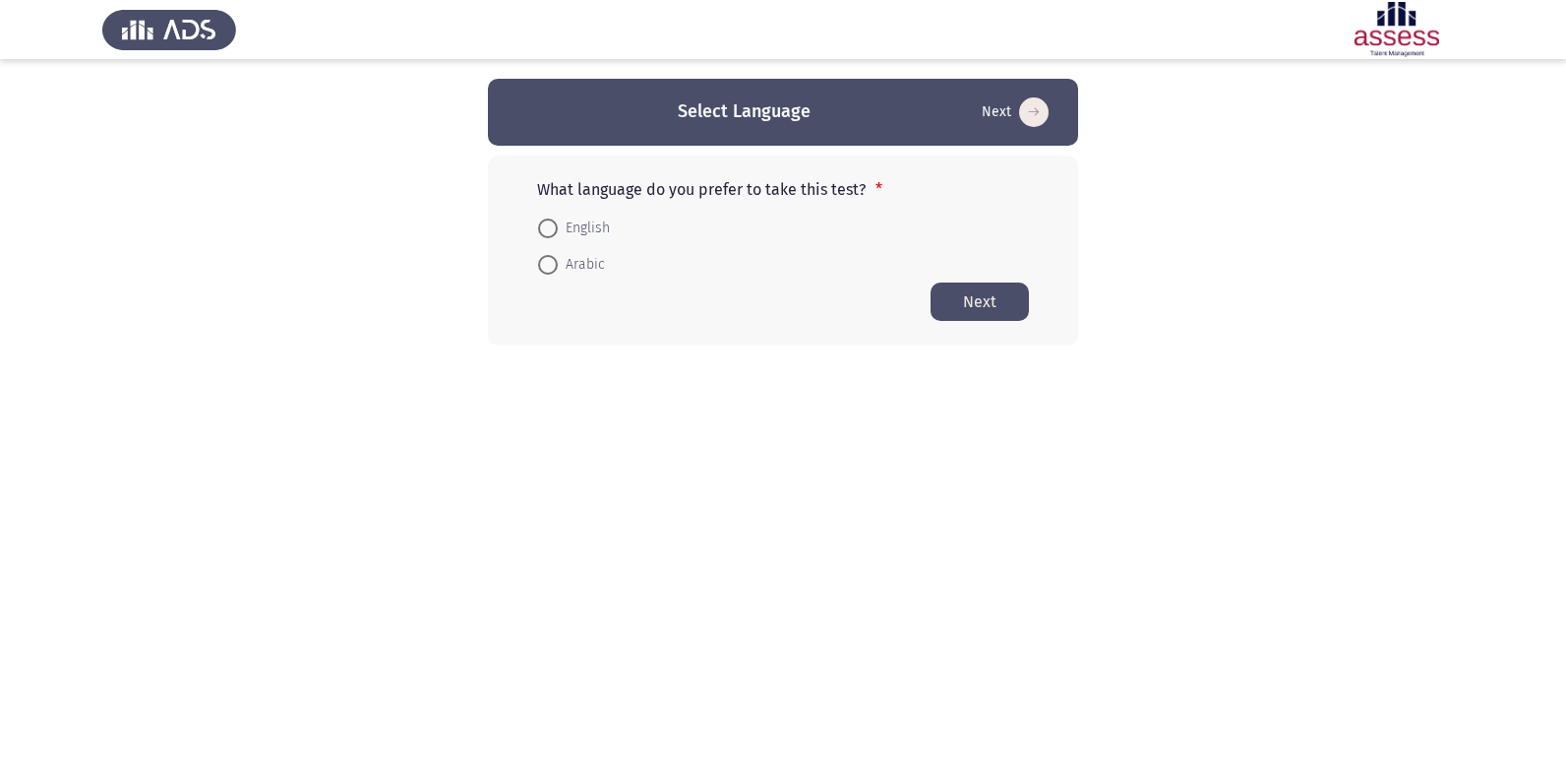
click at [555, 230] on span at bounding box center [548, 228] width 20 height 20
click at [555, 230] on input "English" at bounding box center [548, 228] width 20 height 20
radio input "true"
click at [968, 307] on button "Next" at bounding box center [980, 300] width 98 height 38
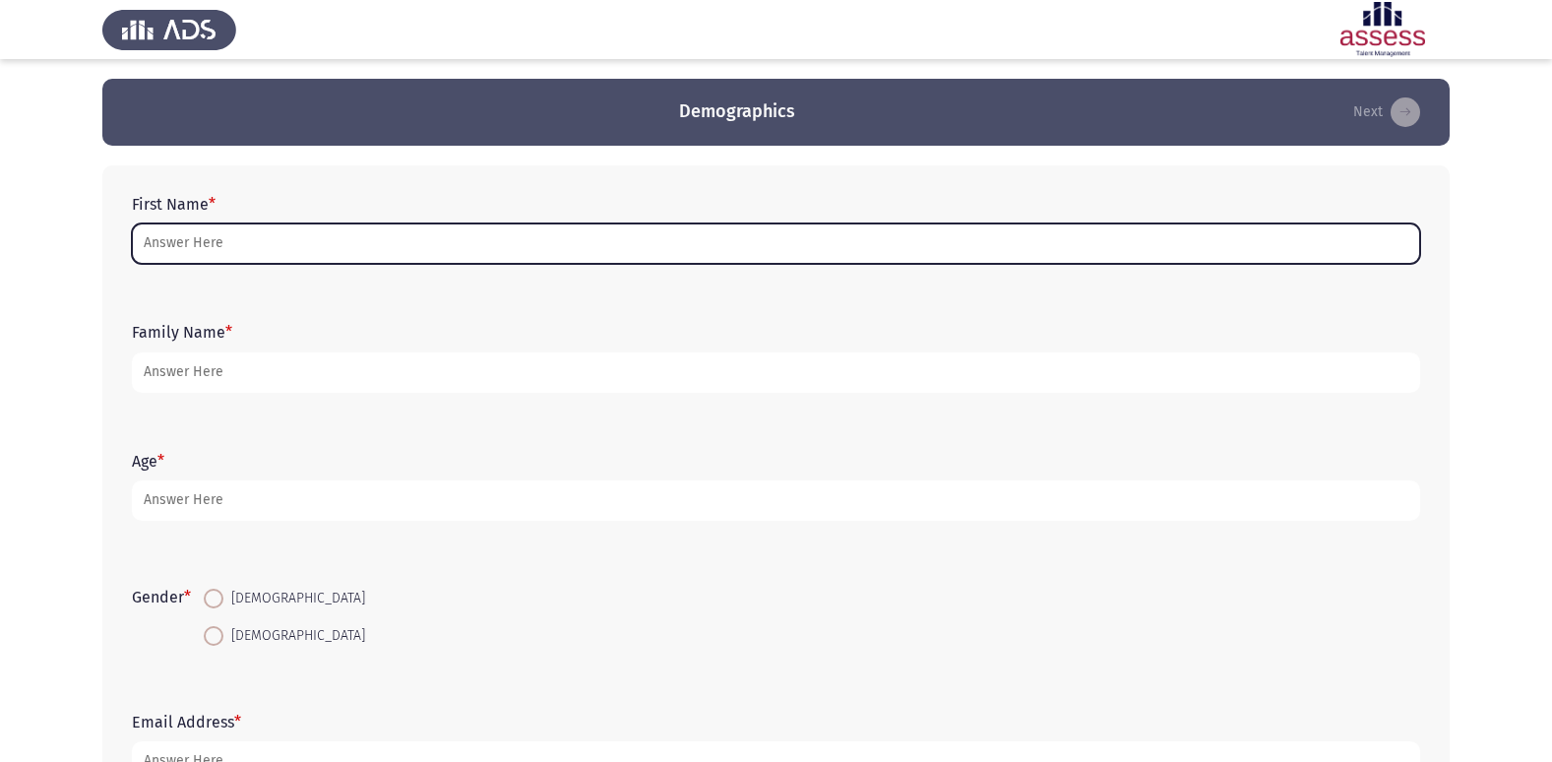
click at [441, 245] on input "First Name *" at bounding box center [776, 243] width 1288 height 40
type input "j"
type input "م"
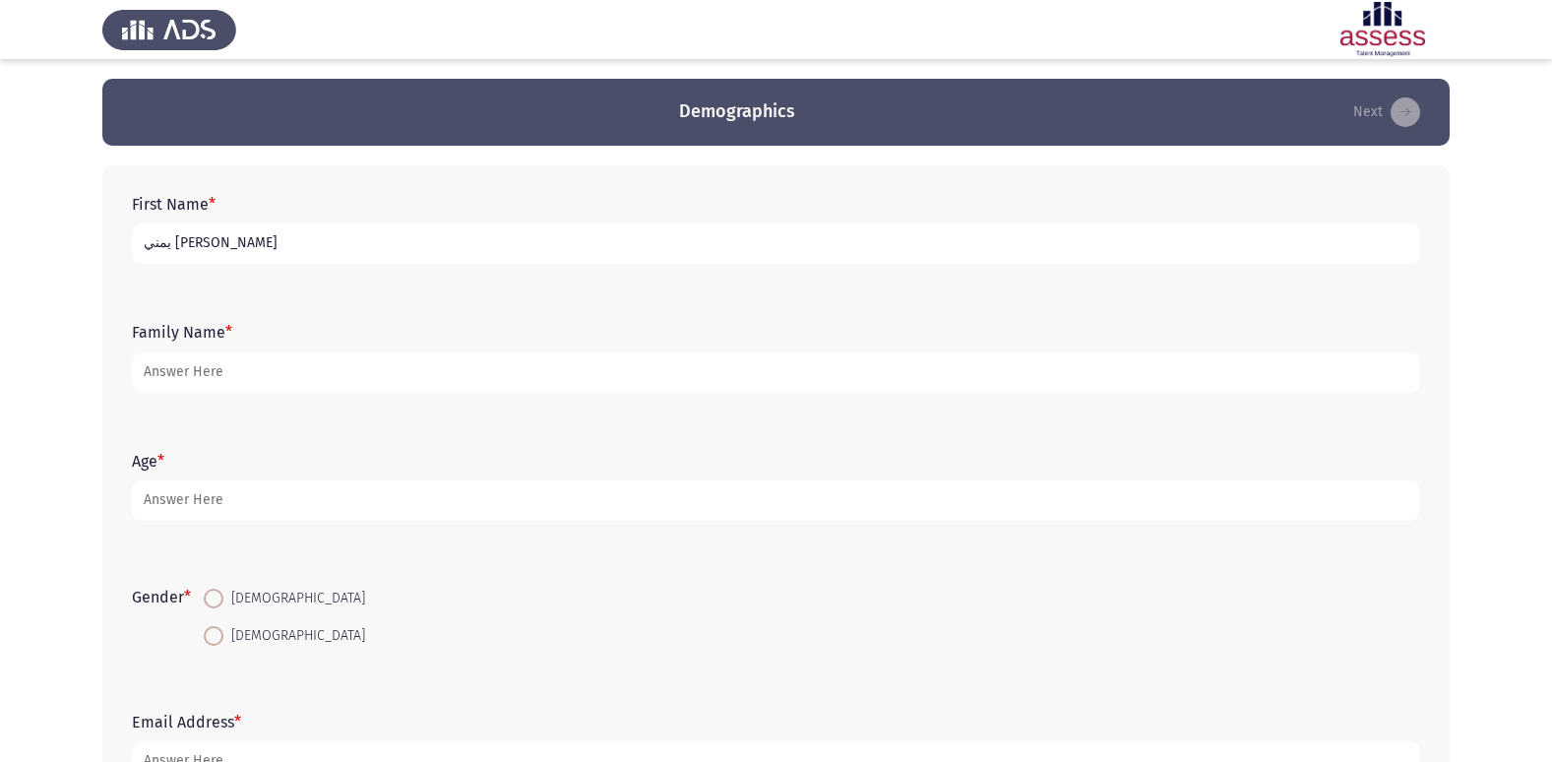
type input "يمني [PERSON_NAME]"
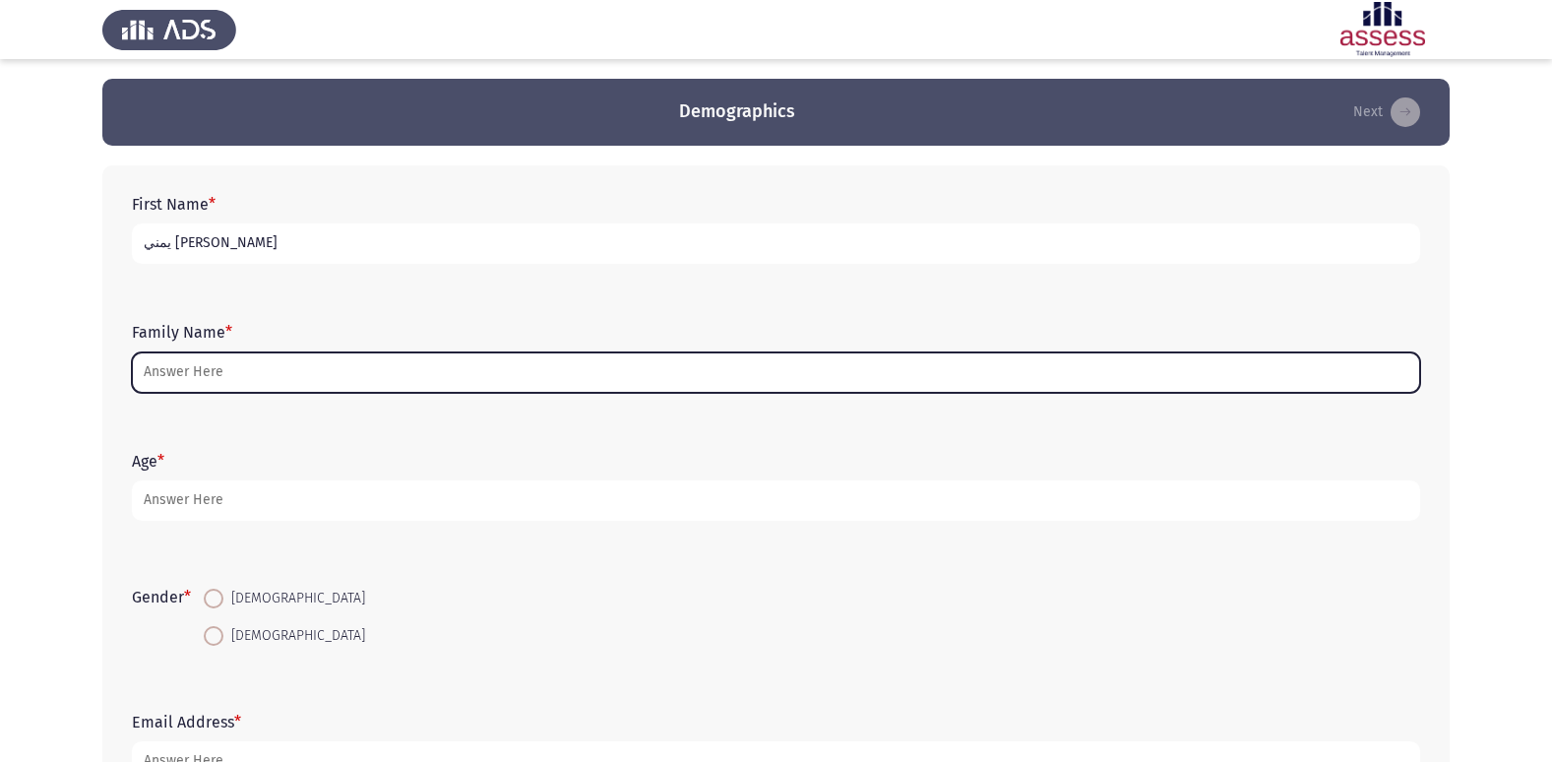
click at [451, 368] on input "Family Name *" at bounding box center [776, 372] width 1288 height 40
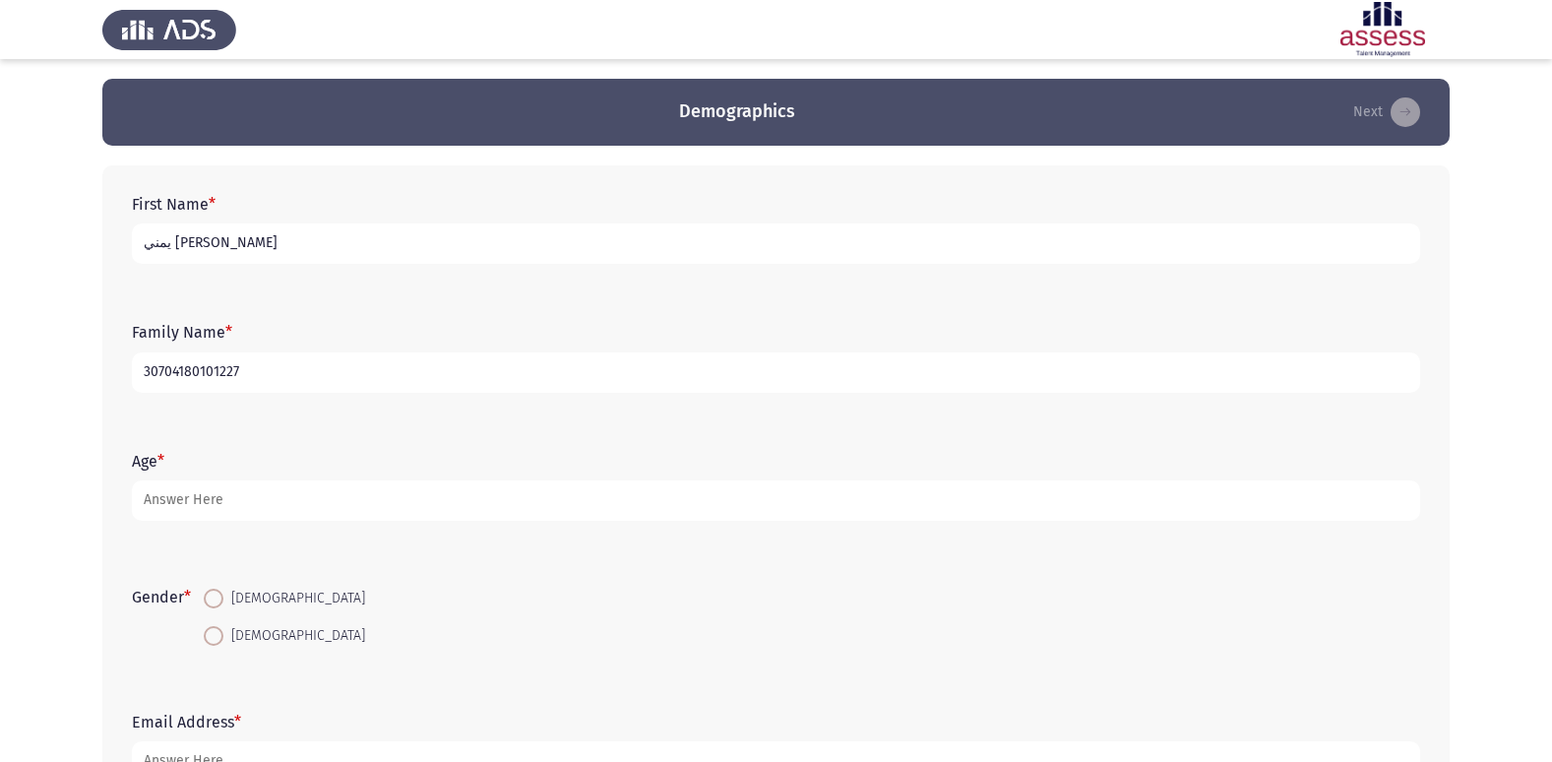
type input "30704180101227"
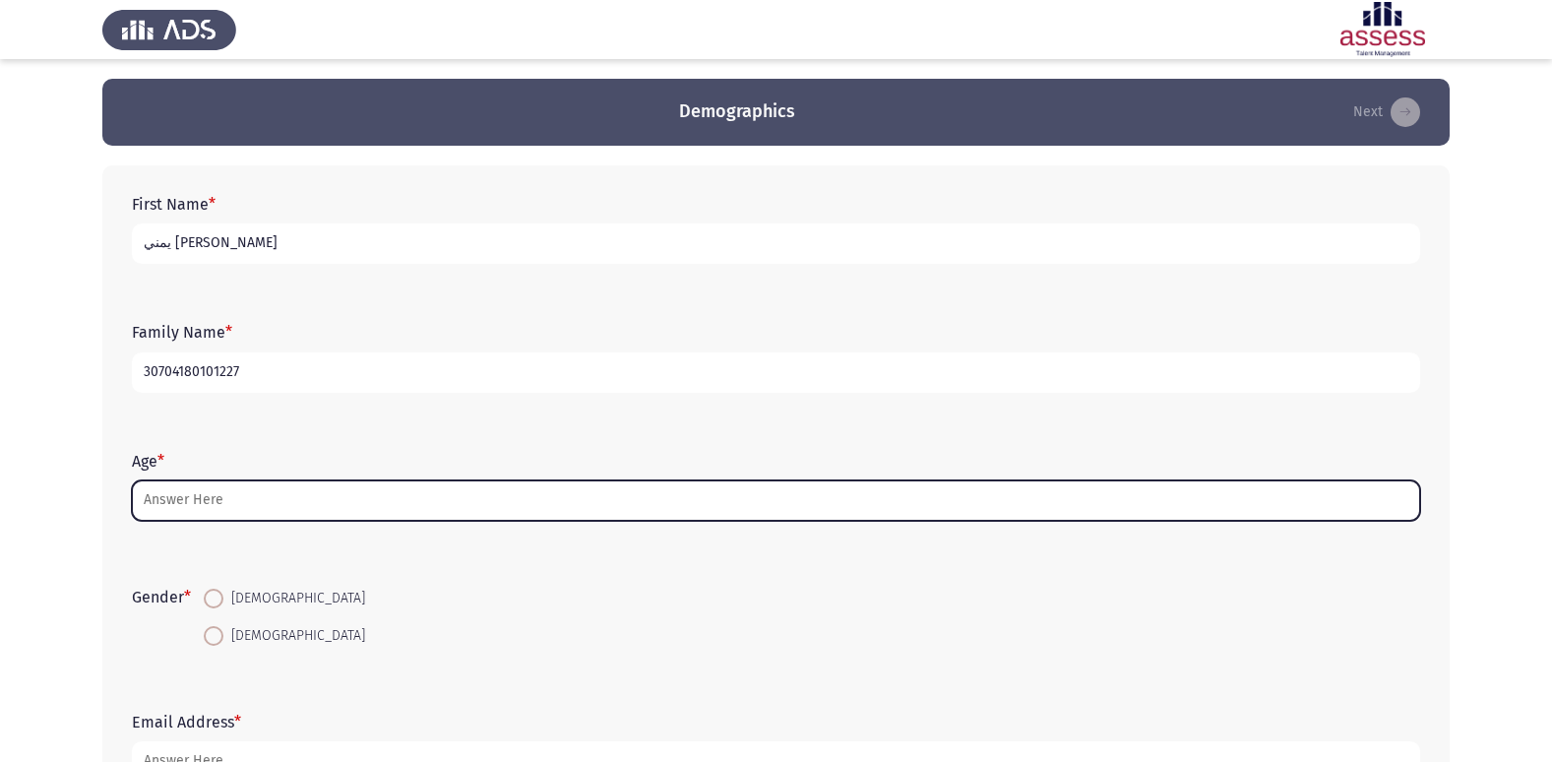
click at [415, 506] on input "Age *" at bounding box center [776, 500] width 1288 height 40
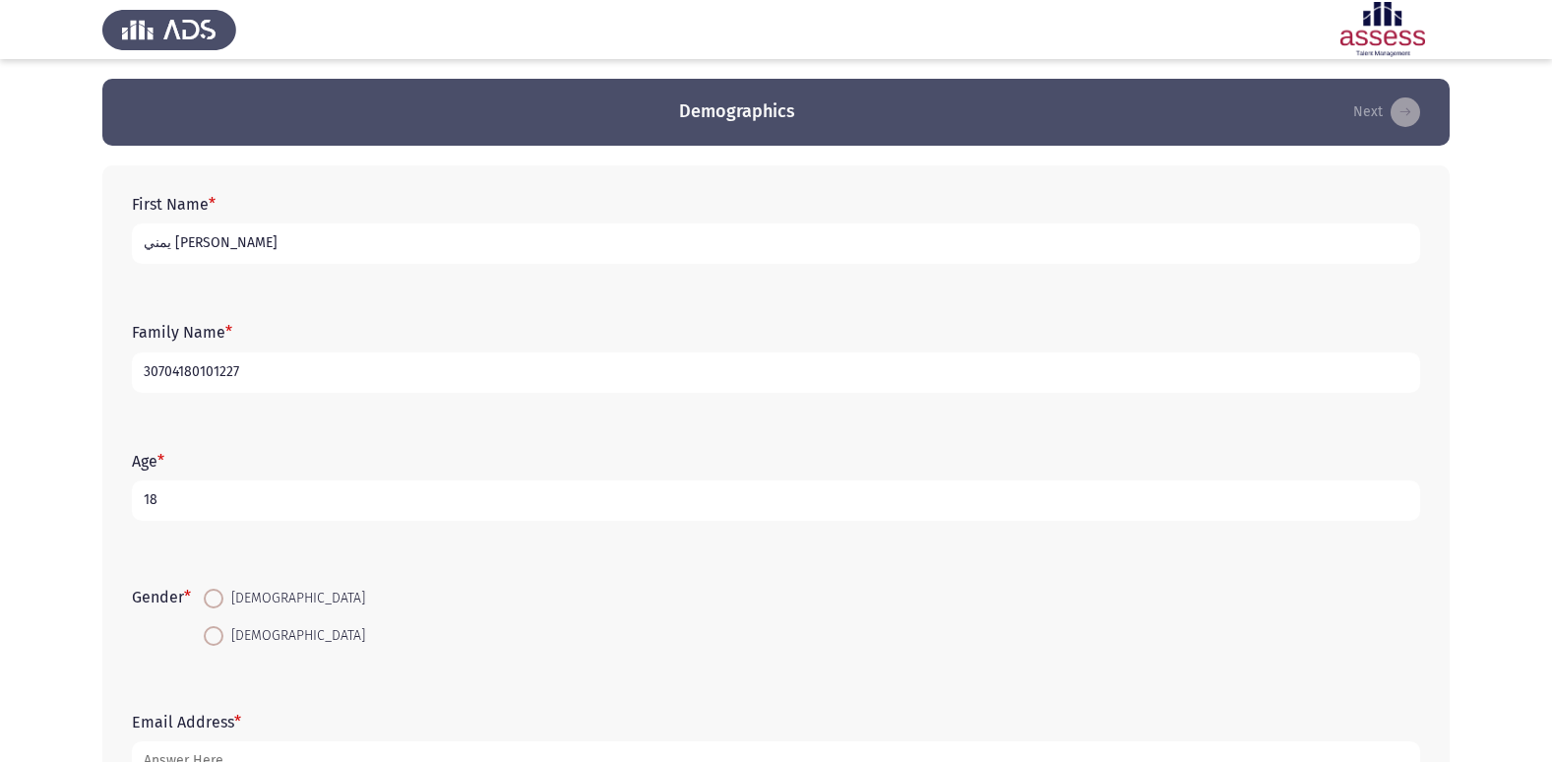
type input "18"
click at [214, 637] on span at bounding box center [214, 636] width 20 height 20
click at [214, 637] on input "[DEMOGRAPHIC_DATA]" at bounding box center [214, 636] width 20 height 20
radio input "true"
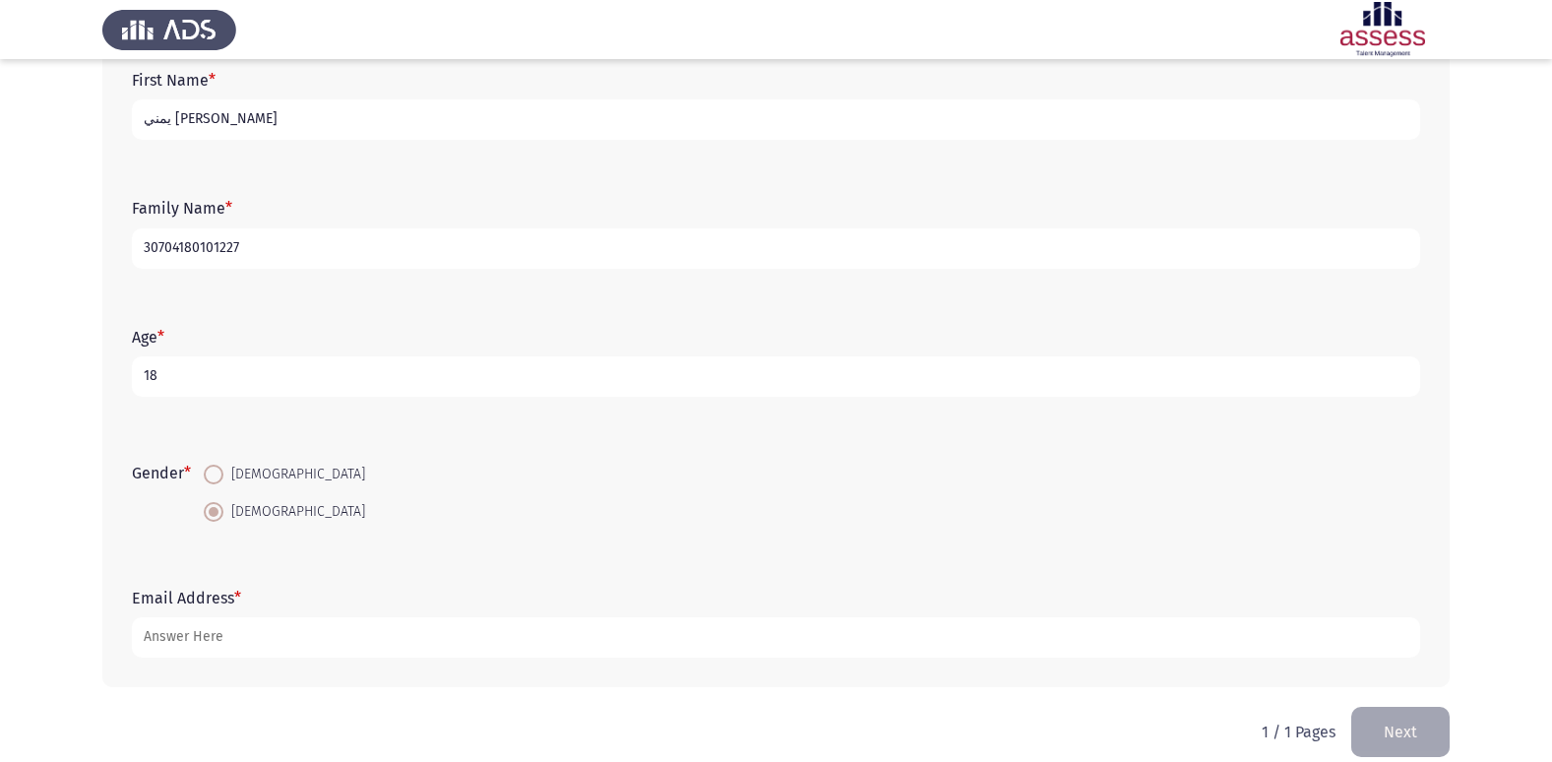
scroll to position [148, 0]
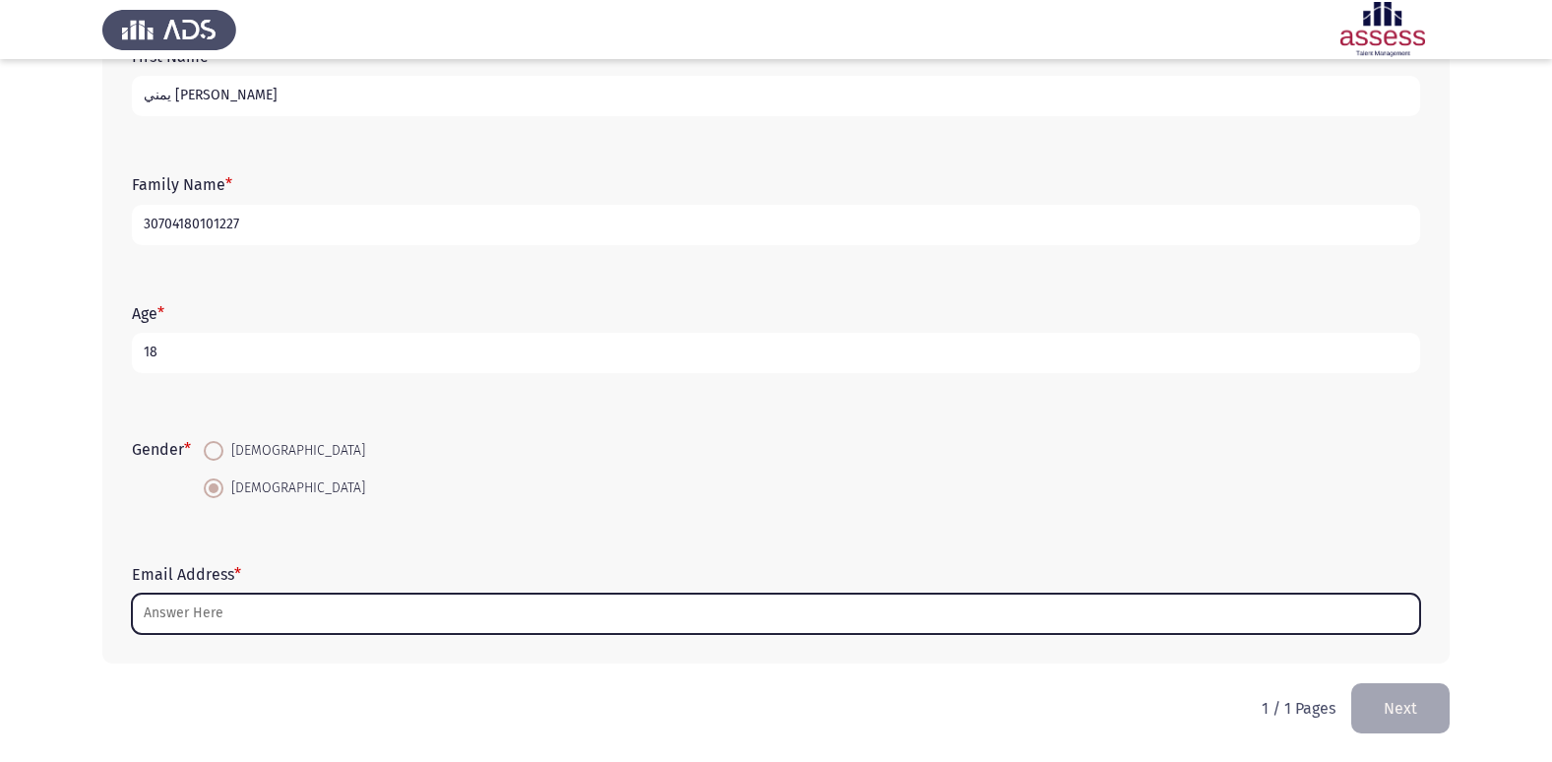
click at [360, 615] on input "Email Address *" at bounding box center [776, 613] width 1288 height 40
type input "غ"
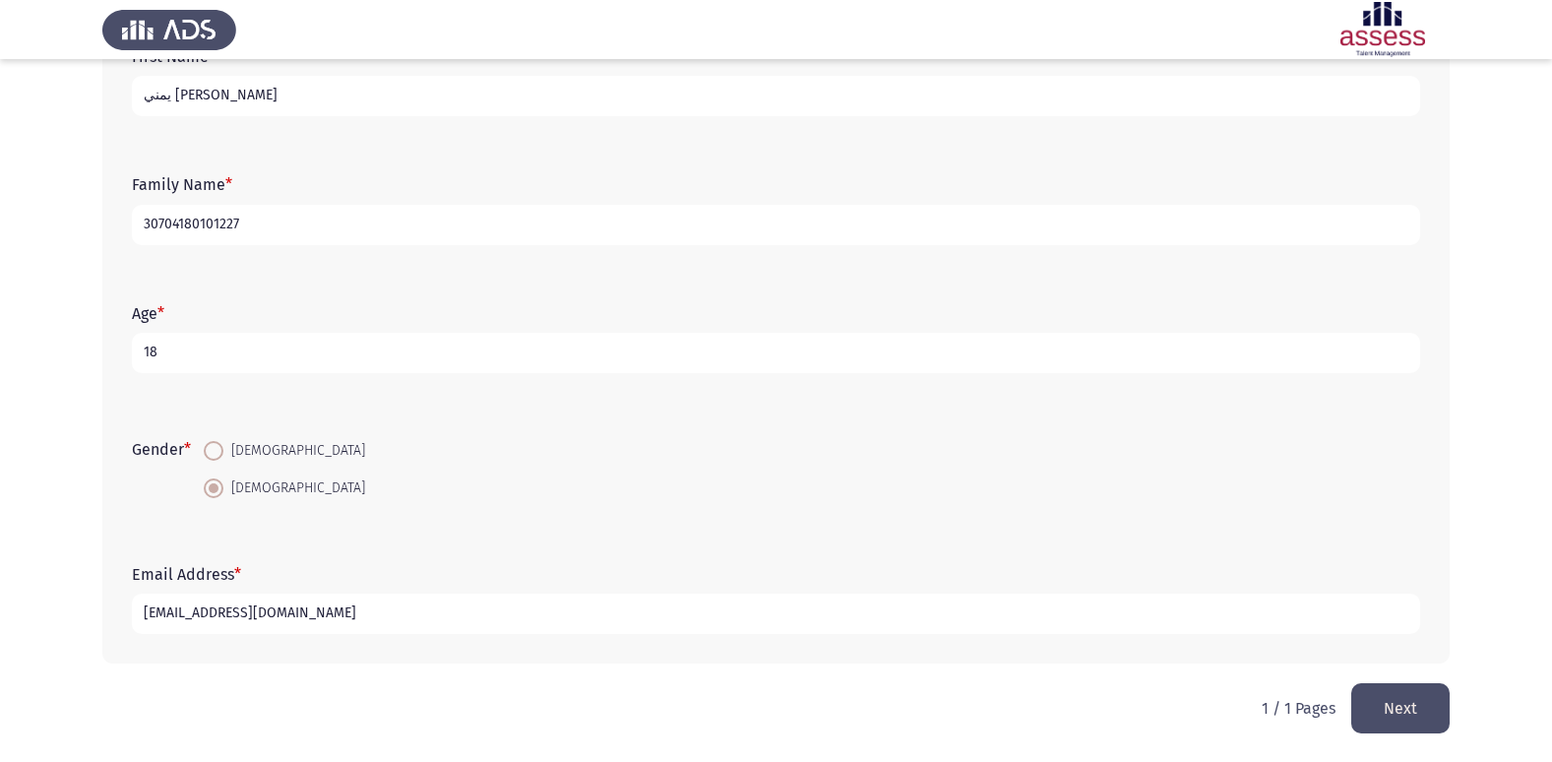
type input "[EMAIL_ADDRESS][DOMAIN_NAME]"
click at [1412, 705] on button "Next" at bounding box center [1400, 708] width 98 height 50
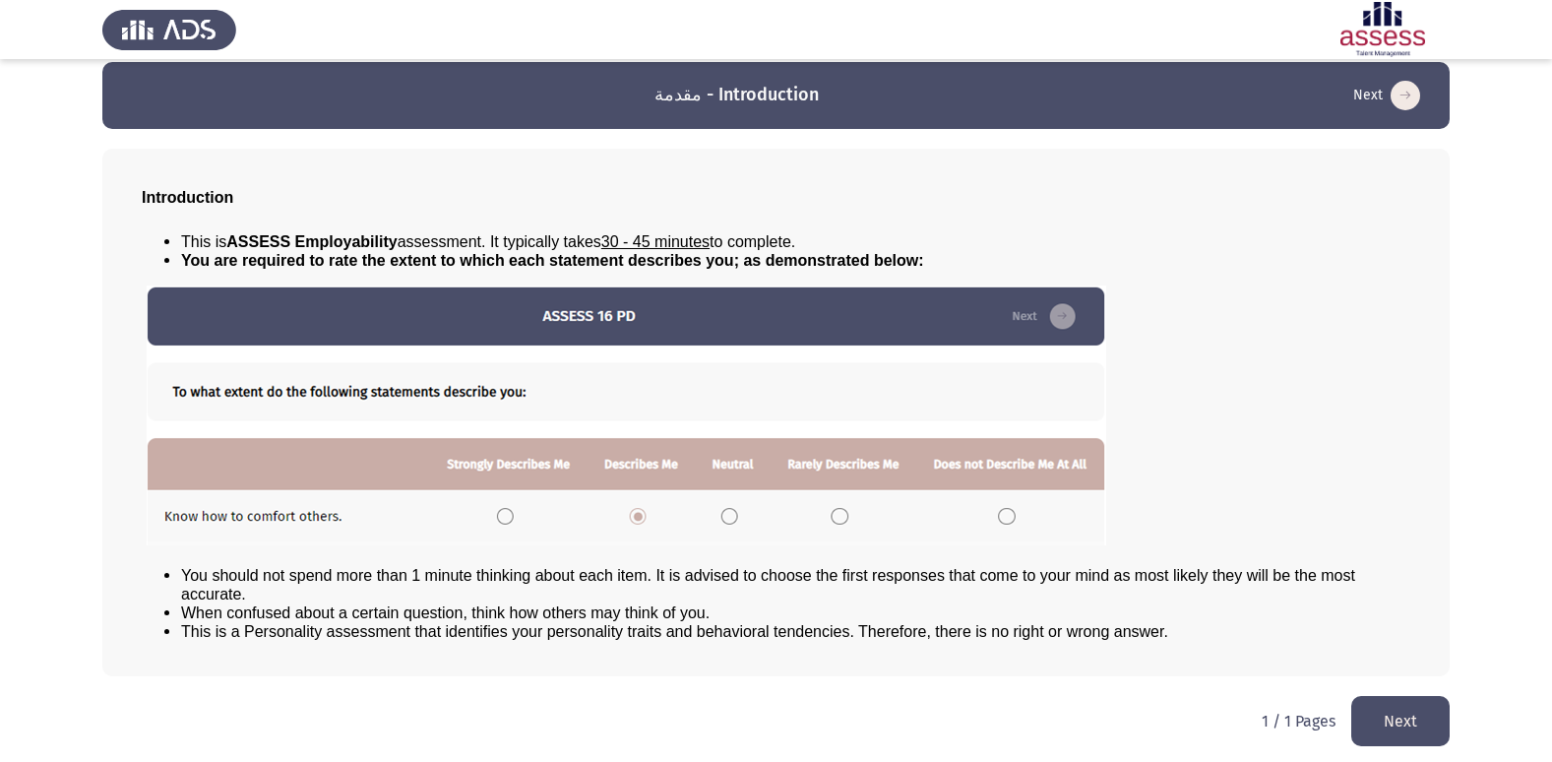
scroll to position [21, 0]
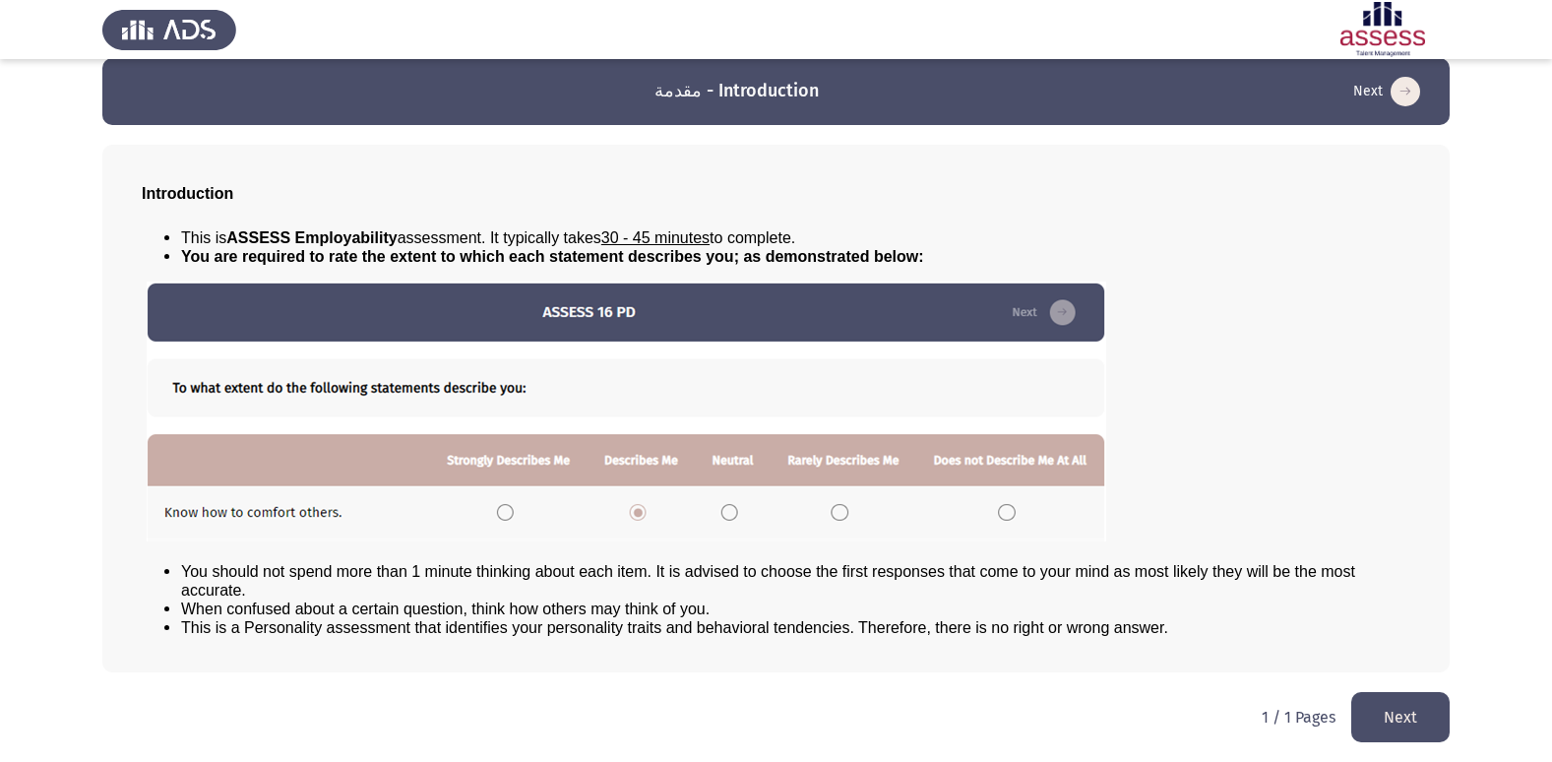
click at [1386, 721] on button "Next" at bounding box center [1400, 717] width 98 height 50
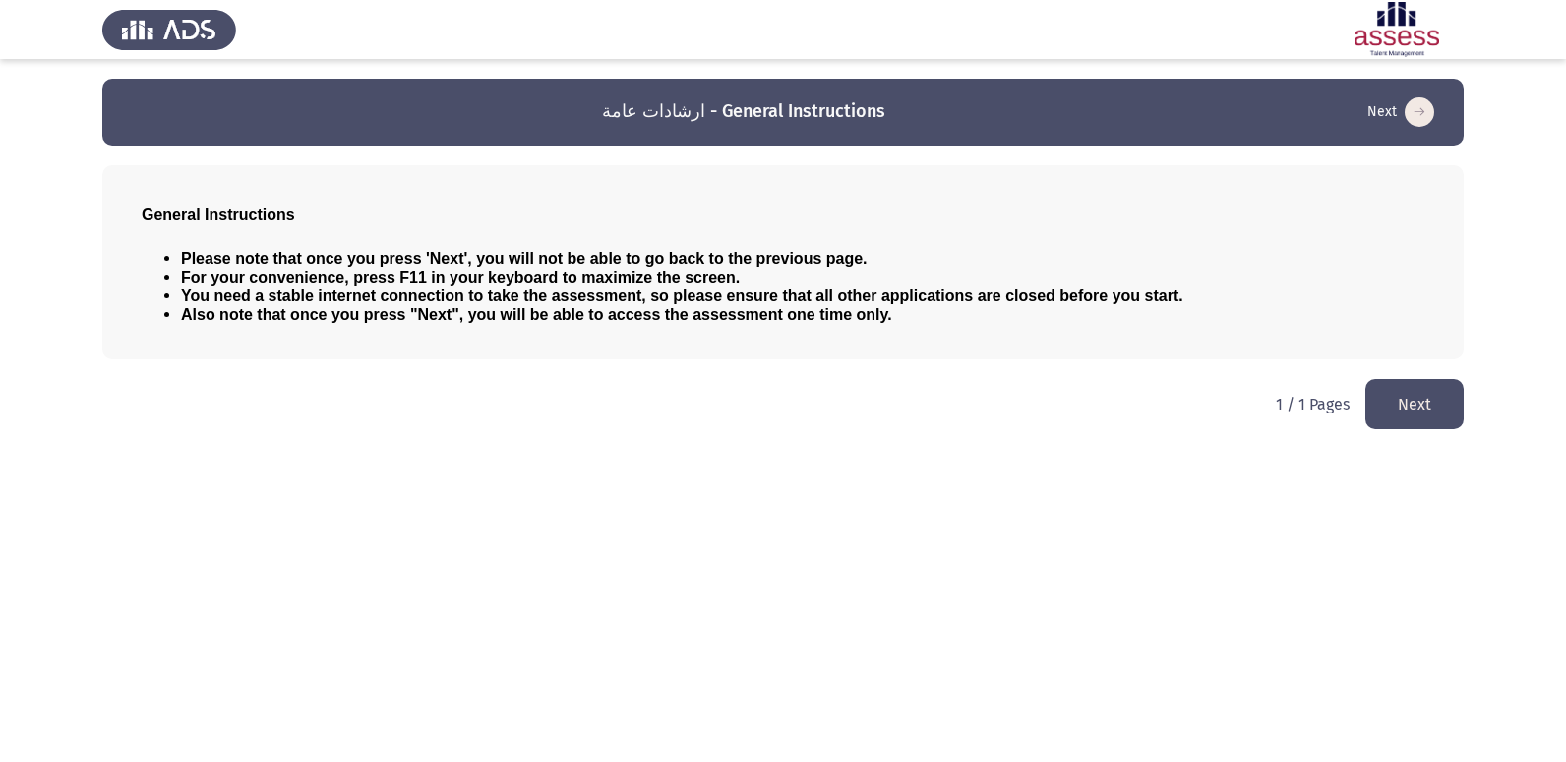
click at [1410, 398] on button "Next" at bounding box center [1415, 404] width 98 height 50
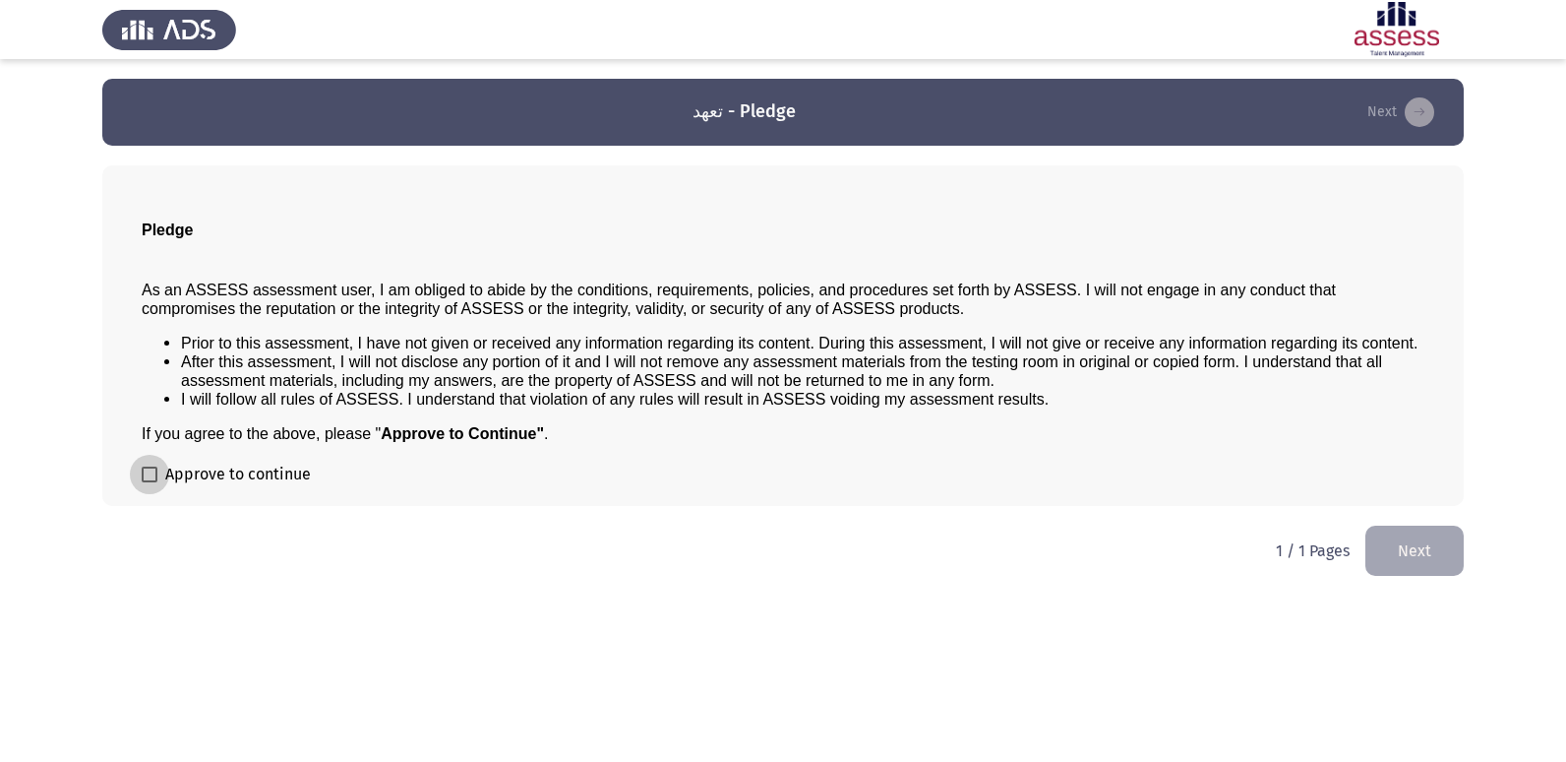
click at [146, 473] on span at bounding box center [150, 474] width 16 height 16
click at [149, 482] on input "Approve to continue" at bounding box center [149, 482] width 1 height 1
checkbox input "true"
click at [1448, 544] on button "Next" at bounding box center [1415, 550] width 98 height 50
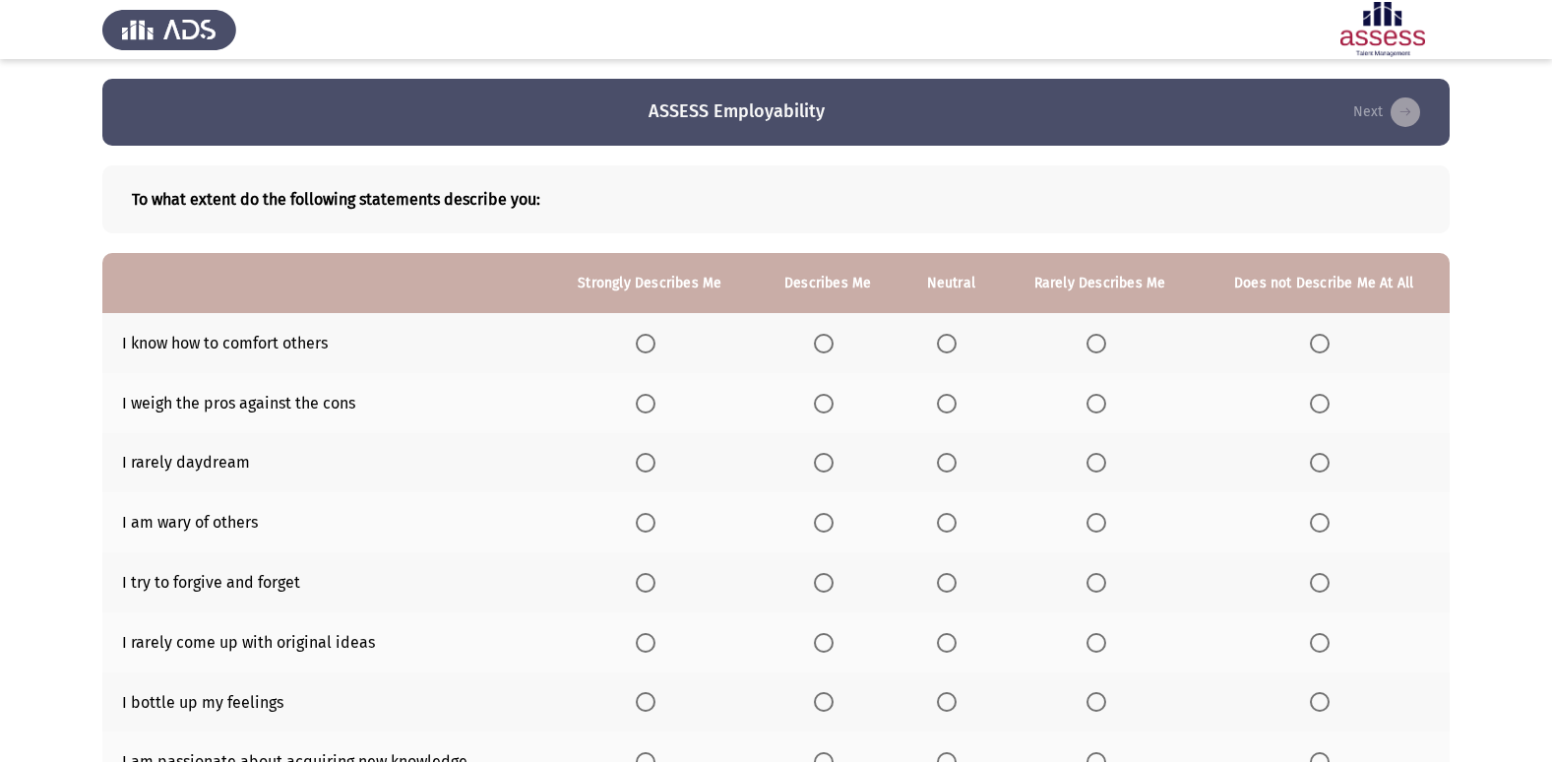
click at [955, 352] on span "Select an option" at bounding box center [947, 344] width 20 height 20
click at [955, 352] on input "Select an option" at bounding box center [947, 344] width 20 height 20
click at [833, 406] on span "Select an option" at bounding box center [824, 404] width 20 height 20
click at [833, 406] on input "Select an option" at bounding box center [824, 404] width 20 height 20
click at [946, 456] on span "Select an option" at bounding box center [947, 463] width 20 height 20
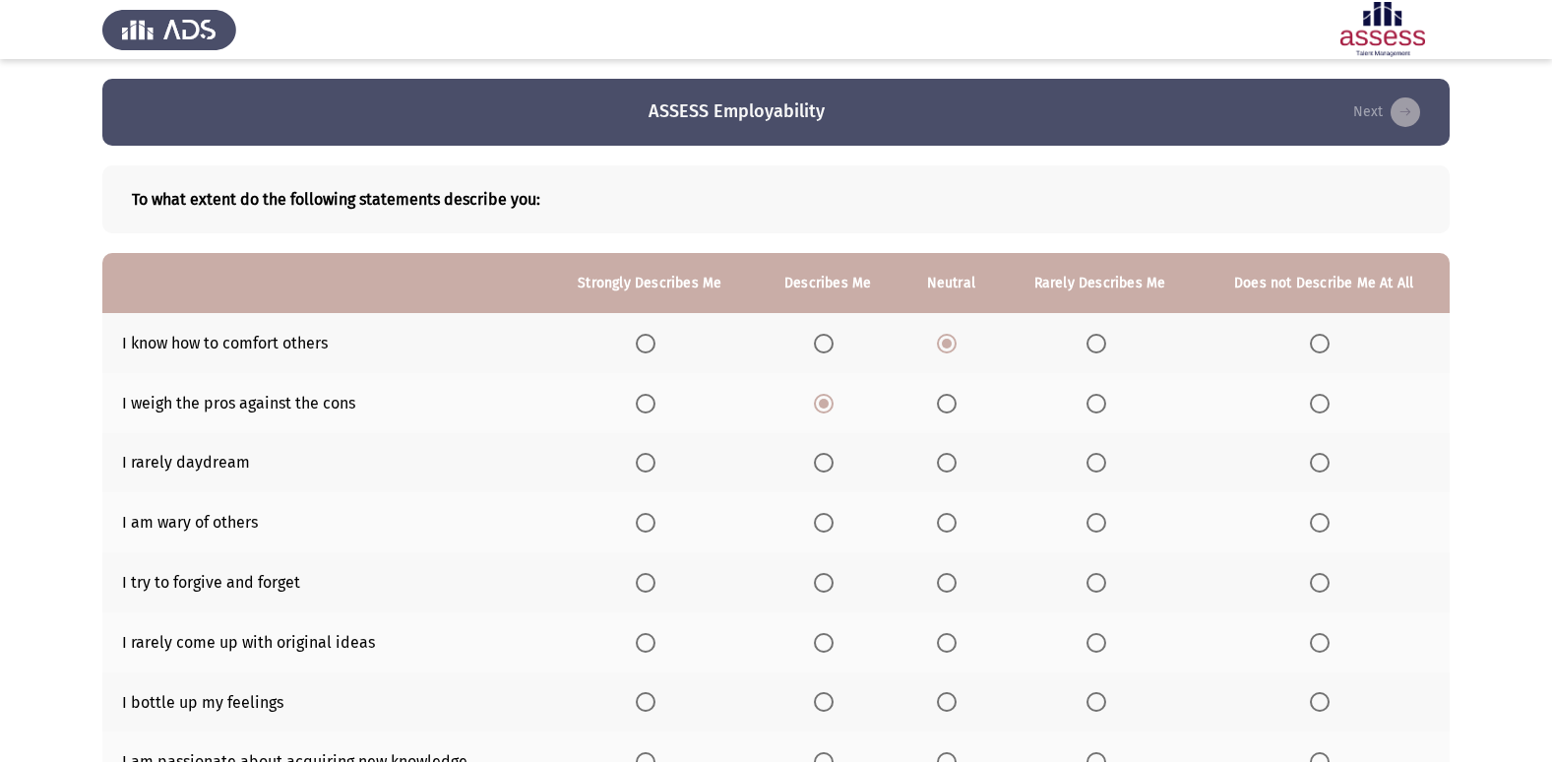
click at [946, 456] on input "Select an option" at bounding box center [947, 463] width 20 height 20
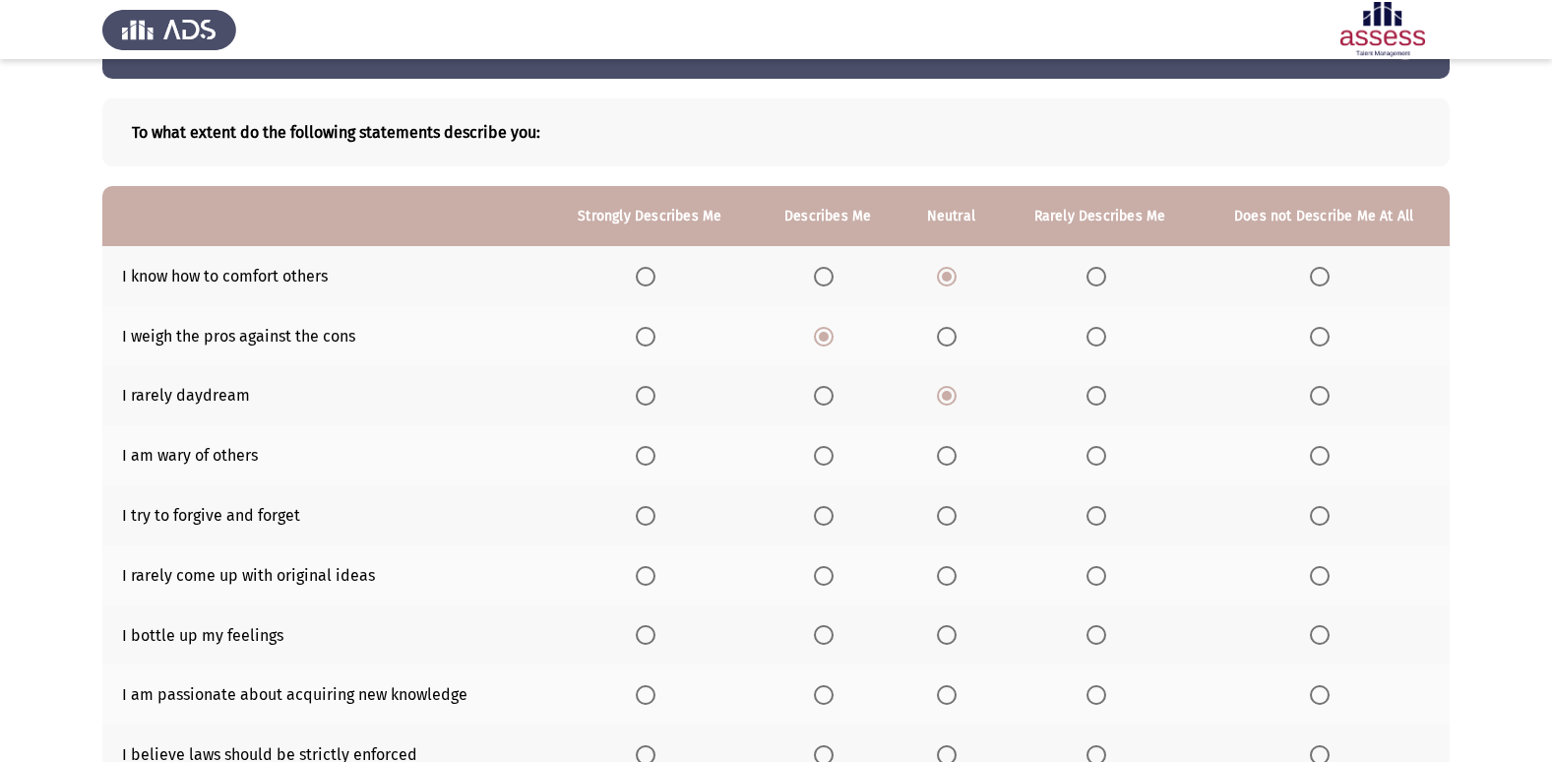
scroll to position [98, 0]
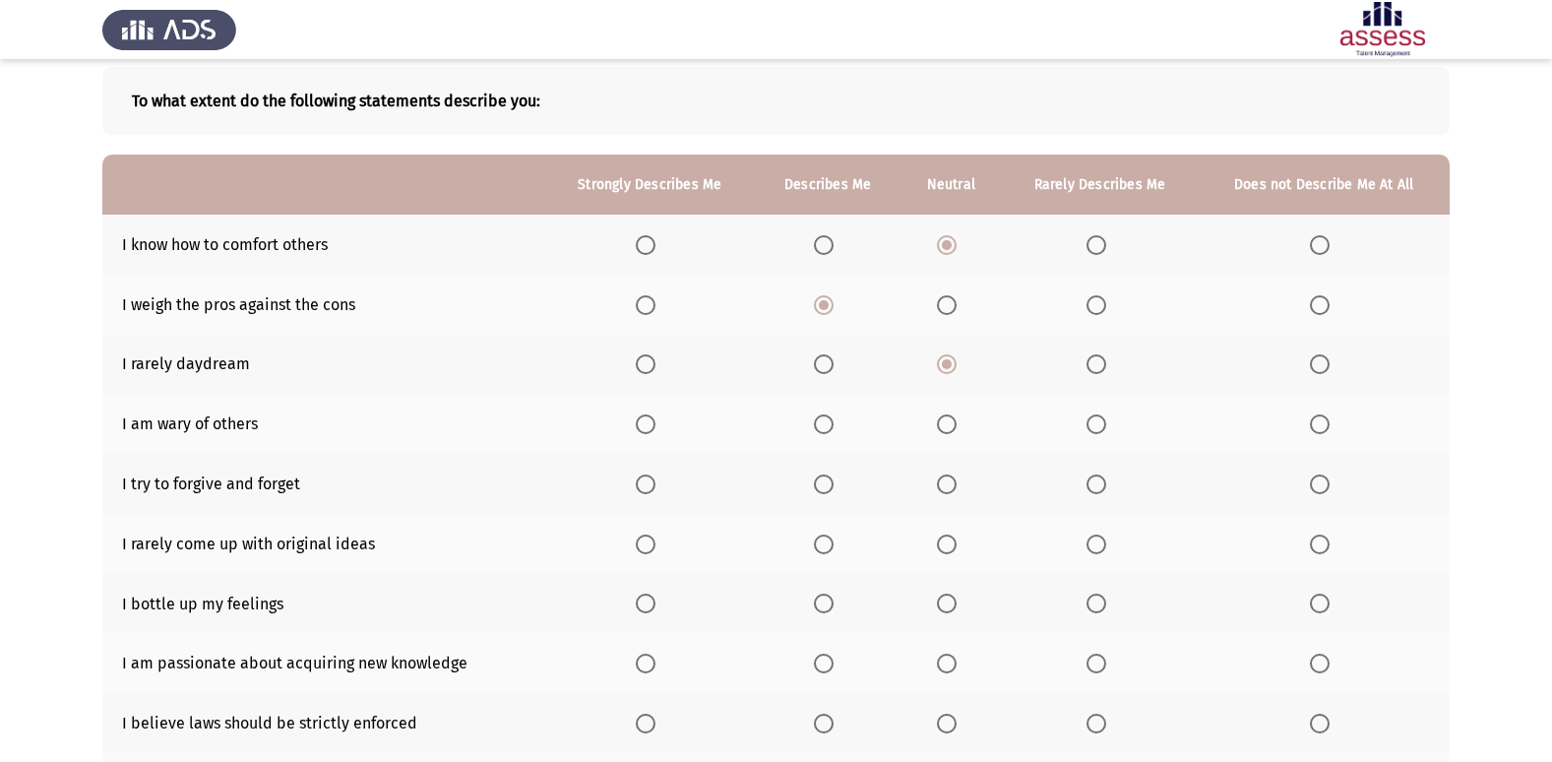
click at [826, 492] on span "Select an option" at bounding box center [824, 484] width 20 height 20
click at [826, 492] on input "Select an option" at bounding box center [824, 484] width 20 height 20
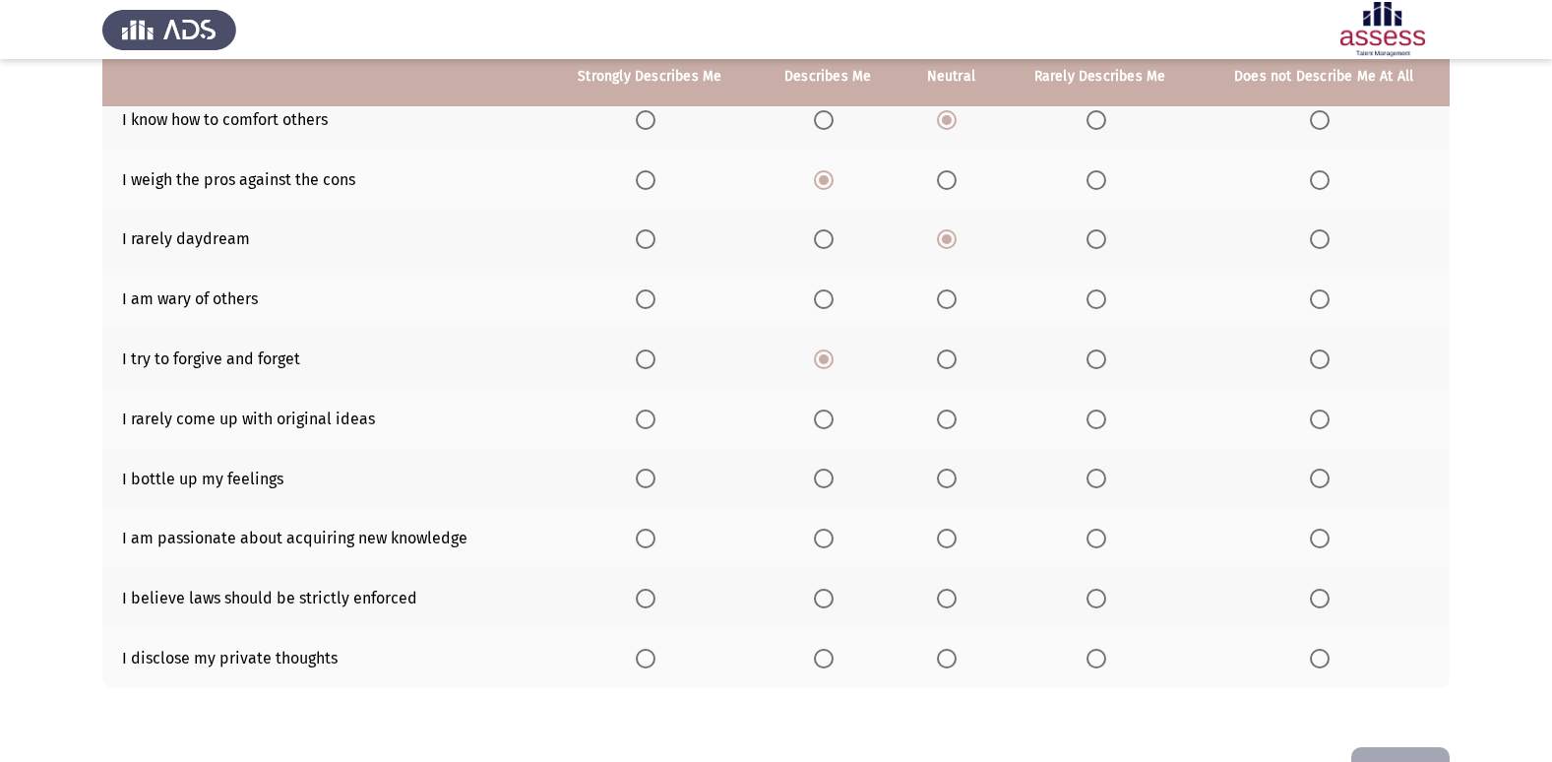
scroll to position [189, 0]
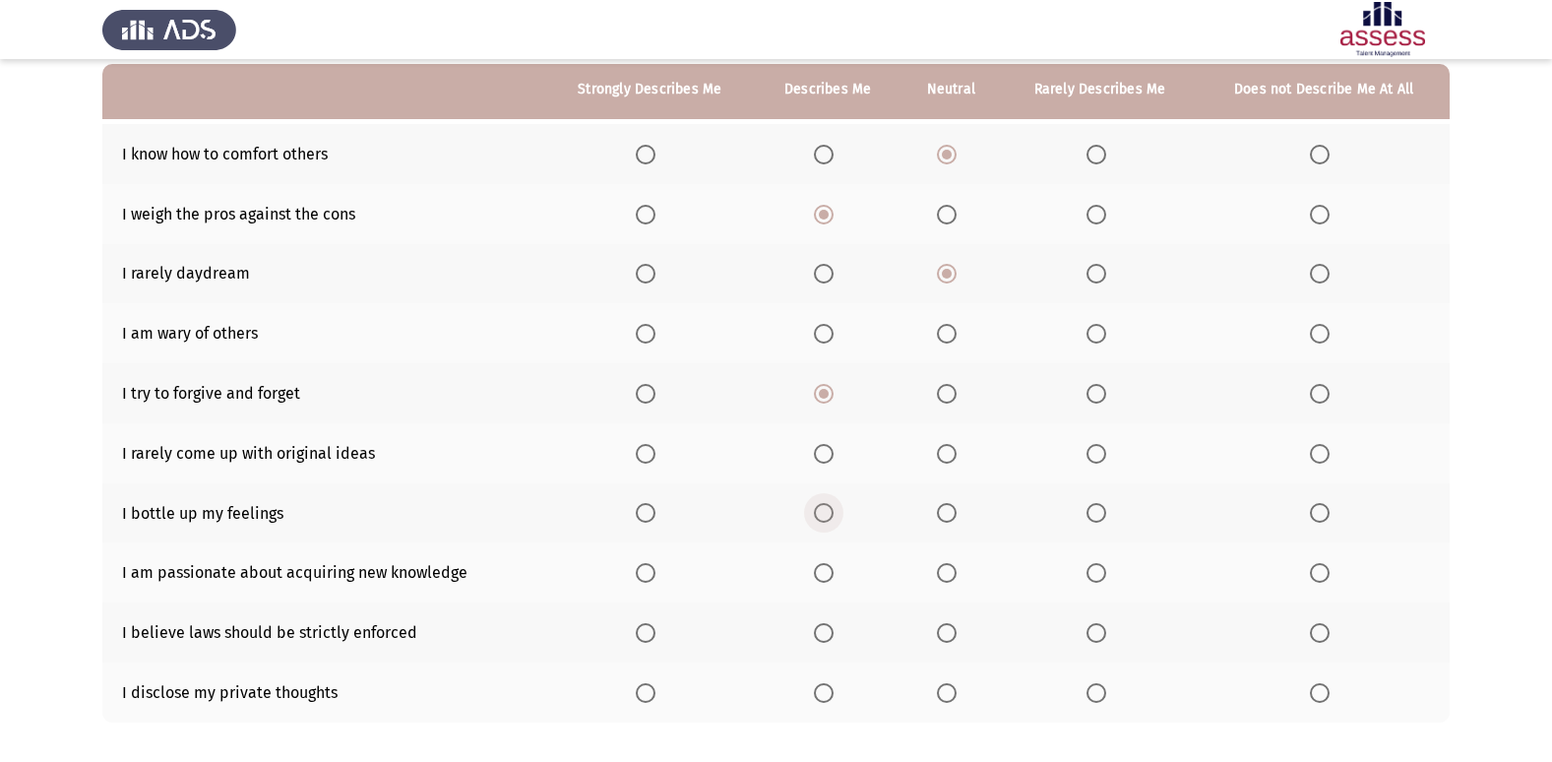
click at [826, 517] on span "Select an option" at bounding box center [824, 513] width 20 height 20
click at [826, 517] on input "Select an option" at bounding box center [824, 513] width 20 height 20
click at [648, 576] on span "Select an option" at bounding box center [646, 573] width 20 height 20
click at [648, 576] on input "Select an option" at bounding box center [646, 573] width 20 height 20
click at [949, 634] on span "Select an option" at bounding box center [947, 633] width 20 height 20
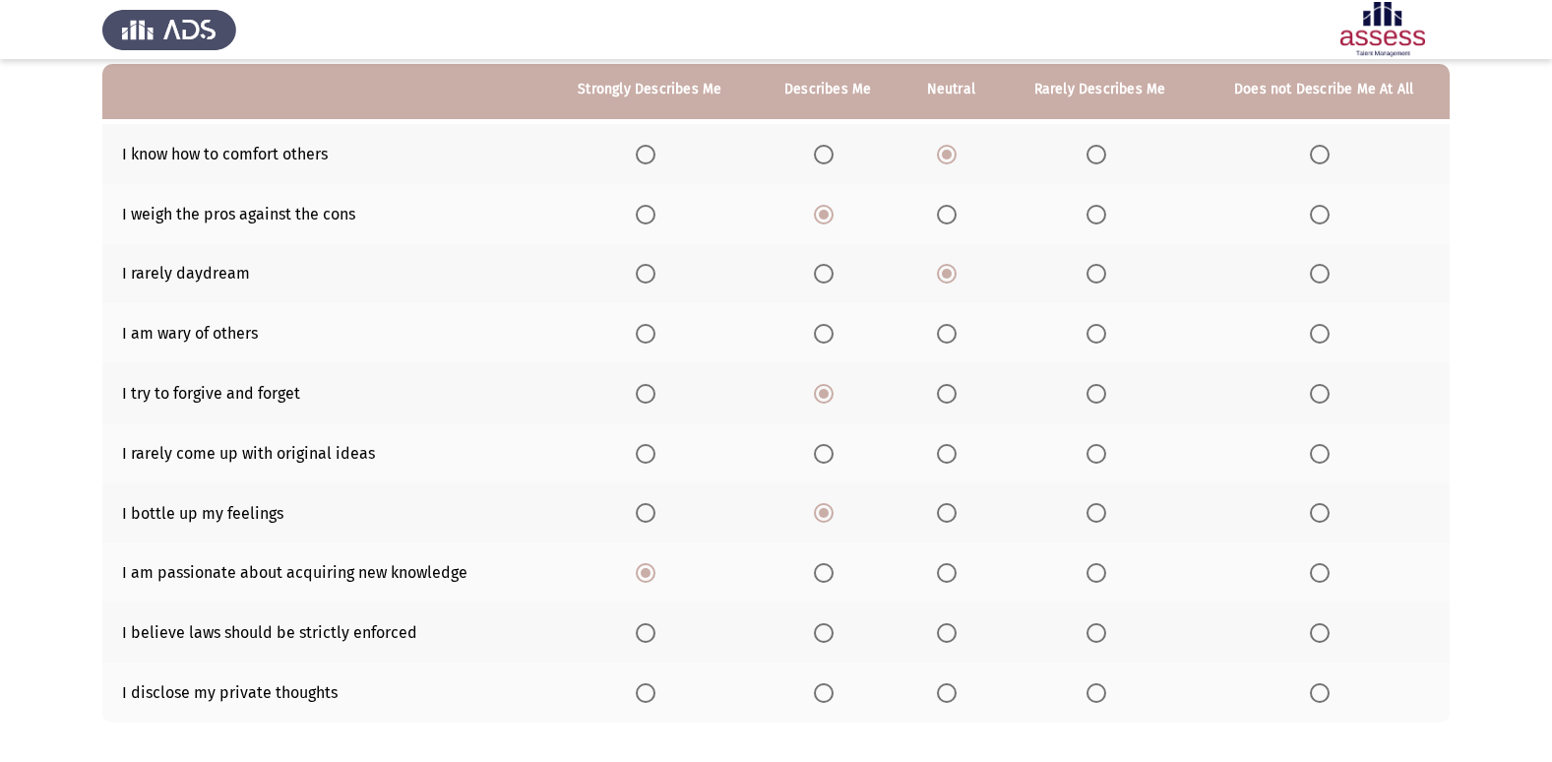
click at [949, 634] on input "Select an option" at bounding box center [947, 633] width 20 height 20
click at [1104, 690] on span "Select an option" at bounding box center [1096, 693] width 20 height 20
click at [1104, 690] on input "Select an option" at bounding box center [1096, 693] width 20 height 20
click at [960, 687] on label "Select an option" at bounding box center [951, 693] width 28 height 20
click at [956, 687] on input "Select an option" at bounding box center [947, 693] width 20 height 20
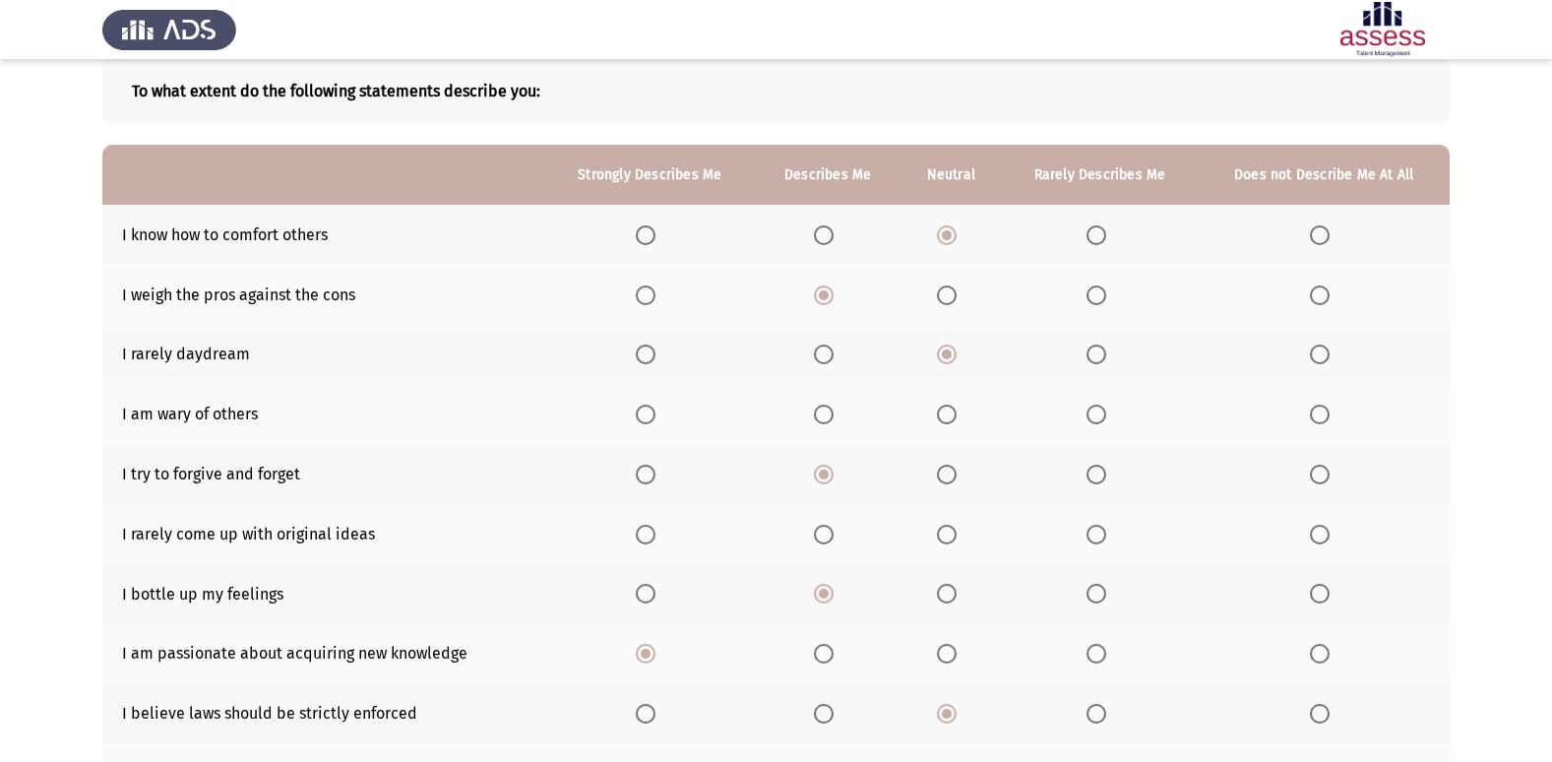
scroll to position [0, 0]
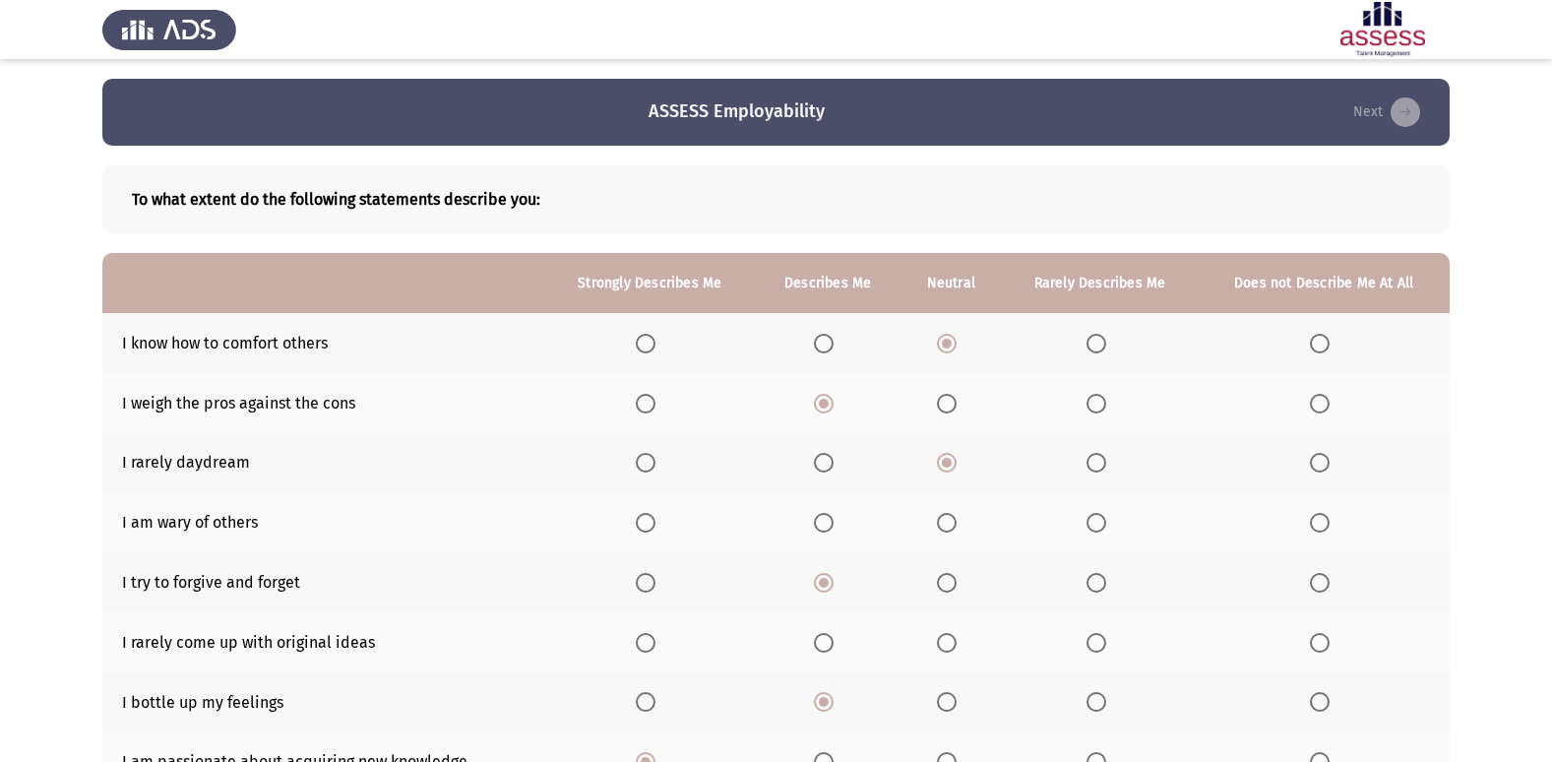
click at [940, 521] on span "Select an option" at bounding box center [947, 523] width 20 height 20
click at [940, 521] on input "Select an option" at bounding box center [947, 523] width 20 height 20
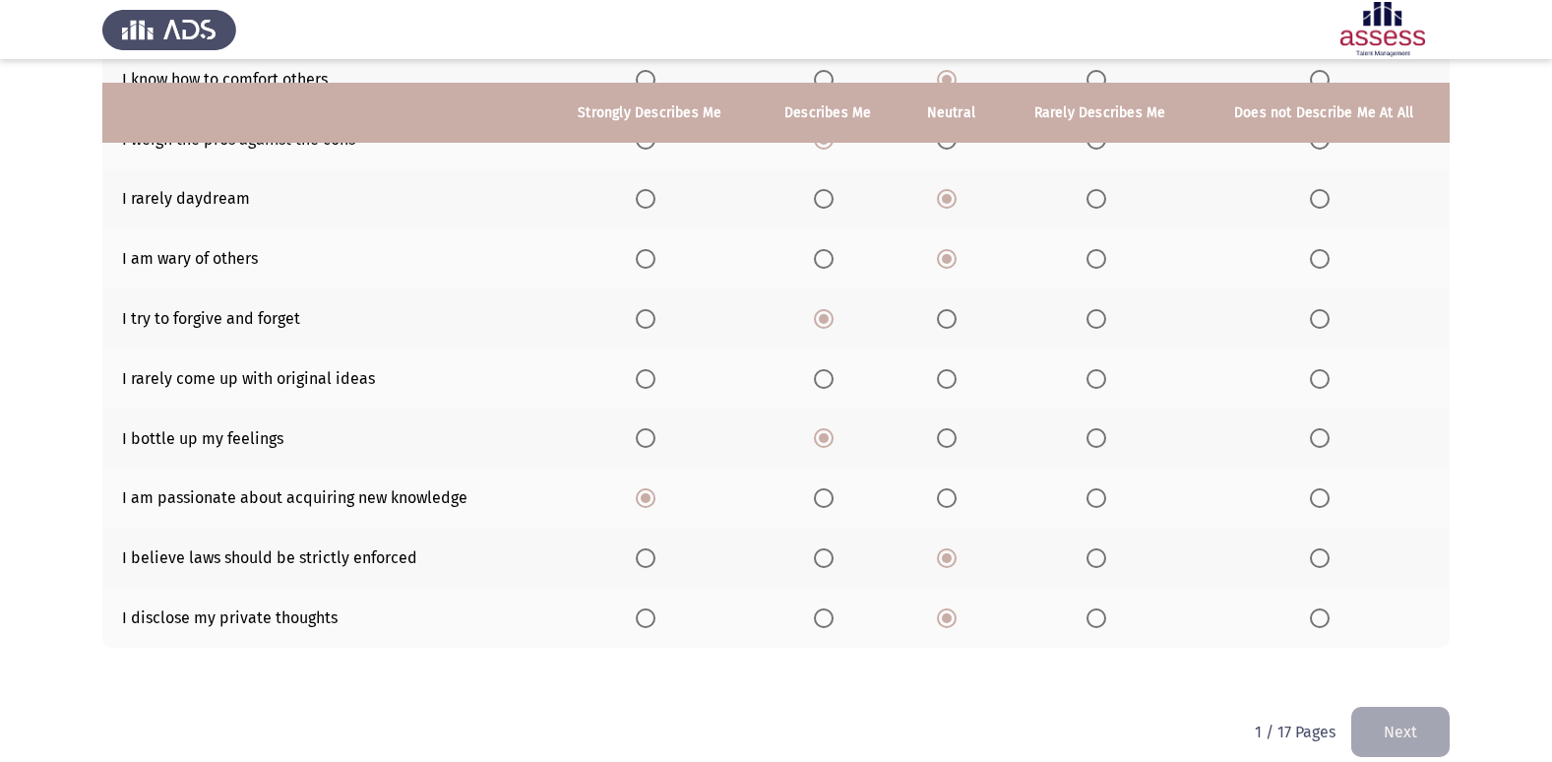
scroll to position [287, 0]
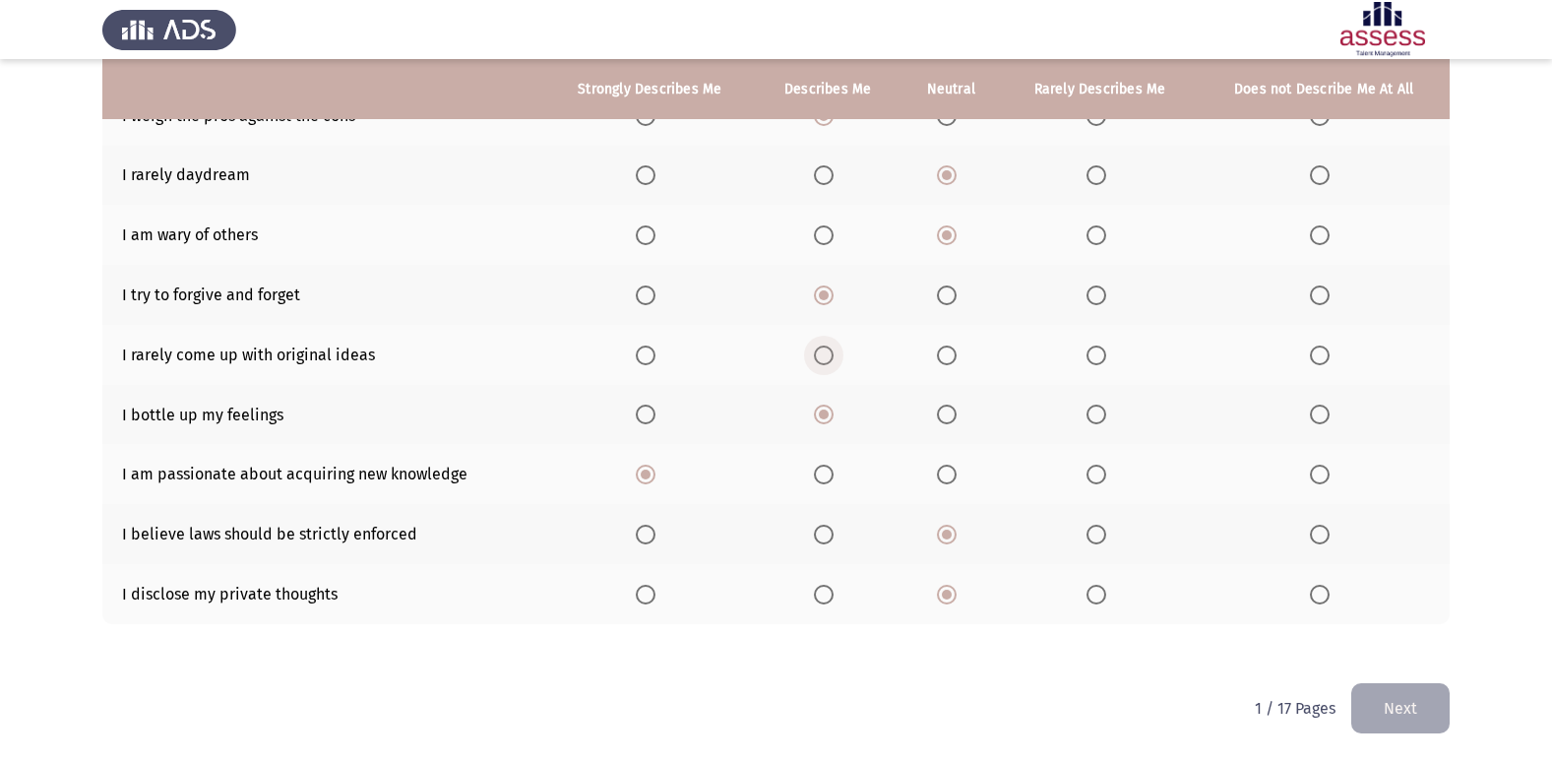
click at [826, 361] on span "Select an option" at bounding box center [824, 355] width 20 height 20
click at [826, 361] on input "Select an option" at bounding box center [824, 355] width 20 height 20
click at [1090, 355] on span "Select an option" at bounding box center [1096, 355] width 20 height 20
click at [1090, 355] on input "Select an option" at bounding box center [1096, 355] width 20 height 20
click at [1316, 357] on span "Select an option" at bounding box center [1320, 355] width 20 height 20
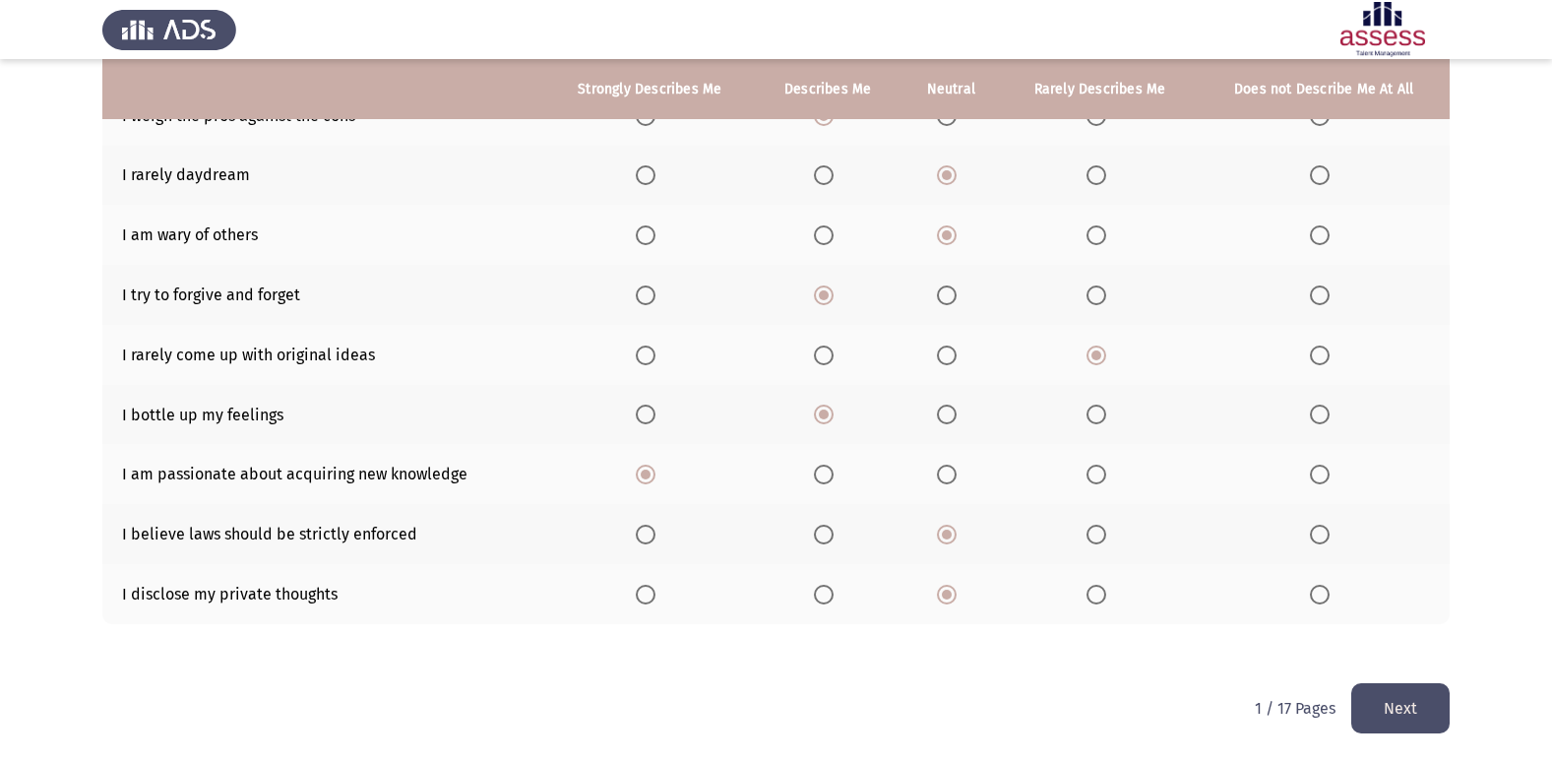
click at [1316, 357] on input "Select an option" at bounding box center [1320, 355] width 20 height 20
click at [1428, 703] on button "Next" at bounding box center [1400, 708] width 98 height 50
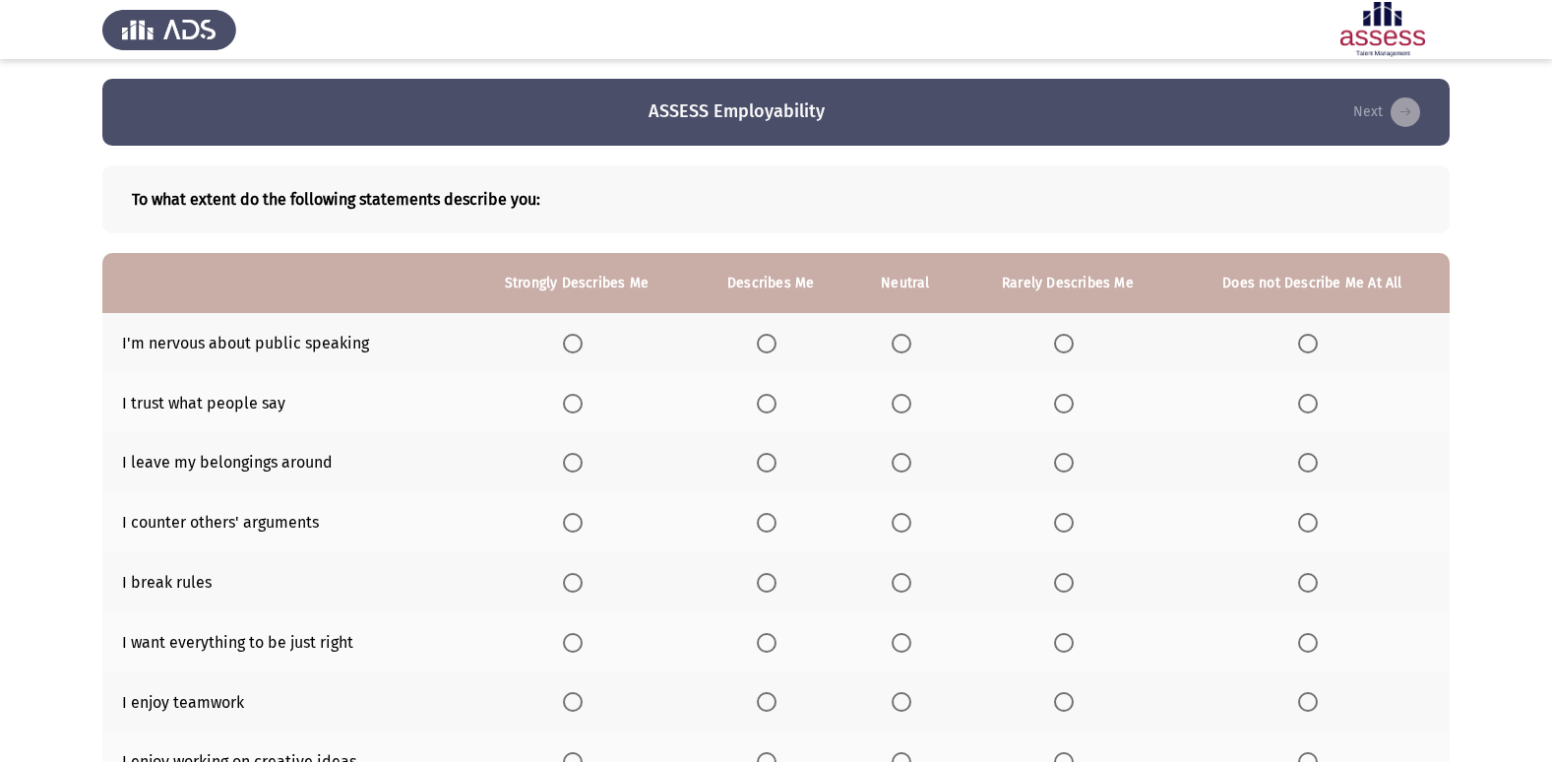
click at [907, 410] on span "Select an option" at bounding box center [901, 404] width 20 height 20
click at [907, 410] on input "Select an option" at bounding box center [901, 404] width 20 height 20
click at [1319, 458] on label "Select an option" at bounding box center [1312, 463] width 28 height 20
click at [1317, 458] on input "Select an option" at bounding box center [1308, 463] width 20 height 20
click at [1312, 584] on span "Select an option" at bounding box center [1308, 583] width 20 height 20
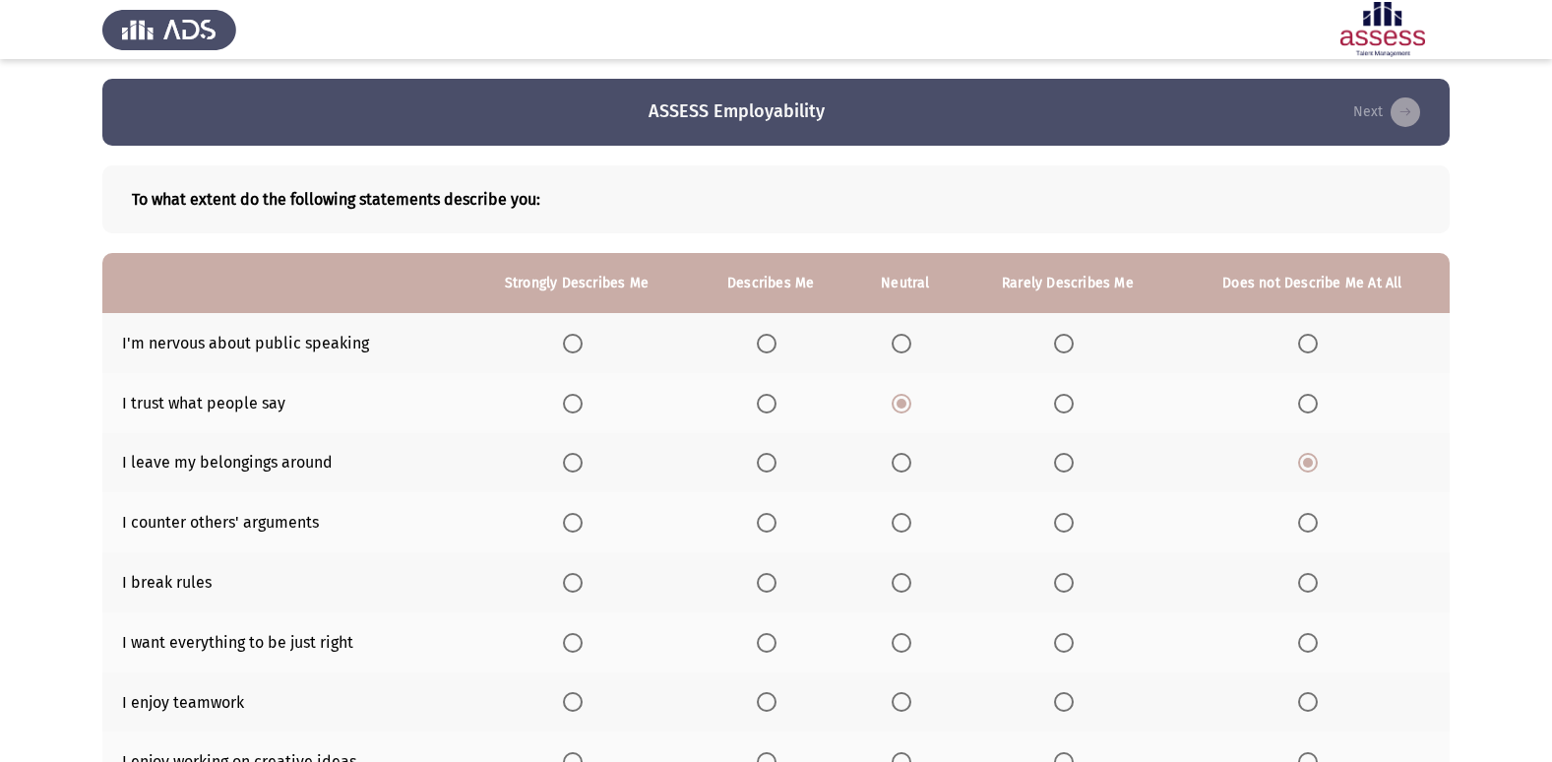
click at [1312, 584] on input "Select an option" at bounding box center [1308, 583] width 20 height 20
click at [898, 524] on span "Select an option" at bounding box center [901, 523] width 20 height 20
click at [898, 524] on input "Select an option" at bounding box center [901, 523] width 20 height 20
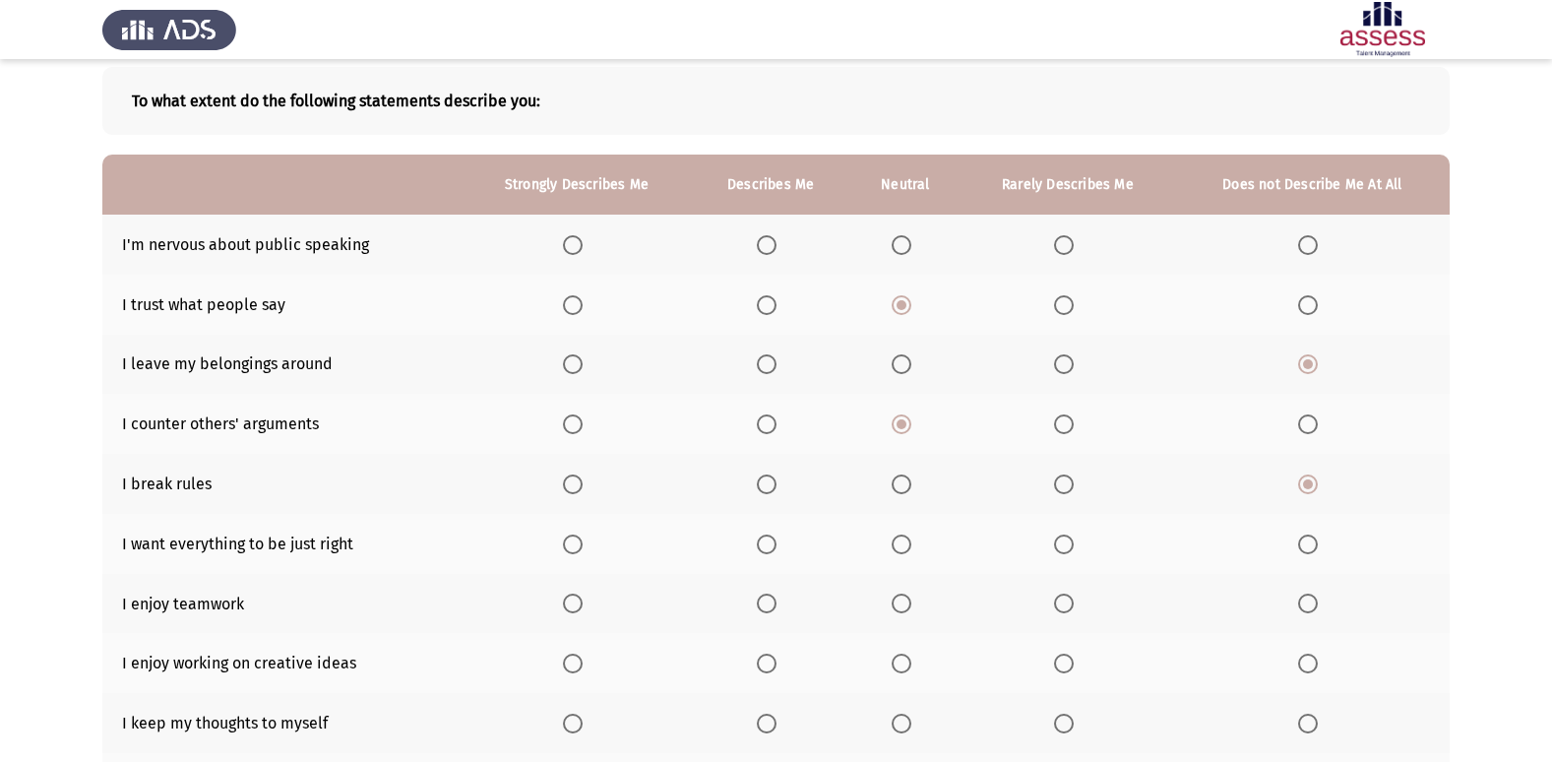
click at [775, 548] on span "Select an option" at bounding box center [767, 544] width 20 height 20
click at [775, 548] on input "Select an option" at bounding box center [767, 544] width 20 height 20
click at [765, 612] on span "Select an option" at bounding box center [767, 603] width 20 height 20
click at [765, 612] on input "Select an option" at bounding box center [767, 603] width 20 height 20
click at [576, 671] on span "Select an option" at bounding box center [573, 663] width 20 height 20
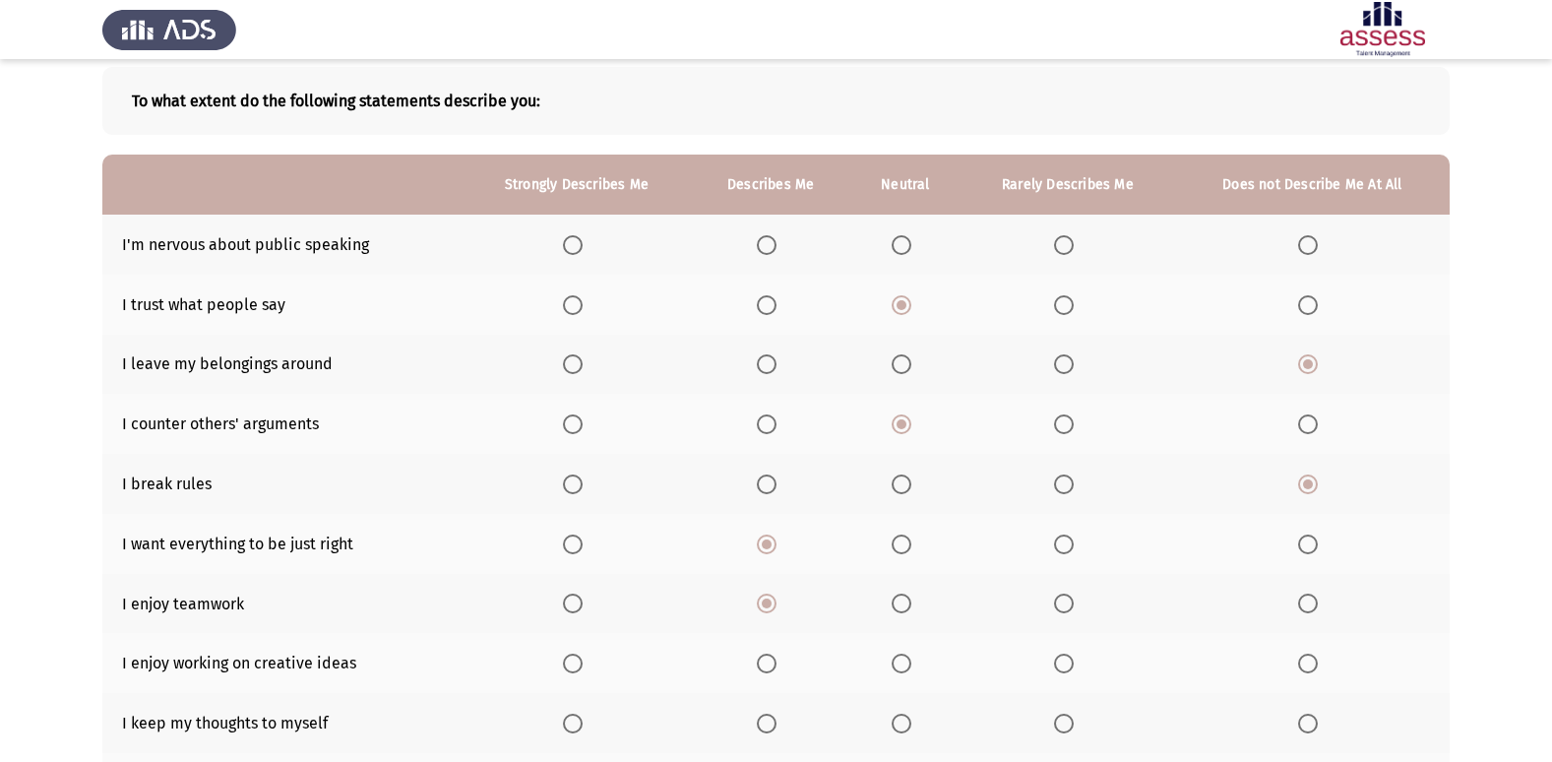
click at [576, 671] on input "Select an option" at bounding box center [573, 663] width 20 height 20
click at [901, 733] on span "Select an option" at bounding box center [901, 723] width 20 height 20
click at [901, 733] on input "Select an option" at bounding box center [901, 723] width 20 height 20
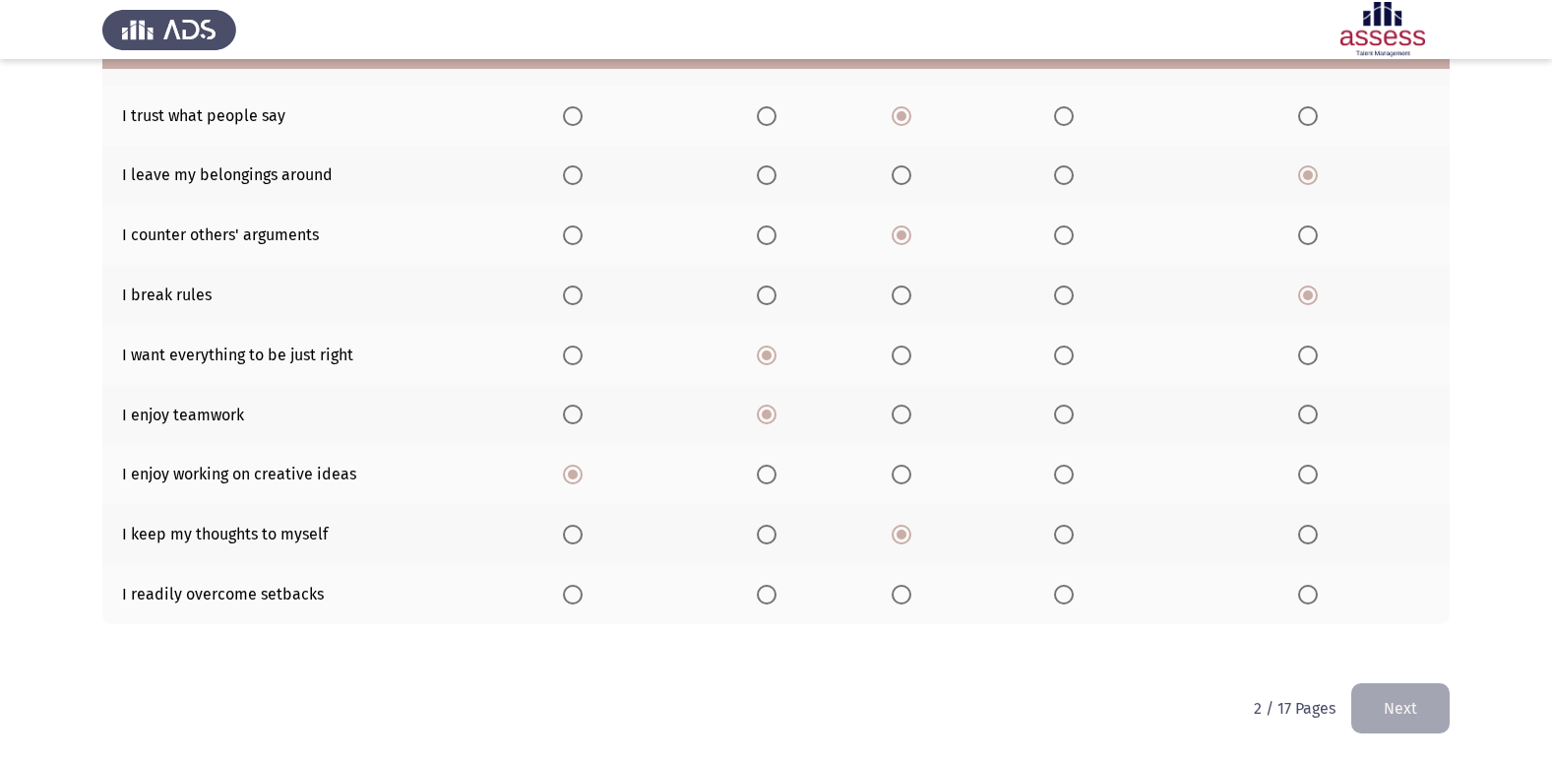
scroll to position [189, 0]
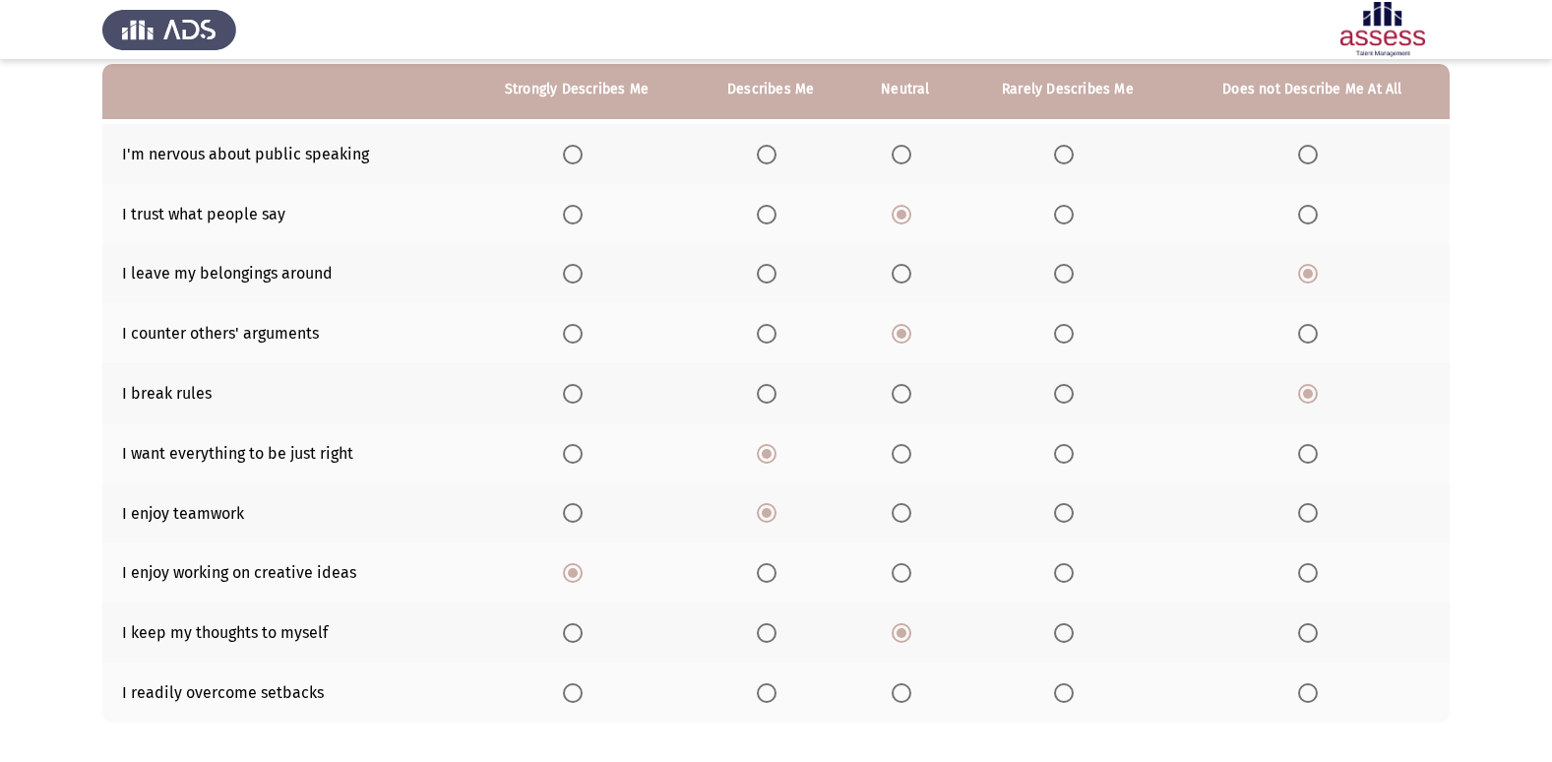
click at [885, 153] on th at bounding box center [905, 154] width 110 height 60
click at [894, 153] on span "Select an option" at bounding box center [901, 155] width 20 height 20
click at [894, 153] on input "Select an option" at bounding box center [901, 155] width 20 height 20
click at [767, 155] on span "Select an option" at bounding box center [767, 155] width 20 height 20
click at [767, 155] on input "Select an option" at bounding box center [767, 155] width 20 height 20
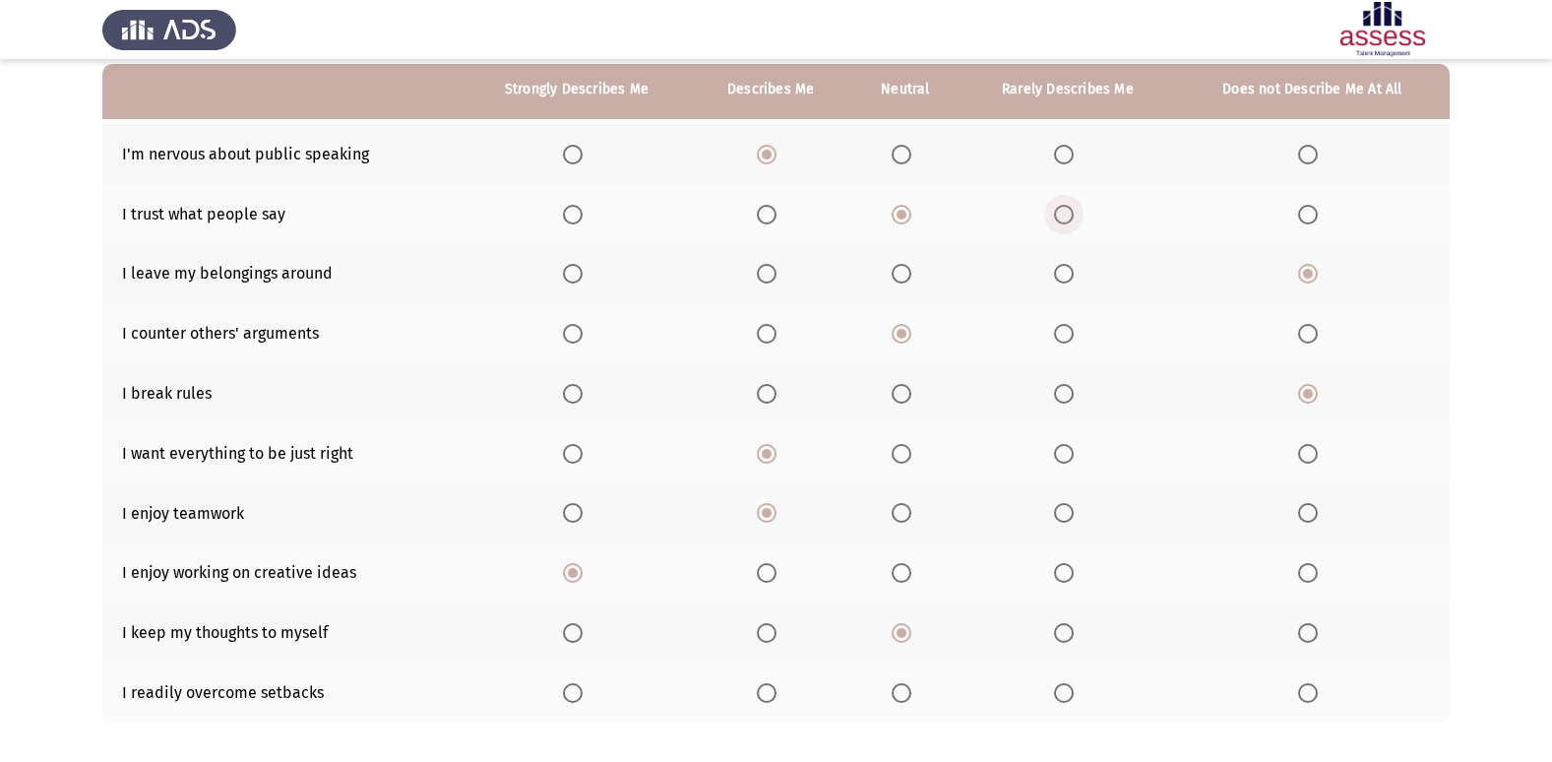
click at [1065, 222] on span "Select an option" at bounding box center [1064, 215] width 20 height 20
click at [1065, 222] on input "Select an option" at bounding box center [1064, 215] width 20 height 20
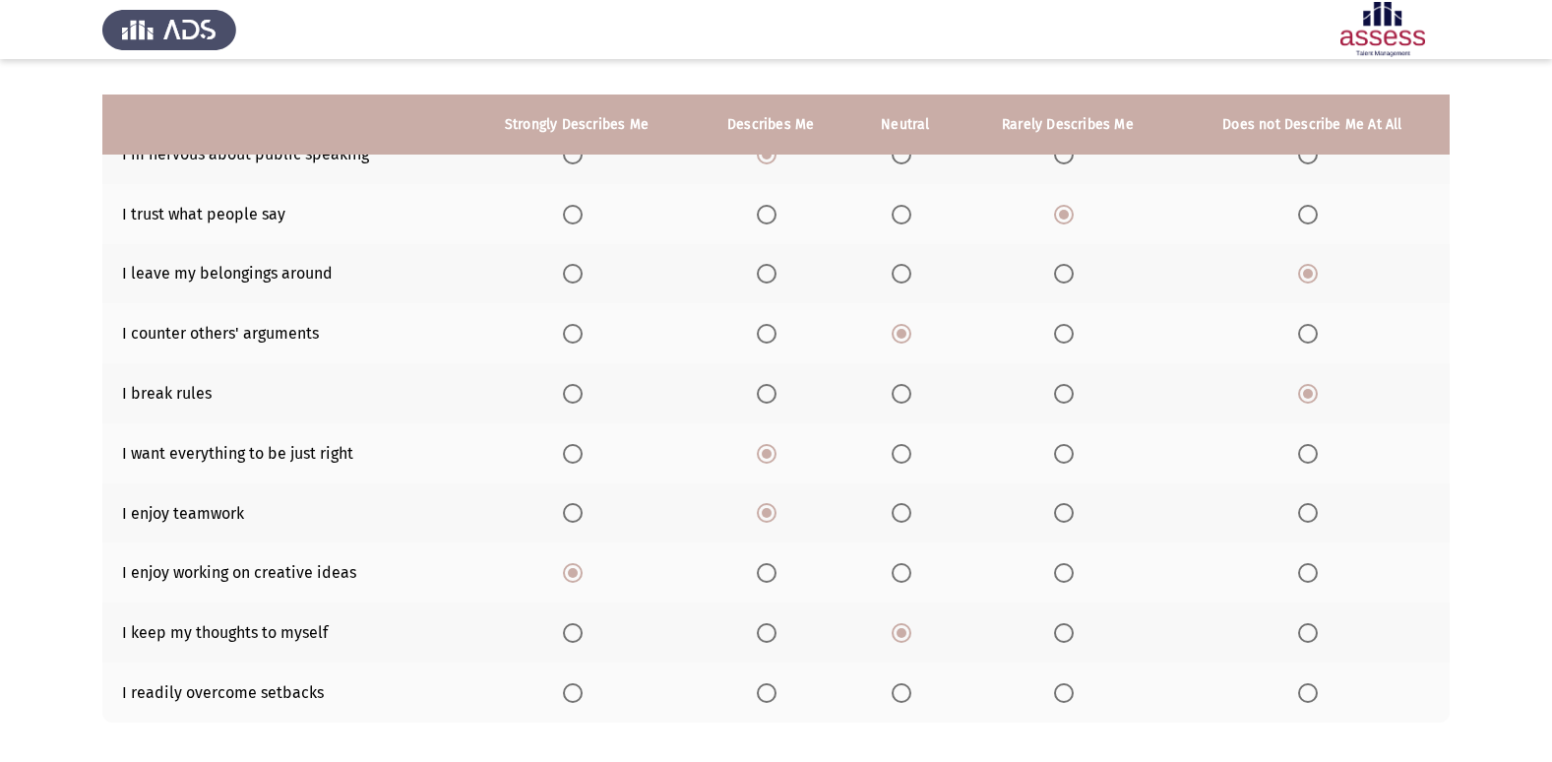
scroll to position [287, 0]
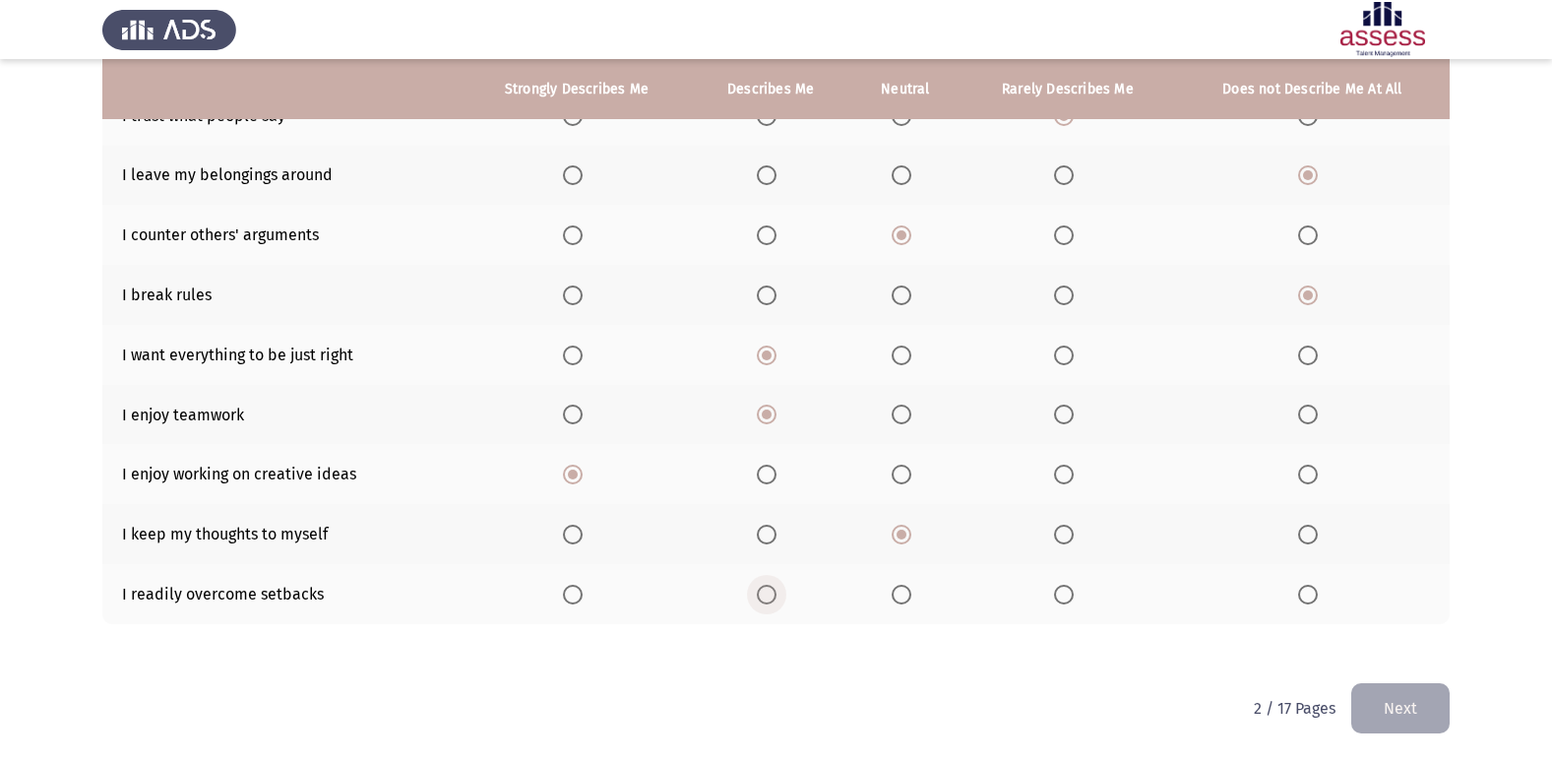
click at [765, 599] on span "Select an option" at bounding box center [767, 594] width 20 height 20
click at [765, 599] on input "Select an option" at bounding box center [767, 594] width 20 height 20
click at [1405, 702] on button "Next" at bounding box center [1400, 708] width 98 height 50
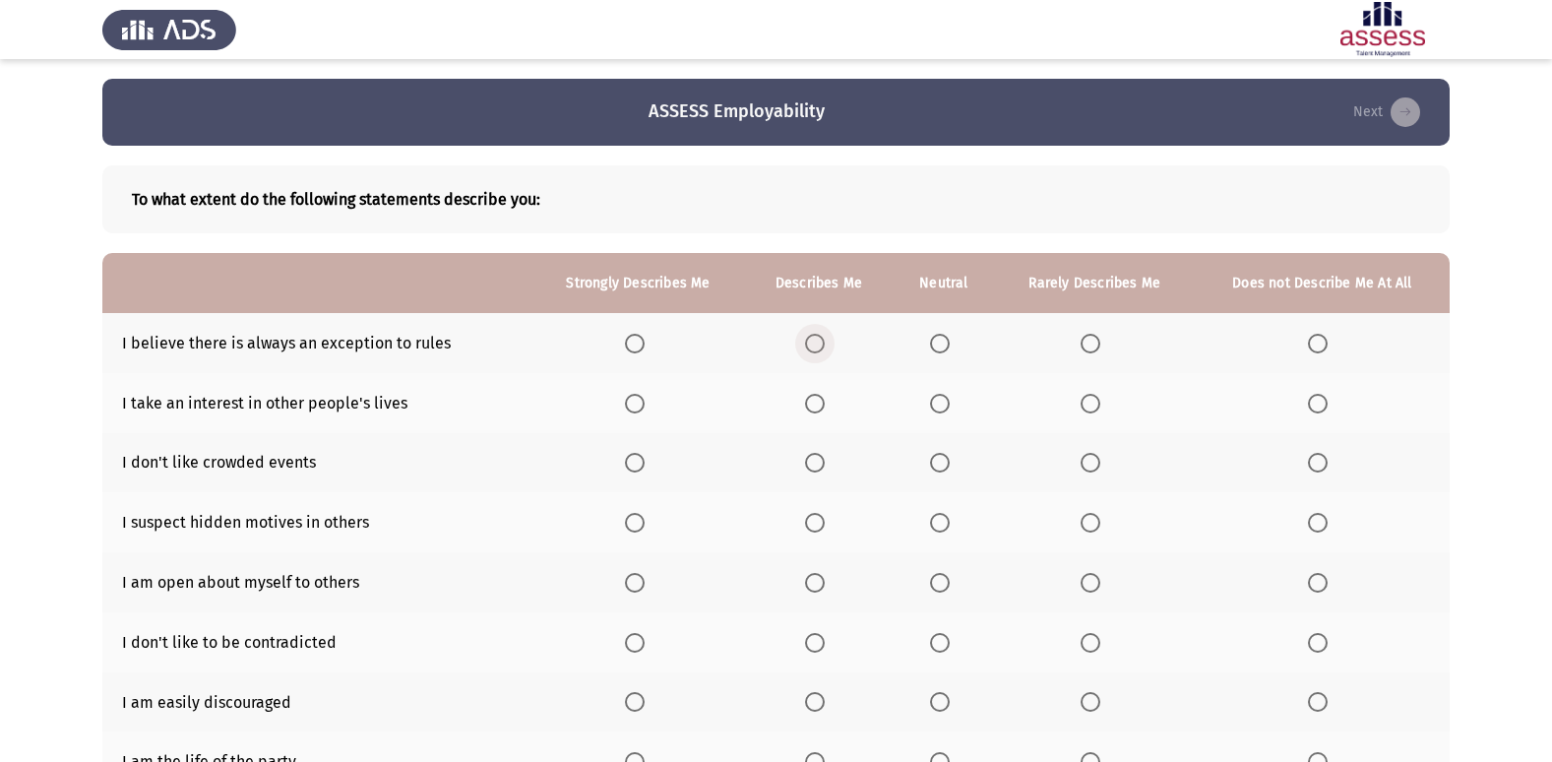
click at [817, 346] on span "Select an option" at bounding box center [815, 344] width 20 height 20
click at [817, 346] on input "Select an option" at bounding box center [815, 344] width 20 height 20
click at [936, 463] on span "Select an option" at bounding box center [940, 463] width 20 height 20
click at [936, 463] on input "Select an option" at bounding box center [940, 463] width 20 height 20
click at [1083, 527] on span "Select an option" at bounding box center [1090, 523] width 20 height 20
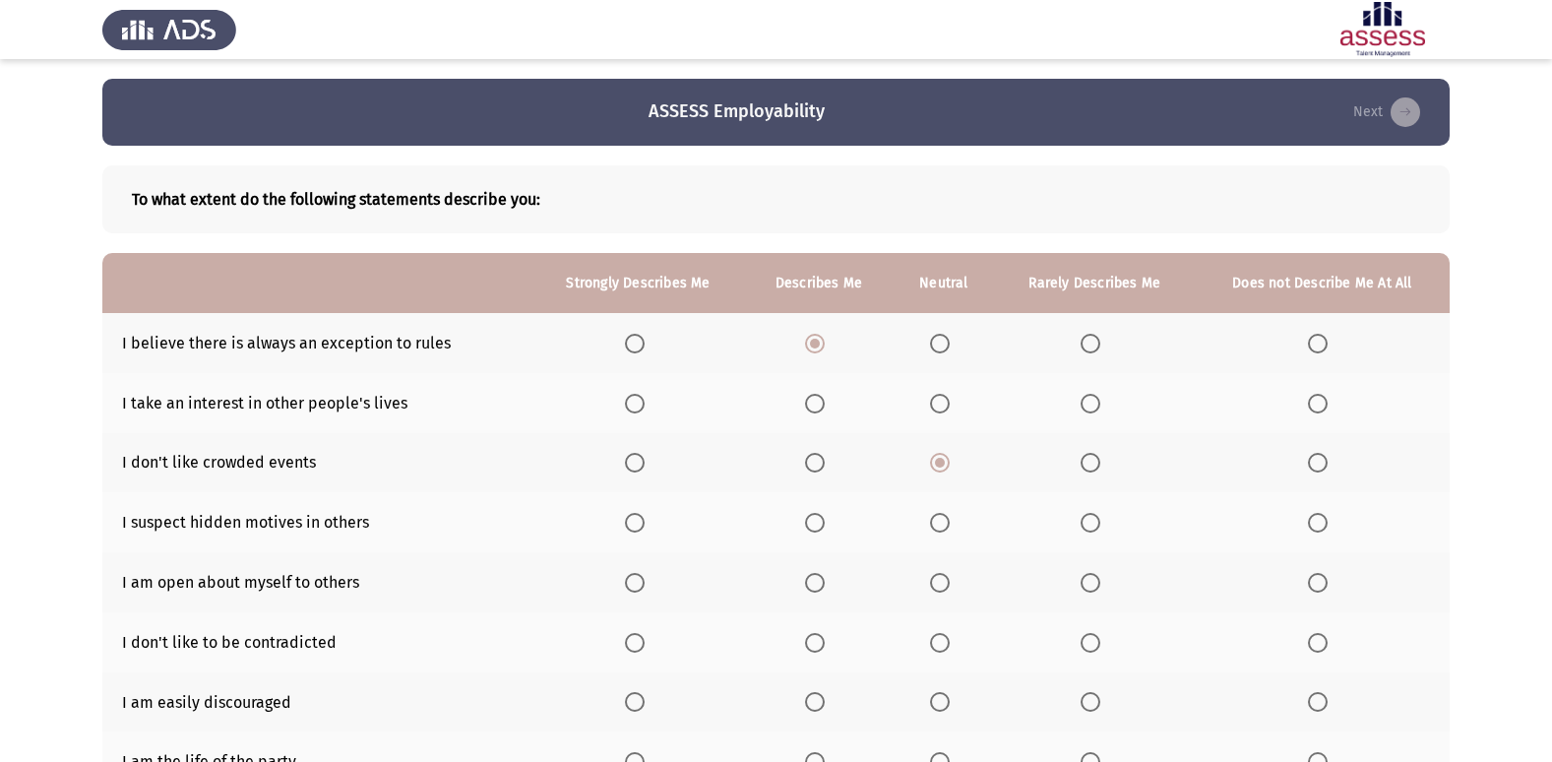
click at [1083, 527] on input "Select an option" at bounding box center [1090, 523] width 20 height 20
click at [813, 407] on span "Select an option" at bounding box center [815, 404] width 20 height 20
click at [813, 407] on input "Select an option" at bounding box center [815, 404] width 20 height 20
click at [1098, 584] on span "Select an option" at bounding box center [1090, 583] width 20 height 20
click at [1098, 584] on input "Select an option" at bounding box center [1090, 583] width 20 height 20
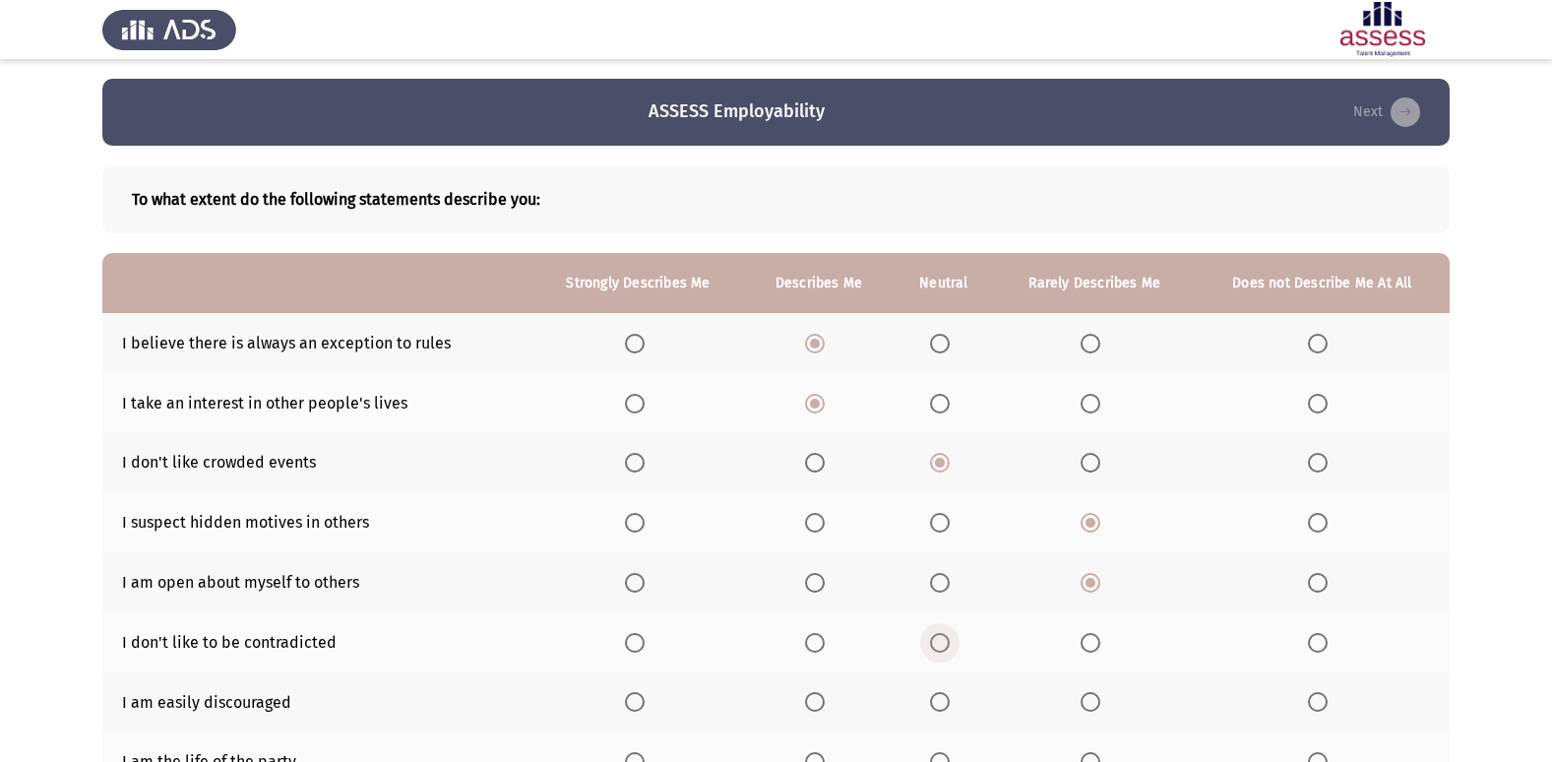
click at [948, 644] on span "Select an option" at bounding box center [940, 643] width 20 height 20
click at [948, 644] on input "Select an option" at bounding box center [940, 643] width 20 height 20
click at [1319, 708] on span "Select an option" at bounding box center [1318, 702] width 20 height 20
click at [1319, 708] on input "Select an option" at bounding box center [1318, 702] width 20 height 20
click at [940, 404] on span "Select an option" at bounding box center [940, 404] width 20 height 20
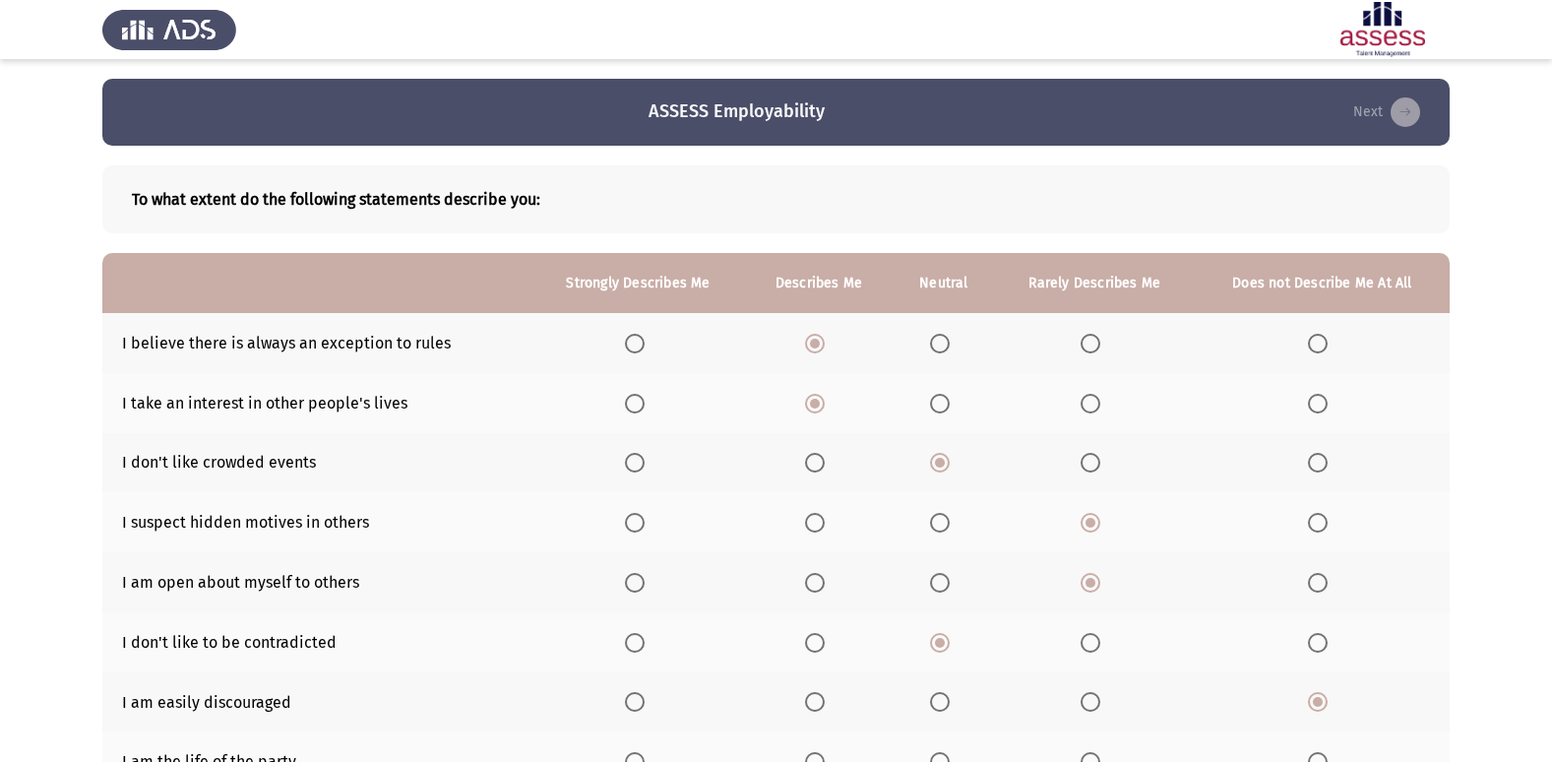
click at [940, 404] on input "Select an option" at bounding box center [940, 404] width 20 height 20
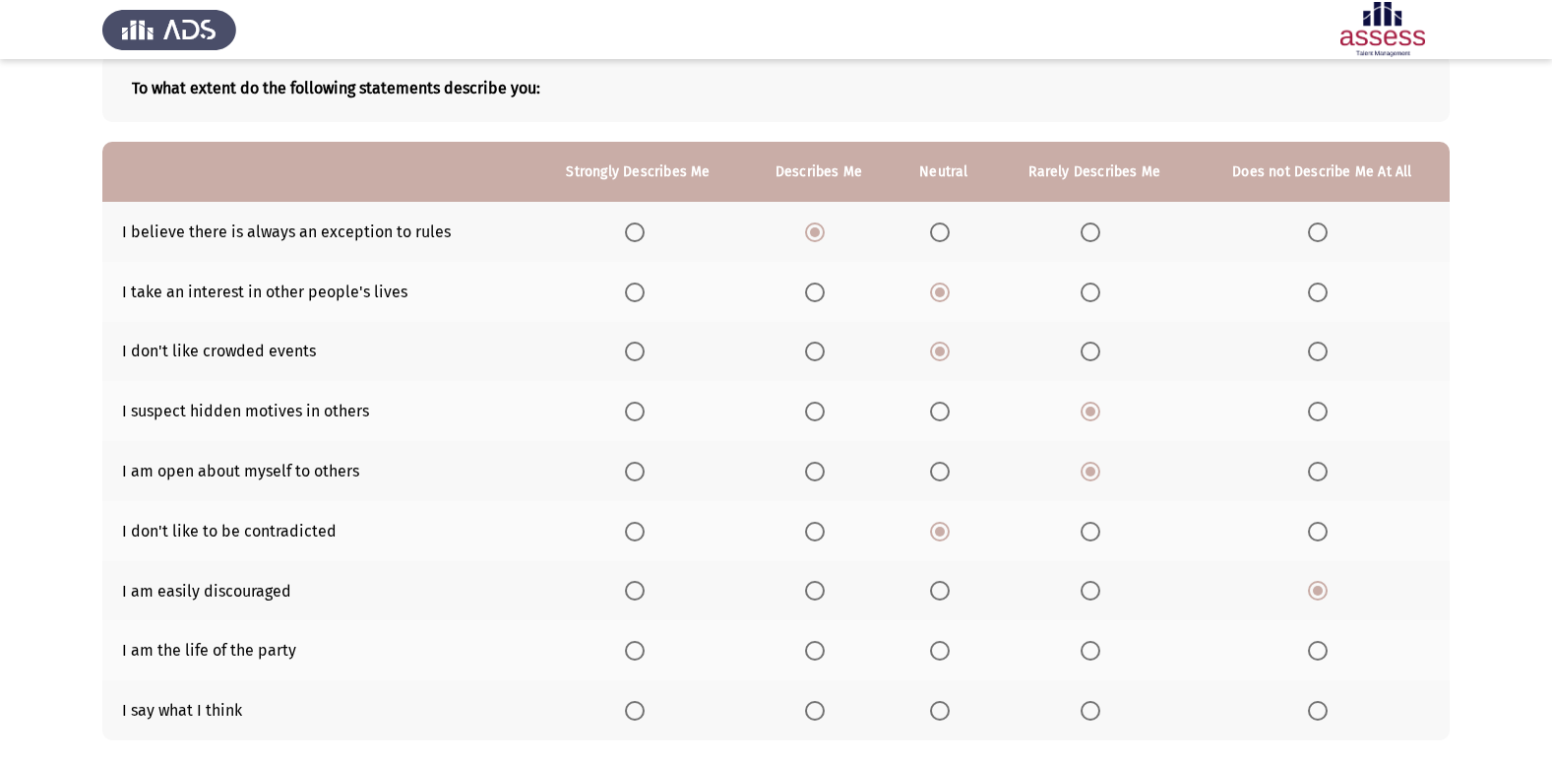
scroll to position [197, 0]
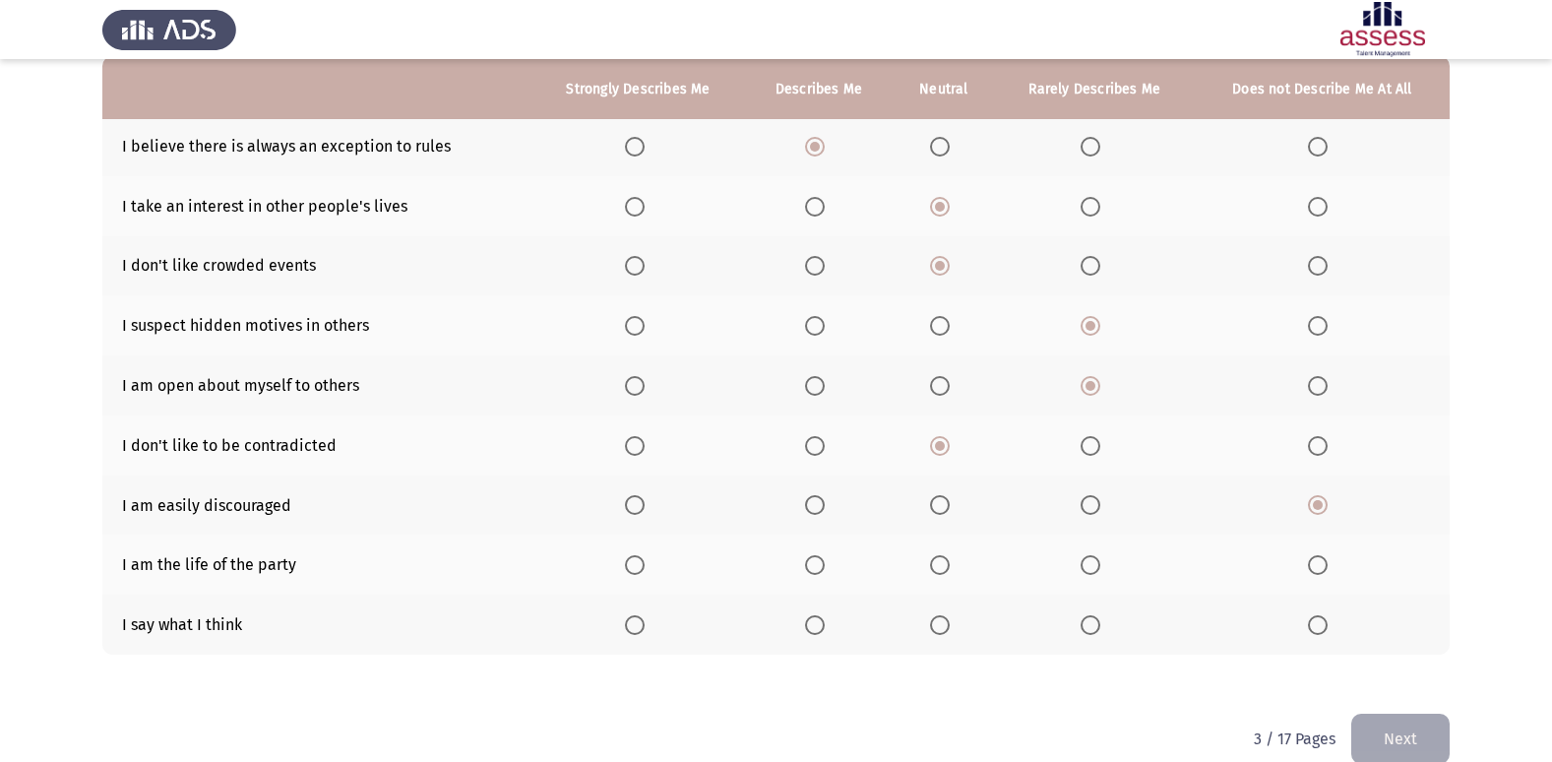
click at [943, 574] on span "Select an option" at bounding box center [940, 565] width 20 height 20
click at [943, 574] on input "Select an option" at bounding box center [940, 565] width 20 height 20
click at [941, 634] on span "Select an option" at bounding box center [940, 625] width 20 height 20
click at [941, 634] on input "Select an option" at bounding box center [940, 625] width 20 height 20
click at [1365, 718] on button "Next" at bounding box center [1400, 738] width 98 height 50
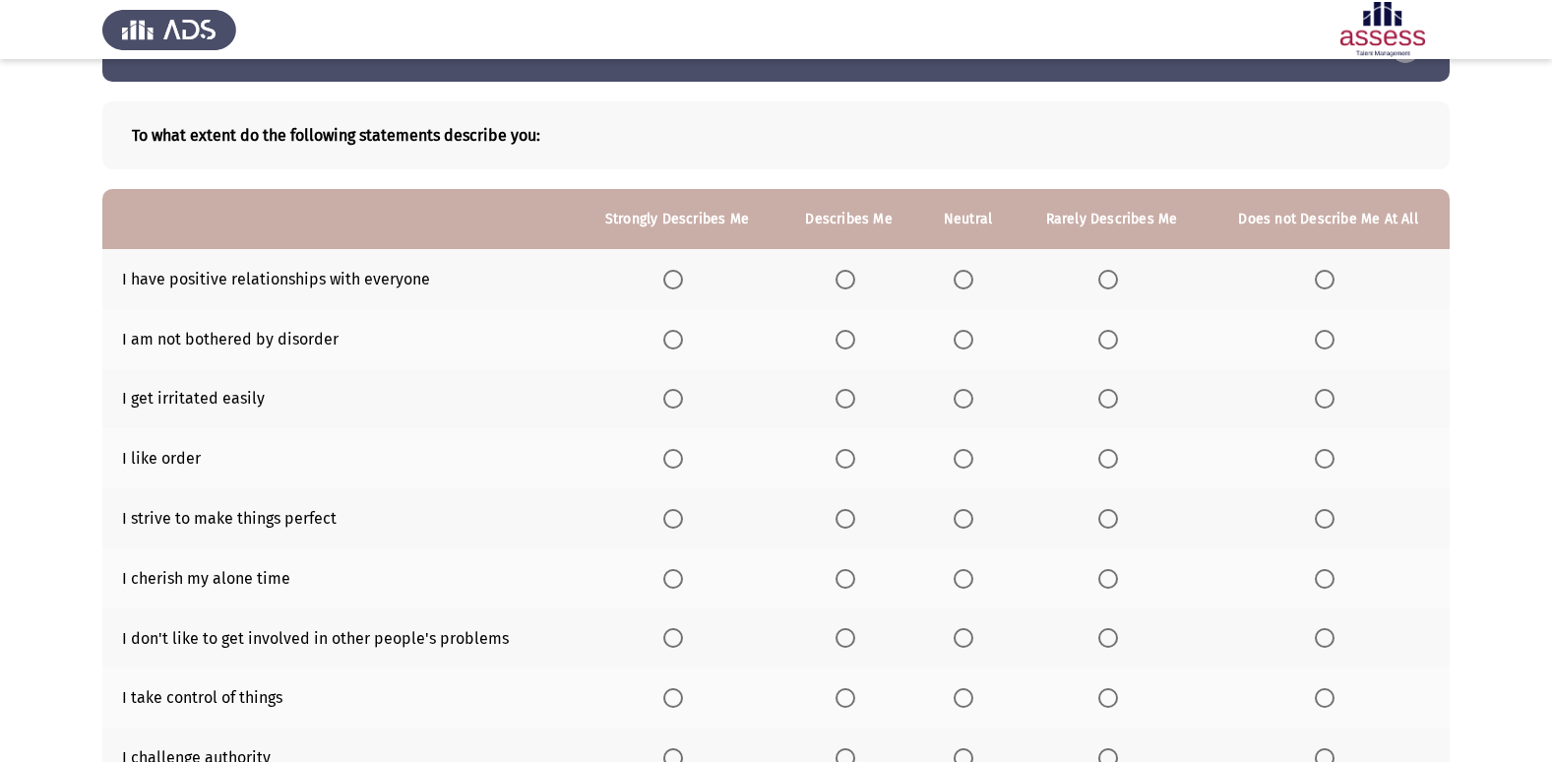
scroll to position [98, 0]
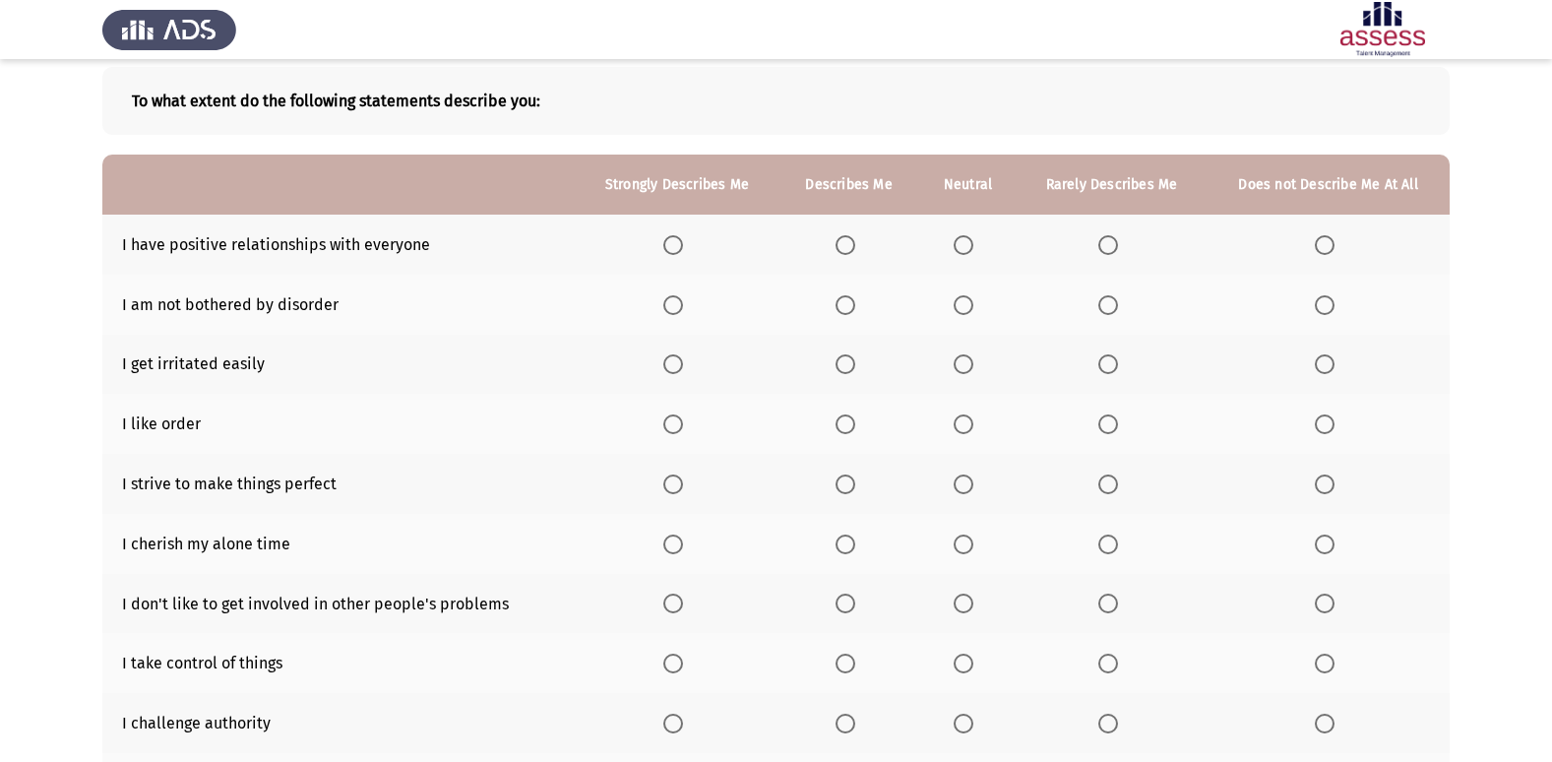
click at [846, 247] on span "Select an option" at bounding box center [845, 245] width 20 height 20
click at [846, 247] on input "Select an option" at bounding box center [845, 245] width 20 height 20
click at [962, 306] on span "Select an option" at bounding box center [963, 305] width 20 height 20
click at [962, 306] on input "Select an option" at bounding box center [963, 305] width 20 height 20
click at [1112, 366] on span "Select an option" at bounding box center [1108, 364] width 20 height 20
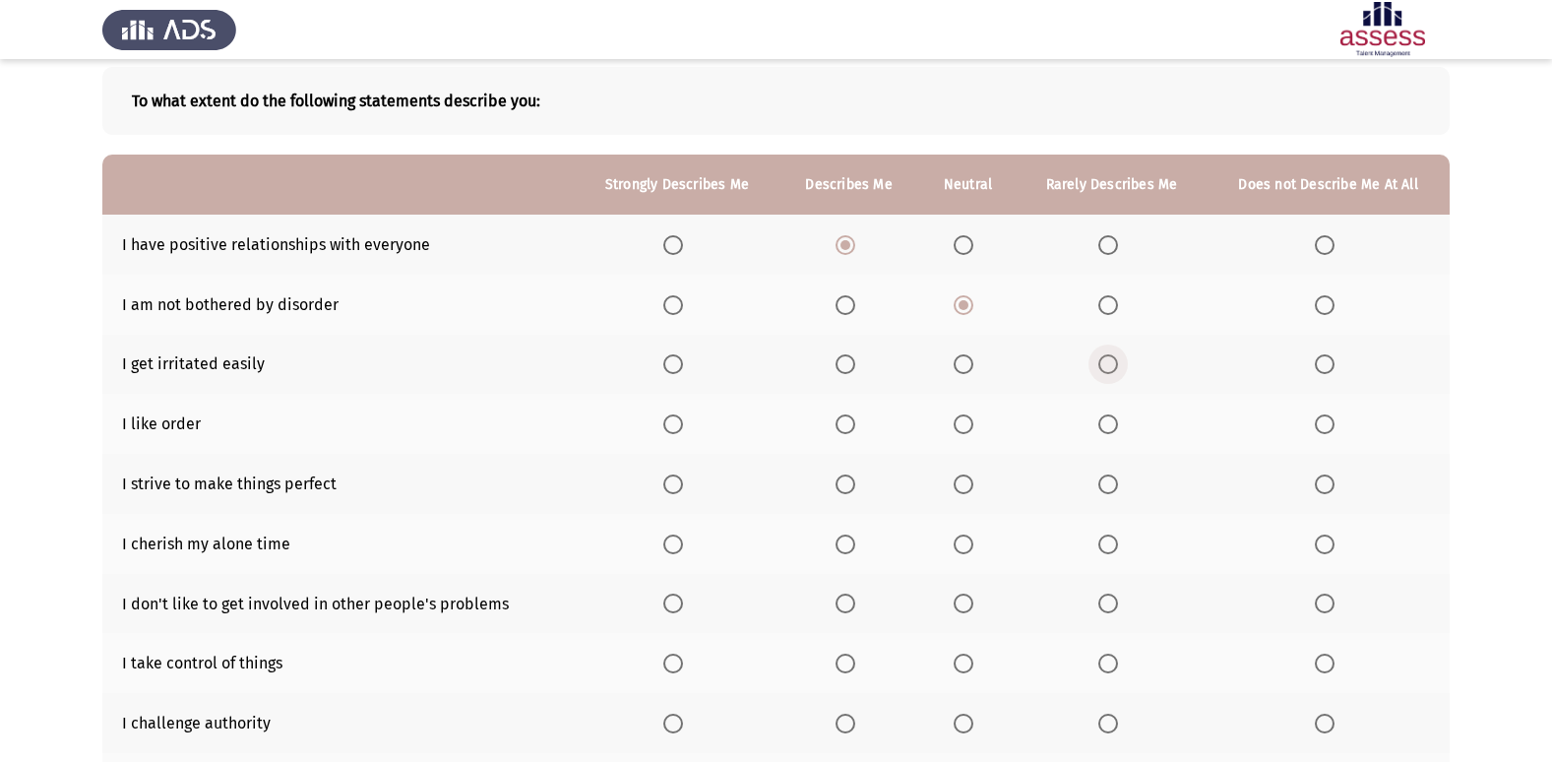
click at [1112, 366] on input "Select an option" at bounding box center [1108, 364] width 20 height 20
click at [851, 425] on span "Select an option" at bounding box center [845, 424] width 20 height 20
click at [851, 425] on input "Select an option" at bounding box center [845, 424] width 20 height 20
click at [846, 491] on span "Select an option" at bounding box center [845, 484] width 20 height 20
click at [846, 491] on input "Select an option" at bounding box center [845, 484] width 20 height 20
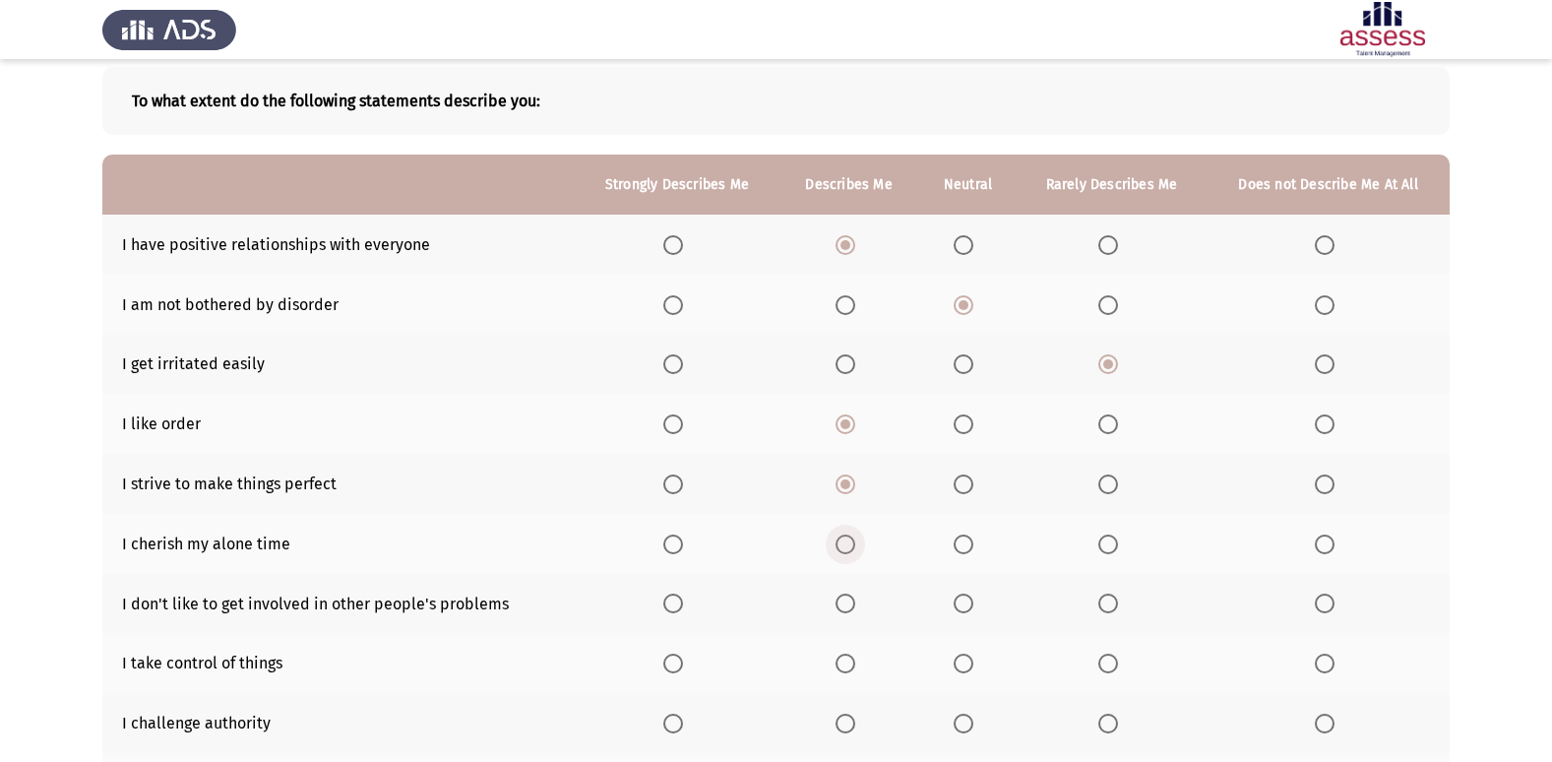
click at [845, 544] on span "Select an option" at bounding box center [845, 544] width 0 height 0
click at [845, 543] on input "Select an option" at bounding box center [845, 544] width 20 height 20
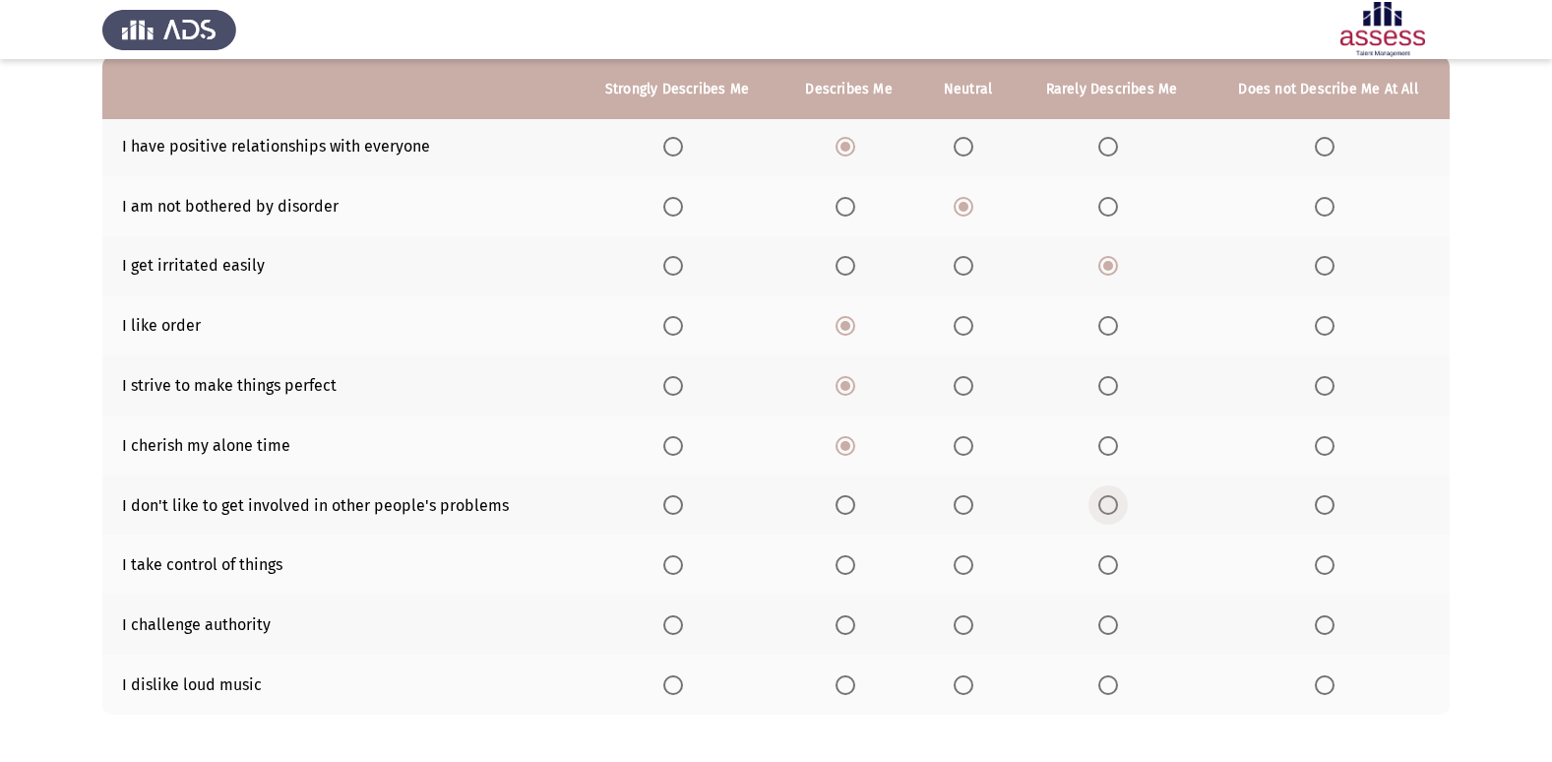
click at [1113, 513] on span "Select an option" at bounding box center [1108, 505] width 20 height 20
click at [1113, 513] on input "Select an option" at bounding box center [1108, 505] width 20 height 20
click at [971, 572] on span "Select an option" at bounding box center [963, 565] width 20 height 20
click at [971, 572] on input "Select an option" at bounding box center [963, 565] width 20 height 20
click at [1113, 685] on span "Select an option" at bounding box center [1108, 685] width 20 height 20
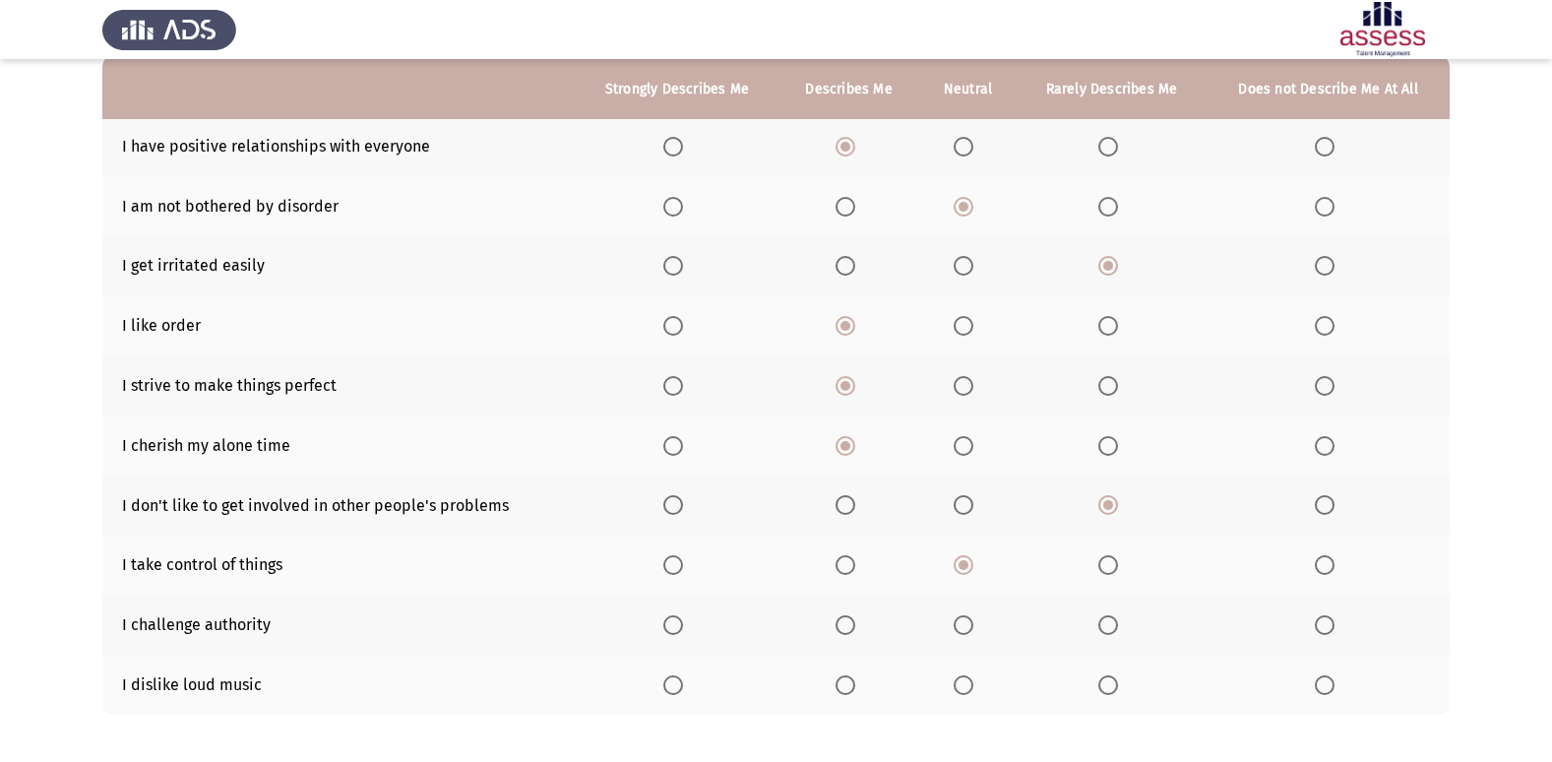
click at [1113, 685] on input "Select an option" at bounding box center [1108, 685] width 20 height 20
click at [1114, 625] on span "Select an option" at bounding box center [1108, 625] width 20 height 20
click at [1114, 625] on input "Select an option" at bounding box center [1108, 625] width 20 height 20
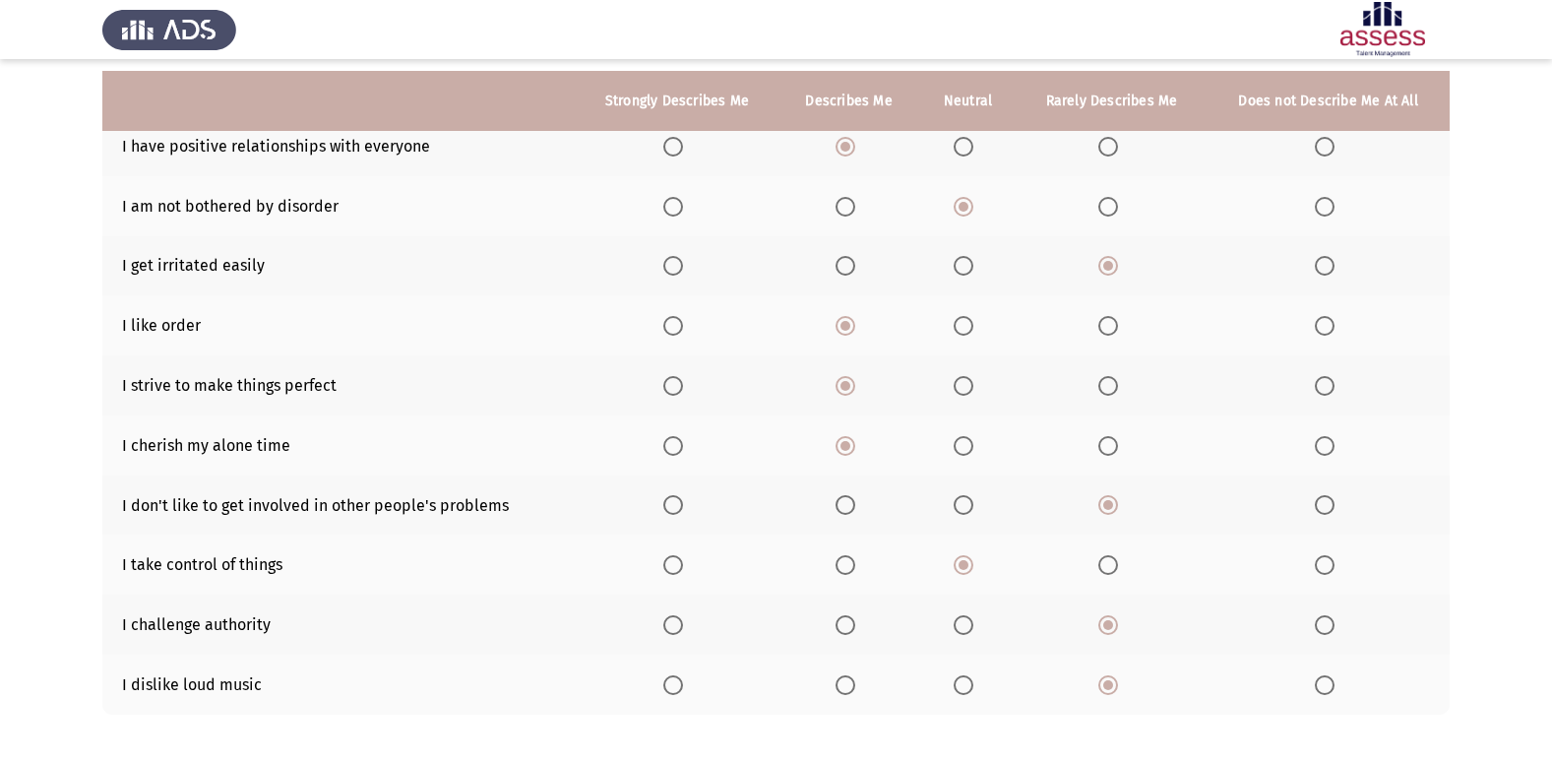
scroll to position [287, 0]
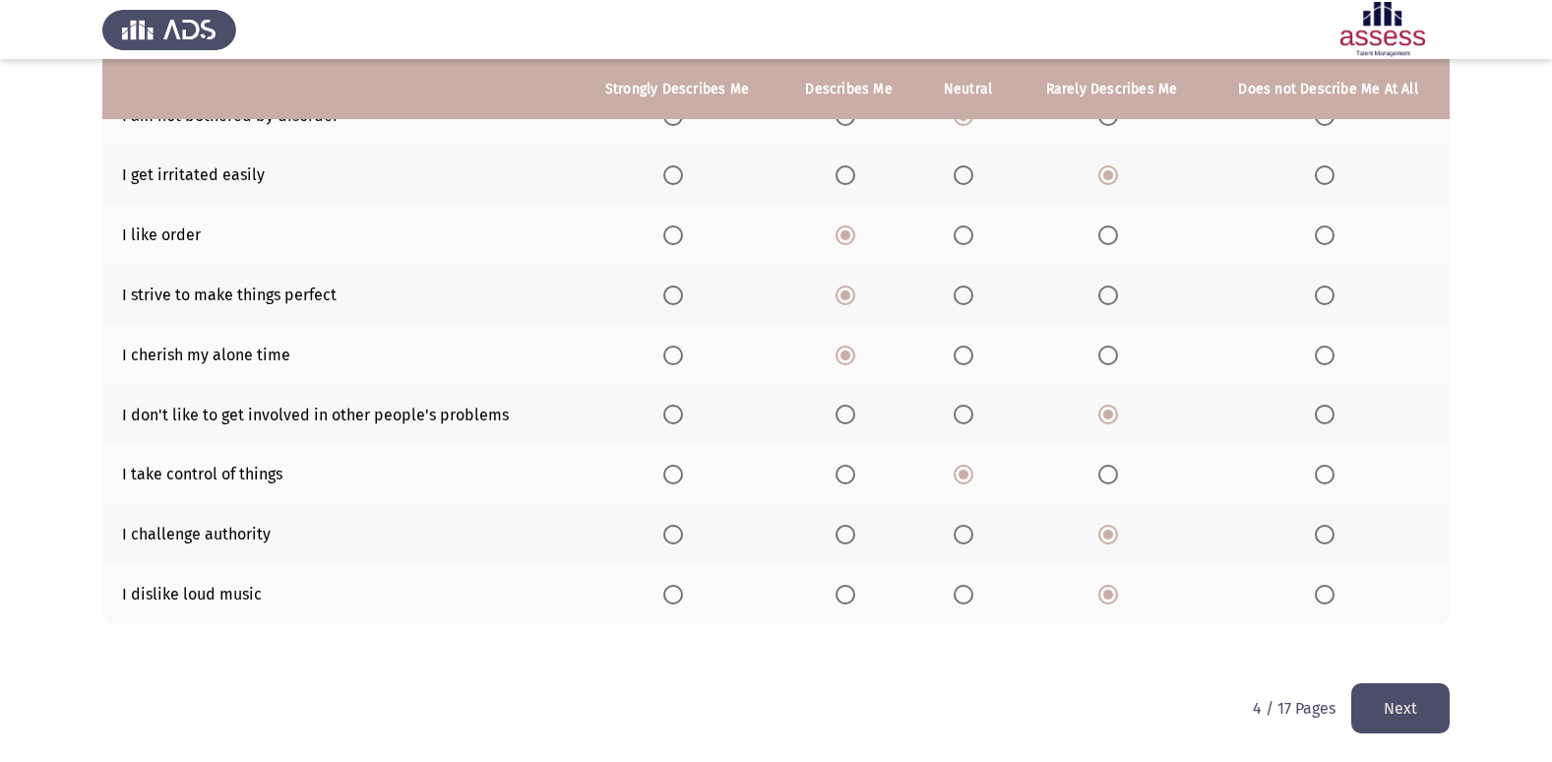
click at [1324, 547] on th at bounding box center [1327, 534] width 243 height 60
click at [1324, 534] on span "Select an option" at bounding box center [1325, 534] width 20 height 20
click at [1324, 534] on input "Select an option" at bounding box center [1325, 534] width 20 height 20
click at [1394, 703] on button "Next" at bounding box center [1400, 708] width 98 height 50
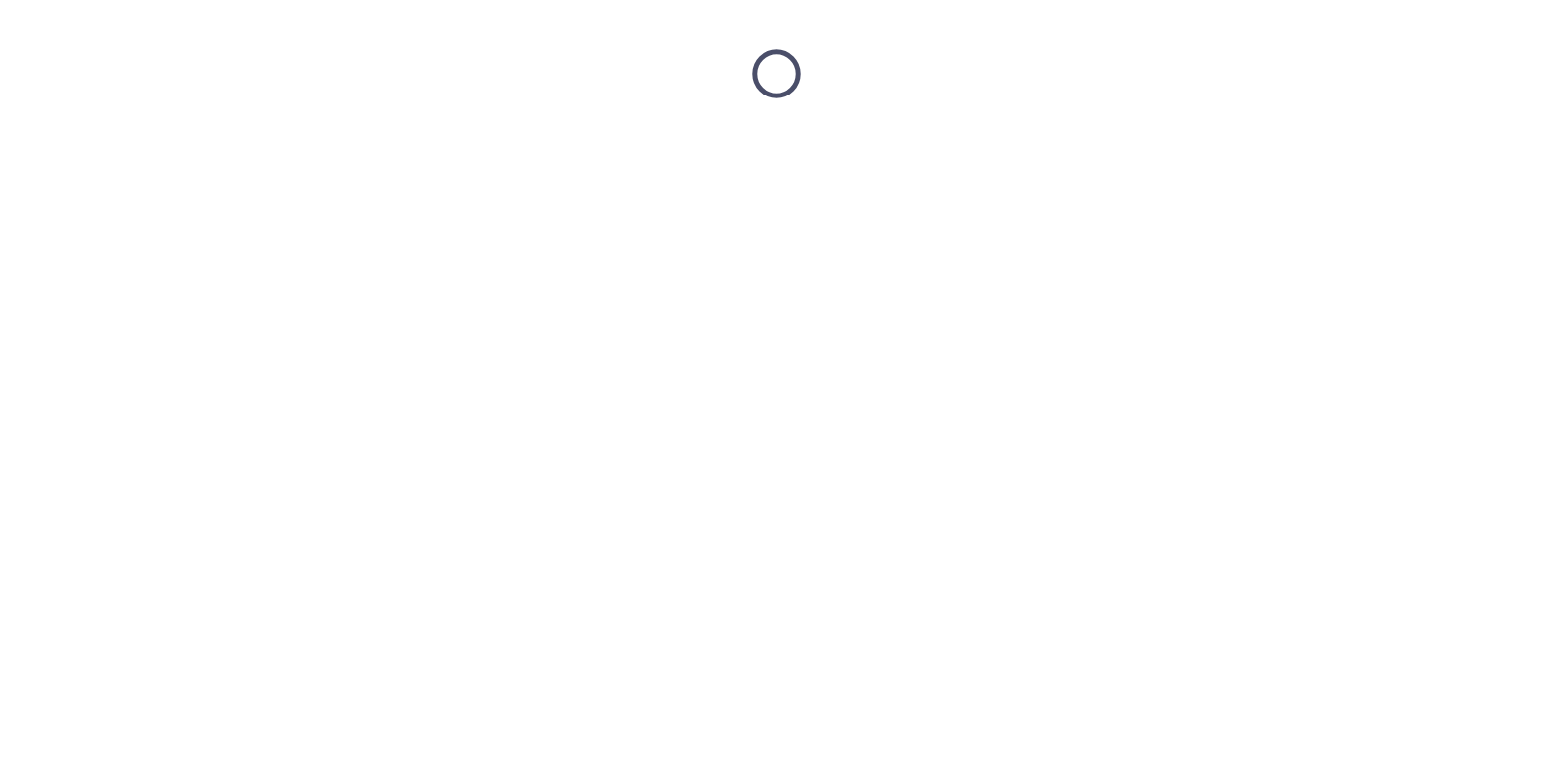
scroll to position [0, 0]
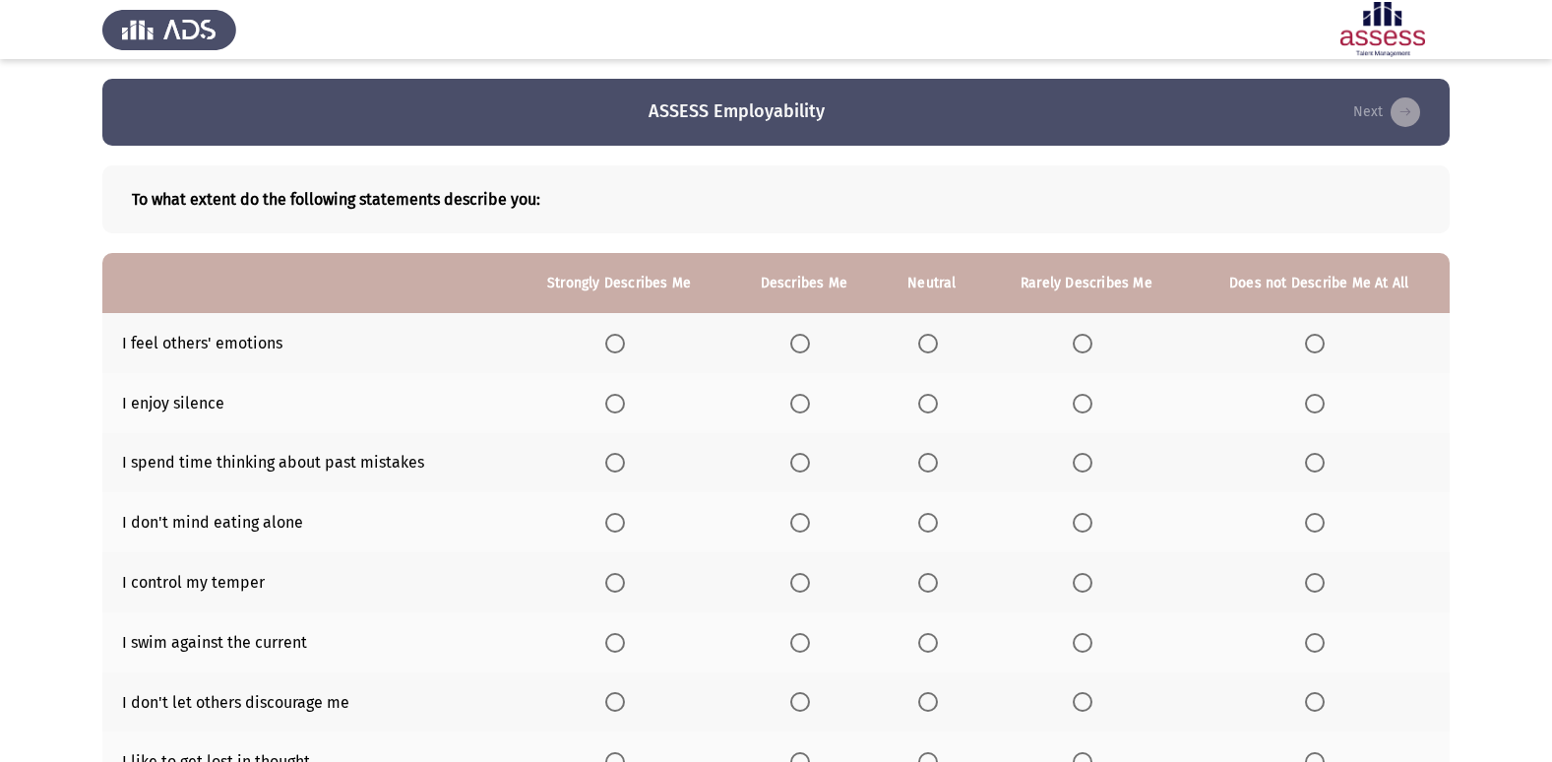
click at [806, 345] on span "Select an option" at bounding box center [800, 344] width 20 height 20
click at [806, 345] on input "Select an option" at bounding box center [800, 344] width 20 height 20
click at [935, 401] on span "Select an option" at bounding box center [928, 404] width 20 height 20
click at [935, 401] on input "Select an option" at bounding box center [928, 404] width 20 height 20
click at [803, 468] on span "Select an option" at bounding box center [800, 463] width 20 height 20
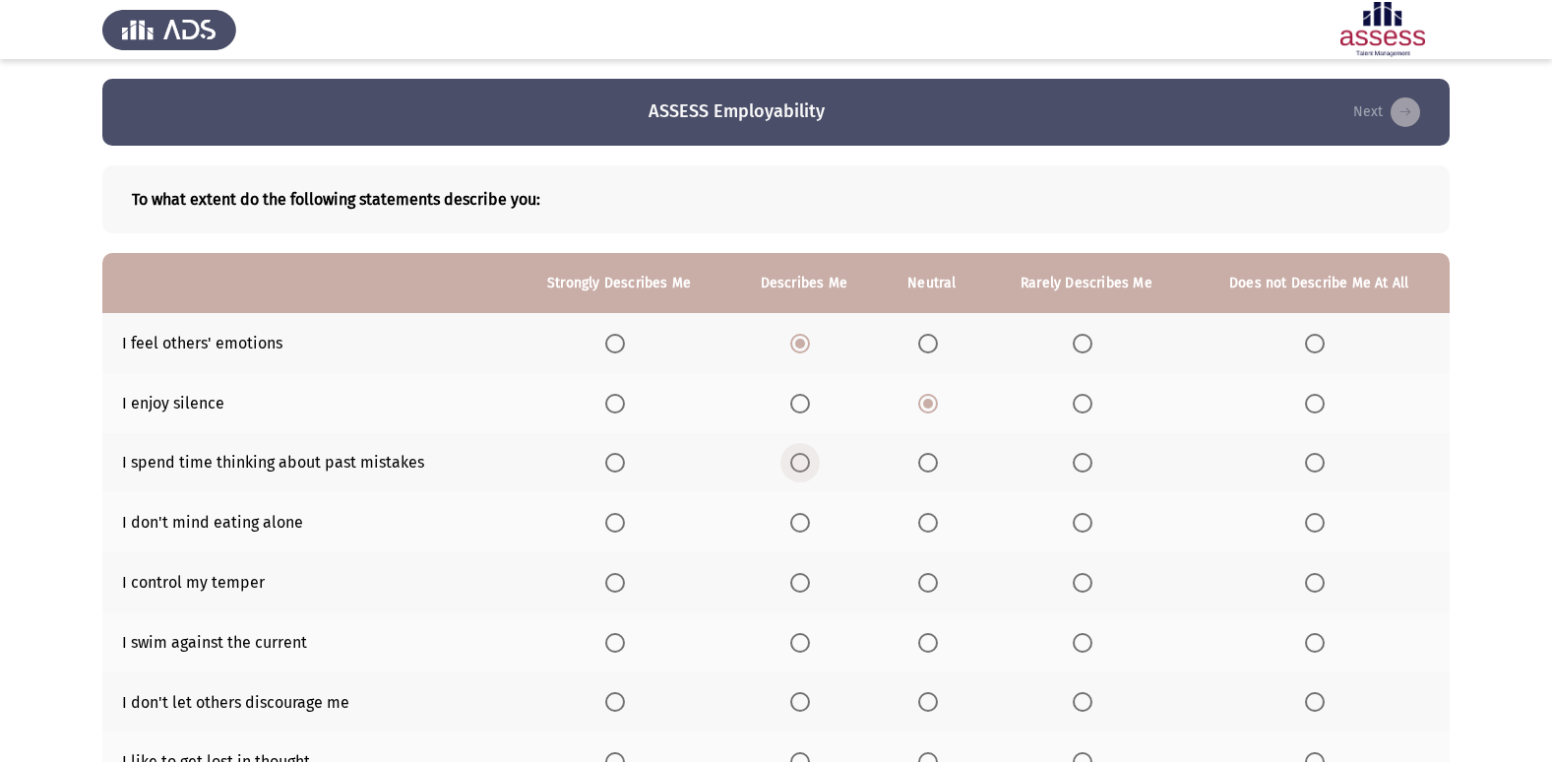
click at [803, 468] on input "Select an option" at bounding box center [800, 463] width 20 height 20
click at [809, 527] on span "Select an option" at bounding box center [800, 523] width 20 height 20
click at [809, 527] on input "Select an option" at bounding box center [800, 523] width 20 height 20
click at [810, 587] on span "Select an option" at bounding box center [800, 583] width 20 height 20
click at [810, 587] on input "Select an option" at bounding box center [800, 583] width 20 height 20
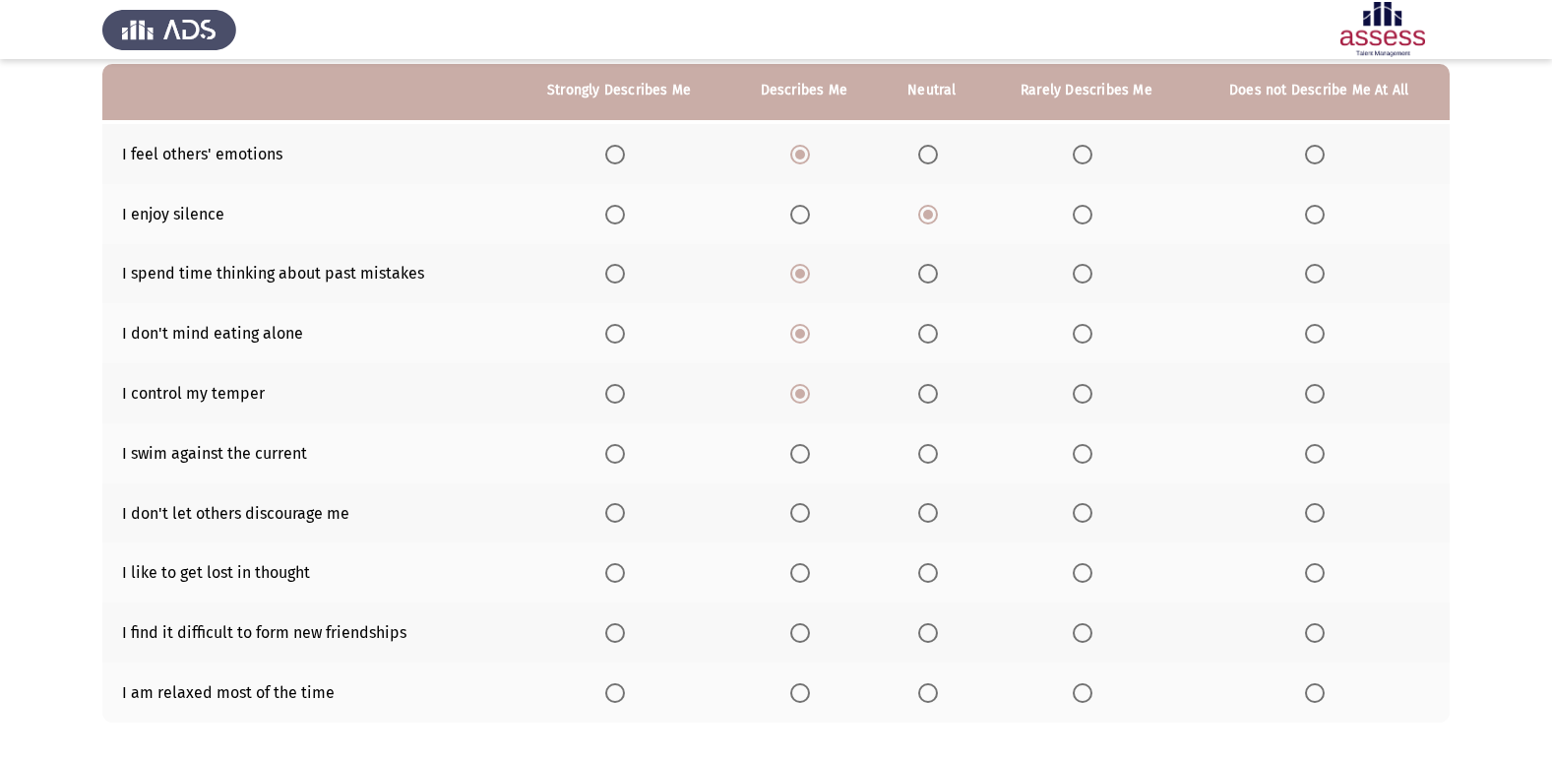
scroll to position [91, 0]
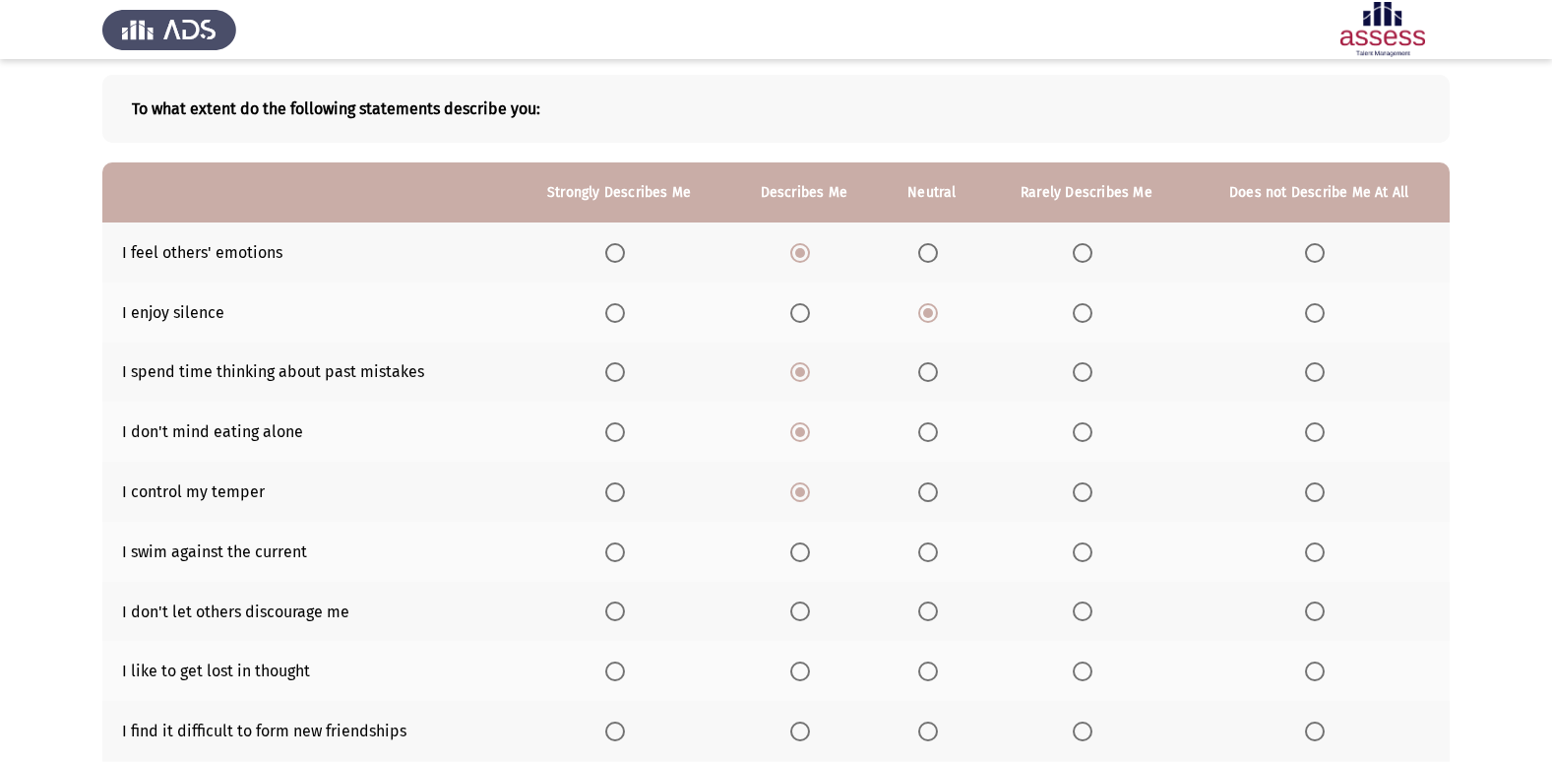
click at [918, 431] on th at bounding box center [931, 431] width 105 height 60
click at [927, 440] on span "Select an option" at bounding box center [928, 432] width 20 height 20
click at [927, 440] on input "Select an option" at bounding box center [928, 432] width 20 height 20
click at [810, 615] on span "Select an option" at bounding box center [800, 611] width 20 height 20
click at [810, 615] on input "Select an option" at bounding box center [800, 611] width 20 height 20
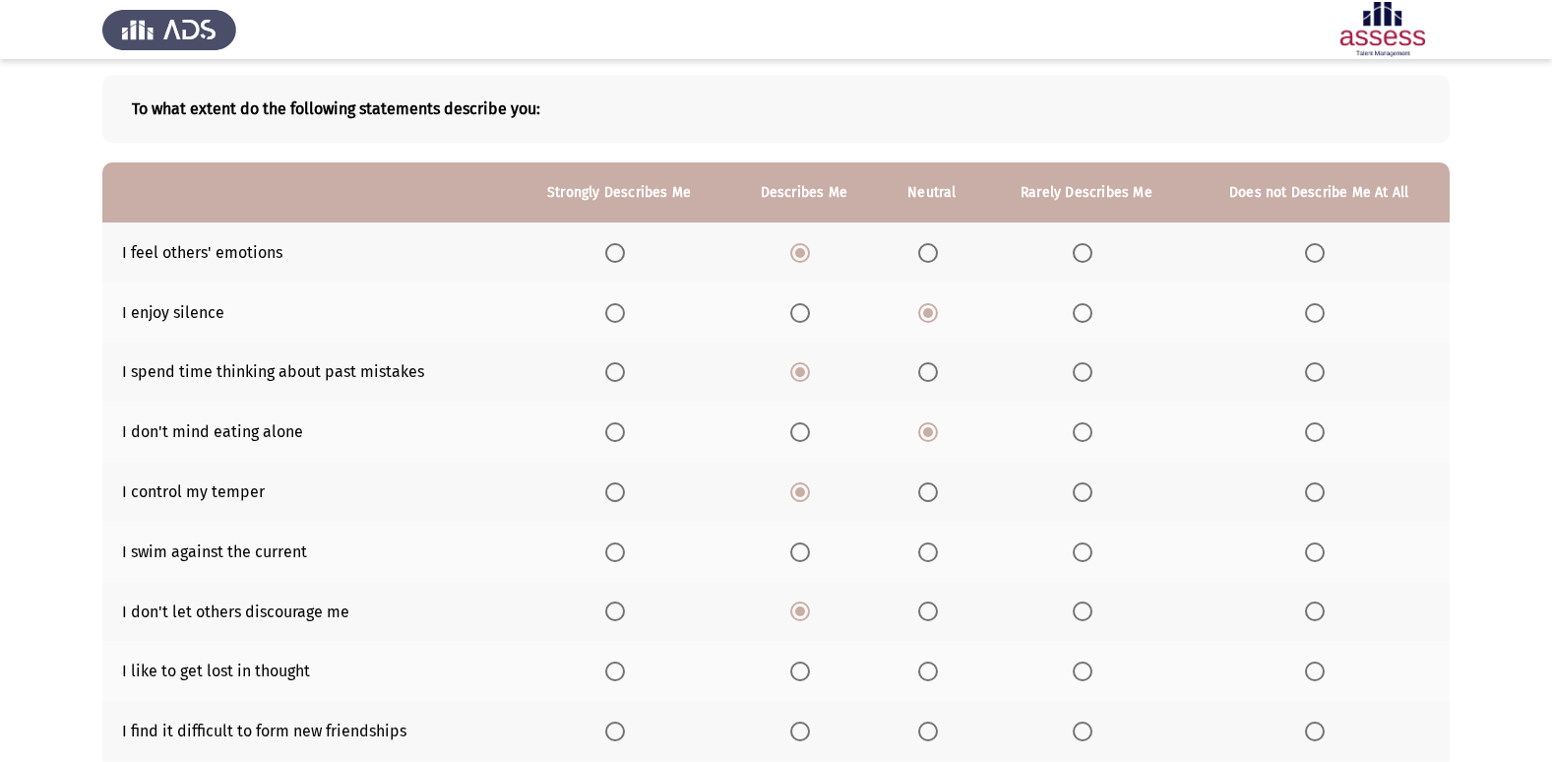
click at [614, 607] on span "Select an option" at bounding box center [615, 611] width 20 height 20
click at [614, 607] on input "Select an option" at bounding box center [615, 611] width 20 height 20
click at [800, 672] on span "Select an option" at bounding box center [800, 671] width 20 height 20
click at [800, 672] on input "Select an option" at bounding box center [800, 671] width 20 height 20
click at [923, 549] on span "Select an option" at bounding box center [928, 552] width 20 height 20
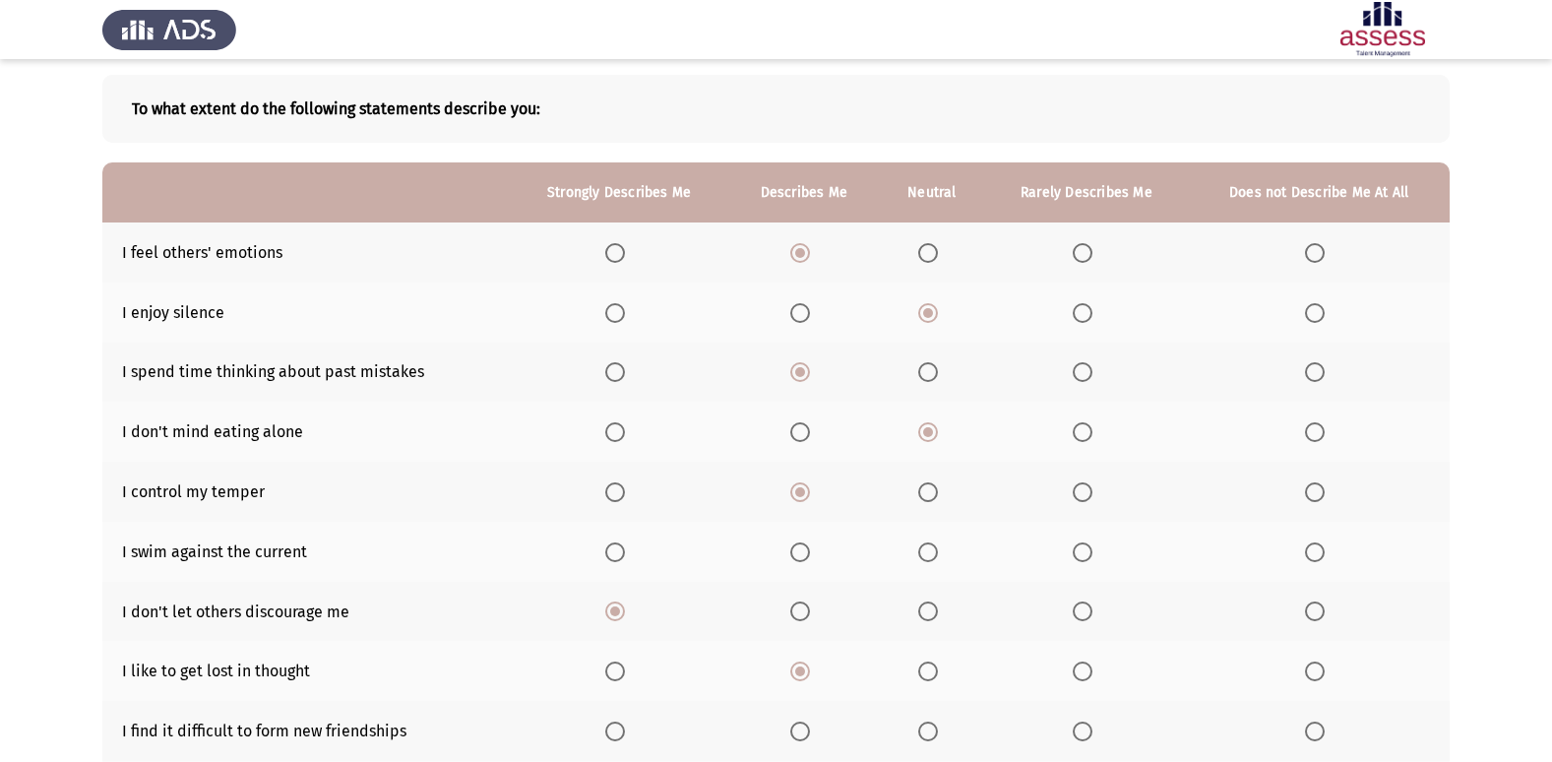
click at [923, 549] on input "Select an option" at bounding box center [928, 552] width 20 height 20
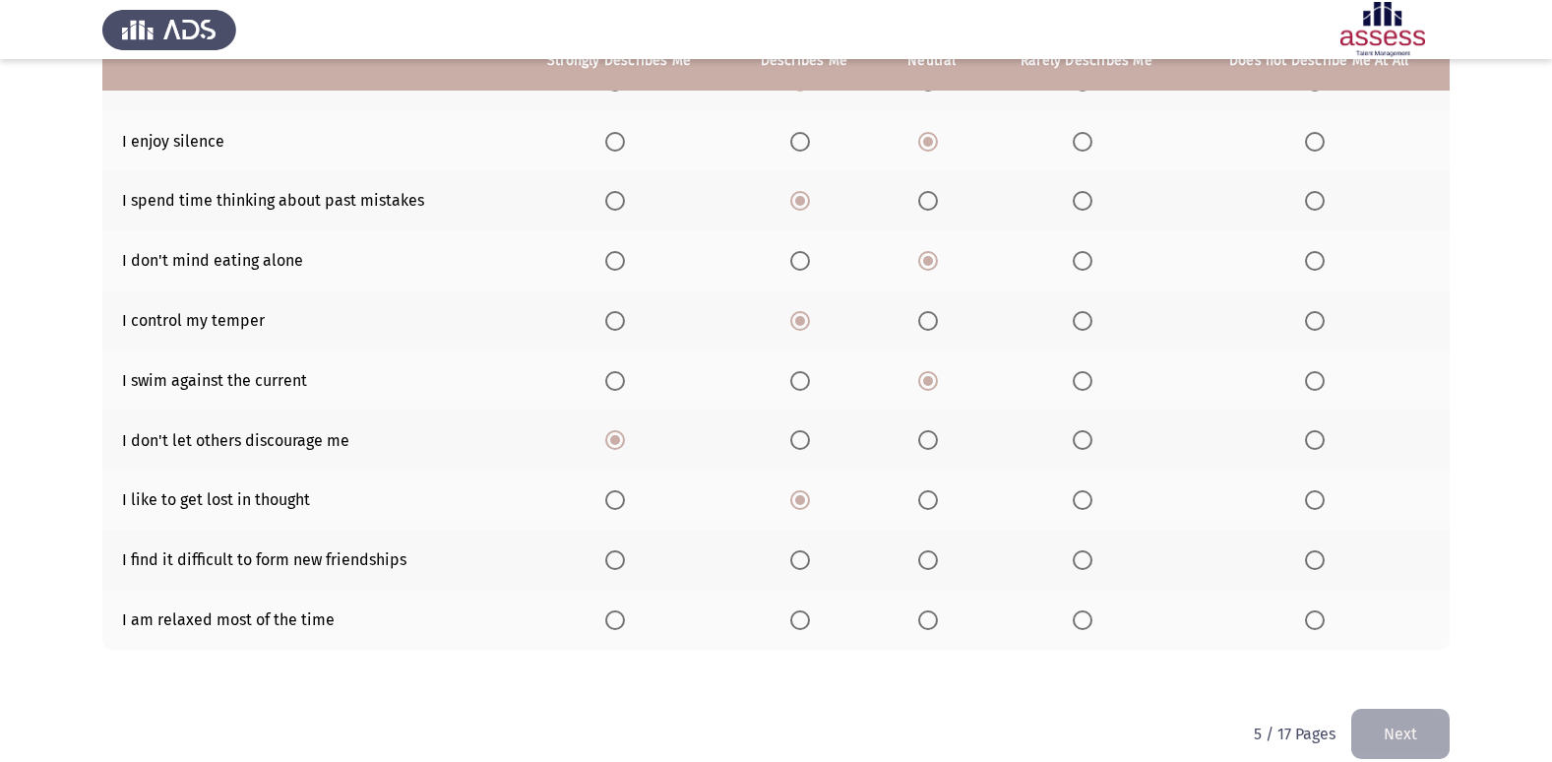
scroll to position [287, 0]
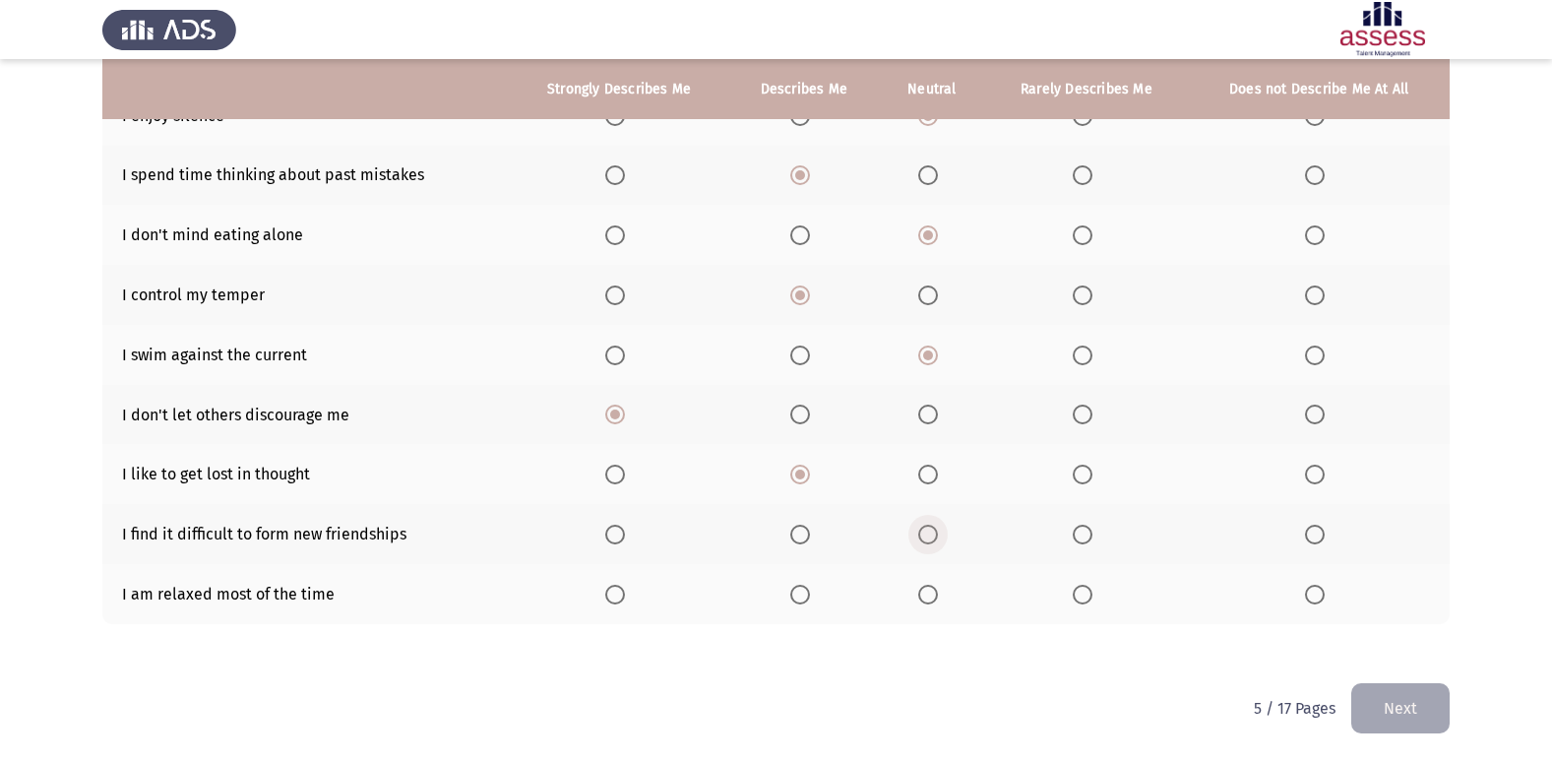
click at [930, 532] on span "Select an option" at bounding box center [928, 534] width 20 height 20
click at [930, 532] on input "Select an option" at bounding box center [928, 534] width 20 height 20
click at [805, 603] on span "Select an option" at bounding box center [800, 594] width 20 height 20
click at [805, 603] on input "Select an option" at bounding box center [800, 594] width 20 height 20
click at [1428, 703] on button "Next" at bounding box center [1400, 708] width 98 height 50
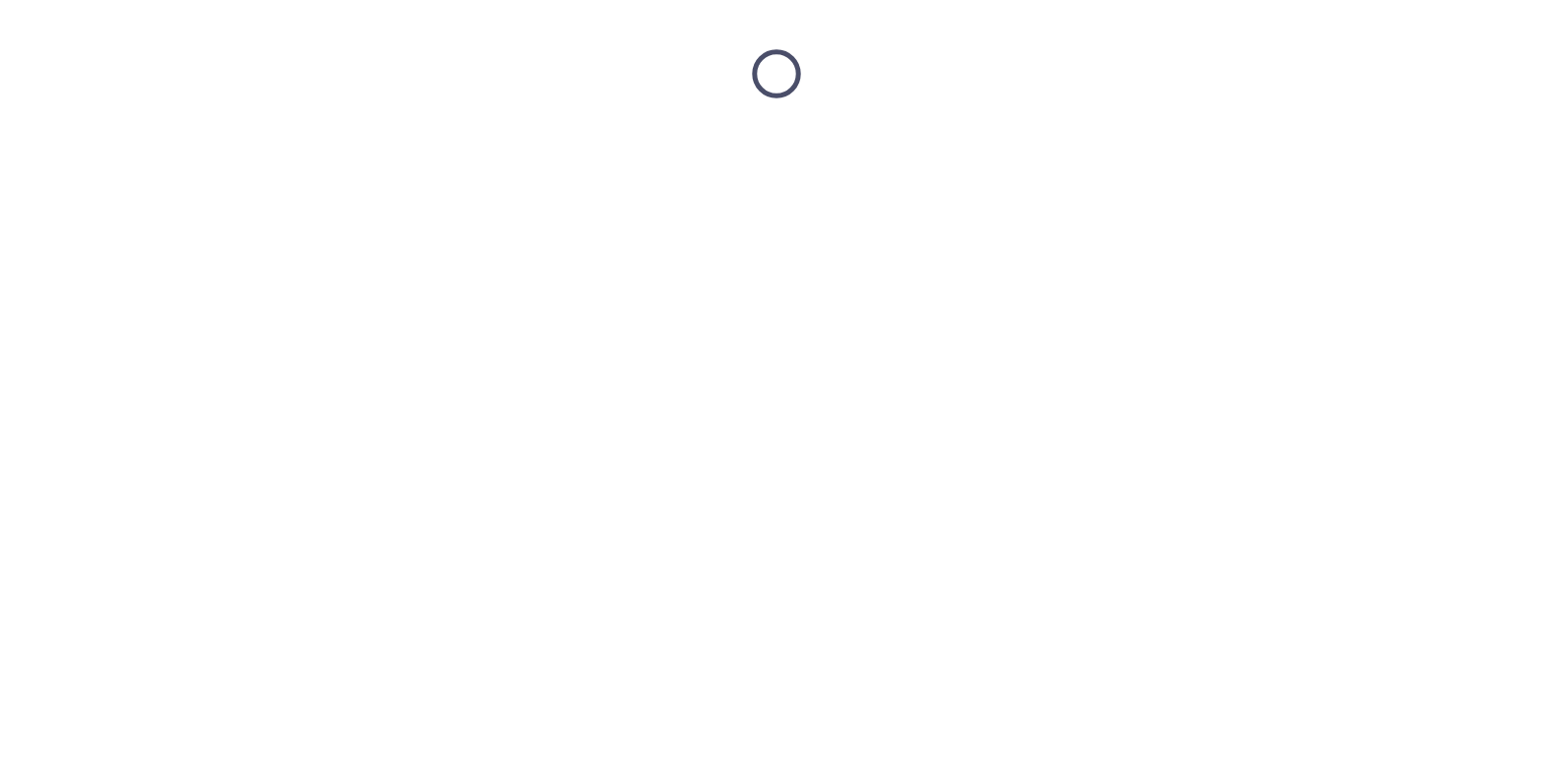
scroll to position [0, 0]
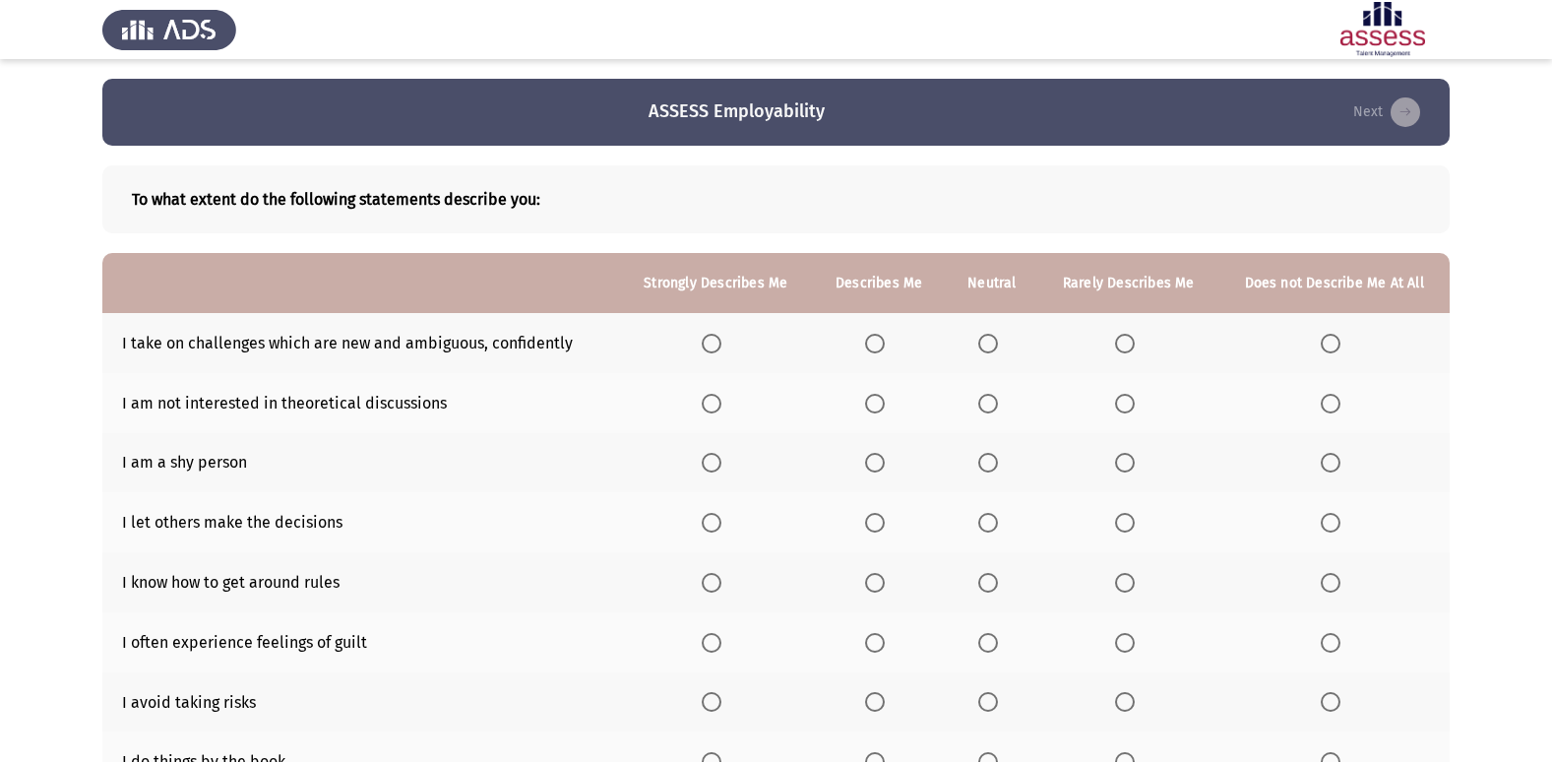
click at [718, 347] on span "Select an option" at bounding box center [712, 344] width 20 height 20
click at [718, 347] on input "Select an option" at bounding box center [712, 344] width 20 height 20
click at [881, 404] on span "Select an option" at bounding box center [875, 404] width 20 height 20
click at [881, 404] on input "Select an option" at bounding box center [875, 404] width 20 height 20
click at [982, 463] on span "Select an option" at bounding box center [988, 463] width 20 height 20
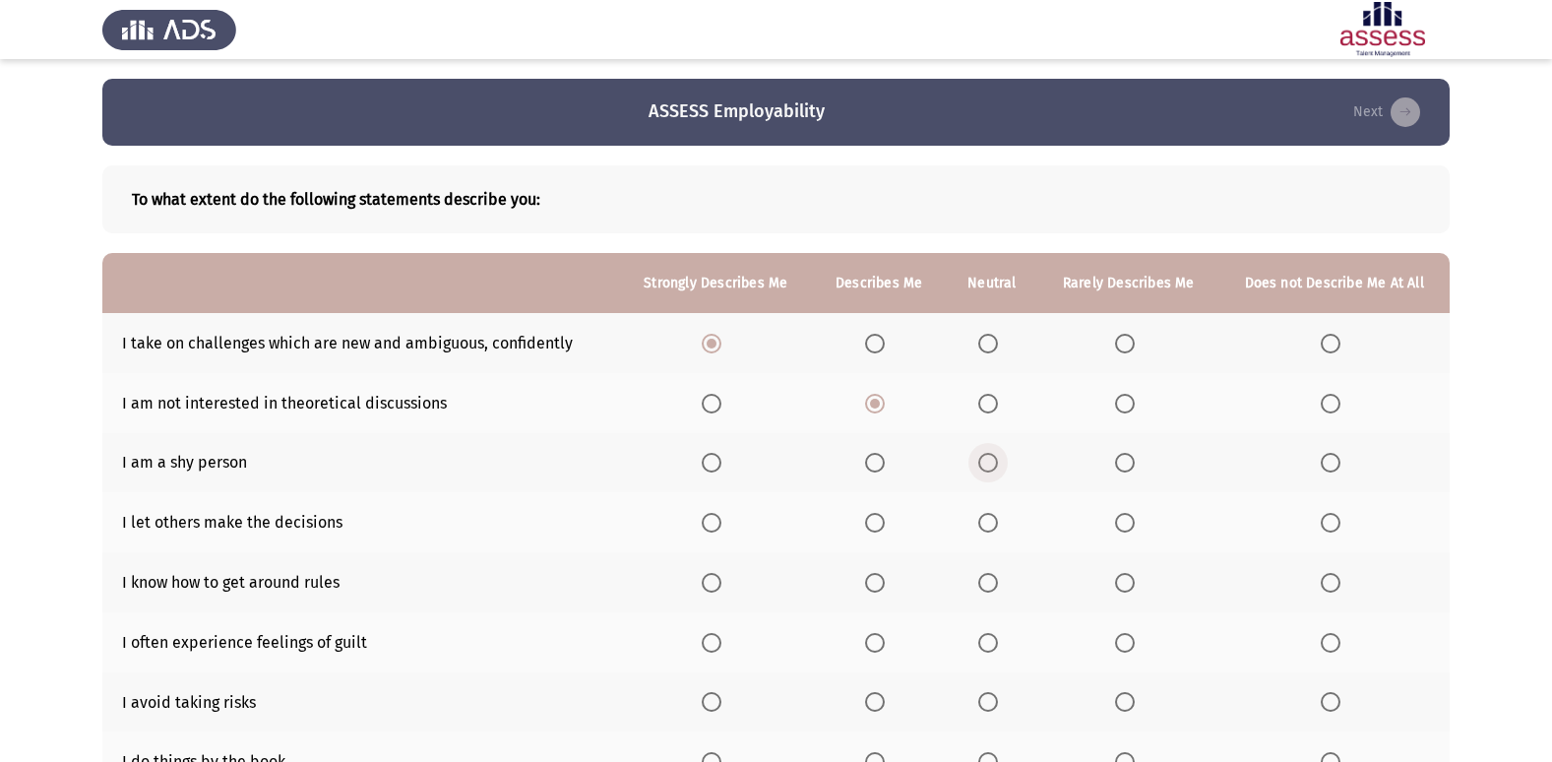
click at [982, 463] on input "Select an option" at bounding box center [988, 463] width 20 height 20
click at [995, 528] on span "Select an option" at bounding box center [988, 523] width 20 height 20
click at [995, 528] on input "Select an option" at bounding box center [988, 523] width 20 height 20
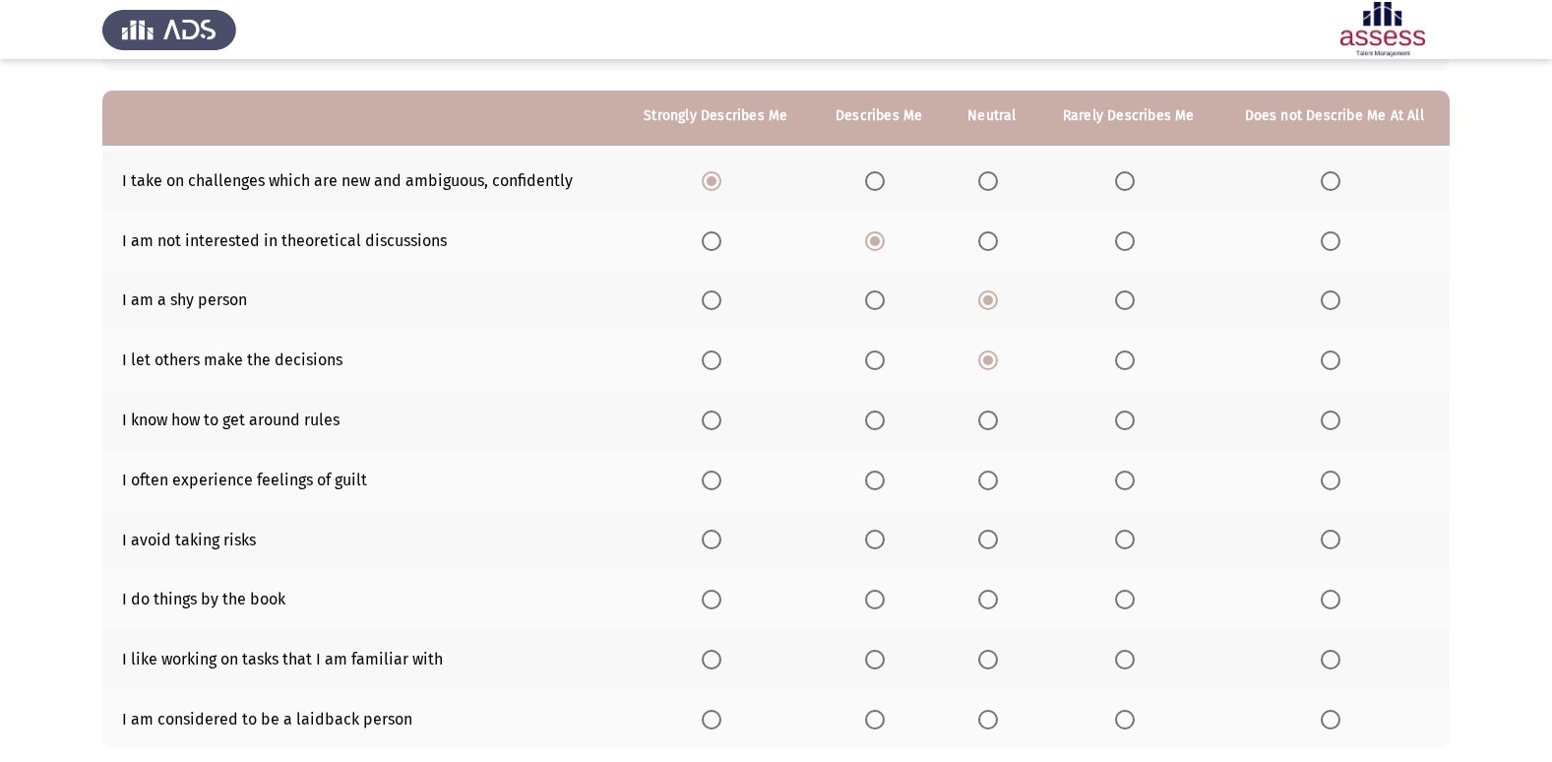
scroll to position [189, 0]
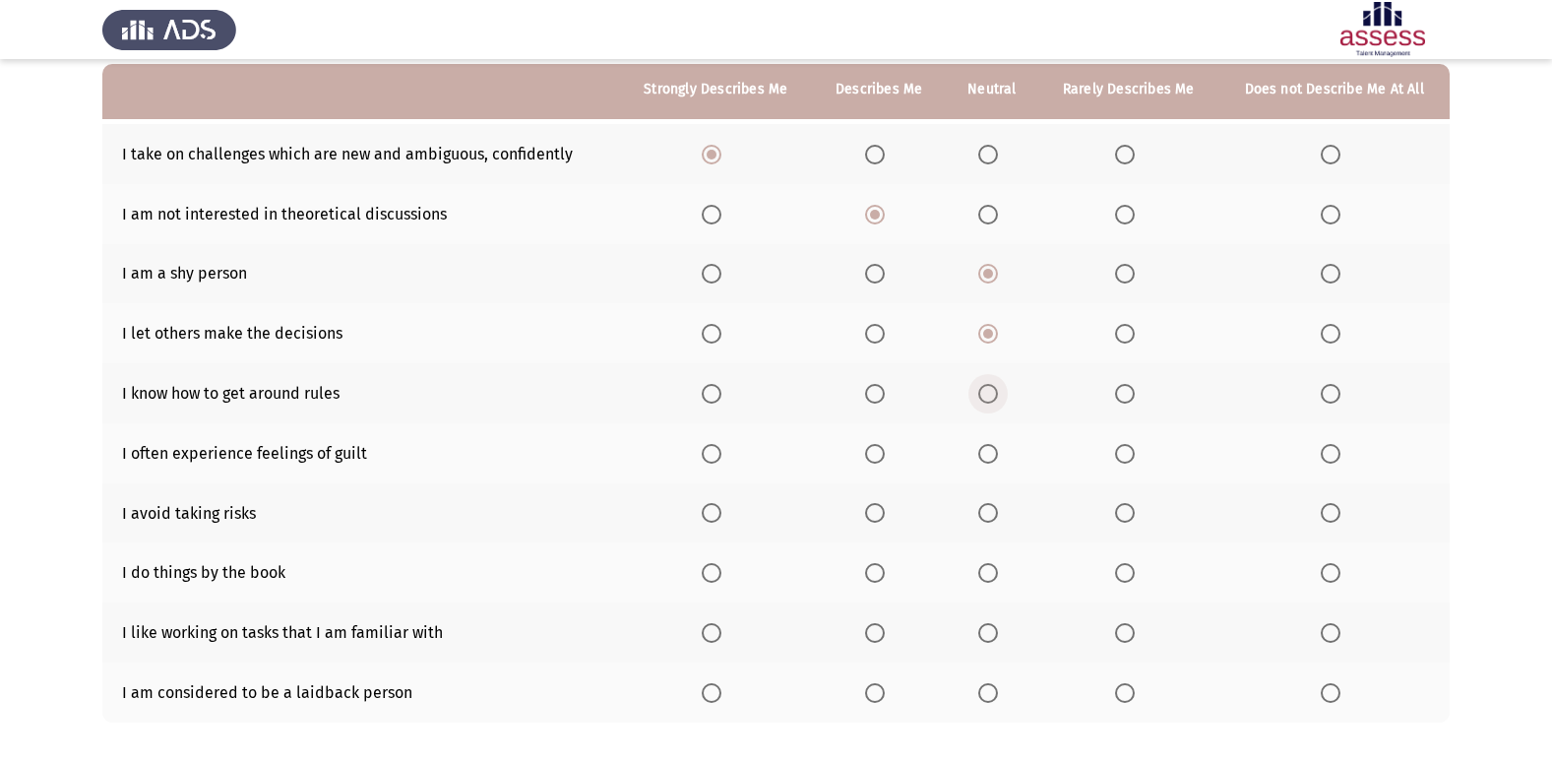
click at [981, 398] on span "Select an option" at bounding box center [988, 394] width 20 height 20
click at [981, 398] on input "Select an option" at bounding box center [988, 394] width 20 height 20
click at [881, 456] on span "Select an option" at bounding box center [875, 454] width 20 height 20
click at [881, 456] on input "Select an option" at bounding box center [875, 454] width 20 height 20
click at [1320, 520] on span "Select an option" at bounding box center [1330, 513] width 20 height 20
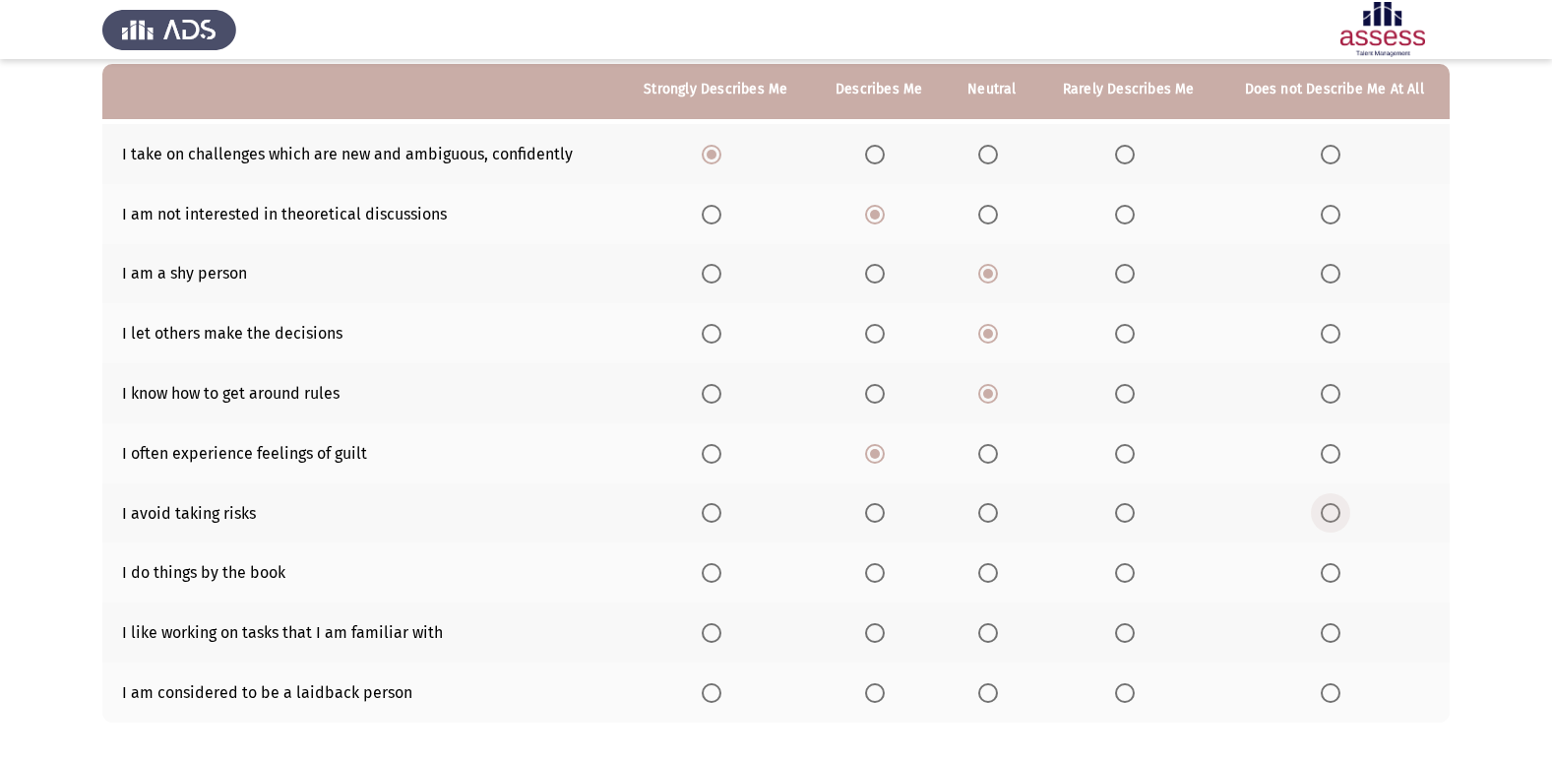
click at [1320, 520] on input "Select an option" at bounding box center [1330, 513] width 20 height 20
click at [1129, 571] on span "Select an option" at bounding box center [1125, 573] width 20 height 20
click at [1129, 571] on input "Select an option" at bounding box center [1125, 573] width 20 height 20
click at [991, 635] on span "Select an option" at bounding box center [988, 633] width 20 height 20
click at [991, 635] on input "Select an option" at bounding box center [988, 633] width 20 height 20
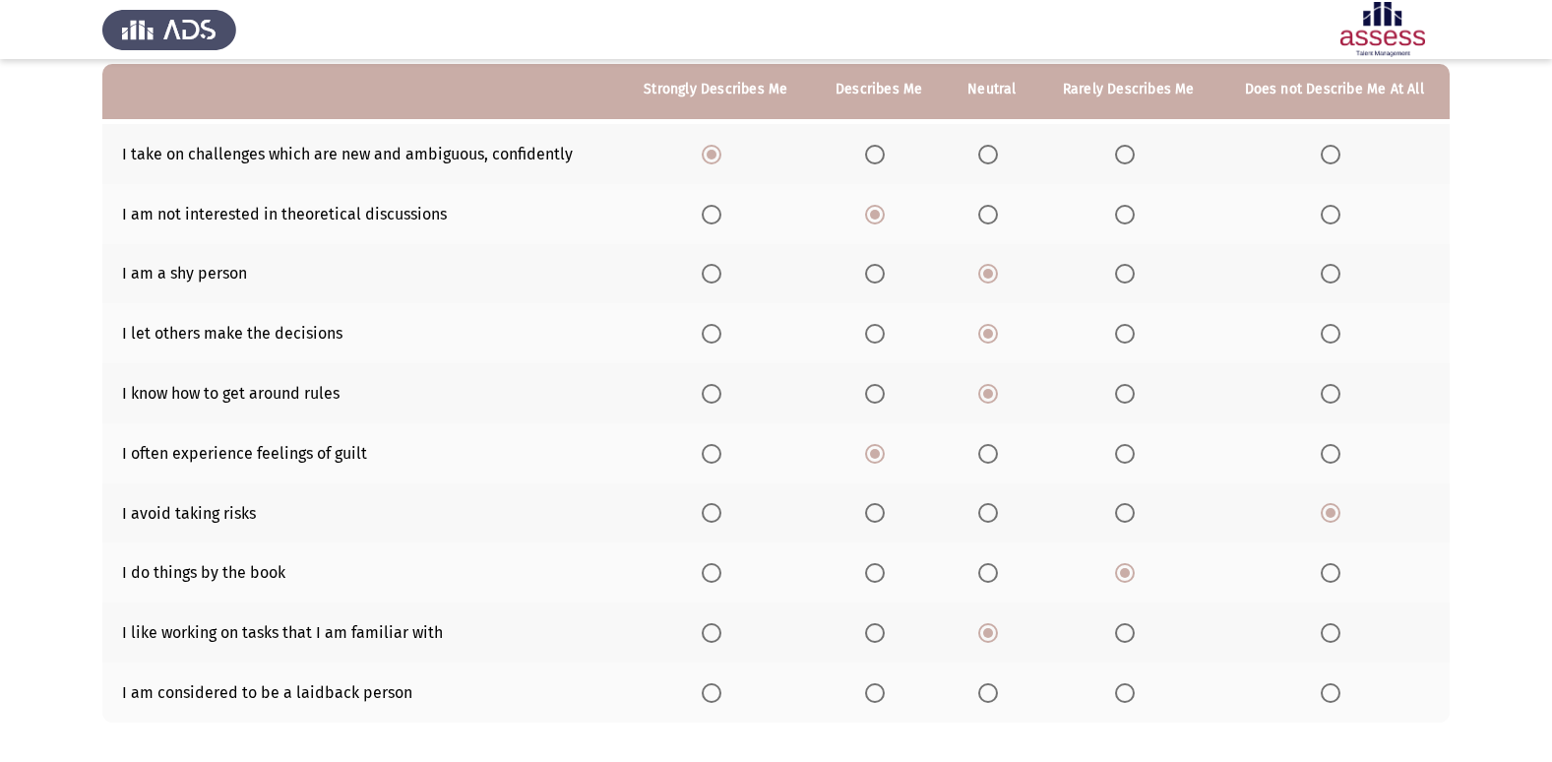
click at [990, 694] on span "Select an option" at bounding box center [988, 693] width 20 height 20
click at [990, 694] on input "Select an option" at bounding box center [988, 693] width 20 height 20
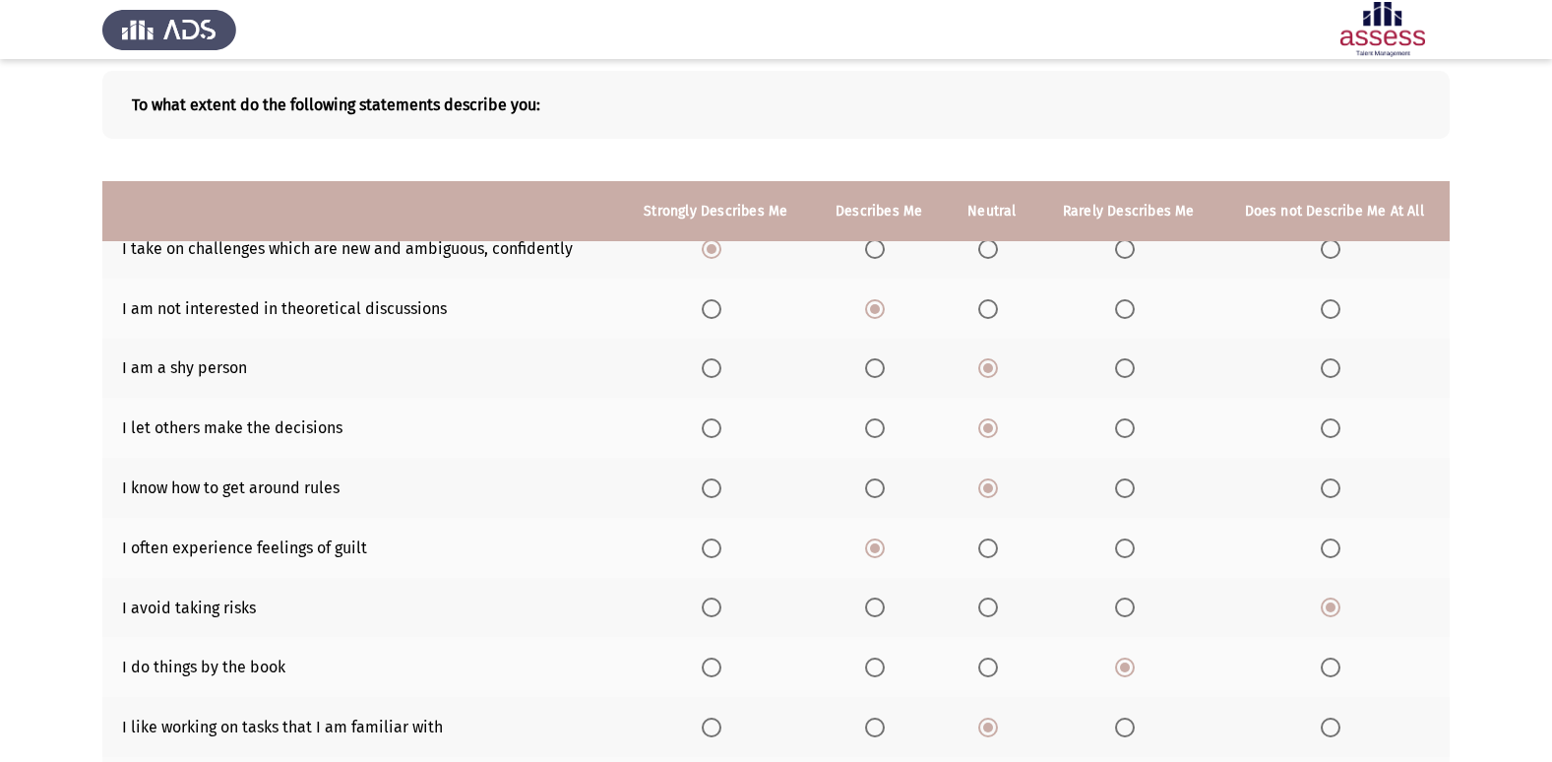
scroll to position [91, 0]
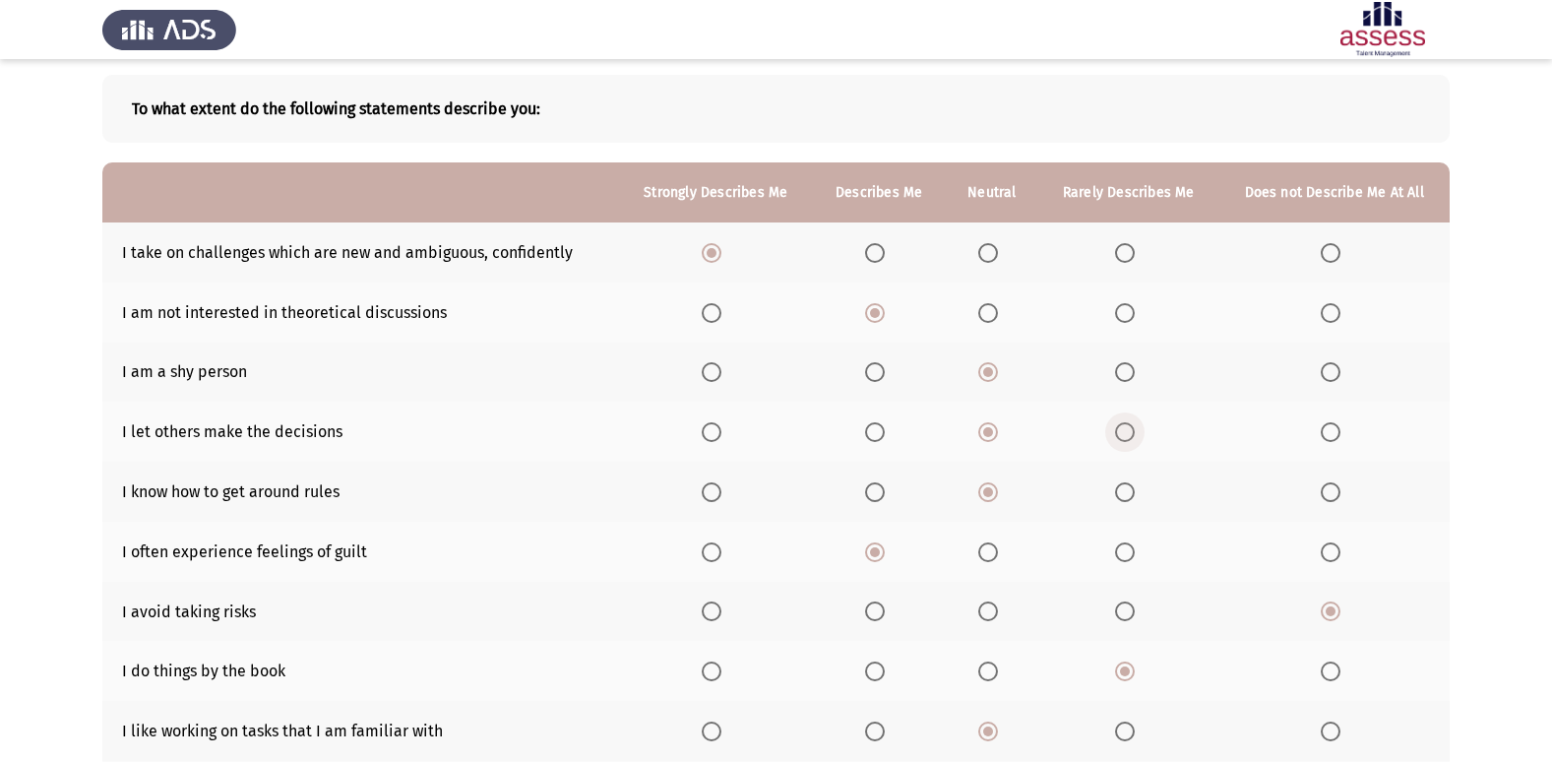
click at [1125, 432] on span "Select an option" at bounding box center [1125, 432] width 0 height 0
click at [1125, 432] on input "Select an option" at bounding box center [1125, 432] width 20 height 20
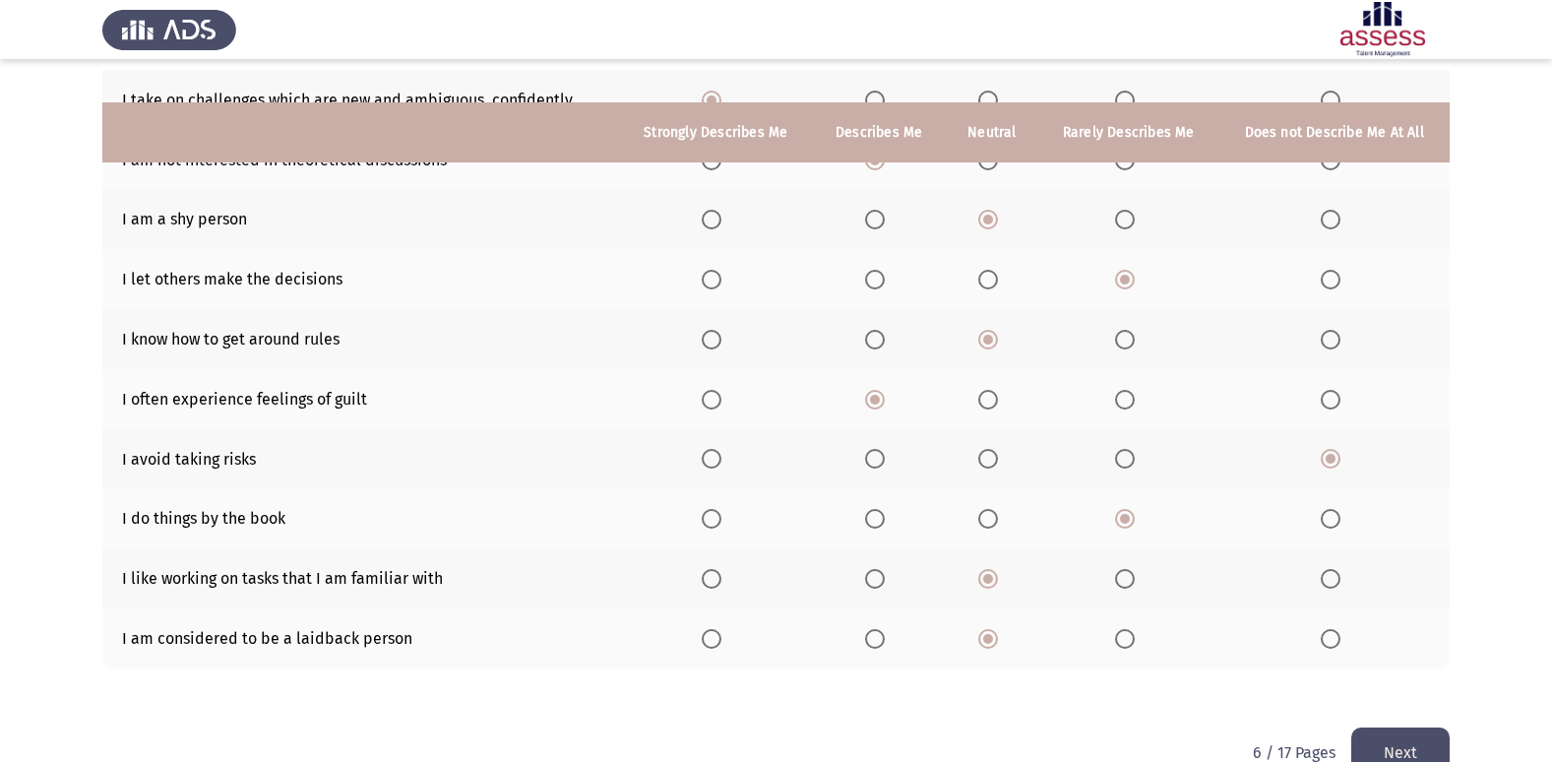
scroll to position [287, 0]
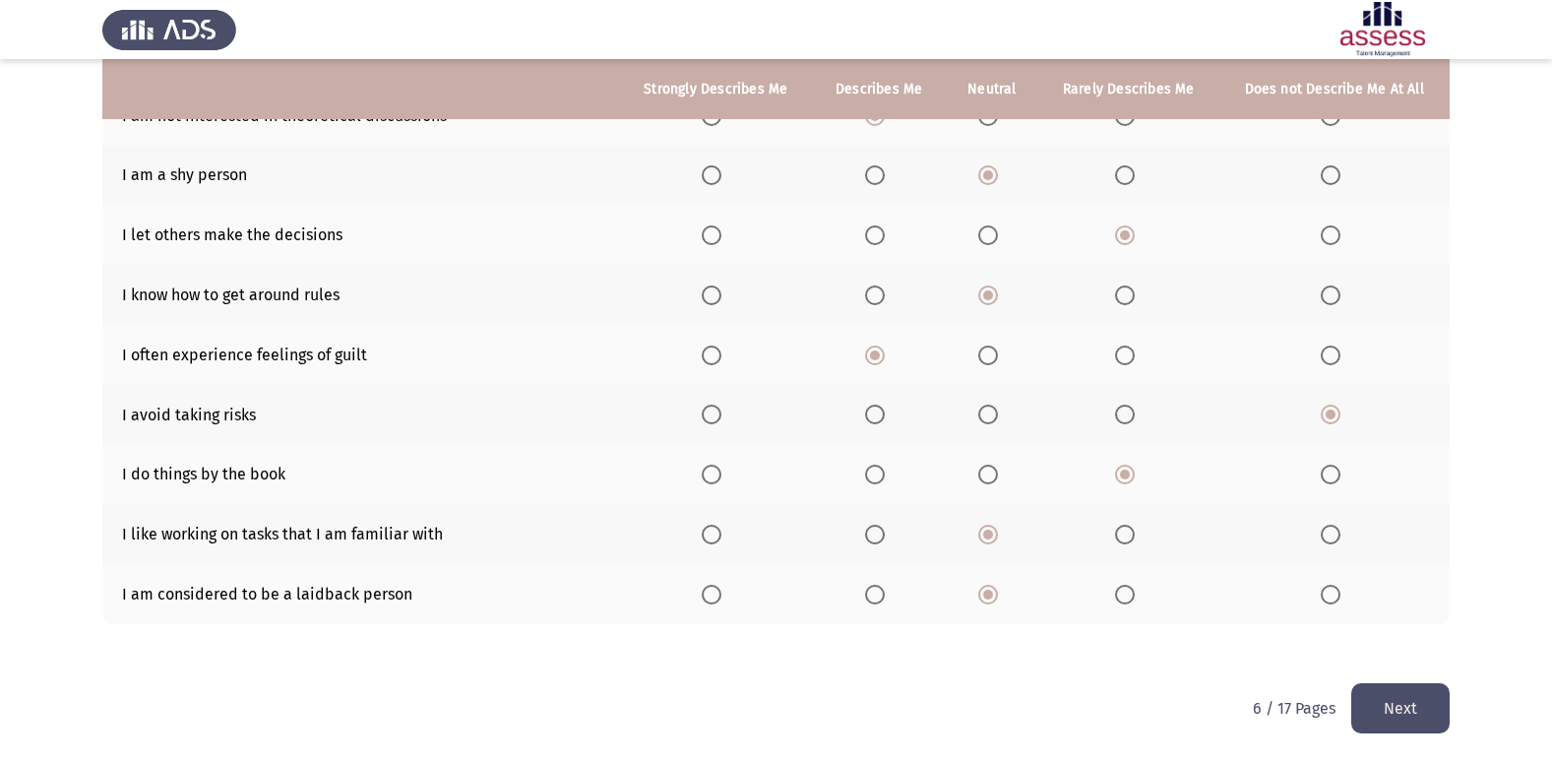
click at [1391, 705] on button "Next" at bounding box center [1400, 708] width 98 height 50
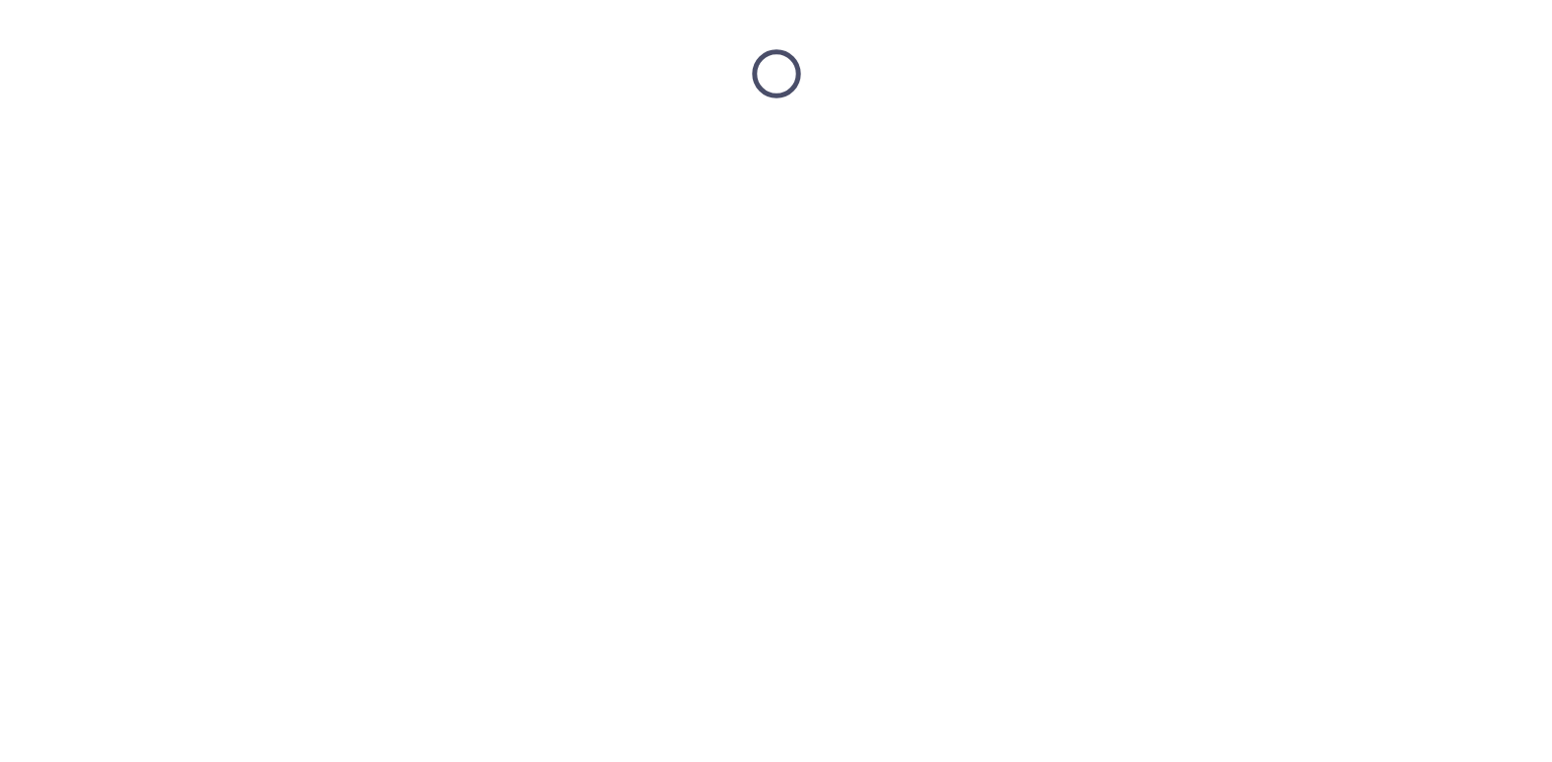
scroll to position [0, 0]
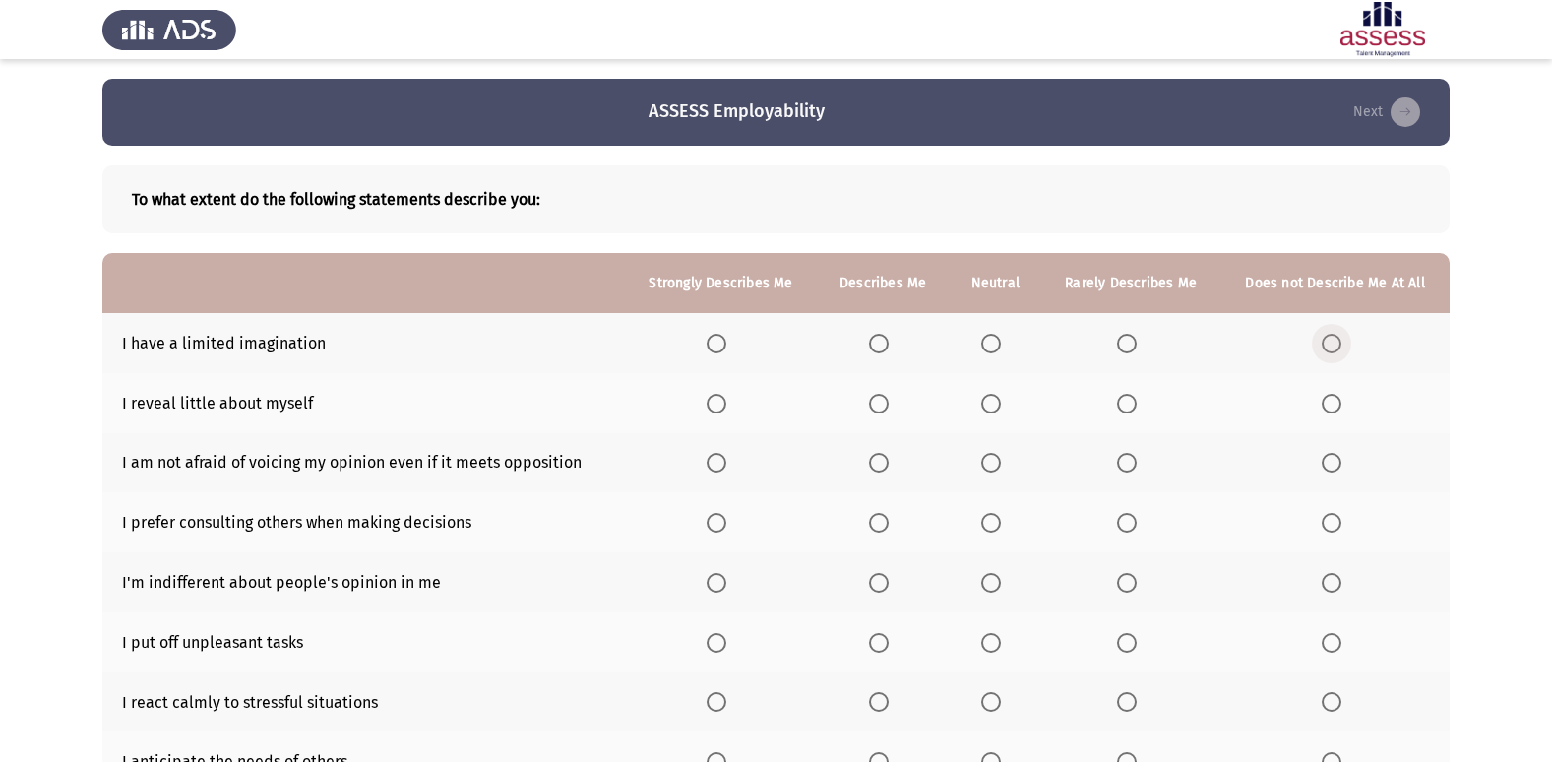
click at [1323, 347] on span "Select an option" at bounding box center [1331, 344] width 20 height 20
click at [1323, 347] on input "Select an option" at bounding box center [1331, 344] width 20 height 20
click at [988, 400] on span "Select an option" at bounding box center [991, 404] width 20 height 20
click at [988, 400] on input "Select an option" at bounding box center [991, 404] width 20 height 20
click at [888, 456] on span "Select an option" at bounding box center [879, 463] width 20 height 20
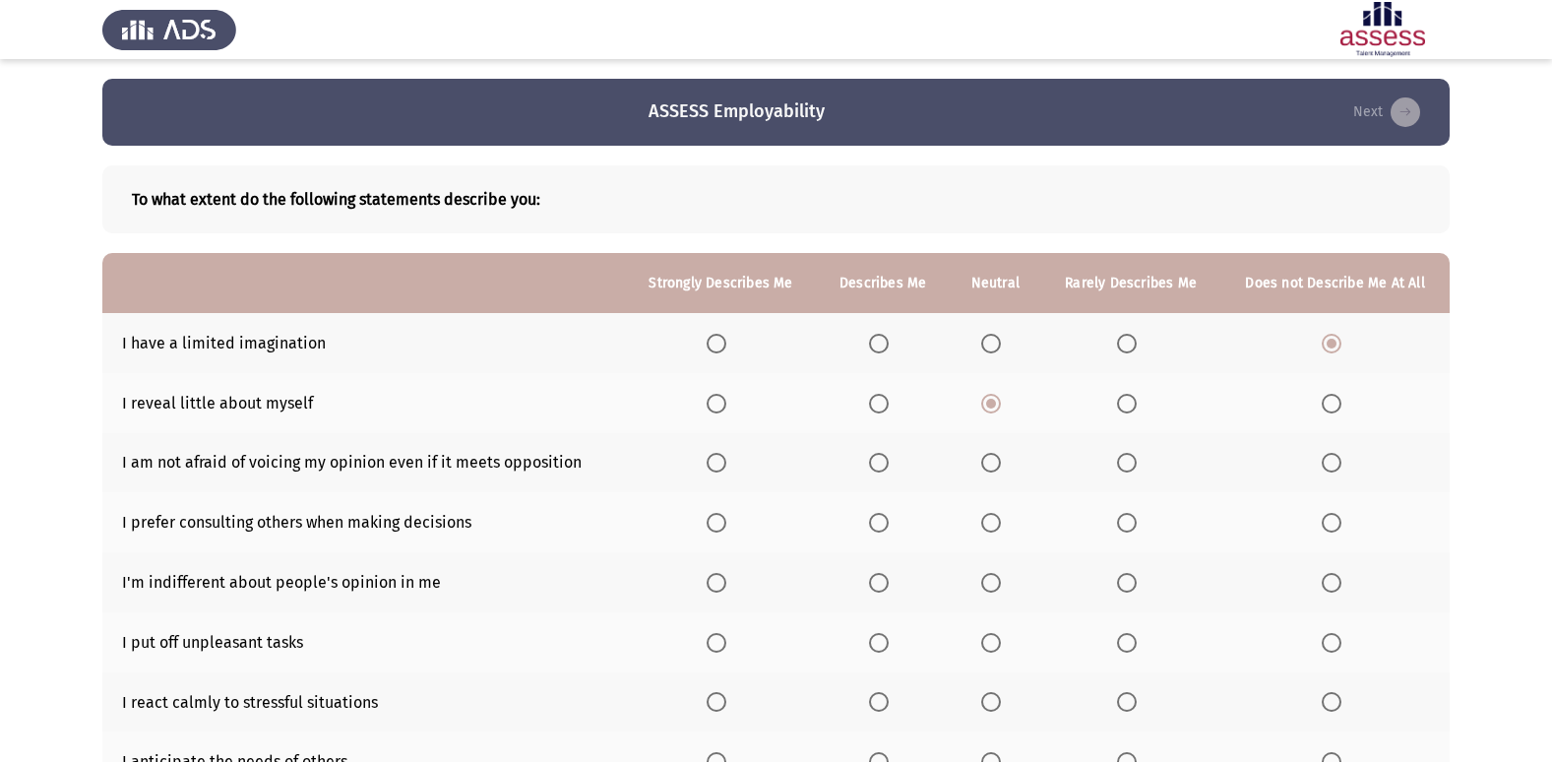
click at [888, 456] on input "Select an option" at bounding box center [879, 463] width 20 height 20
click at [881, 529] on span "Select an option" at bounding box center [879, 523] width 20 height 20
click at [881, 529] on input "Select an option" at bounding box center [879, 523] width 20 height 20
click at [993, 591] on span "Select an option" at bounding box center [991, 583] width 20 height 20
click at [993, 591] on input "Select an option" at bounding box center [991, 583] width 20 height 20
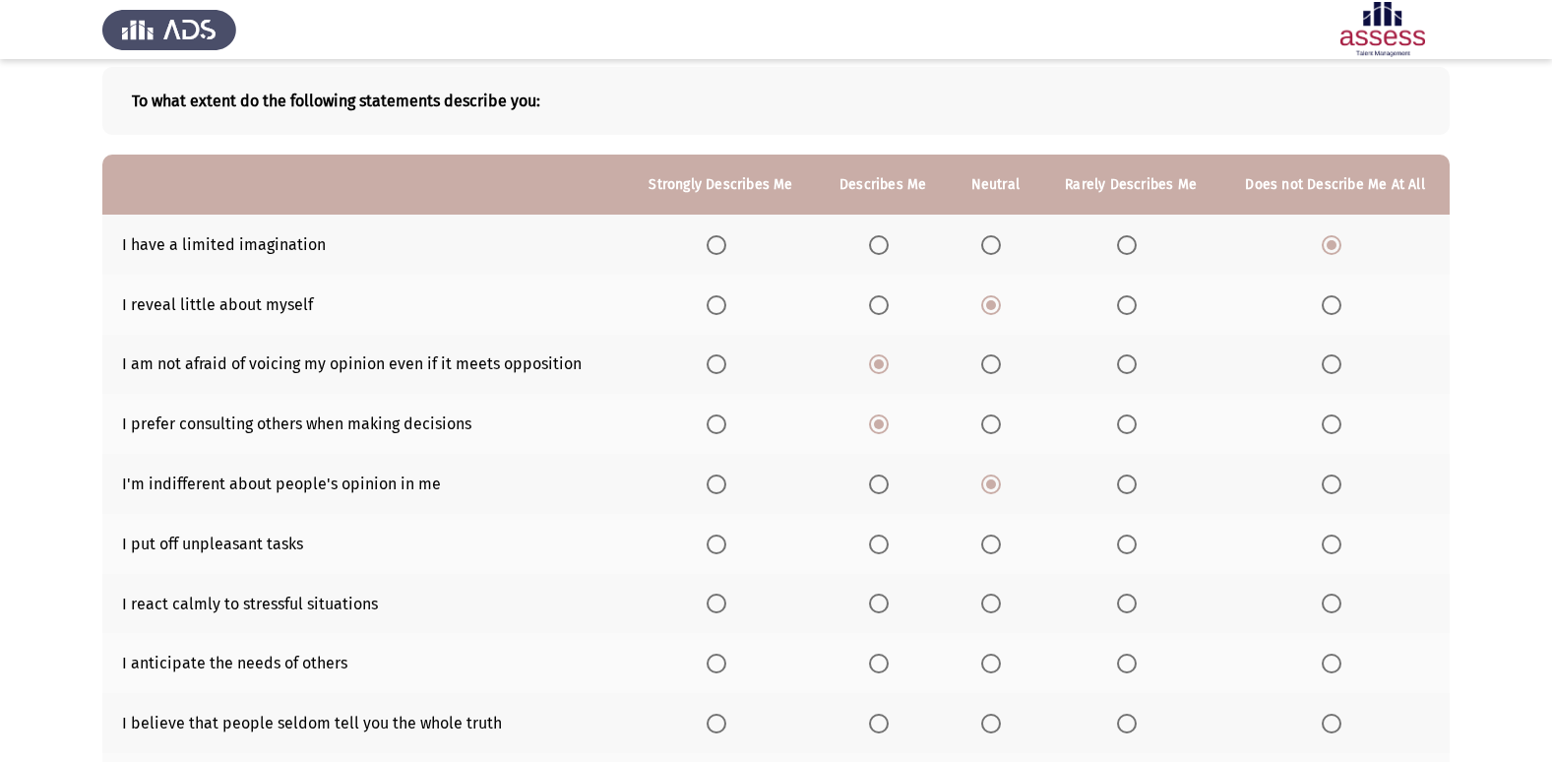
scroll to position [197, 0]
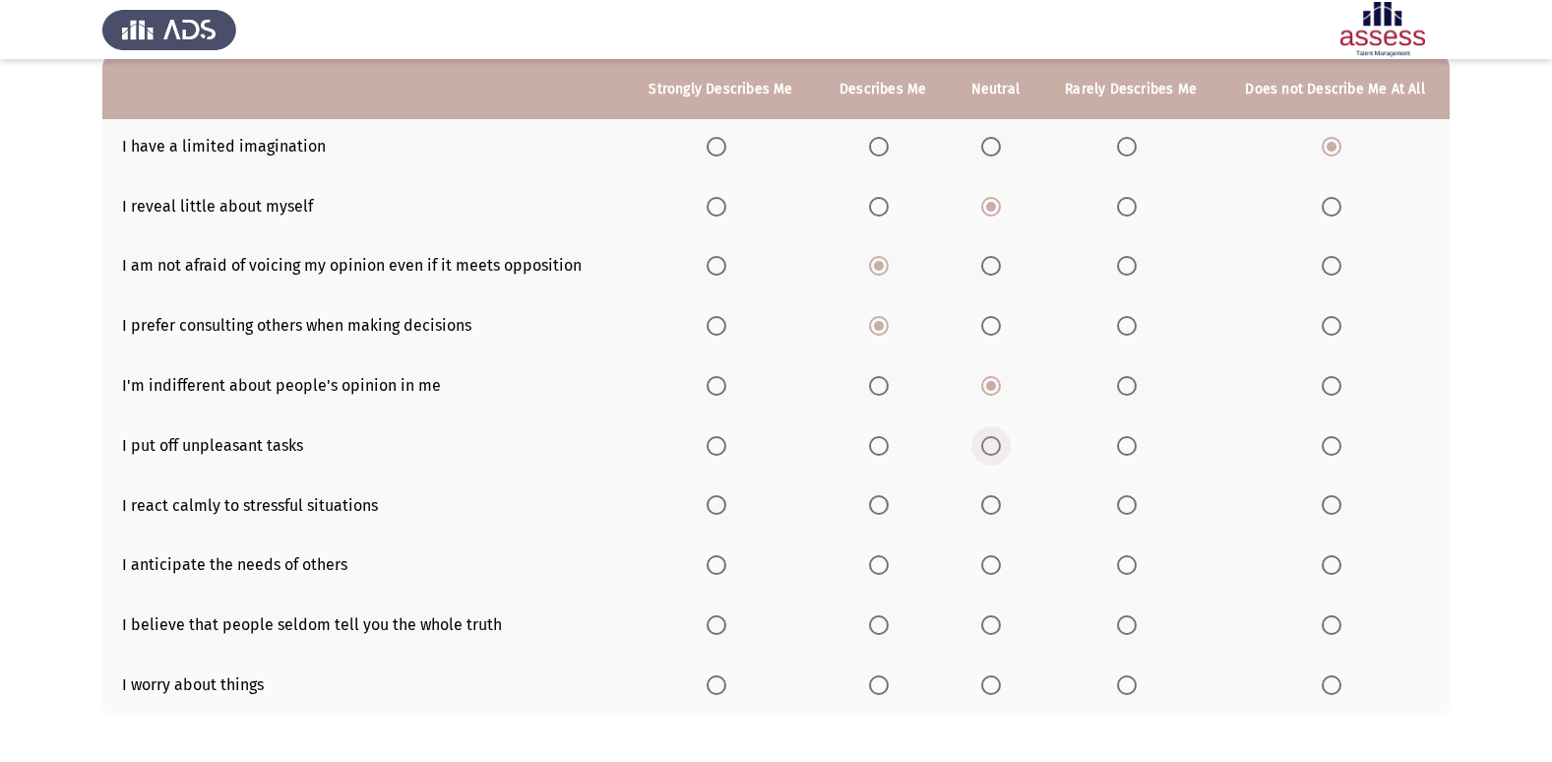
click at [990, 450] on span "Select an option" at bounding box center [991, 446] width 20 height 20
click at [990, 450] on input "Select an option" at bounding box center [991, 446] width 20 height 20
click at [886, 503] on span "Select an option" at bounding box center [879, 505] width 20 height 20
click at [886, 503] on input "Select an option" at bounding box center [879, 505] width 20 height 20
click at [994, 686] on span "Select an option" at bounding box center [991, 685] width 20 height 20
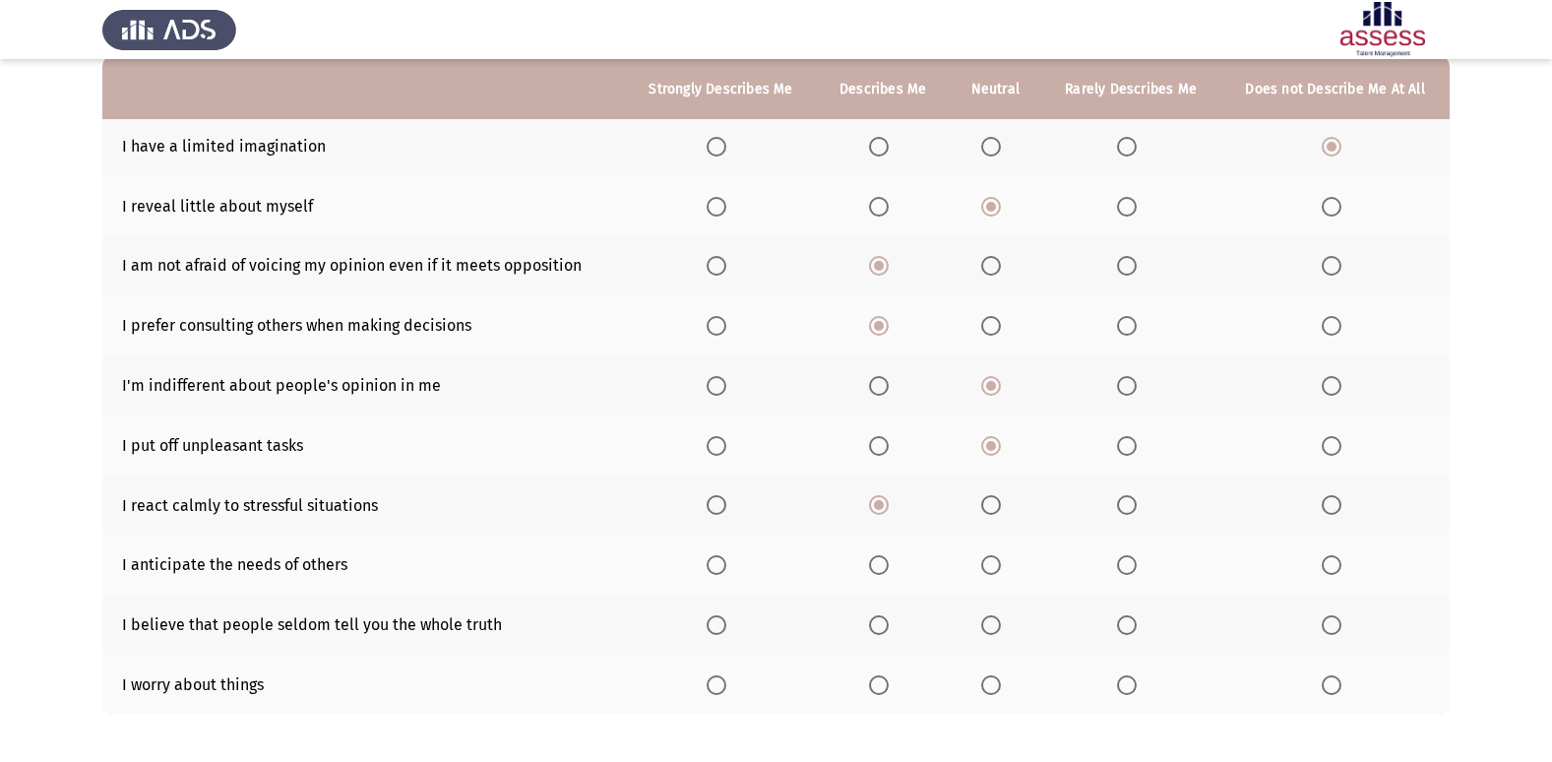
click at [994, 686] on input "Select an option" at bounding box center [991, 685] width 20 height 20
click at [1001, 631] on span "Select an option" at bounding box center [991, 625] width 20 height 20
click at [1001, 631] on input "Select an option" at bounding box center [991, 625] width 20 height 20
click at [997, 567] on span "Select an option" at bounding box center [991, 565] width 20 height 20
click at [997, 567] on input "Select an option" at bounding box center [991, 565] width 20 height 20
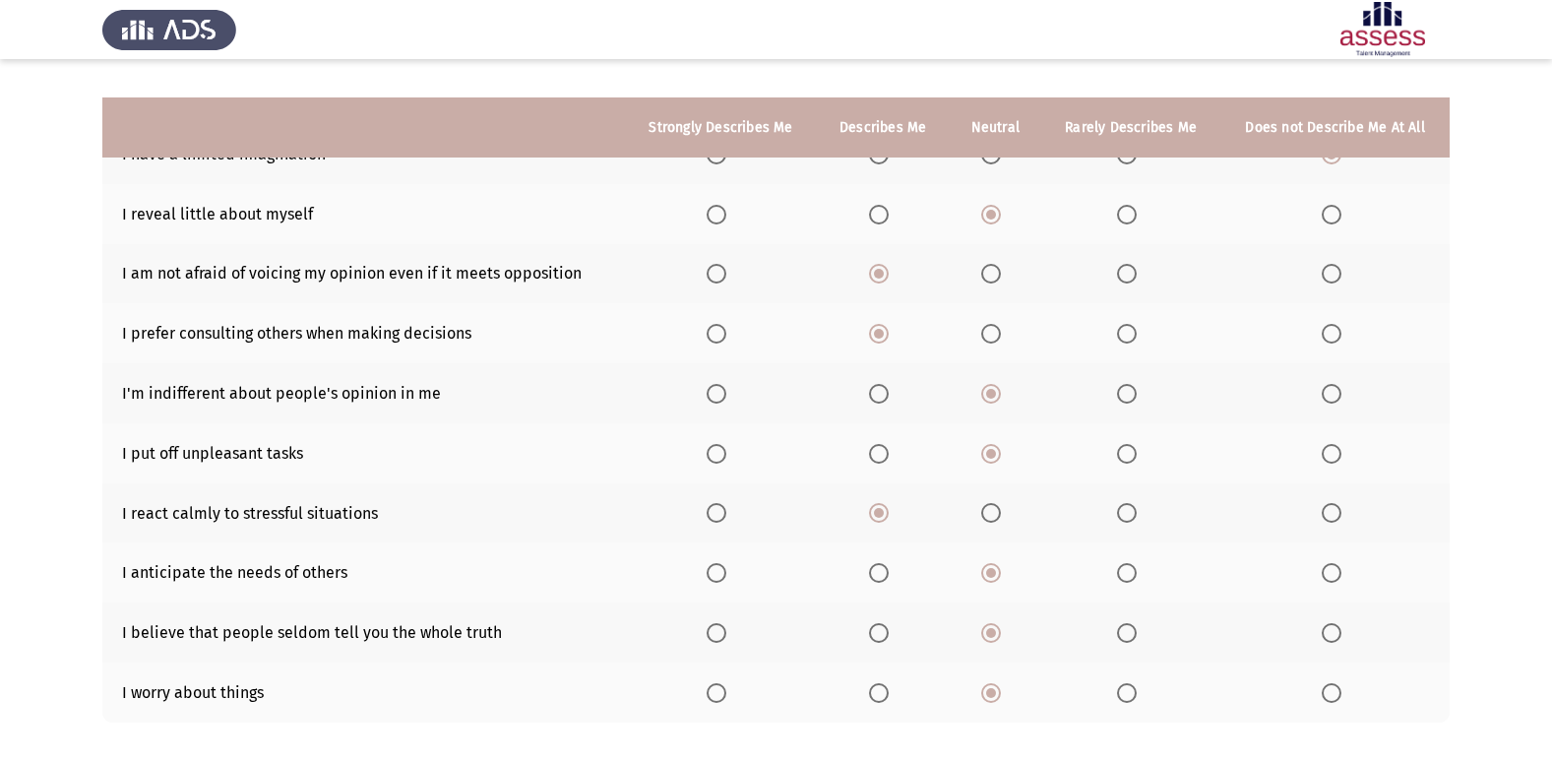
scroll to position [287, 0]
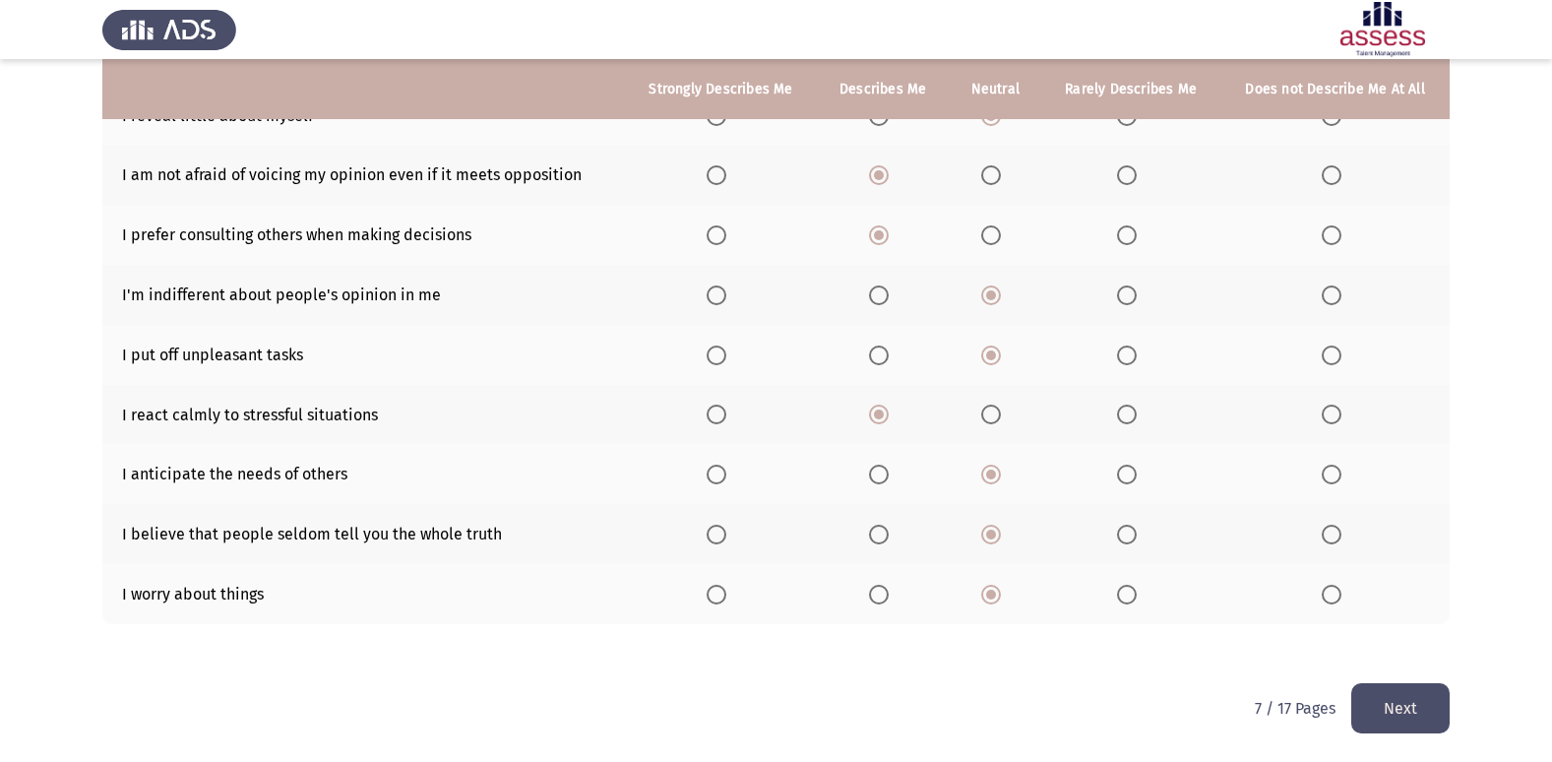
click at [1416, 704] on button "Next" at bounding box center [1400, 708] width 98 height 50
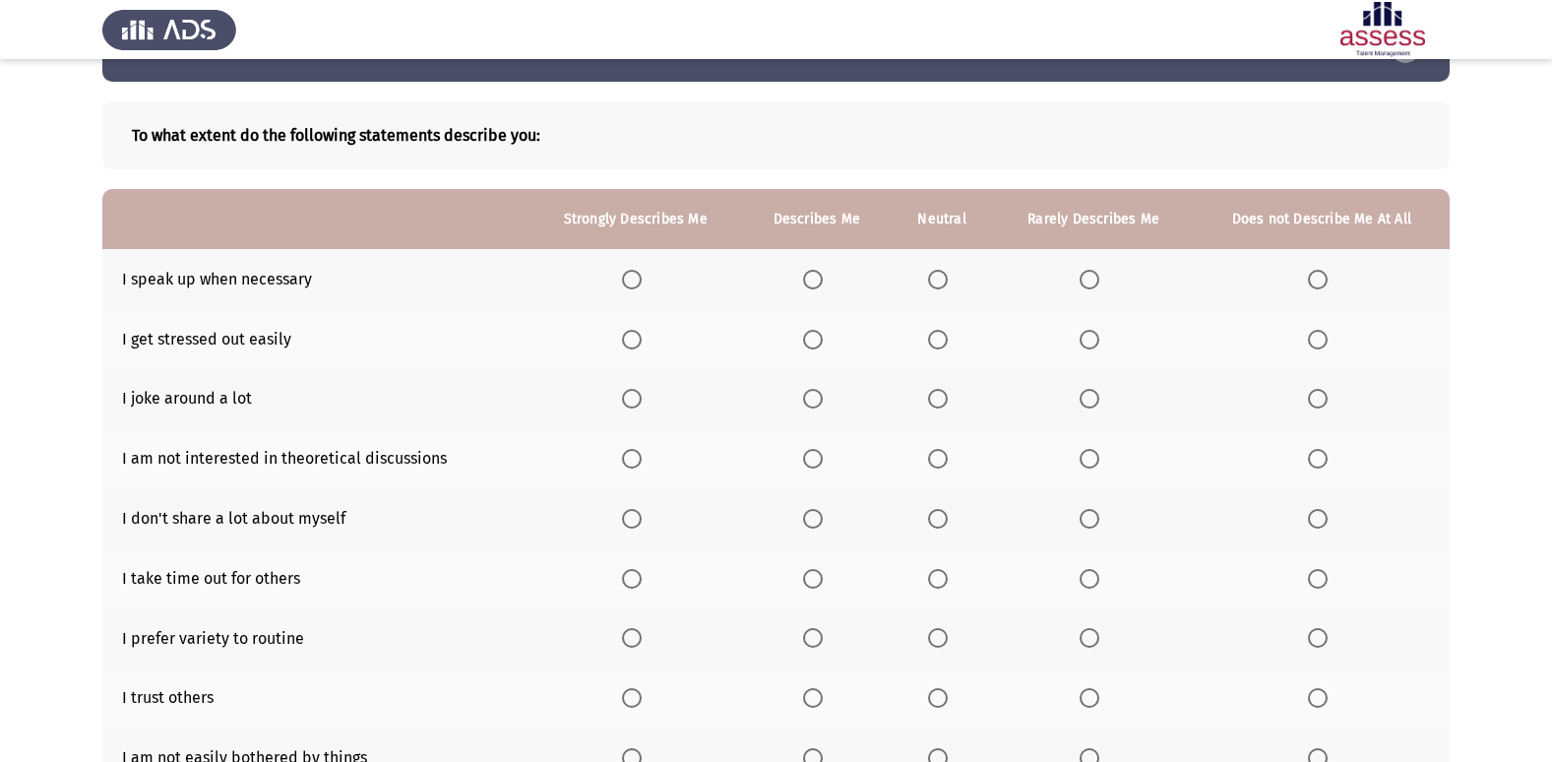
scroll to position [98, 0]
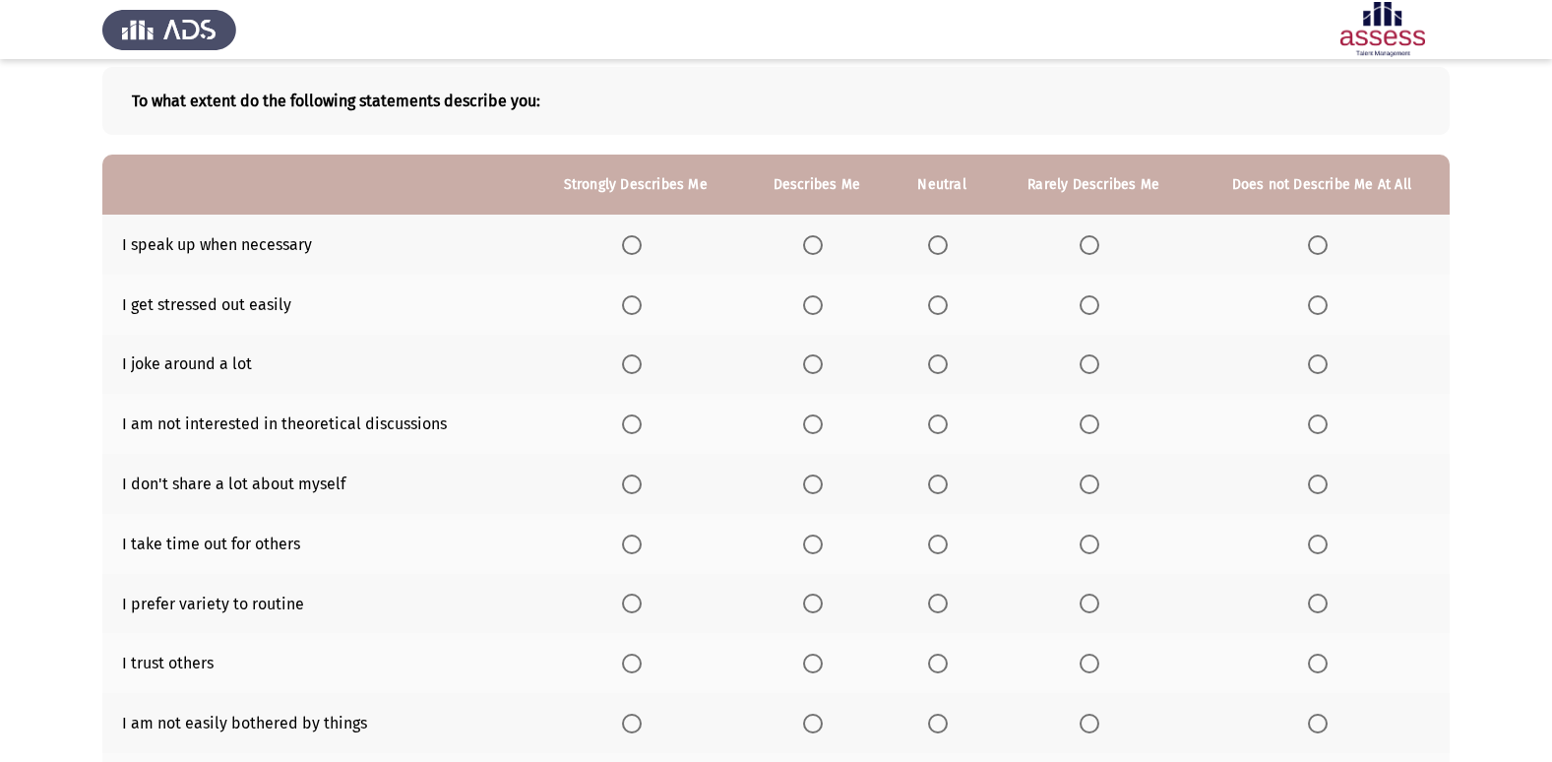
click at [815, 253] on span "Select an option" at bounding box center [813, 245] width 20 height 20
click at [815, 253] on input "Select an option" at bounding box center [813, 245] width 20 height 20
click at [1090, 308] on span "Select an option" at bounding box center [1089, 305] width 20 height 20
click at [1090, 308] on input "Select an option" at bounding box center [1089, 305] width 20 height 20
click at [945, 363] on span "Select an option" at bounding box center [938, 364] width 20 height 20
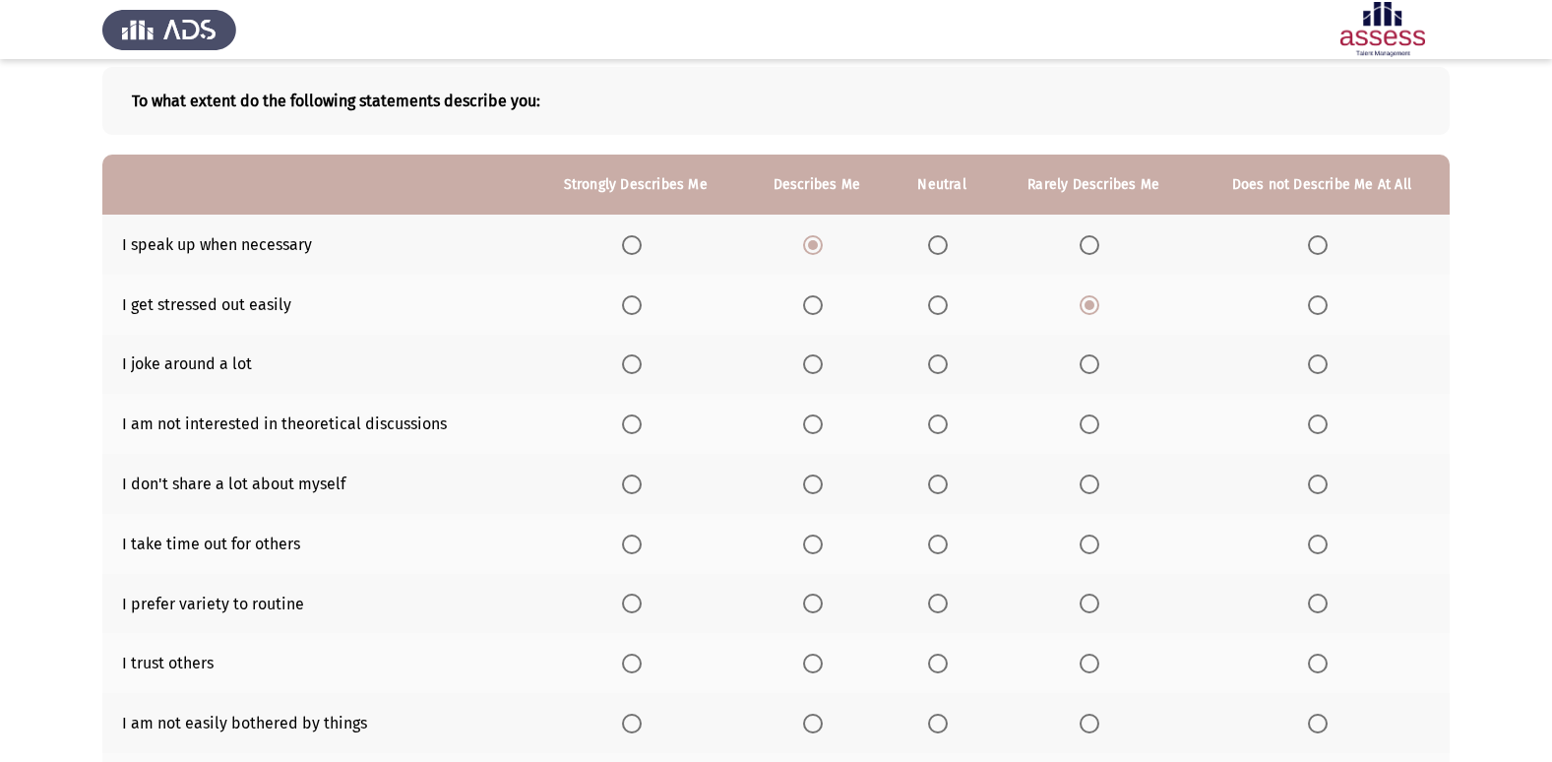
click at [945, 363] on input "Select an option" at bounding box center [938, 364] width 20 height 20
click at [1092, 424] on span "Select an option" at bounding box center [1089, 424] width 20 height 20
click at [1092, 424] on input "Select an option" at bounding box center [1089, 424] width 20 height 20
click at [939, 489] on span "Select an option" at bounding box center [938, 484] width 20 height 20
click at [939, 489] on input "Select an option" at bounding box center [938, 484] width 20 height 20
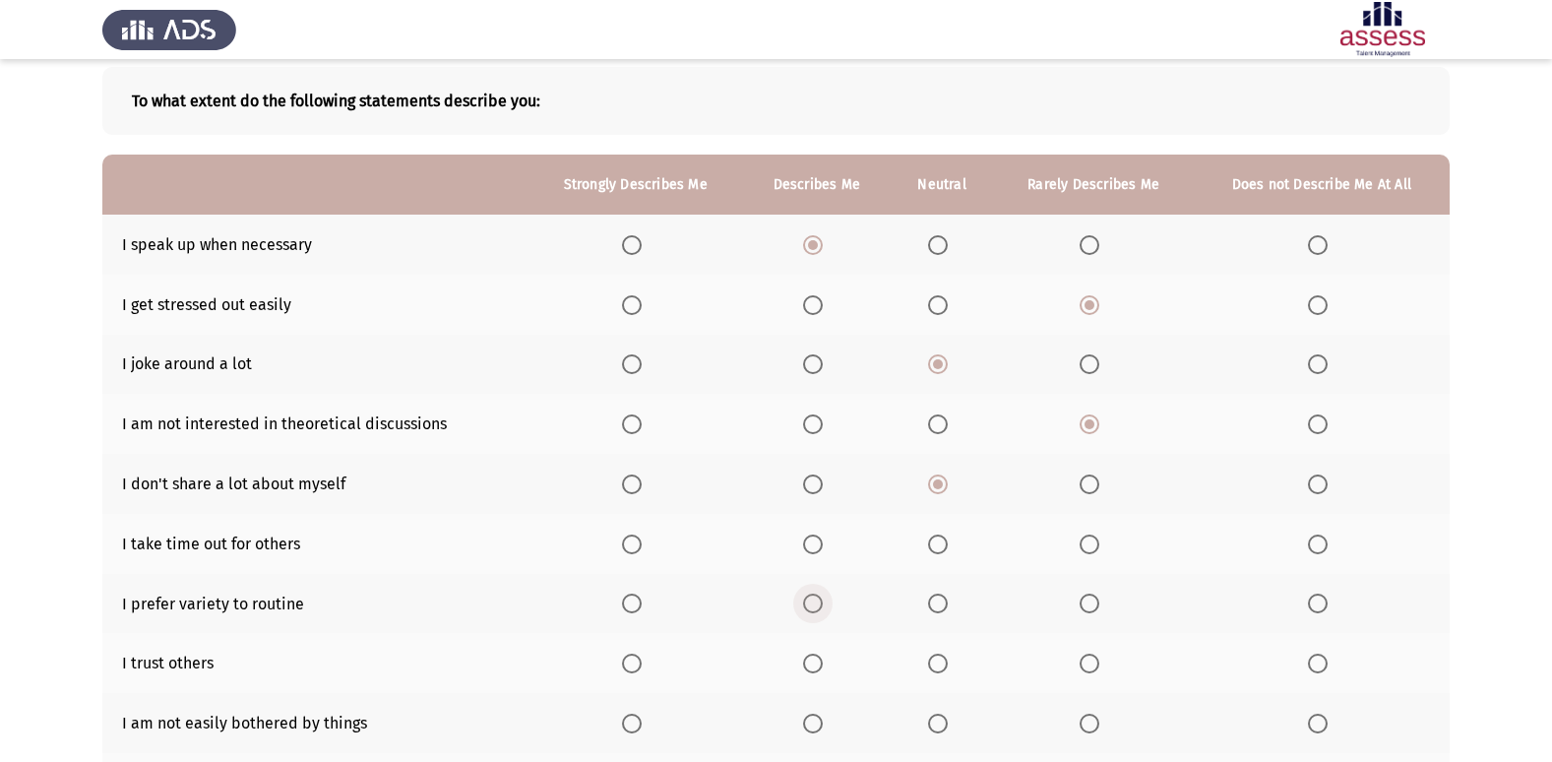
click at [822, 611] on span "Select an option" at bounding box center [813, 603] width 20 height 20
click at [822, 611] on input "Select an option" at bounding box center [813, 603] width 20 height 20
click at [935, 675] on th at bounding box center [941, 663] width 103 height 60
click at [942, 665] on span "Select an option" at bounding box center [938, 663] width 20 height 20
click at [942, 665] on input "Select an option" at bounding box center [938, 663] width 20 height 20
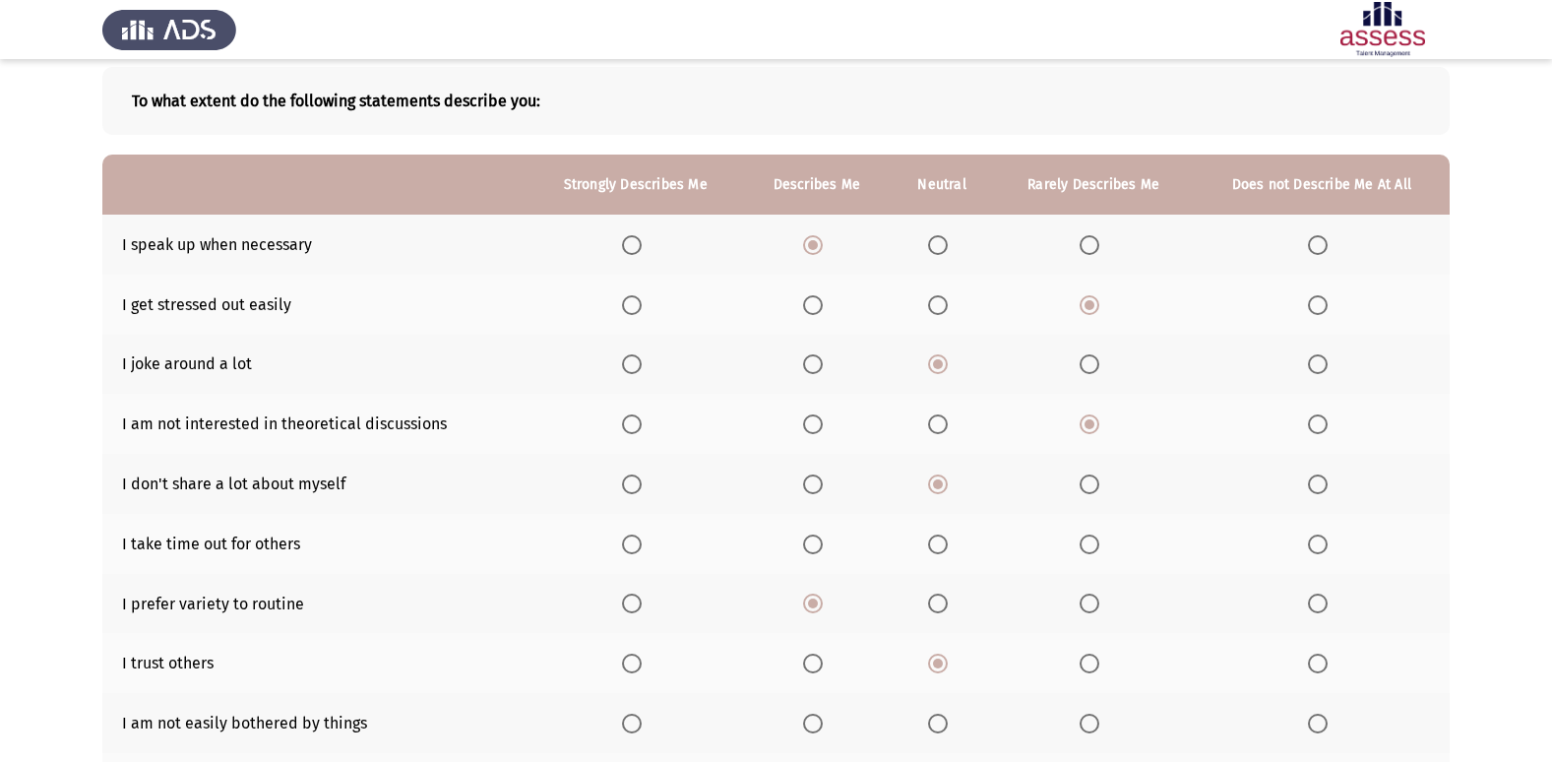
click at [622, 731] on th at bounding box center [635, 723] width 214 height 60
click at [636, 723] on span "Select an option" at bounding box center [632, 723] width 20 height 20
click at [636, 723] on input "Select an option" at bounding box center [632, 723] width 20 height 20
click at [934, 546] on span "Select an option" at bounding box center [938, 544] width 20 height 20
click at [934, 546] on input "Select an option" at bounding box center [938, 544] width 20 height 20
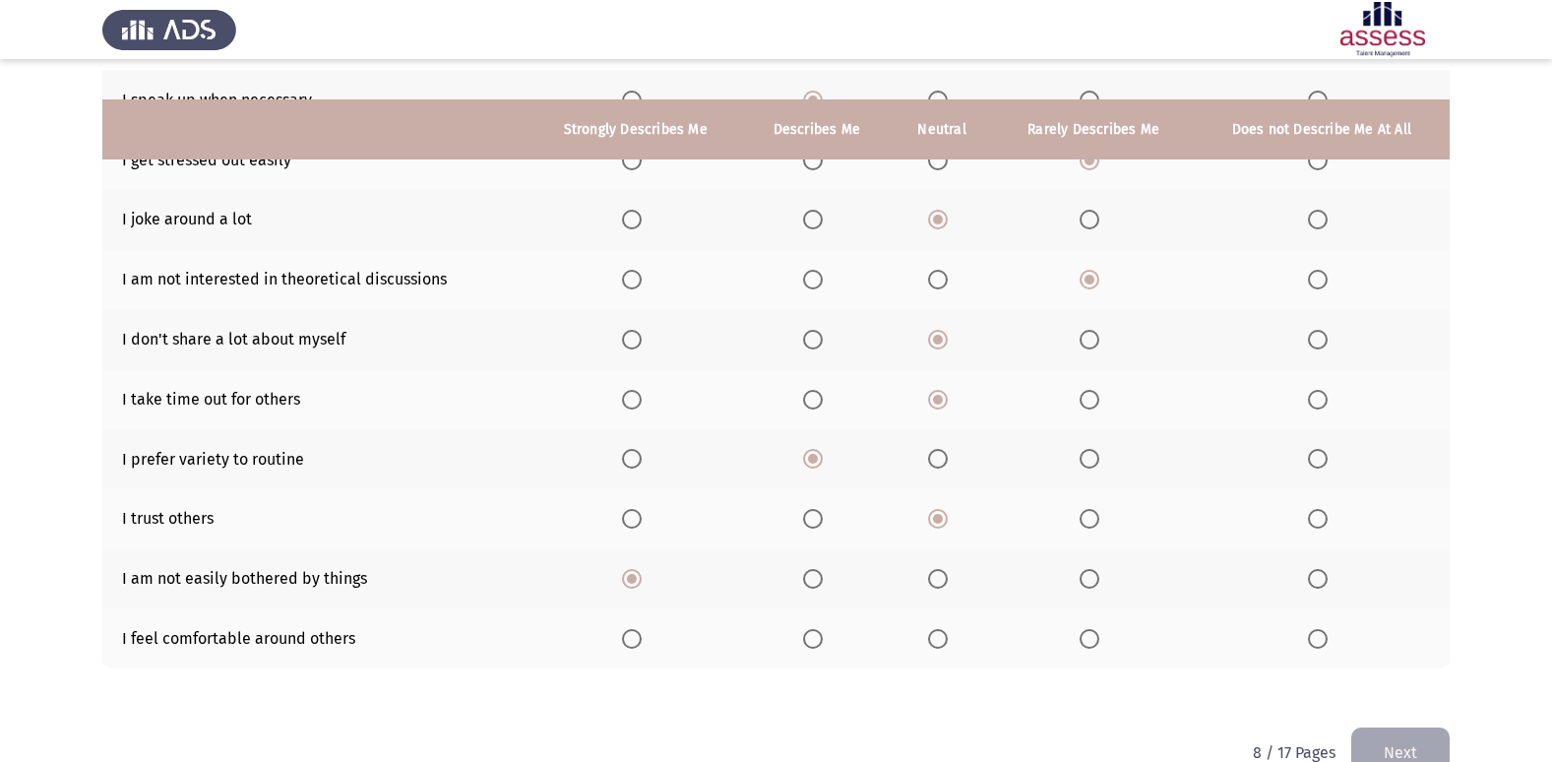
scroll to position [287, 0]
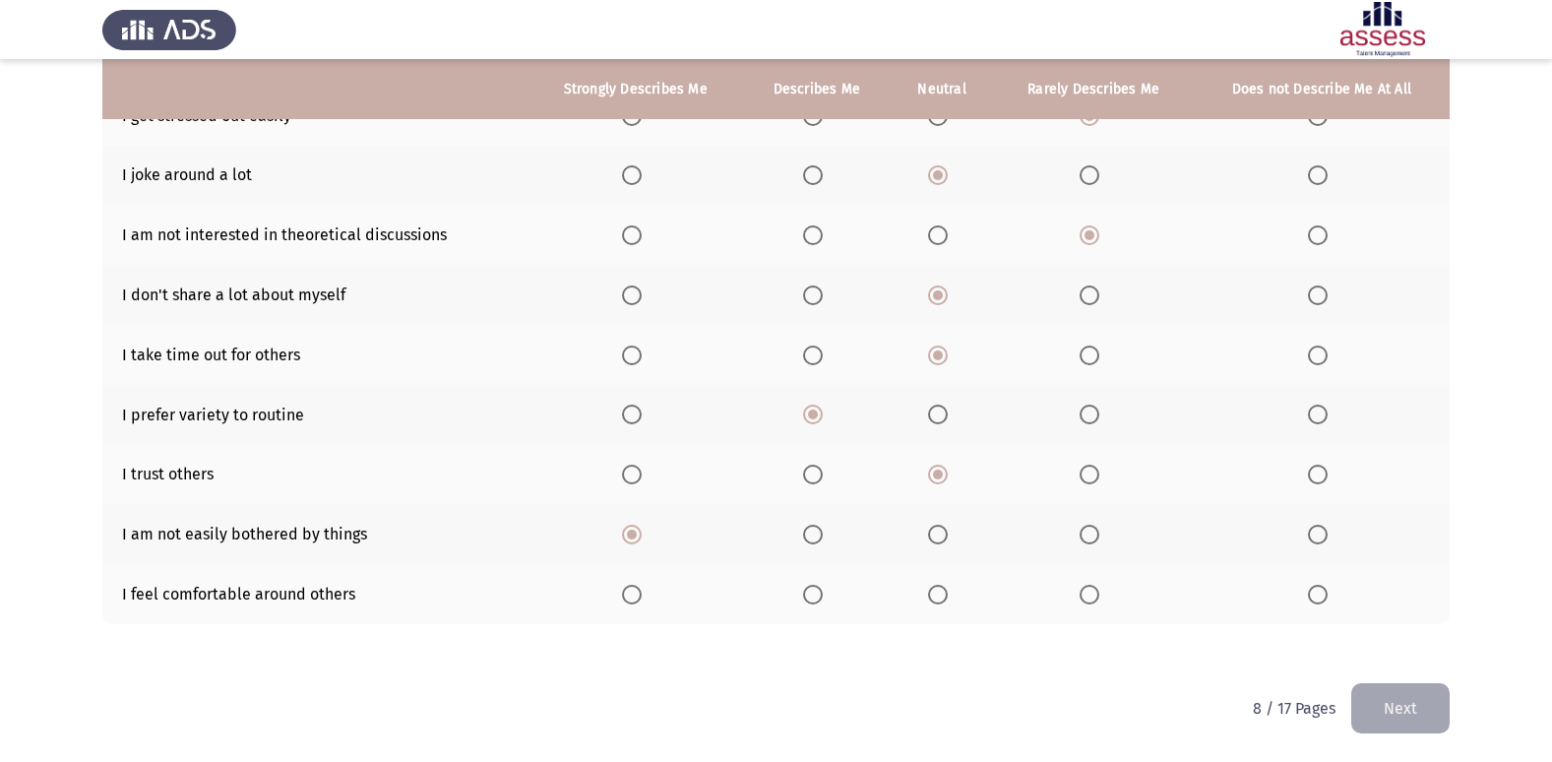
click at [826, 594] on label "Select an option" at bounding box center [817, 594] width 28 height 20
click at [823, 594] on input "Select an option" at bounding box center [813, 594] width 20 height 20
click at [1399, 707] on button "Next" at bounding box center [1400, 708] width 98 height 50
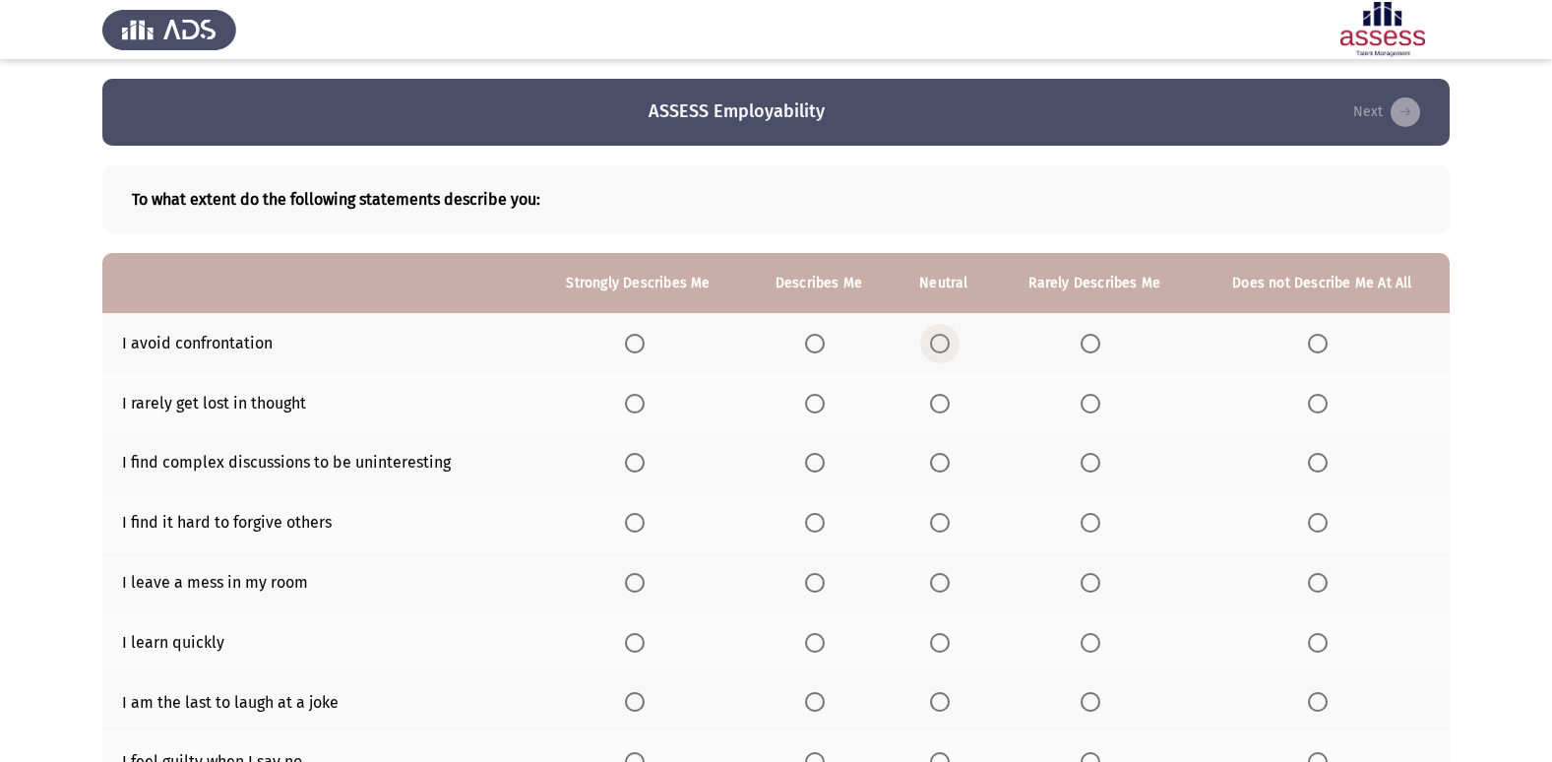
click at [944, 337] on span "Select an option" at bounding box center [940, 344] width 20 height 20
click at [944, 337] on input "Select an option" at bounding box center [940, 344] width 20 height 20
click at [944, 409] on span "Select an option" at bounding box center [940, 404] width 20 height 20
click at [944, 409] on input "Select an option" at bounding box center [940, 404] width 20 height 20
click at [1084, 466] on span "Select an option" at bounding box center [1090, 463] width 20 height 20
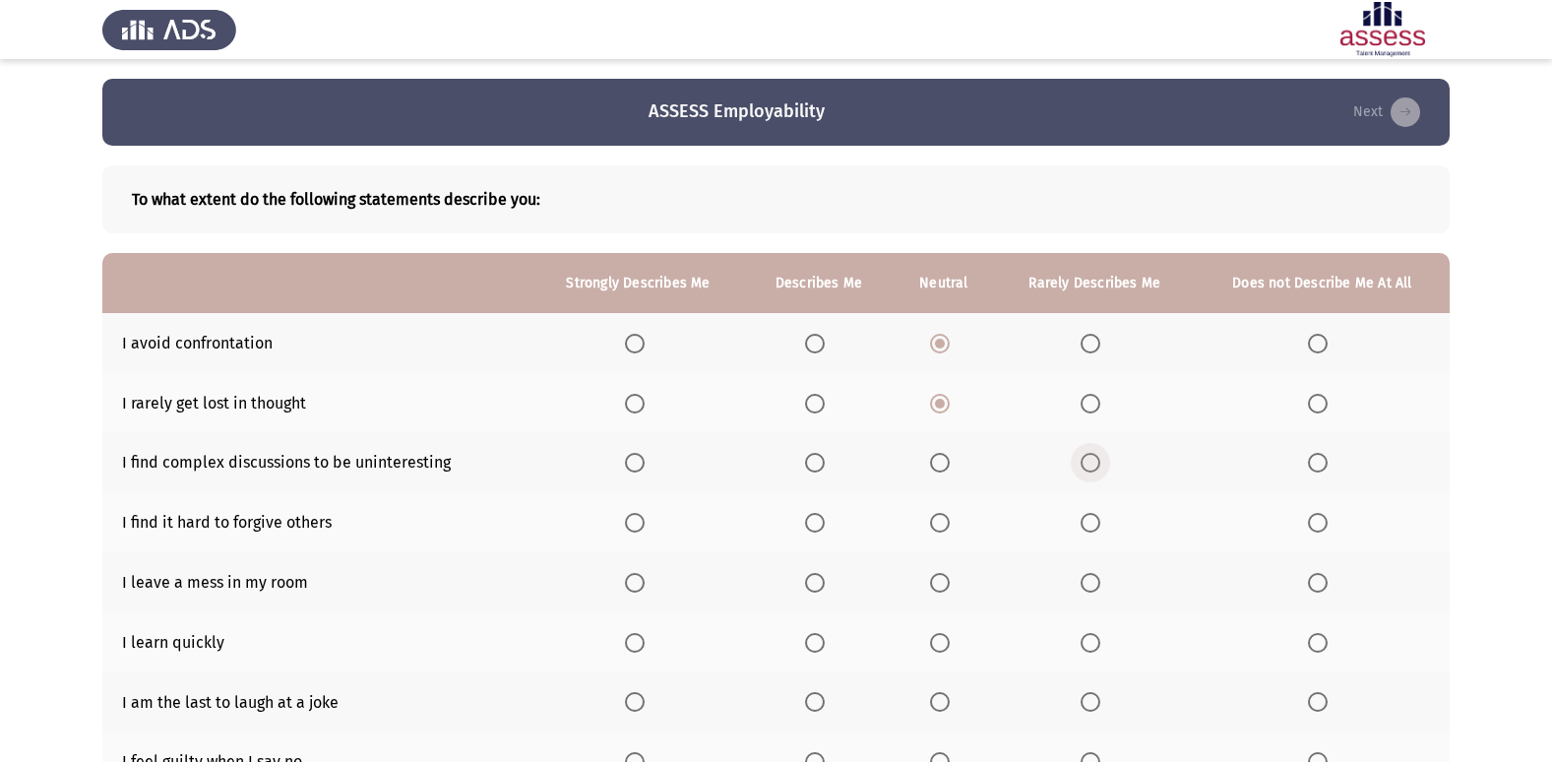
click at [1084, 466] on input "Select an option" at bounding box center [1090, 463] width 20 height 20
click at [1099, 529] on span "Select an option" at bounding box center [1090, 523] width 20 height 20
click at [1099, 529] on input "Select an option" at bounding box center [1090, 523] width 20 height 20
click at [1094, 584] on span "Select an option" at bounding box center [1090, 583] width 20 height 20
click at [1094, 584] on input "Select an option" at bounding box center [1090, 583] width 20 height 20
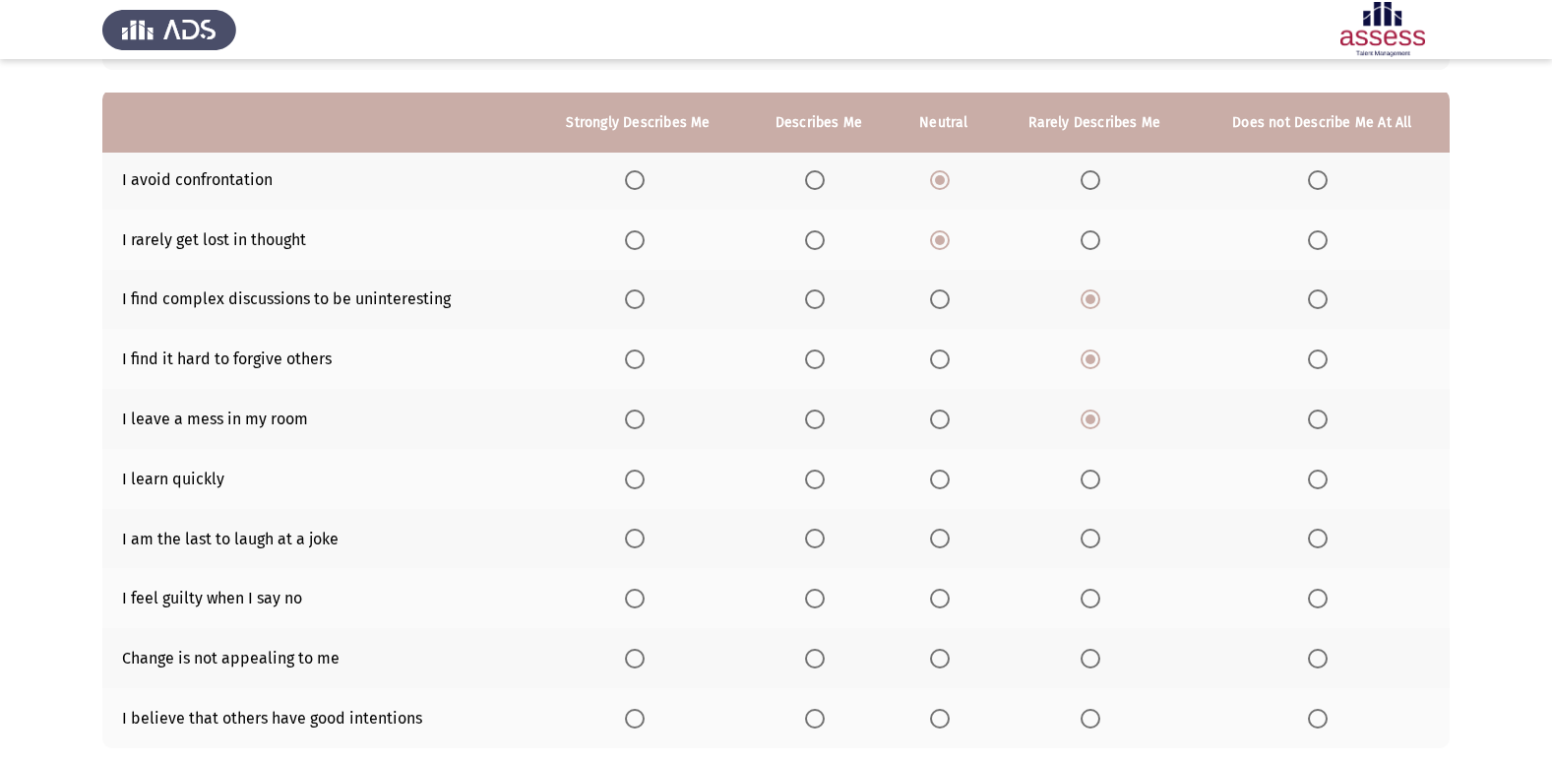
scroll to position [197, 0]
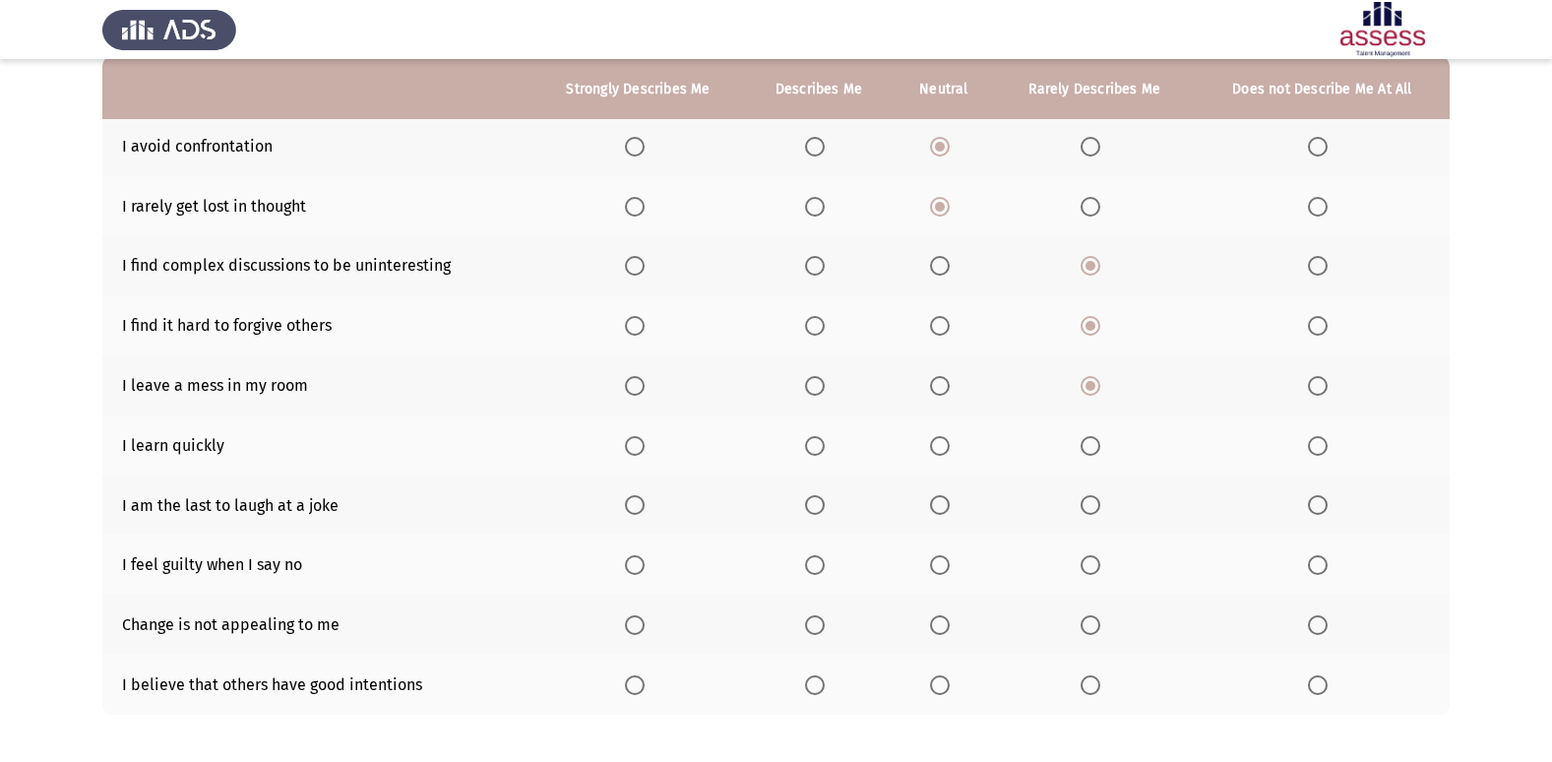
click at [825, 444] on span "Select an option" at bounding box center [815, 446] width 20 height 20
click at [825, 444] on input "Select an option" at bounding box center [815, 446] width 20 height 20
click at [1325, 496] on span "Select an option" at bounding box center [1318, 505] width 20 height 20
click at [1325, 496] on input "Select an option" at bounding box center [1318, 505] width 20 height 20
click at [1103, 566] on label "Select an option" at bounding box center [1094, 565] width 28 height 20
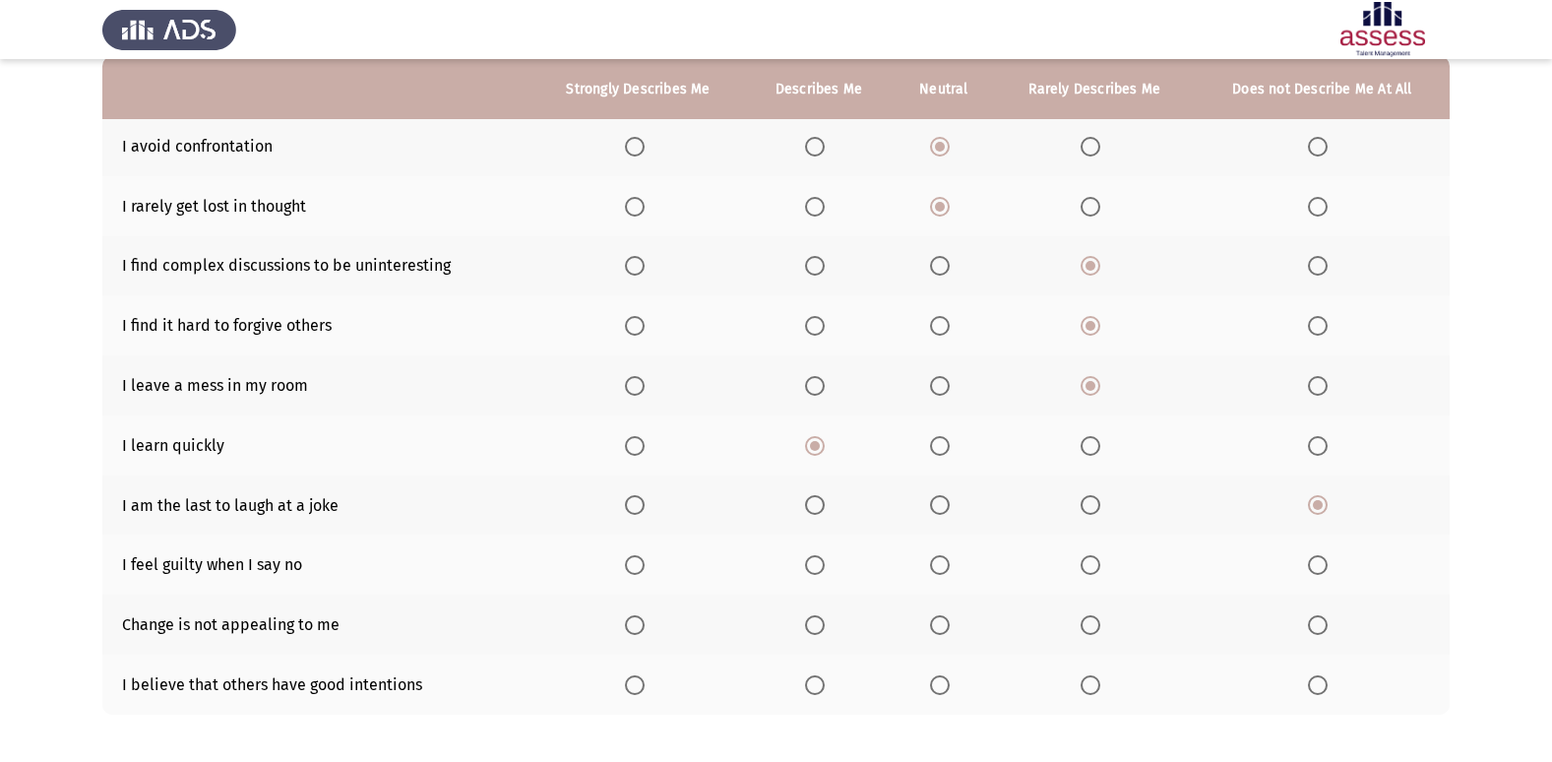
click at [1100, 566] on input "Select an option" at bounding box center [1090, 565] width 20 height 20
click at [945, 624] on span "Select an option" at bounding box center [940, 625] width 20 height 20
click at [945, 624] on input "Select an option" at bounding box center [940, 625] width 20 height 20
click at [942, 694] on span "Select an option" at bounding box center [940, 685] width 20 height 20
click at [942, 694] on input "Select an option" at bounding box center [940, 685] width 20 height 20
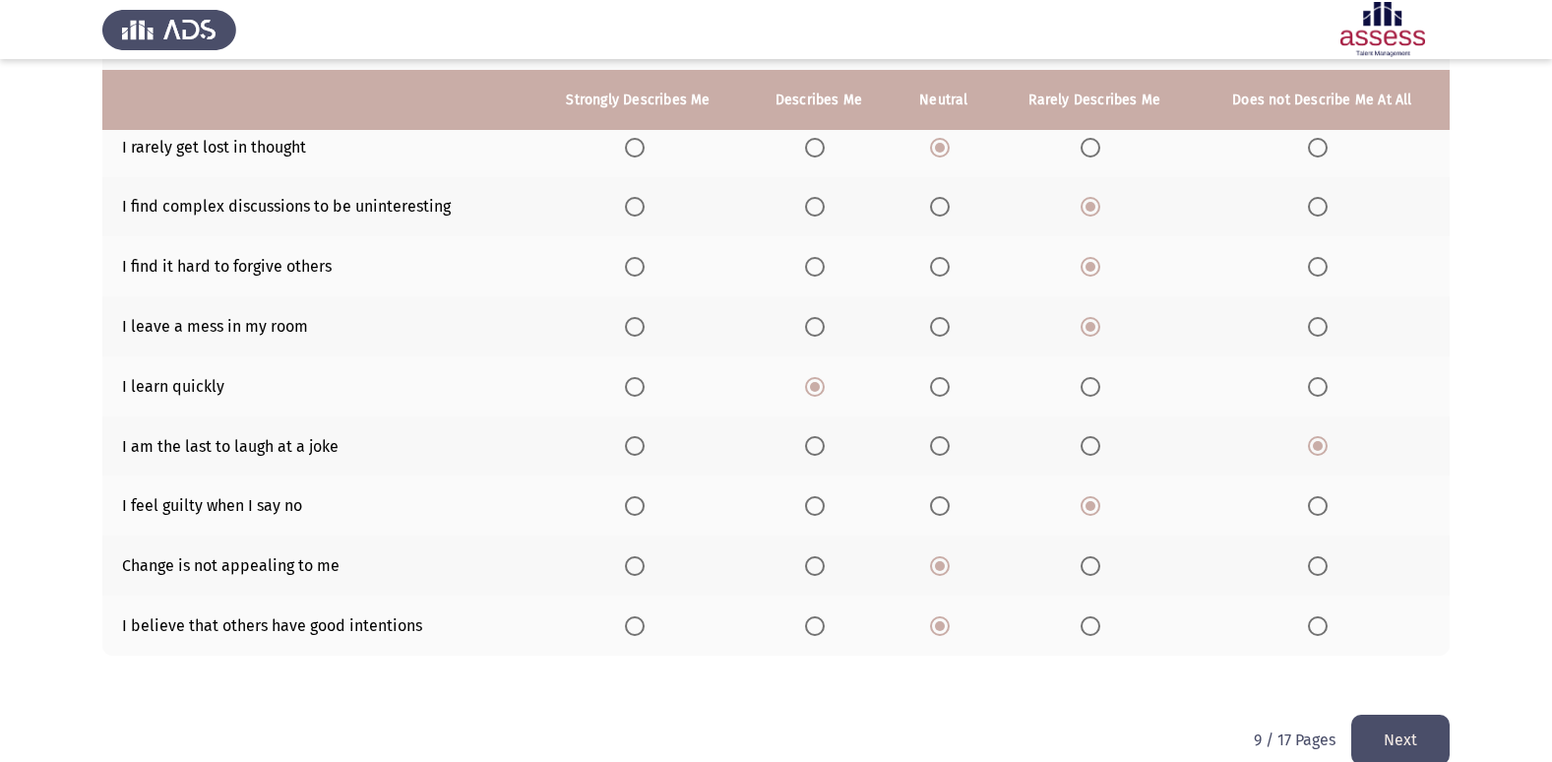
scroll to position [287, 0]
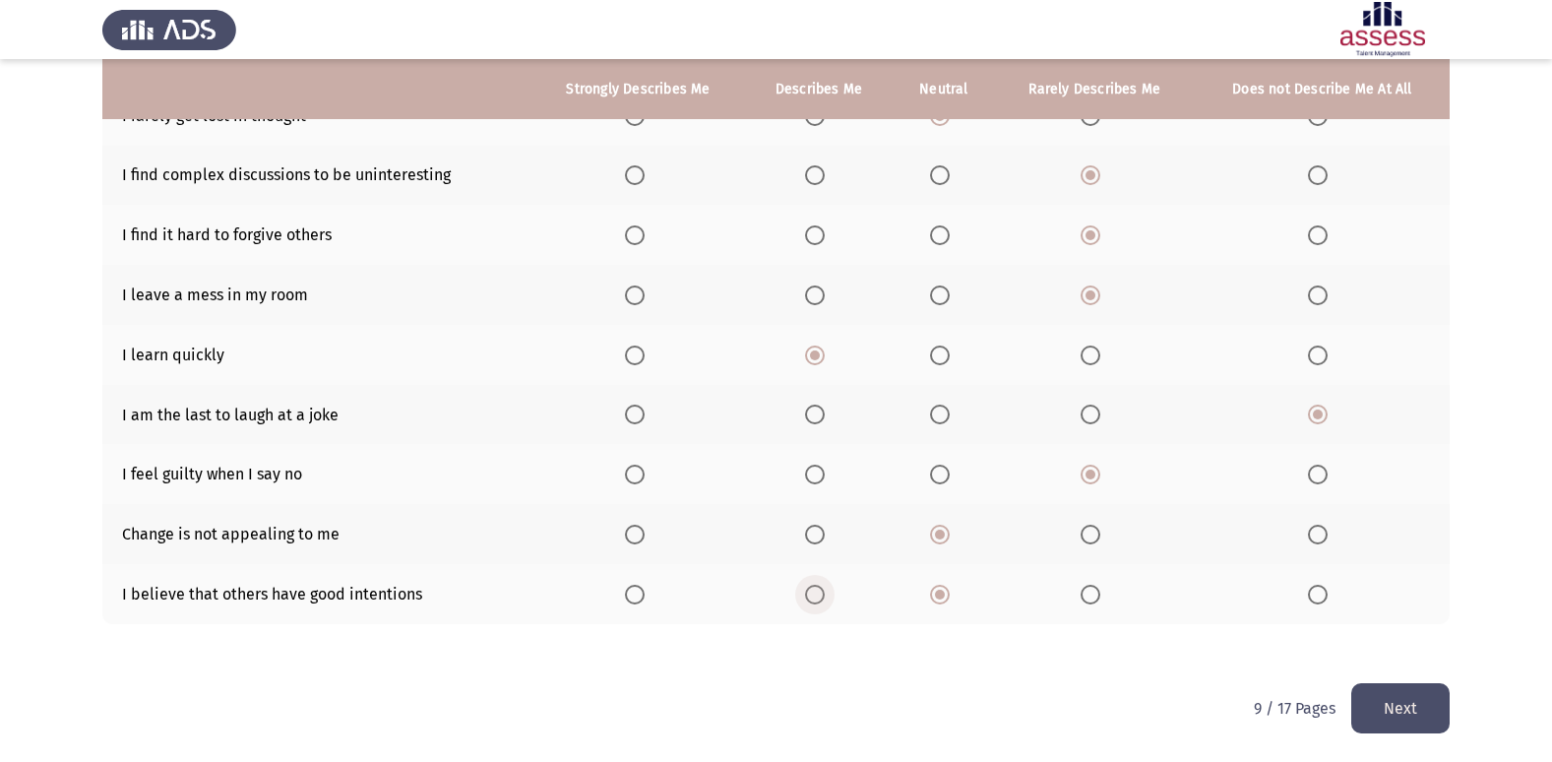
click at [825, 600] on span "Select an option" at bounding box center [815, 594] width 20 height 20
click at [825, 600] on input "Select an option" at bounding box center [815, 594] width 20 height 20
click at [1420, 716] on button "Next" at bounding box center [1400, 708] width 98 height 50
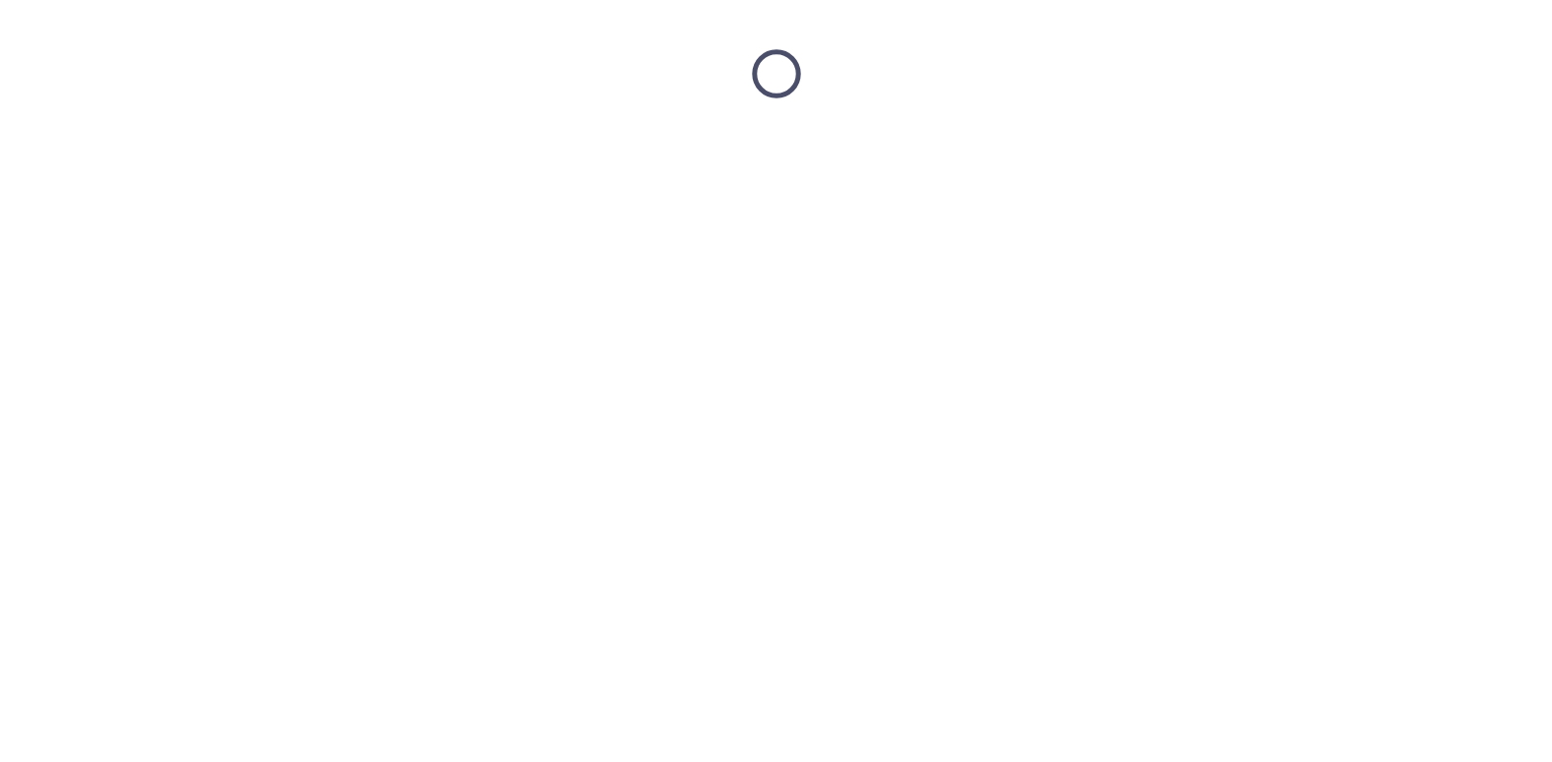
scroll to position [0, 0]
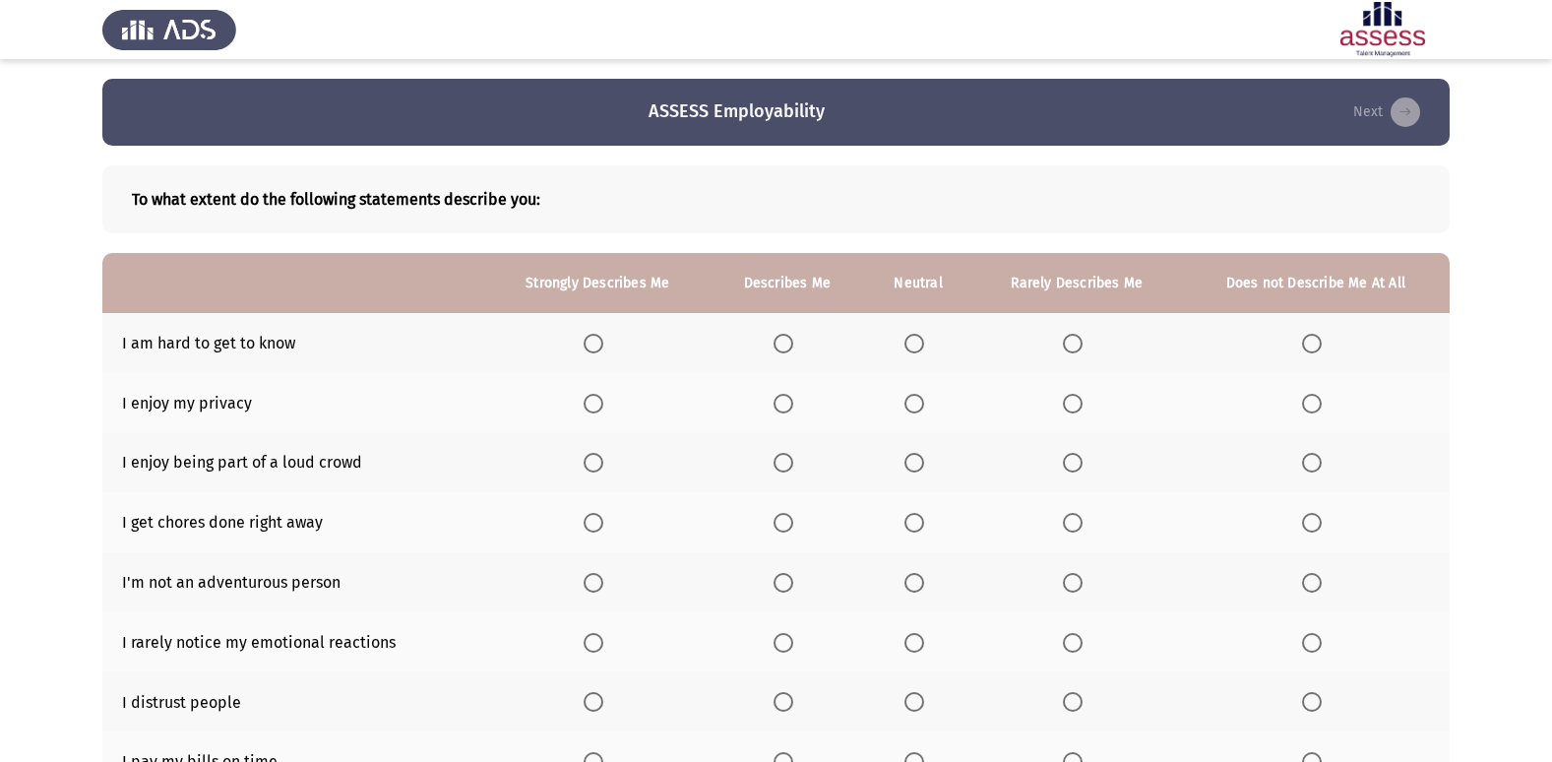
click at [1078, 339] on span "Select an option" at bounding box center [1073, 344] width 20 height 20
click at [1078, 339] on input "Select an option" at bounding box center [1073, 344] width 20 height 20
click at [789, 402] on span "Select an option" at bounding box center [783, 404] width 20 height 20
click at [789, 402] on input "Select an option" at bounding box center [783, 404] width 20 height 20
click at [923, 466] on span "Select an option" at bounding box center [914, 463] width 20 height 20
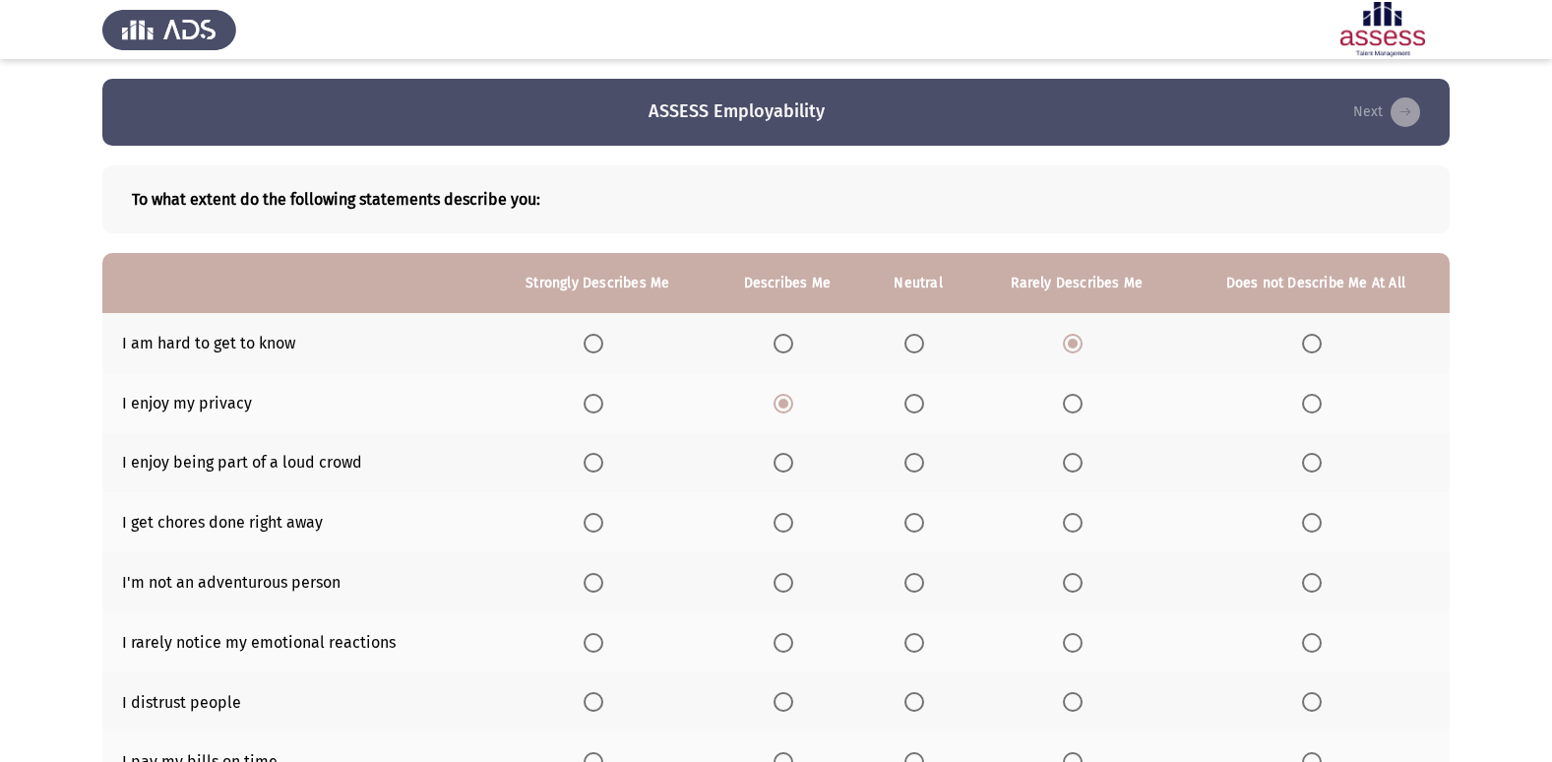
click at [923, 466] on input "Select an option" at bounding box center [914, 463] width 20 height 20
click at [785, 530] on span "Select an option" at bounding box center [783, 523] width 20 height 20
click at [785, 530] on input "Select an option" at bounding box center [783, 523] width 20 height 20
click at [1316, 580] on span "Select an option" at bounding box center [1312, 583] width 20 height 20
click at [1316, 580] on input "Select an option" at bounding box center [1312, 583] width 20 height 20
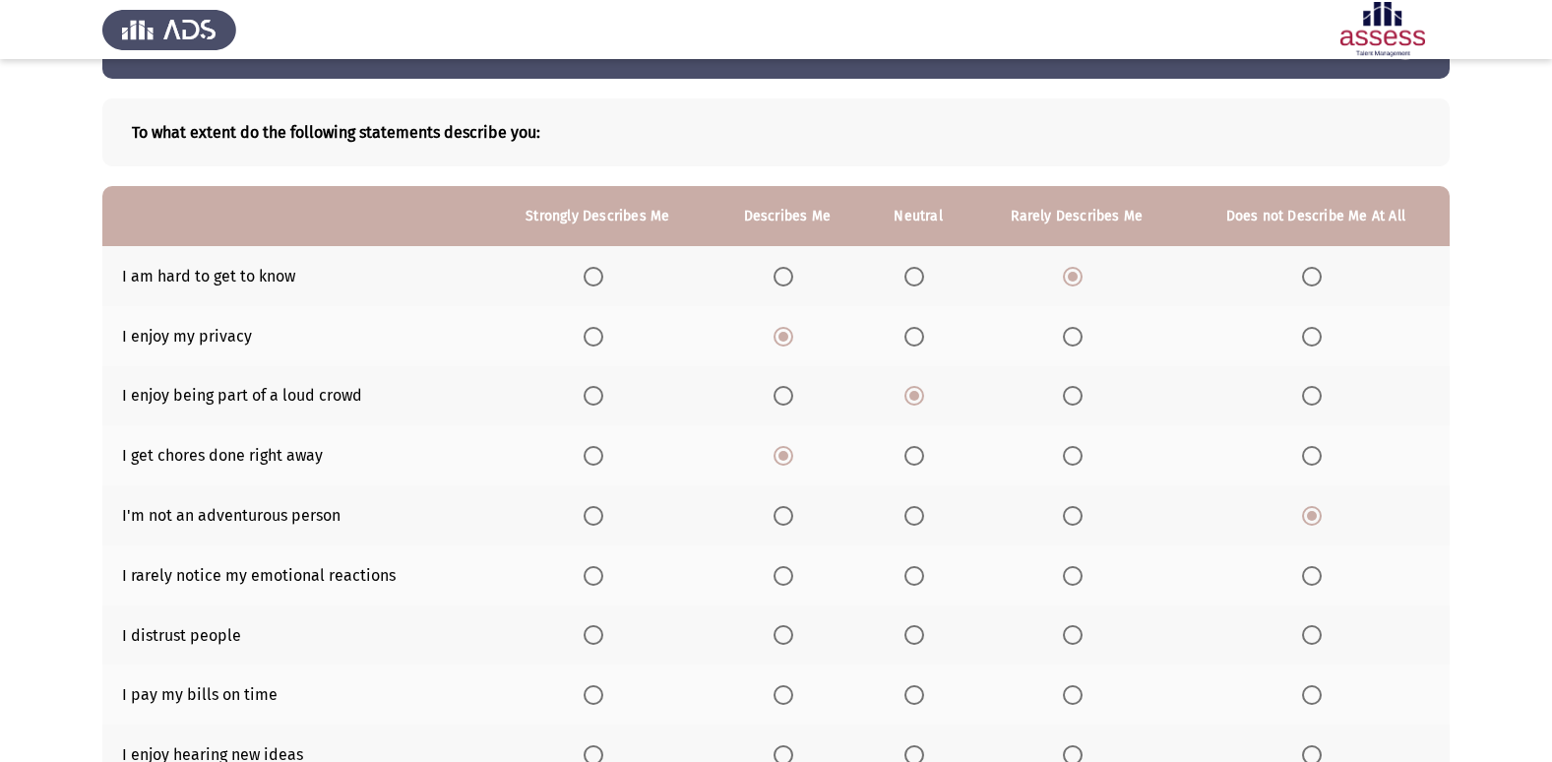
scroll to position [98, 0]
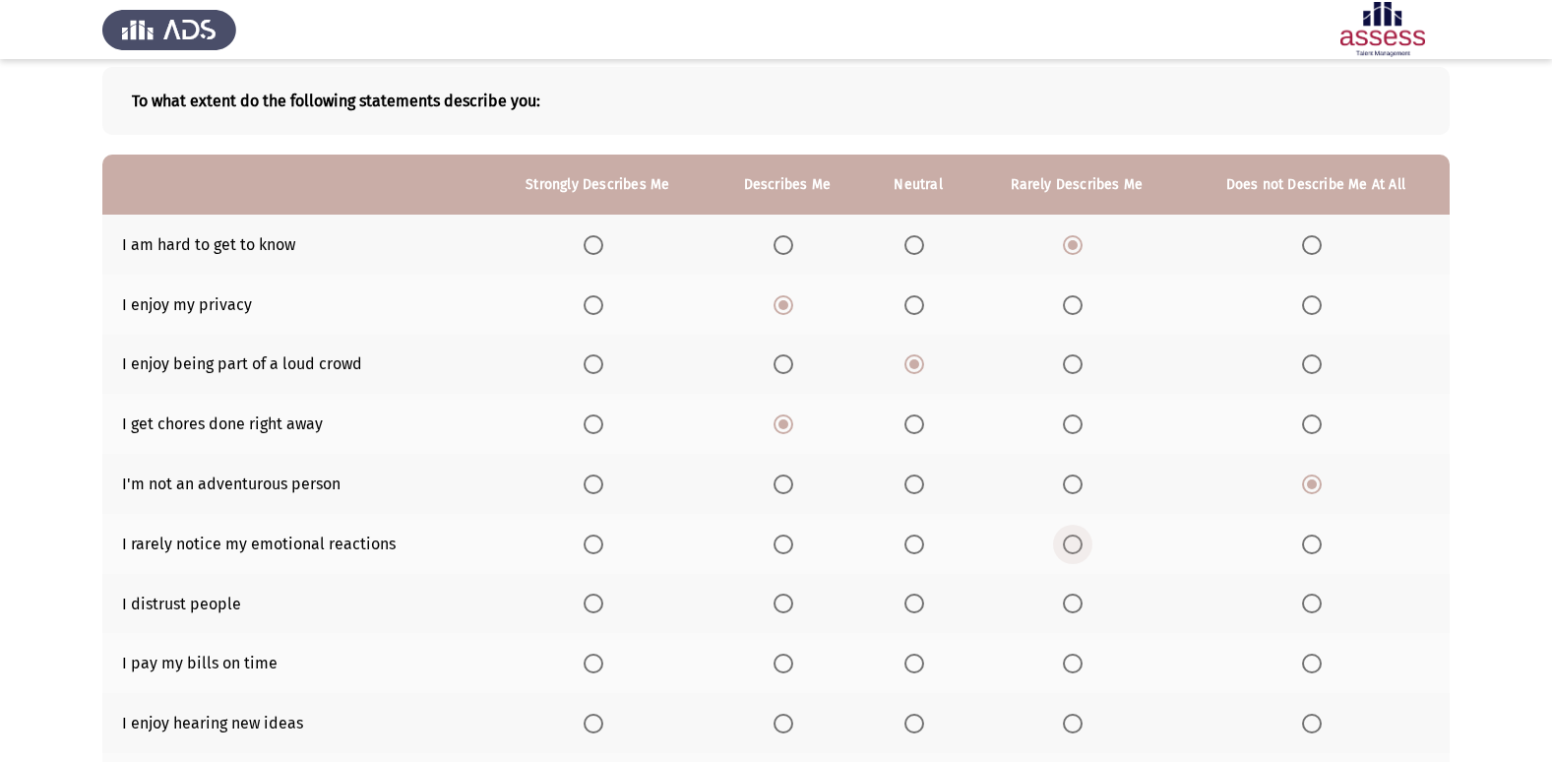
click at [1078, 539] on span "Select an option" at bounding box center [1073, 544] width 20 height 20
click at [1078, 539] on input "Select an option" at bounding box center [1073, 544] width 20 height 20
click at [915, 595] on span "Select an option" at bounding box center [914, 603] width 20 height 20
click at [915, 595] on input "Select an option" at bounding box center [914, 603] width 20 height 20
click at [921, 666] on span "Select an option" at bounding box center [914, 663] width 20 height 20
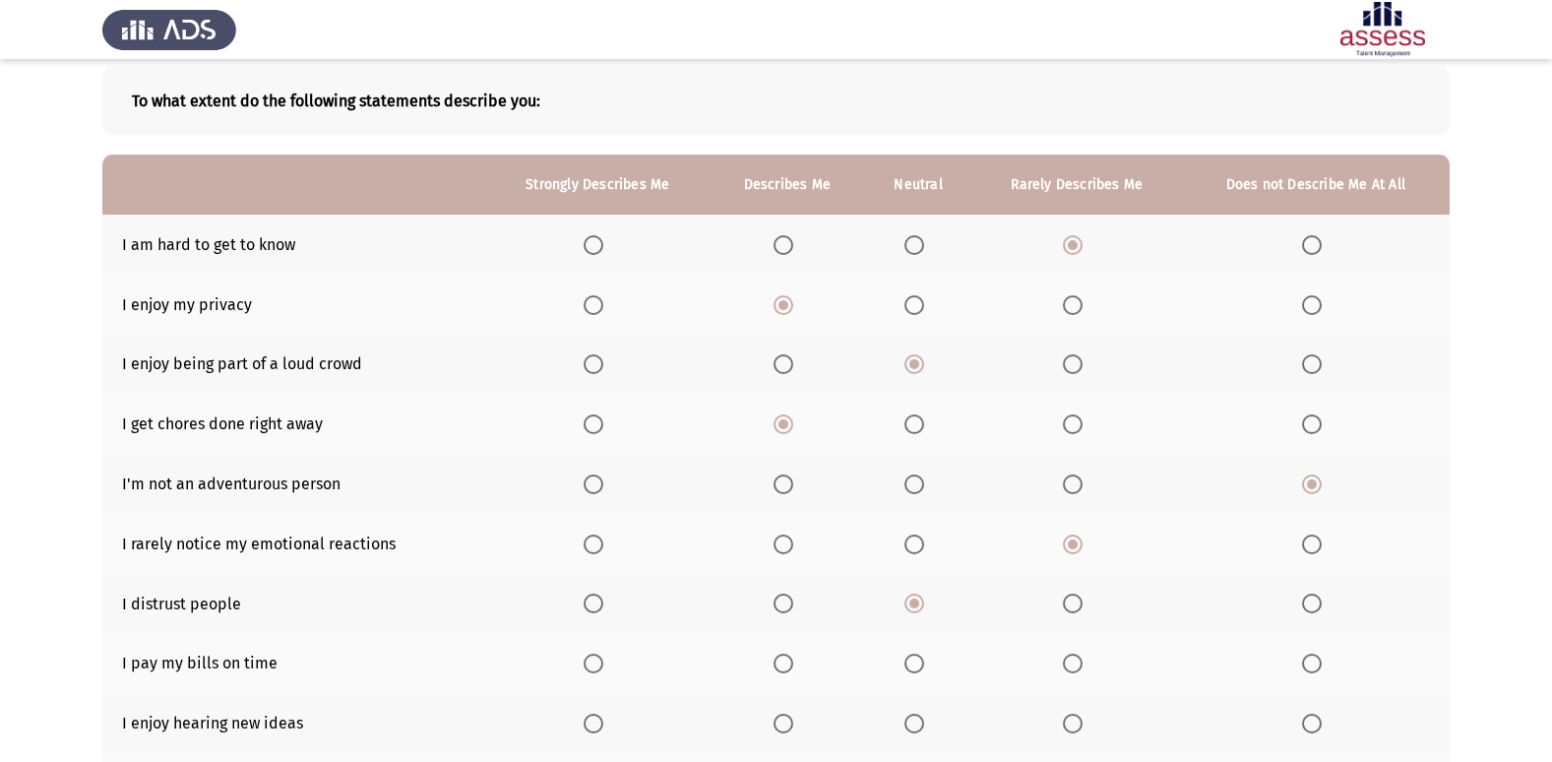
click at [921, 666] on input "Select an option" at bounding box center [914, 663] width 20 height 20
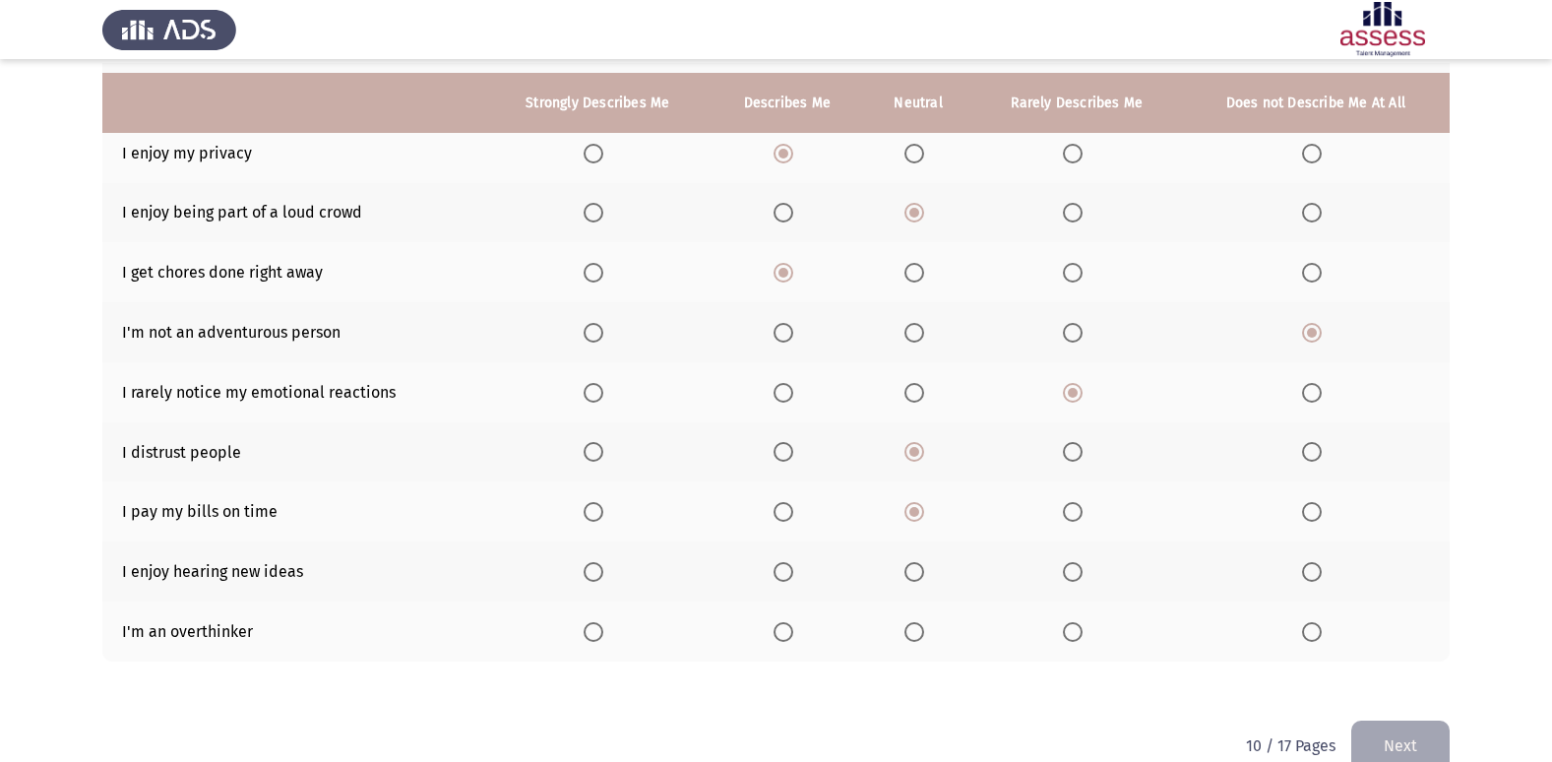
scroll to position [287, 0]
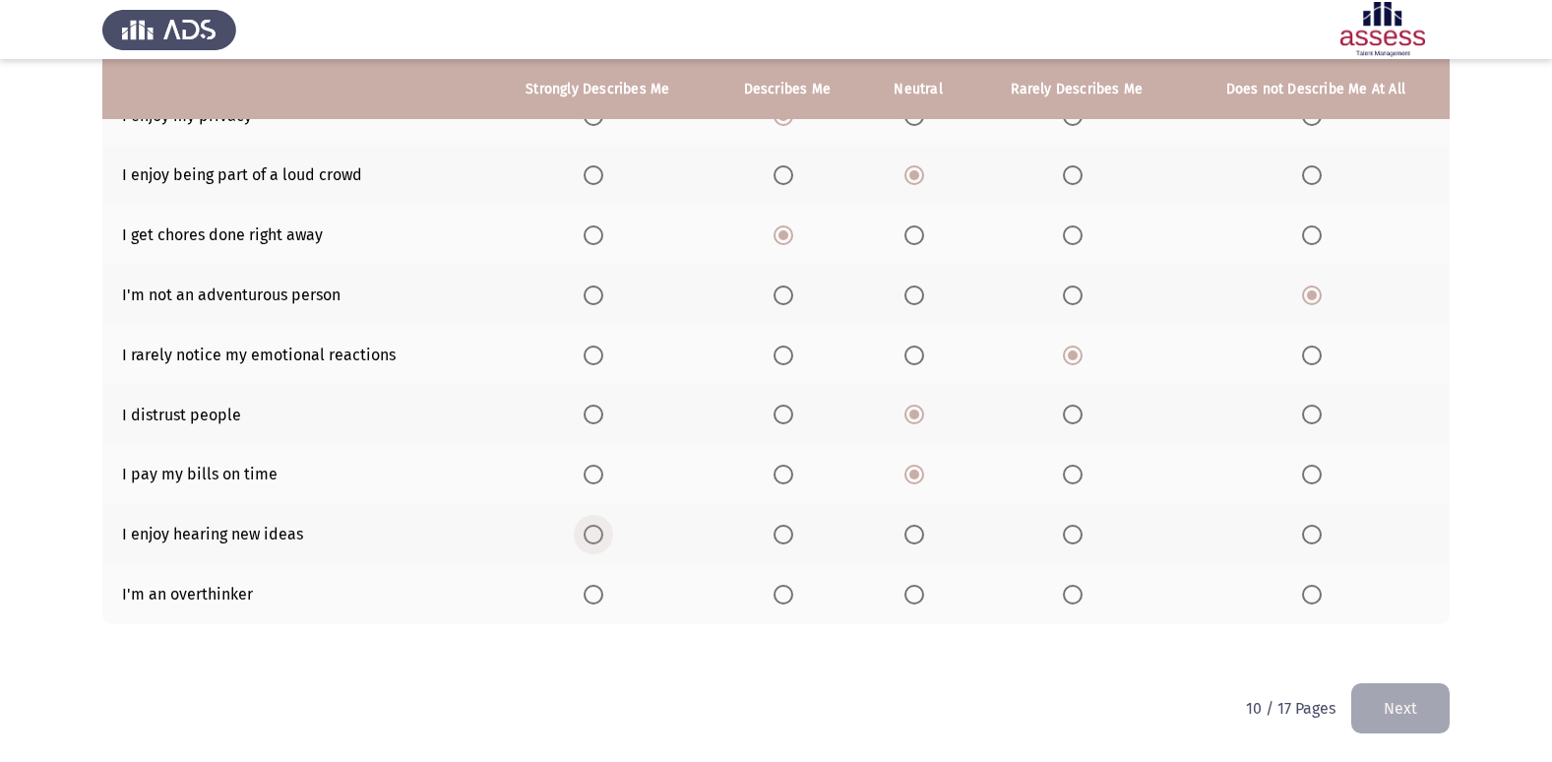
click at [594, 529] on span "Select an option" at bounding box center [593, 534] width 20 height 20
click at [594, 529] on input "Select an option" at bounding box center [593, 534] width 20 height 20
click at [796, 602] on label "Select an option" at bounding box center [787, 594] width 28 height 20
click at [793, 602] on input "Select an option" at bounding box center [783, 594] width 20 height 20
click at [1400, 695] on button "Next" at bounding box center [1400, 708] width 98 height 50
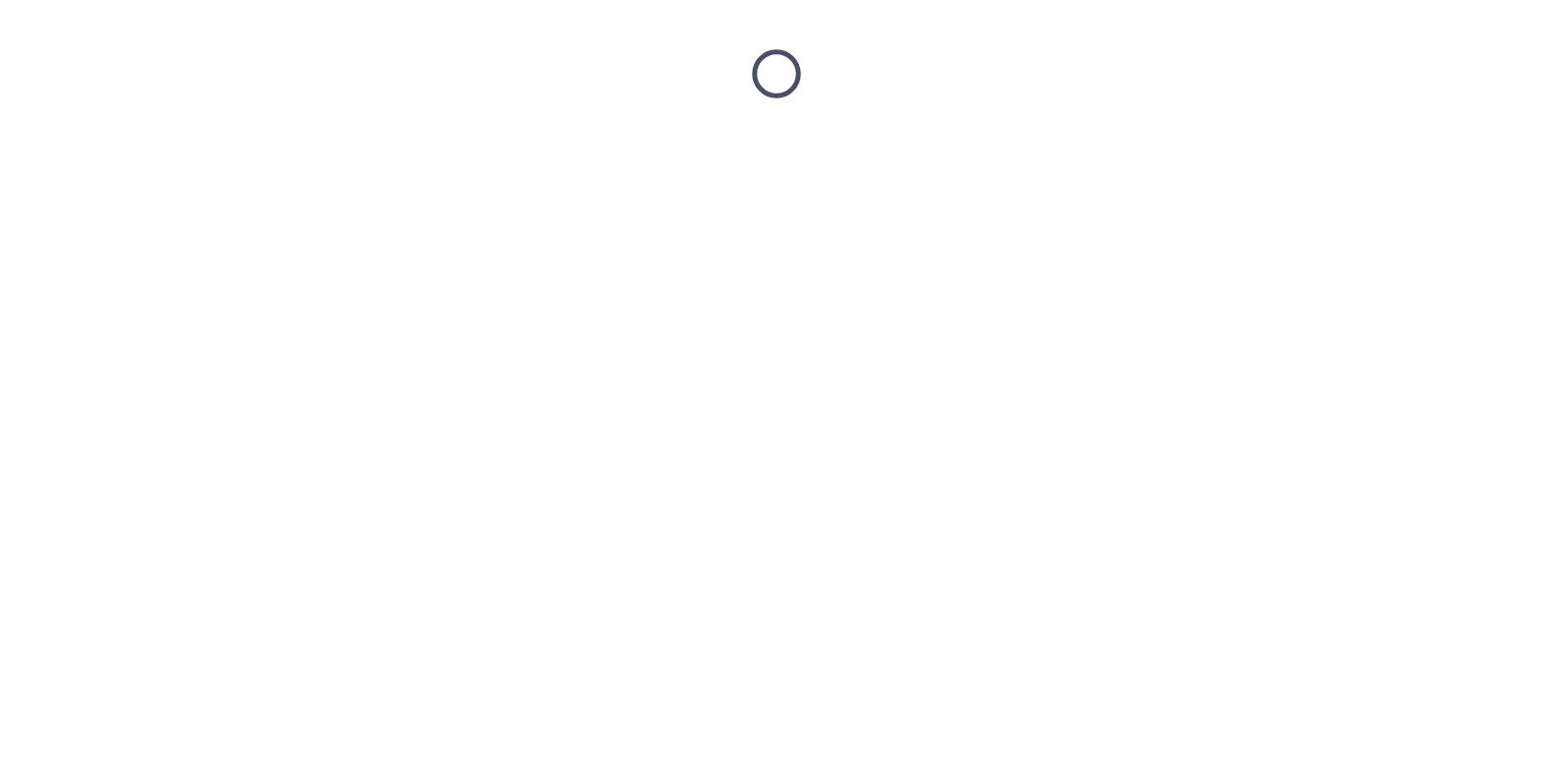
scroll to position [0, 0]
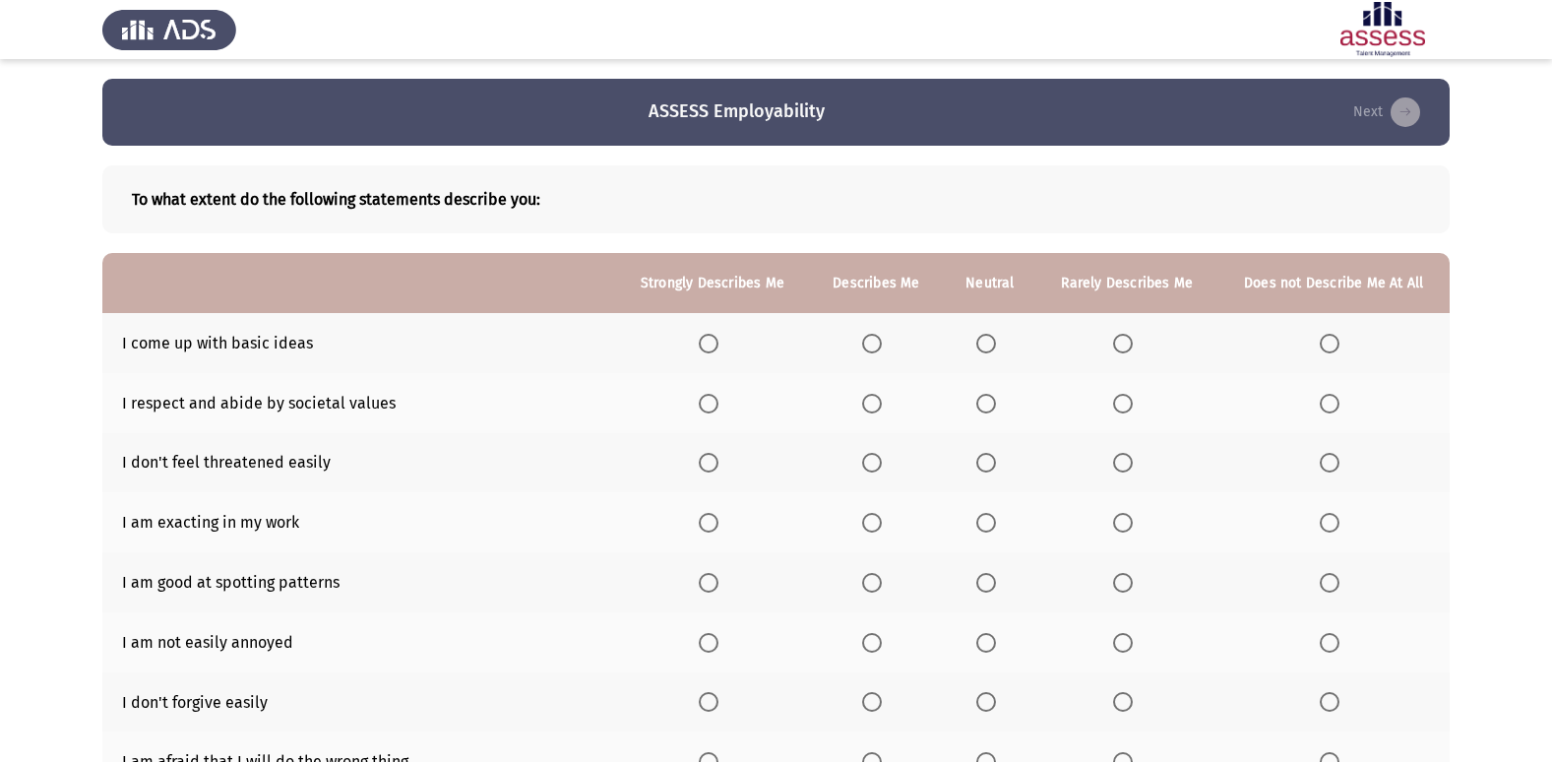
click at [987, 345] on span "Select an option" at bounding box center [986, 344] width 20 height 20
click at [987, 345] on input "Select an option" at bounding box center [986, 344] width 20 height 20
click at [881, 408] on span "Select an option" at bounding box center [872, 404] width 20 height 20
click at [881, 408] on input "Select an option" at bounding box center [872, 404] width 20 height 20
click at [875, 465] on span "Select an option" at bounding box center [872, 463] width 20 height 20
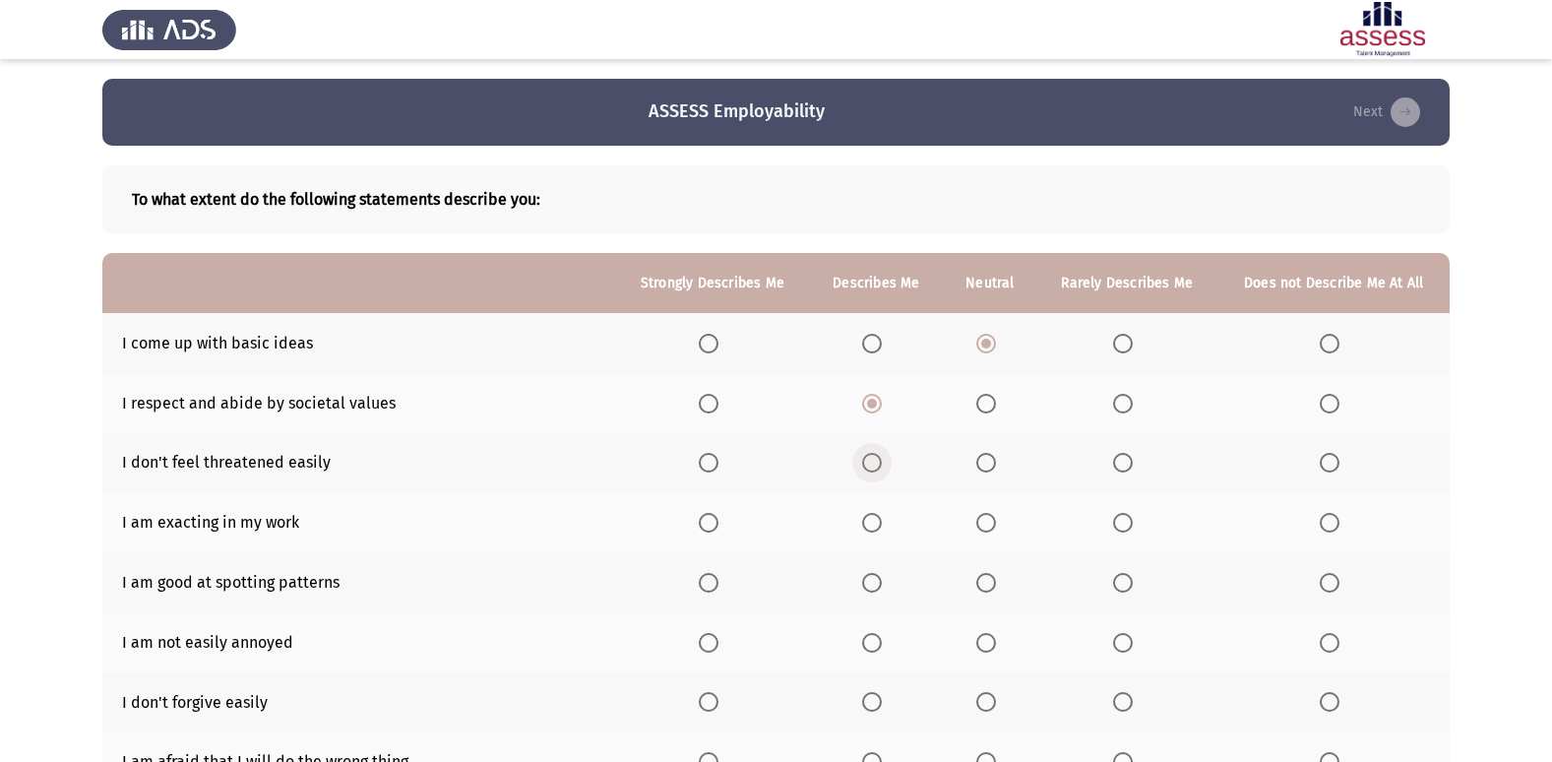
click at [875, 465] on input "Select an option" at bounding box center [872, 463] width 20 height 20
click at [982, 588] on span "Select an option" at bounding box center [986, 583] width 20 height 20
click at [982, 588] on input "Select an option" at bounding box center [986, 583] width 20 height 20
click at [882, 645] on span "Select an option" at bounding box center [872, 643] width 20 height 20
click at [882, 645] on input "Select an option" at bounding box center [872, 643] width 20 height 20
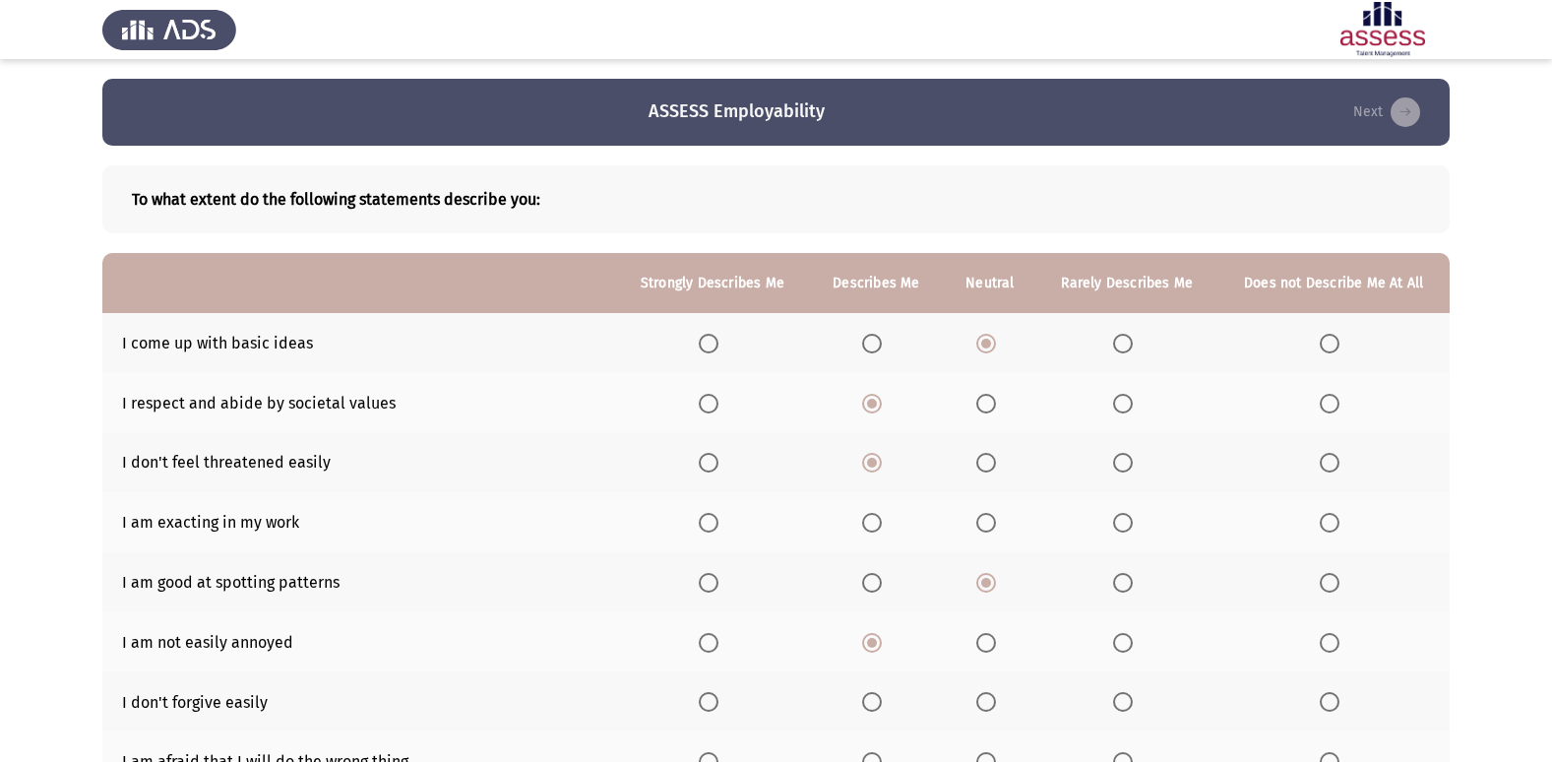
click at [983, 700] on span "Select an option" at bounding box center [986, 702] width 20 height 20
click at [983, 700] on input "Select an option" at bounding box center [986, 702] width 20 height 20
click at [991, 513] on span "Select an option" at bounding box center [986, 523] width 20 height 20
click at [991, 513] on input "Select an option" at bounding box center [986, 523] width 20 height 20
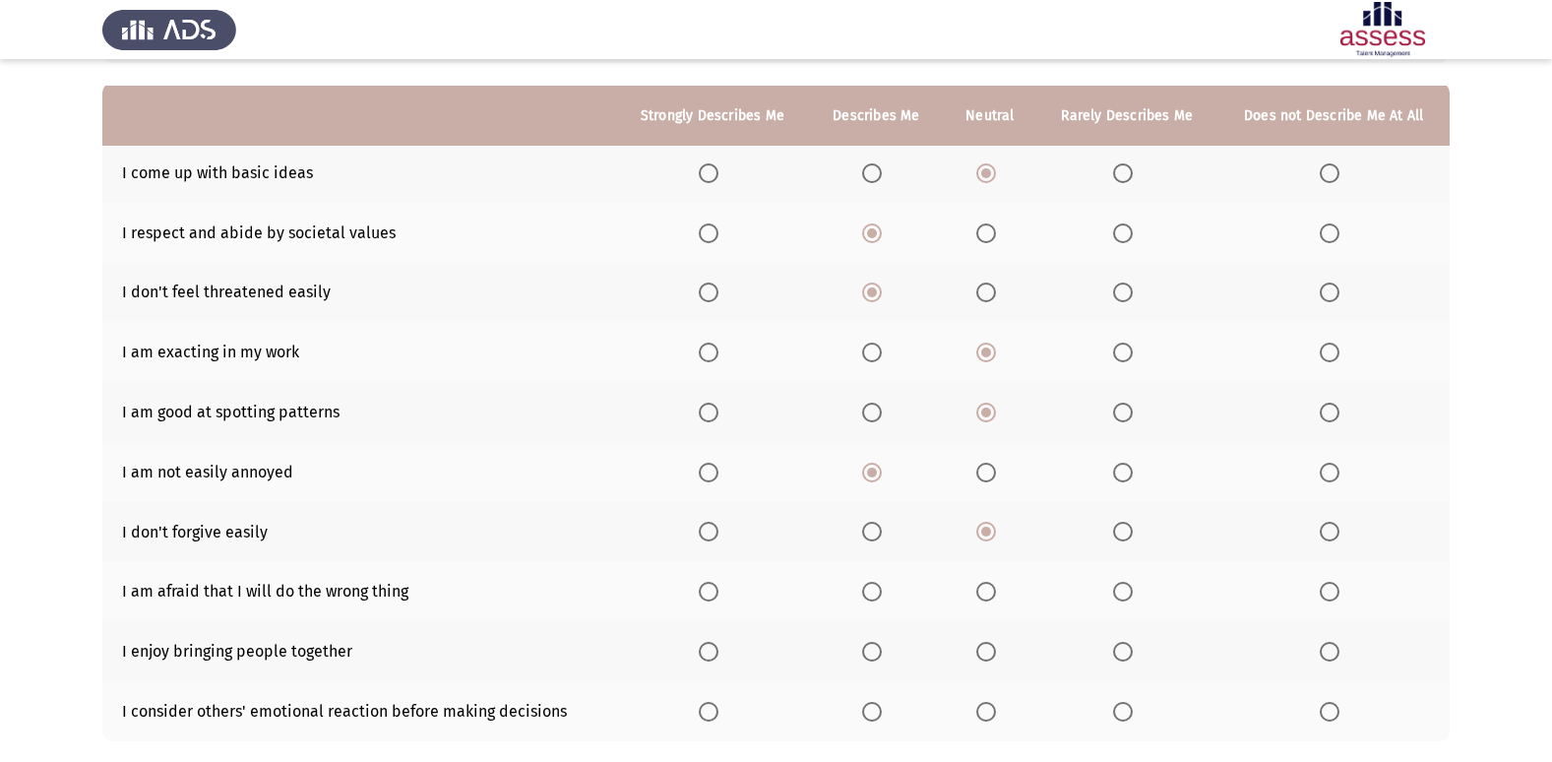
scroll to position [197, 0]
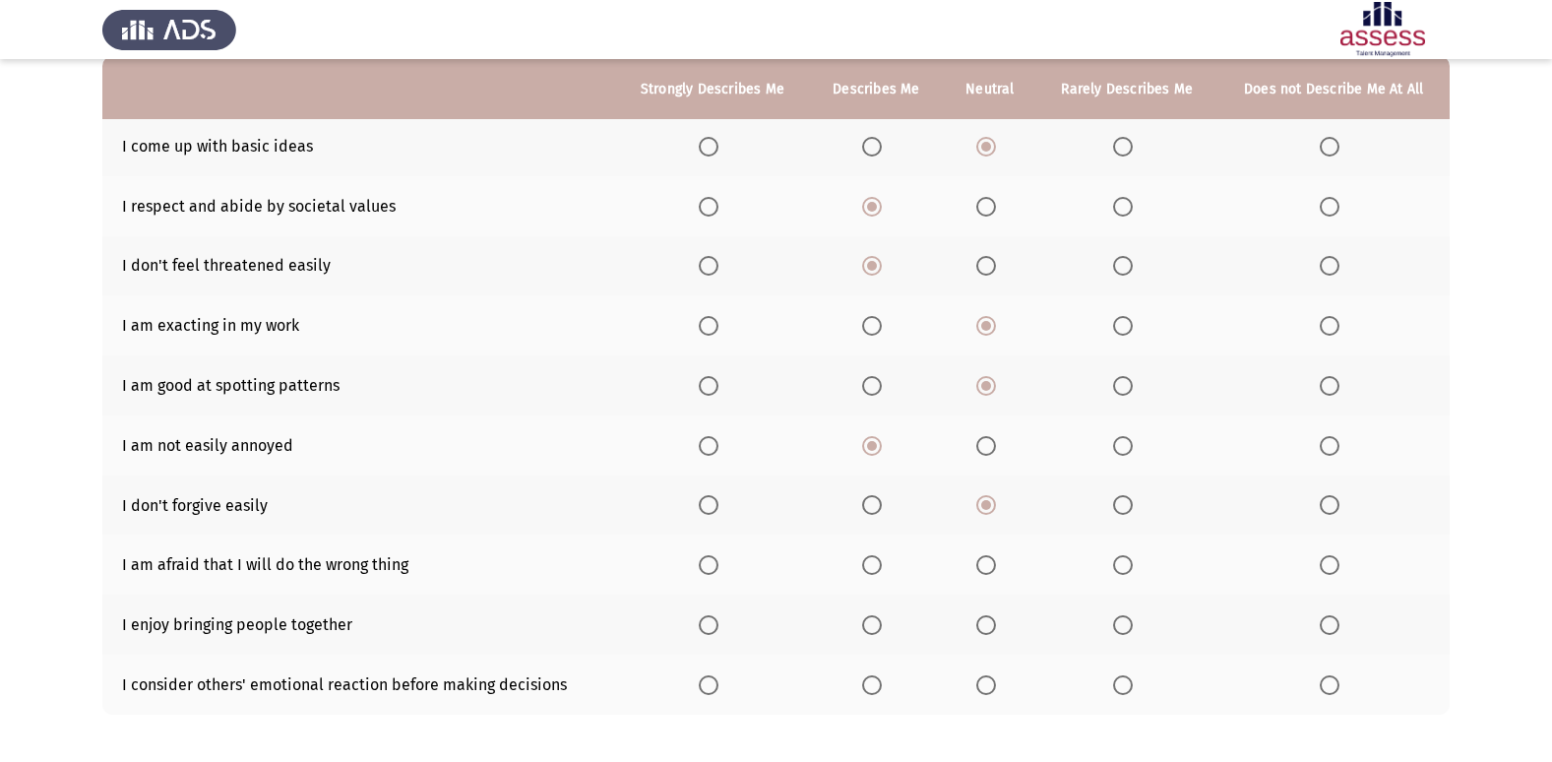
click at [885, 574] on label "Select an option" at bounding box center [876, 565] width 28 height 20
click at [882, 574] on input "Select an option" at bounding box center [872, 565] width 20 height 20
click at [717, 628] on span "Select an option" at bounding box center [709, 625] width 20 height 20
click at [717, 628] on input "Select an option" at bounding box center [709, 625] width 20 height 20
click at [873, 678] on span "Select an option" at bounding box center [872, 685] width 20 height 20
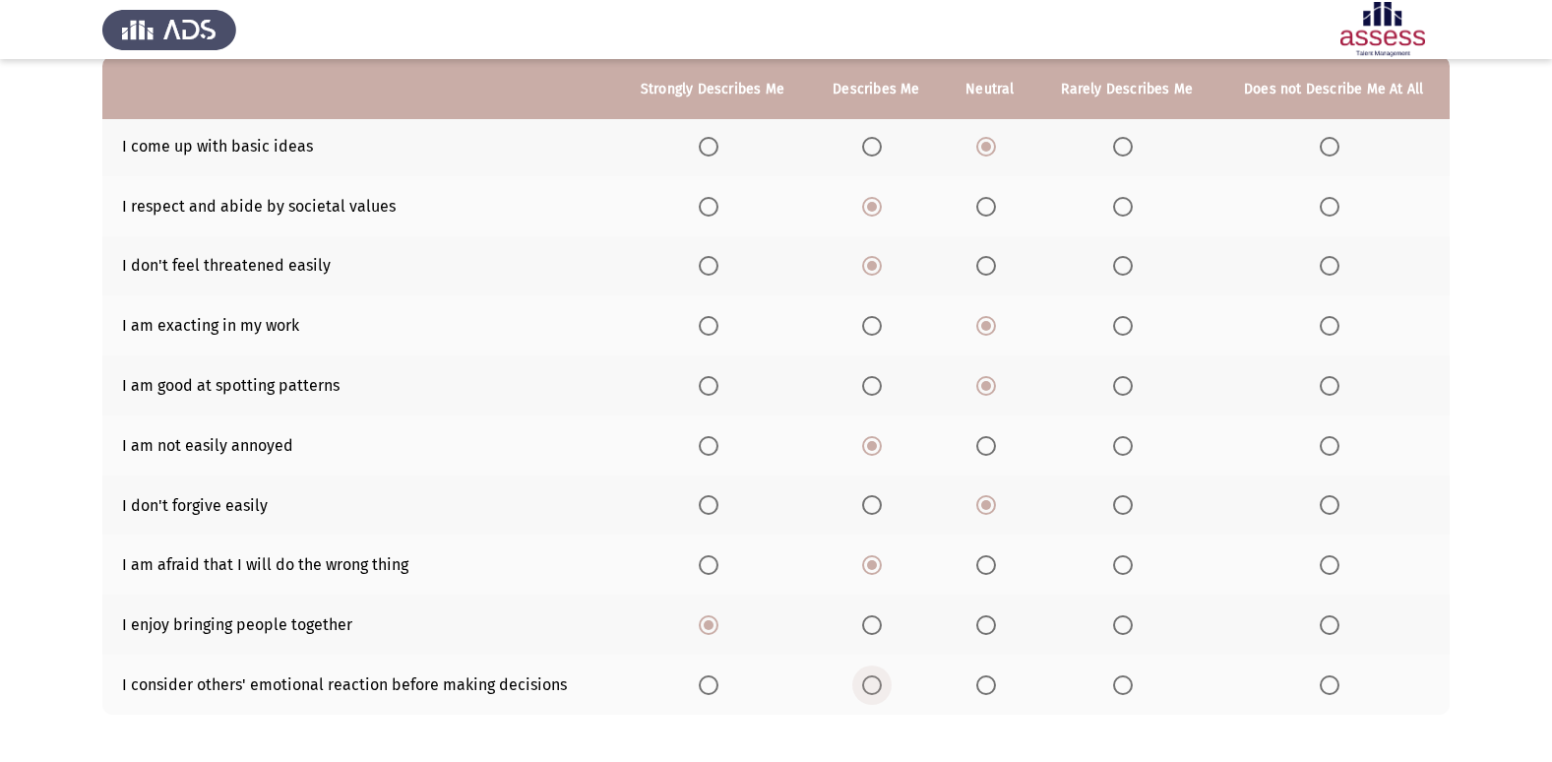
click at [873, 678] on input "Select an option" at bounding box center [872, 685] width 20 height 20
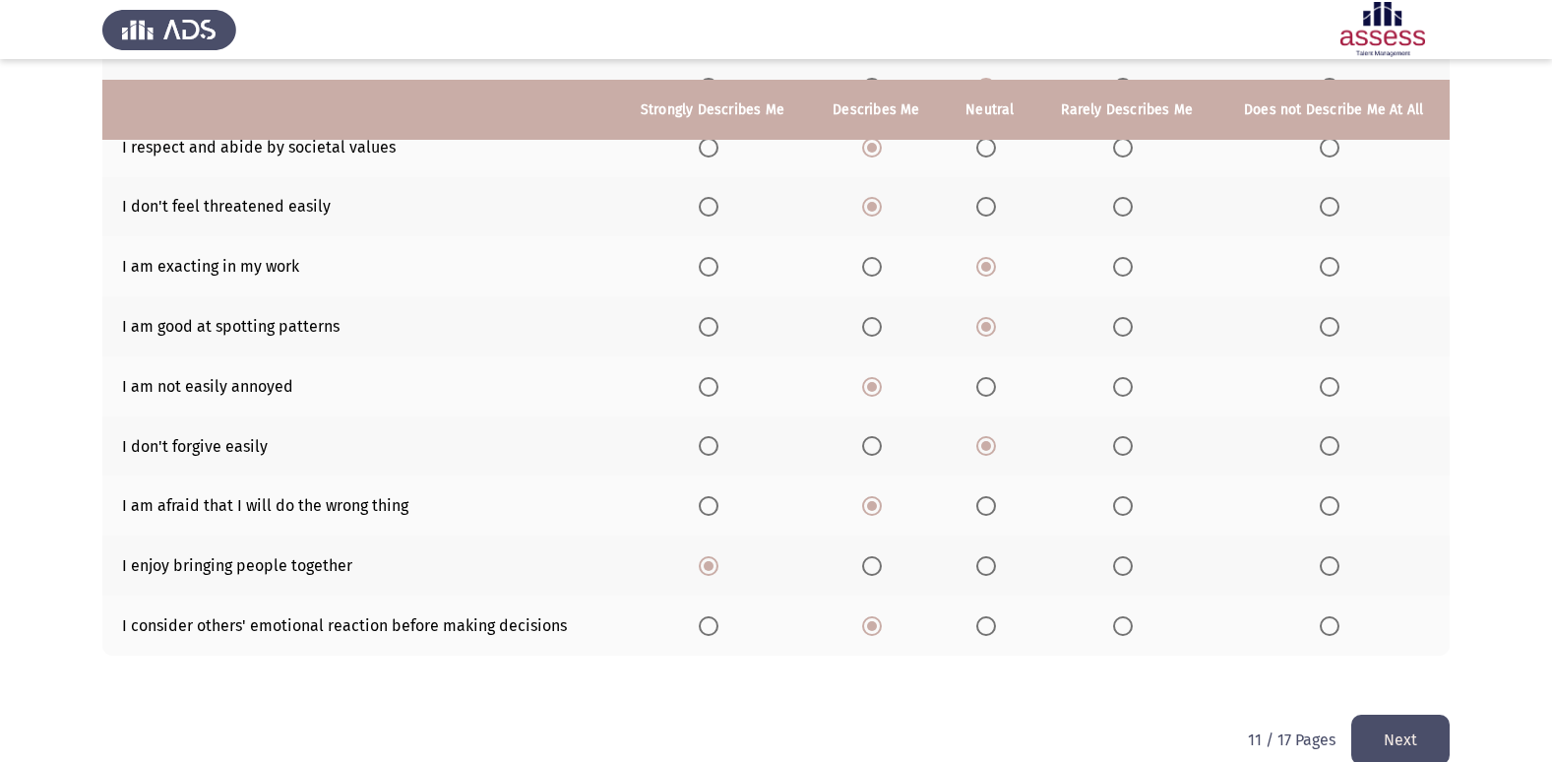
scroll to position [287, 0]
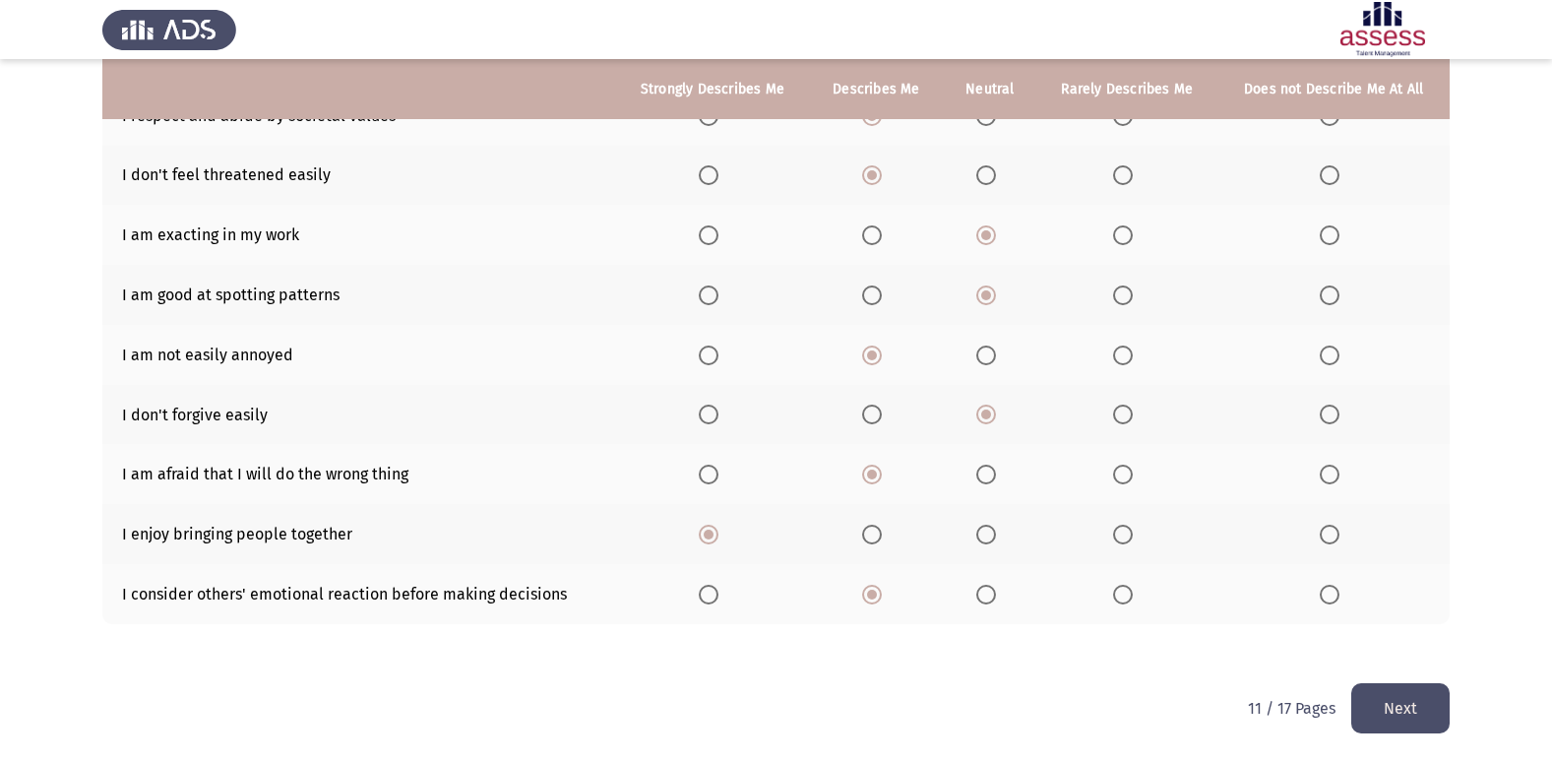
click at [1407, 711] on button "Next" at bounding box center [1400, 708] width 98 height 50
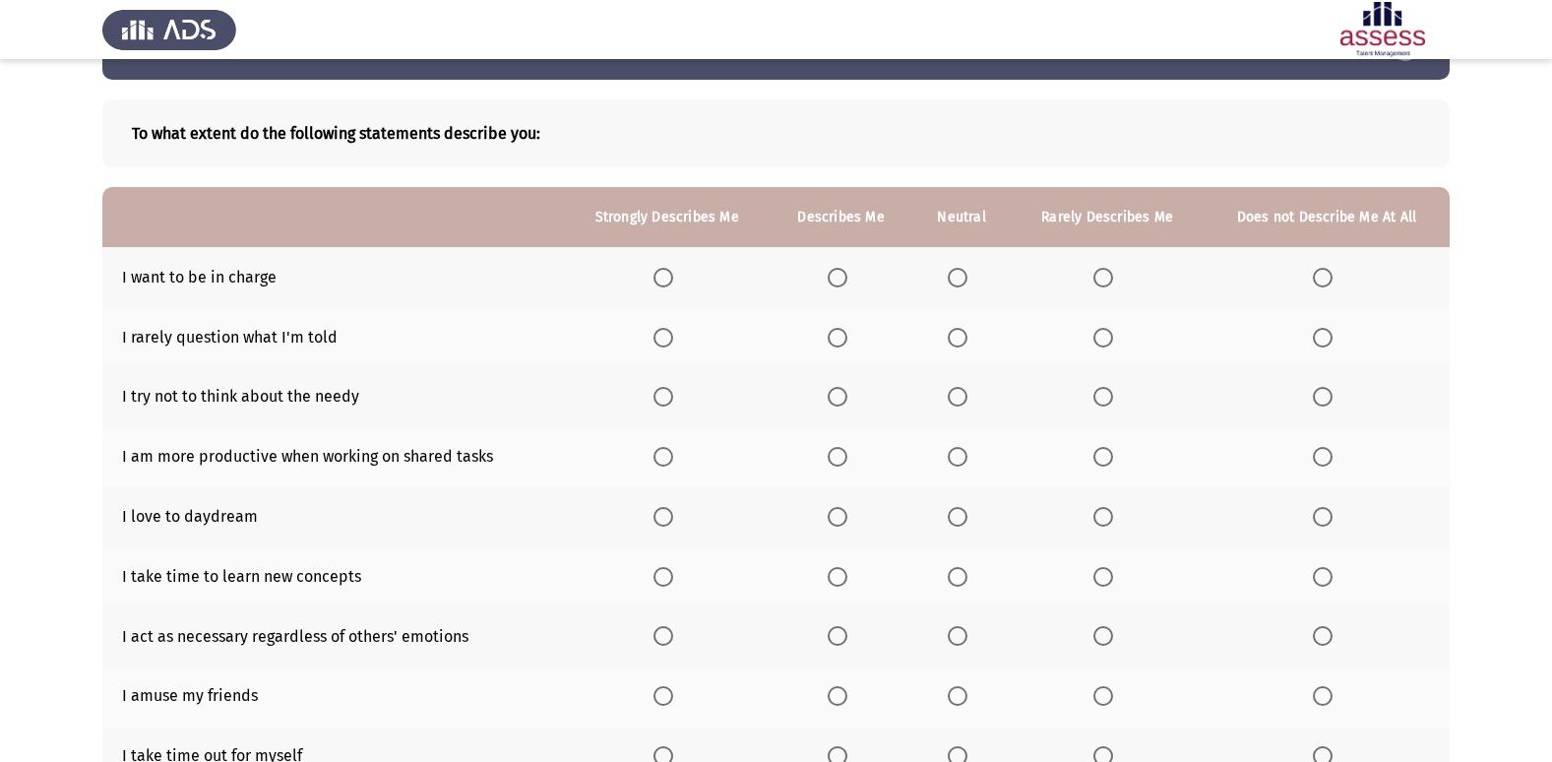
scroll to position [98, 0]
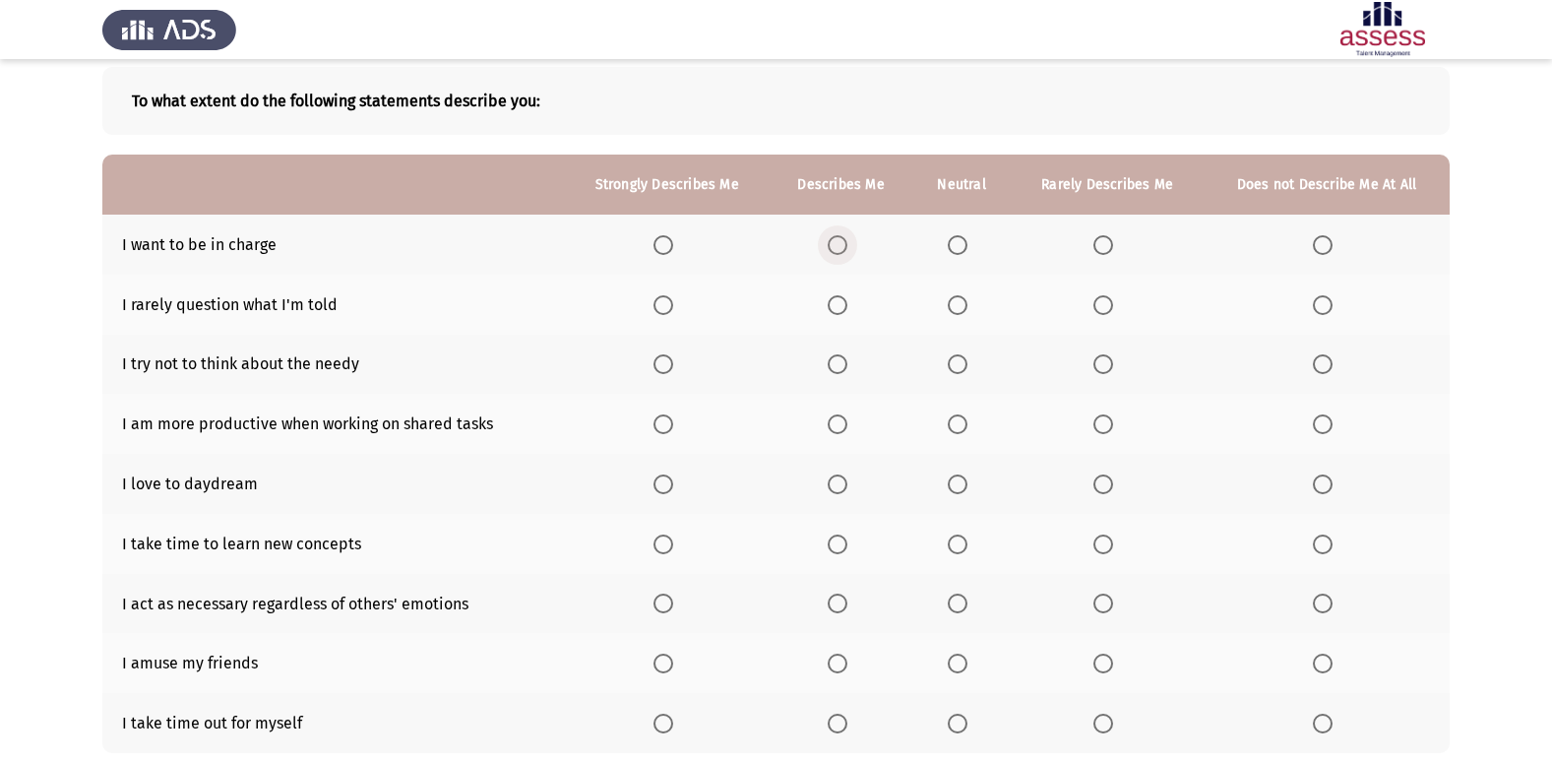
click at [840, 242] on span "Select an option" at bounding box center [837, 245] width 20 height 20
click at [840, 242] on input "Select an option" at bounding box center [837, 245] width 20 height 20
click at [963, 310] on span "Select an option" at bounding box center [958, 305] width 20 height 20
click at [963, 310] on input "Select an option" at bounding box center [958, 305] width 20 height 20
click at [956, 361] on span "Select an option" at bounding box center [958, 364] width 20 height 20
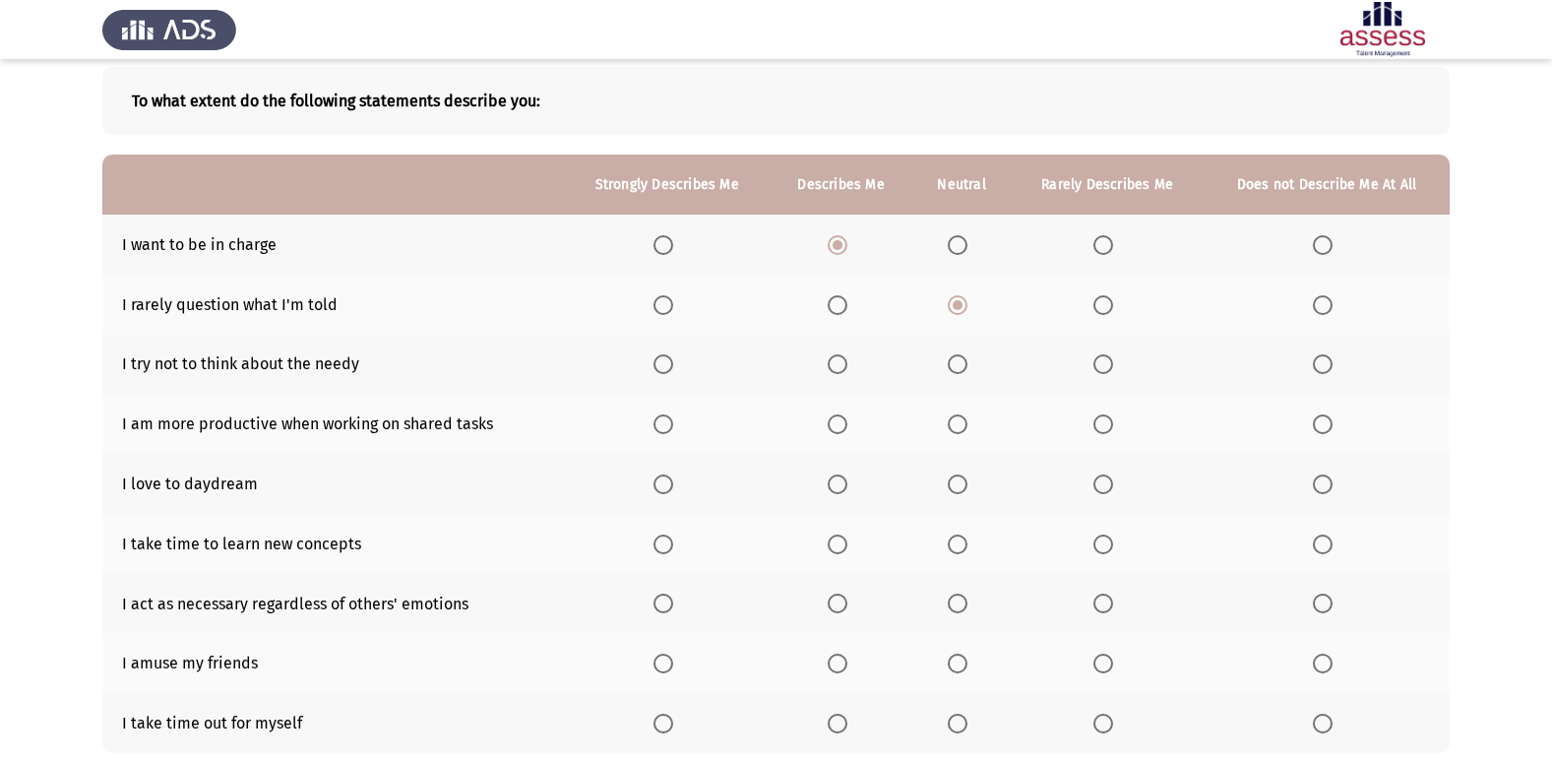
click at [956, 361] on input "Select an option" at bounding box center [958, 364] width 20 height 20
click at [962, 429] on span "Select an option" at bounding box center [958, 424] width 20 height 20
click at [962, 429] on input "Select an option" at bounding box center [958, 424] width 20 height 20
click at [971, 489] on label "Select an option" at bounding box center [962, 484] width 28 height 20
click at [967, 489] on input "Select an option" at bounding box center [958, 484] width 20 height 20
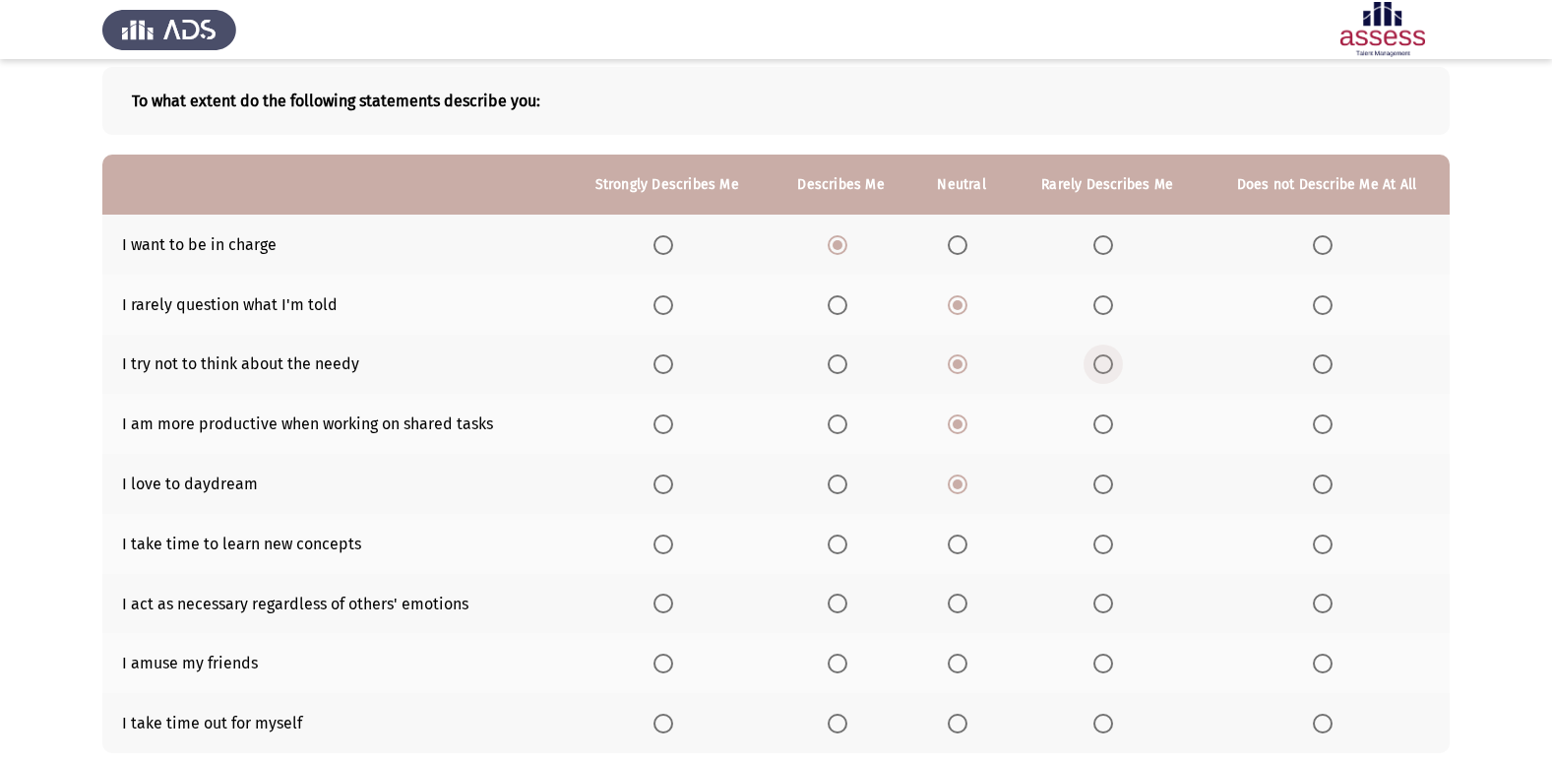
click at [1107, 367] on span "Select an option" at bounding box center [1103, 364] width 20 height 20
click at [1107, 367] on input "Select an option" at bounding box center [1103, 364] width 20 height 20
click at [846, 433] on span "Select an option" at bounding box center [837, 424] width 20 height 20
click at [846, 433] on input "Select an option" at bounding box center [837, 424] width 20 height 20
click at [965, 545] on span "Select an option" at bounding box center [958, 544] width 20 height 20
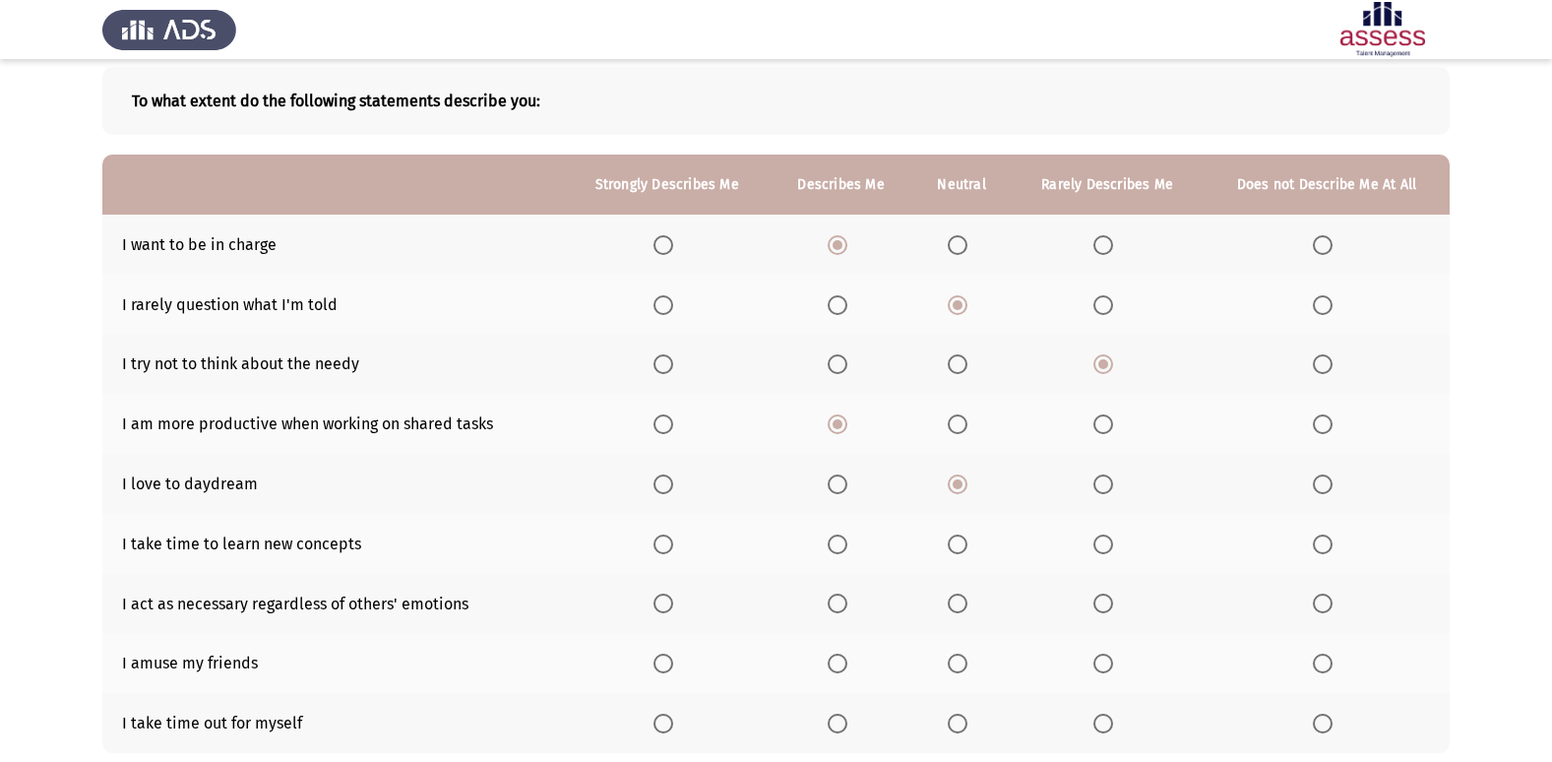
click at [965, 545] on input "Select an option" at bounding box center [958, 544] width 20 height 20
click at [966, 426] on span "Select an option" at bounding box center [958, 424] width 20 height 20
click at [966, 426] on input "Select an option" at bounding box center [958, 424] width 20 height 20
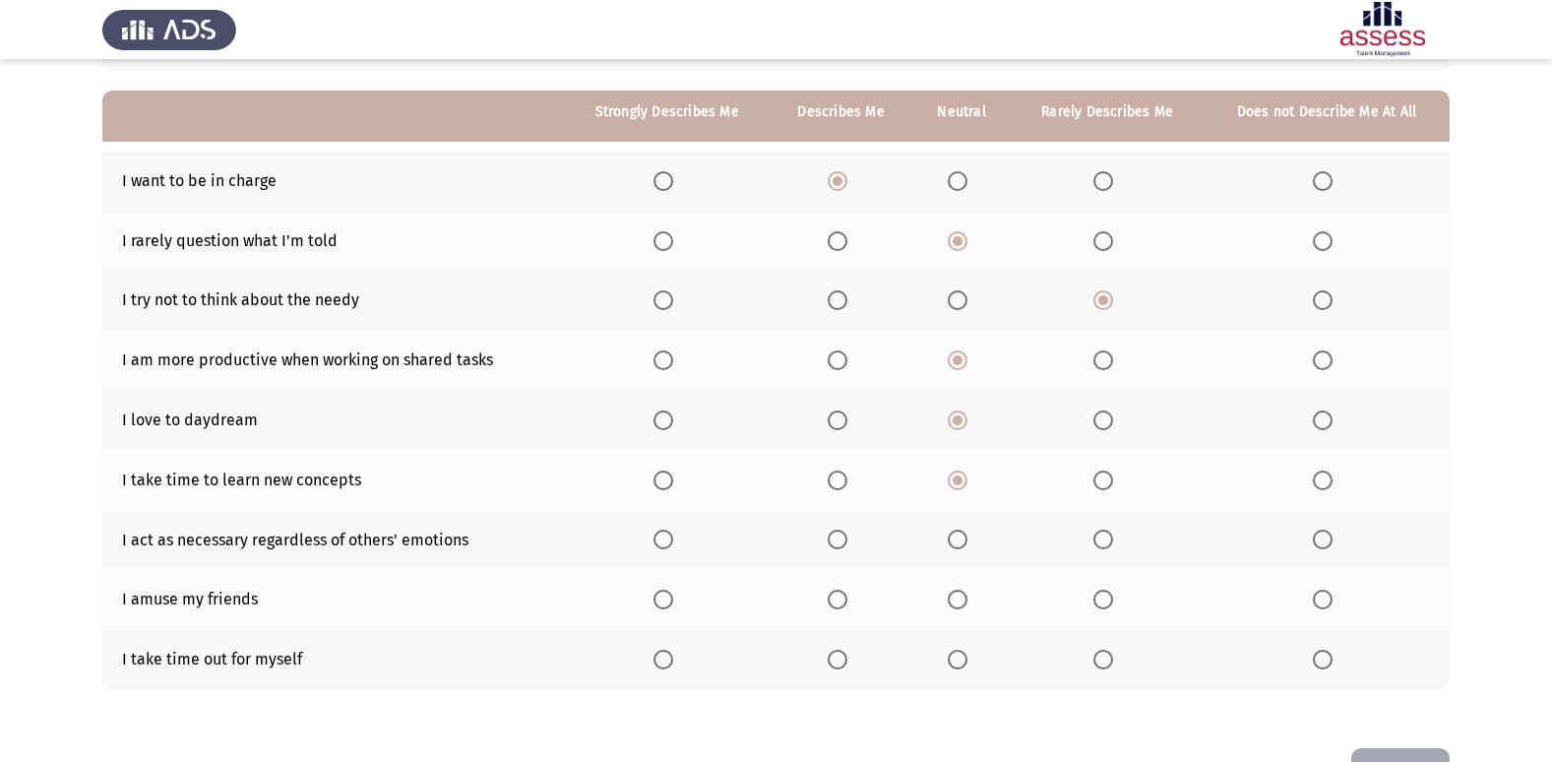
scroll to position [197, 0]
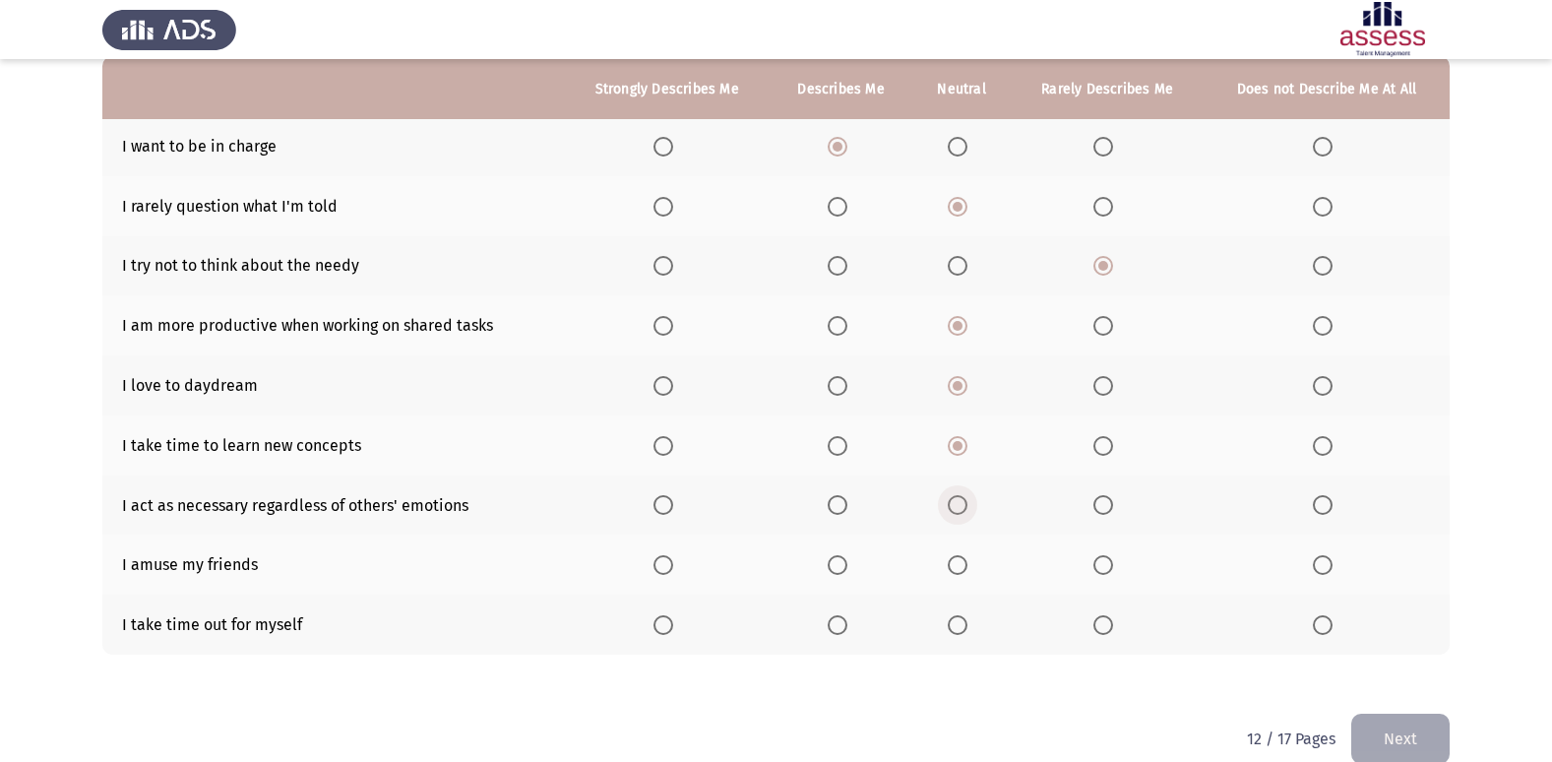
click at [964, 510] on span "Select an option" at bounding box center [958, 505] width 20 height 20
click at [964, 510] on input "Select an option" at bounding box center [958, 505] width 20 height 20
click at [832, 572] on span "Select an option" at bounding box center [837, 565] width 20 height 20
click at [832, 572] on input "Select an option" at bounding box center [837, 565] width 20 height 20
click at [966, 620] on span "Select an option" at bounding box center [958, 625] width 20 height 20
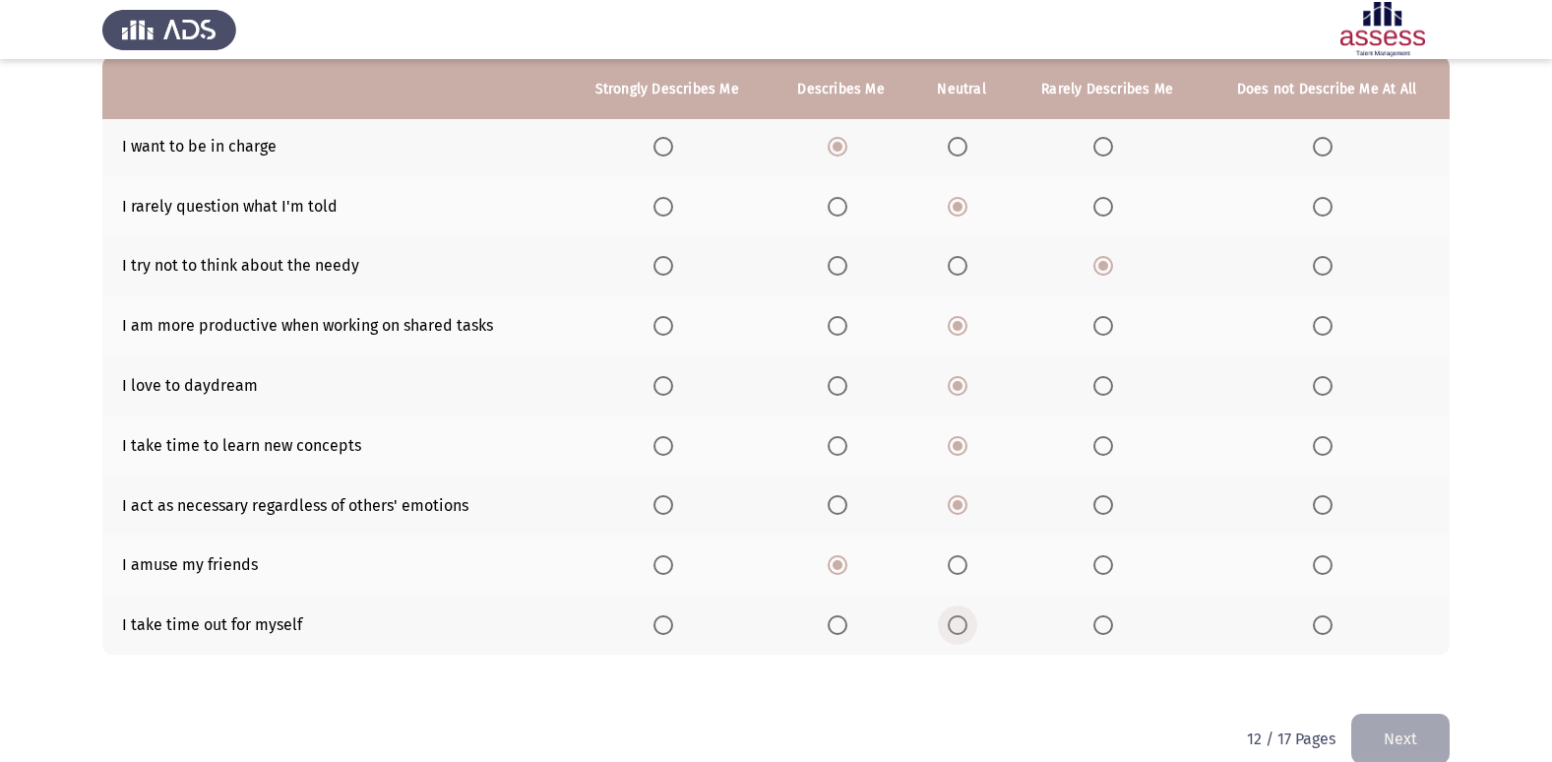
click at [966, 620] on input "Select an option" at bounding box center [958, 625] width 20 height 20
click at [1417, 741] on button "Next" at bounding box center [1400, 738] width 98 height 50
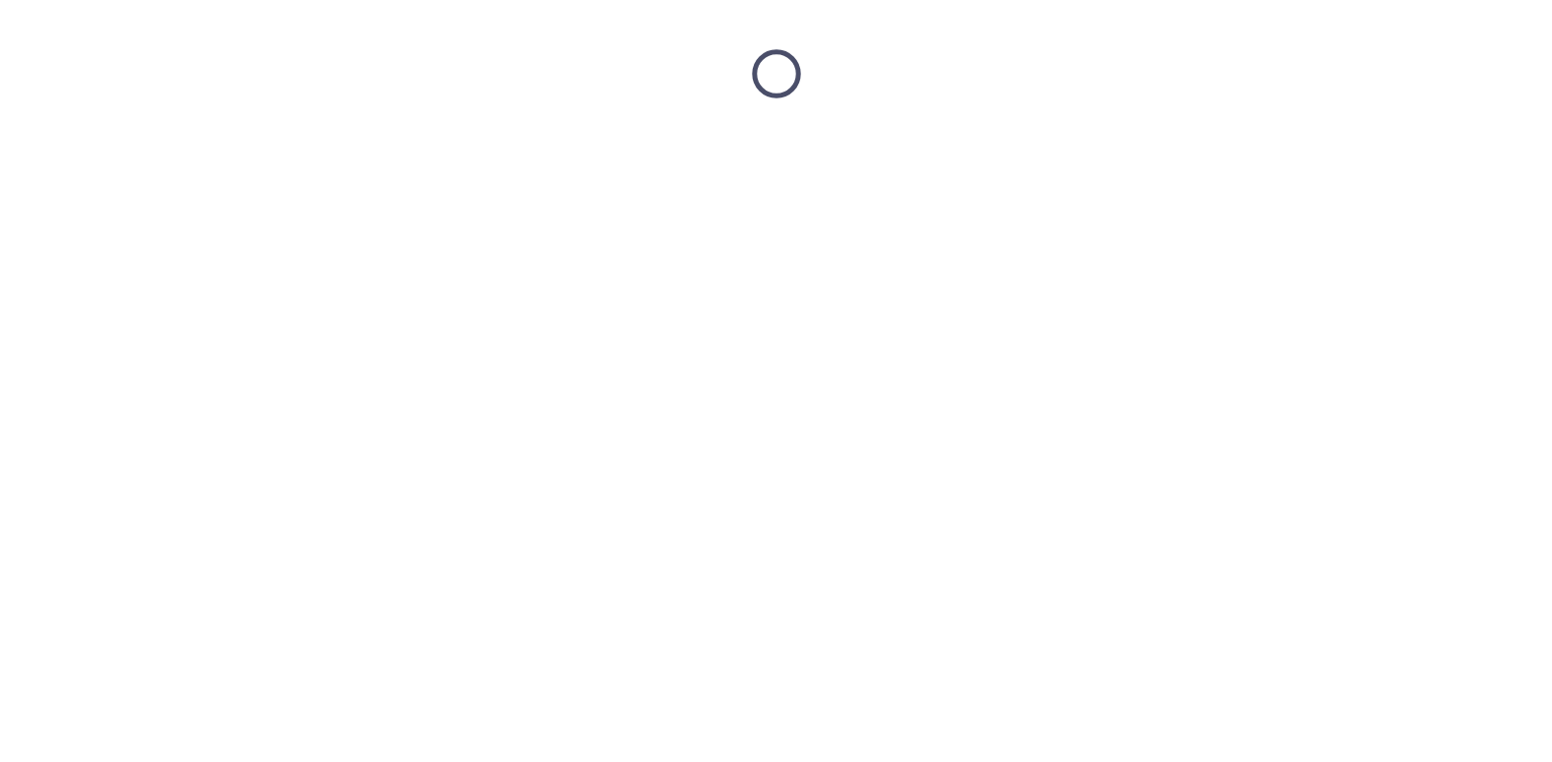
scroll to position [0, 0]
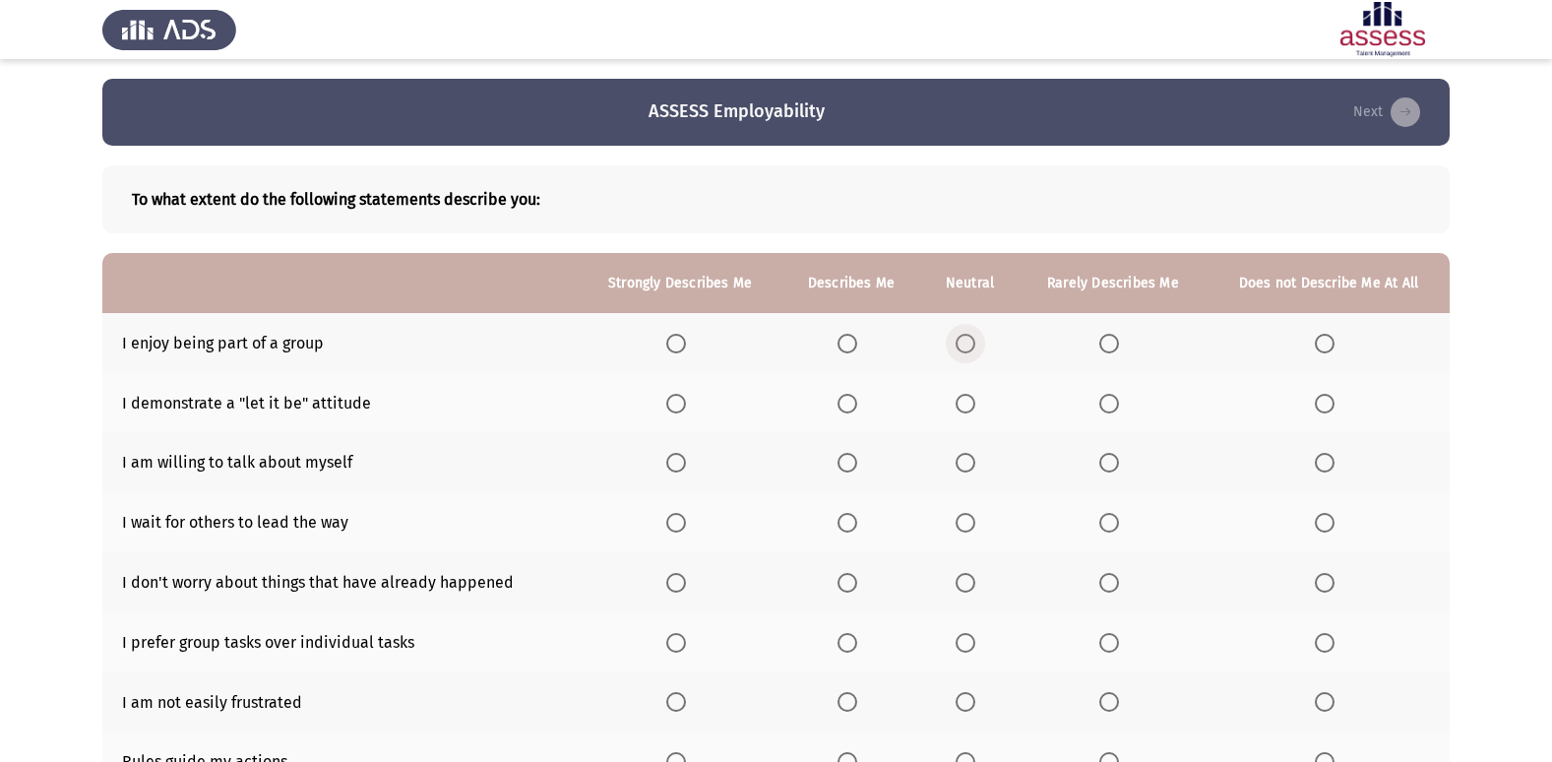
click at [963, 345] on span "Select an option" at bounding box center [965, 344] width 20 height 20
click at [963, 345] on input "Select an option" at bounding box center [965, 344] width 20 height 20
click at [975, 398] on span "Select an option" at bounding box center [965, 404] width 20 height 20
click at [975, 398] on input "Select an option" at bounding box center [965, 404] width 20 height 20
click at [852, 468] on span "Select an option" at bounding box center [847, 463] width 20 height 20
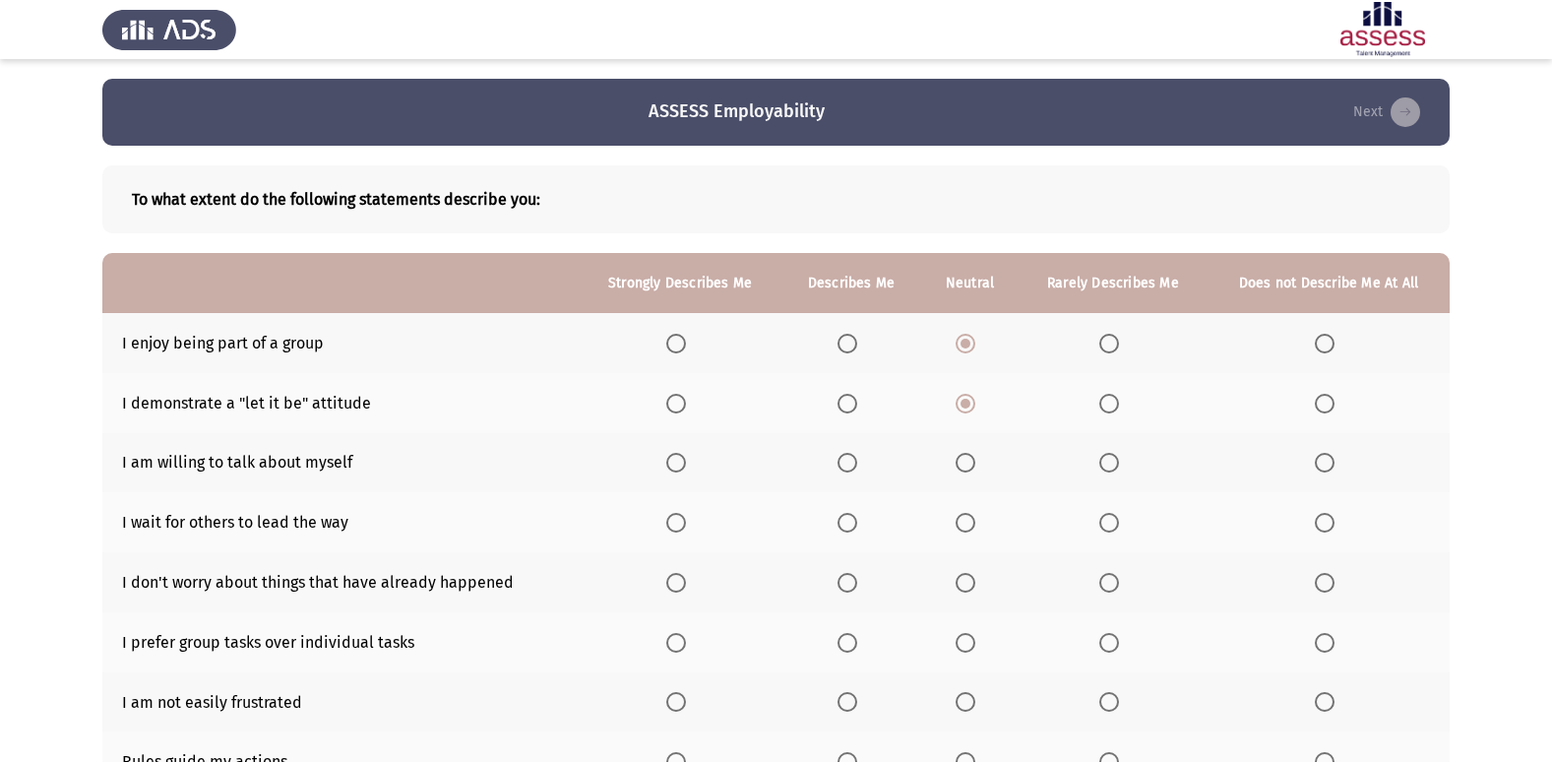
click at [852, 468] on input "Select an option" at bounding box center [847, 463] width 20 height 20
click at [975, 531] on span "Select an option" at bounding box center [965, 523] width 20 height 20
click at [975, 531] on input "Select an option" at bounding box center [965, 523] width 20 height 20
click at [1105, 581] on span "Select an option" at bounding box center [1109, 583] width 20 height 20
click at [1105, 581] on input "Select an option" at bounding box center [1109, 583] width 20 height 20
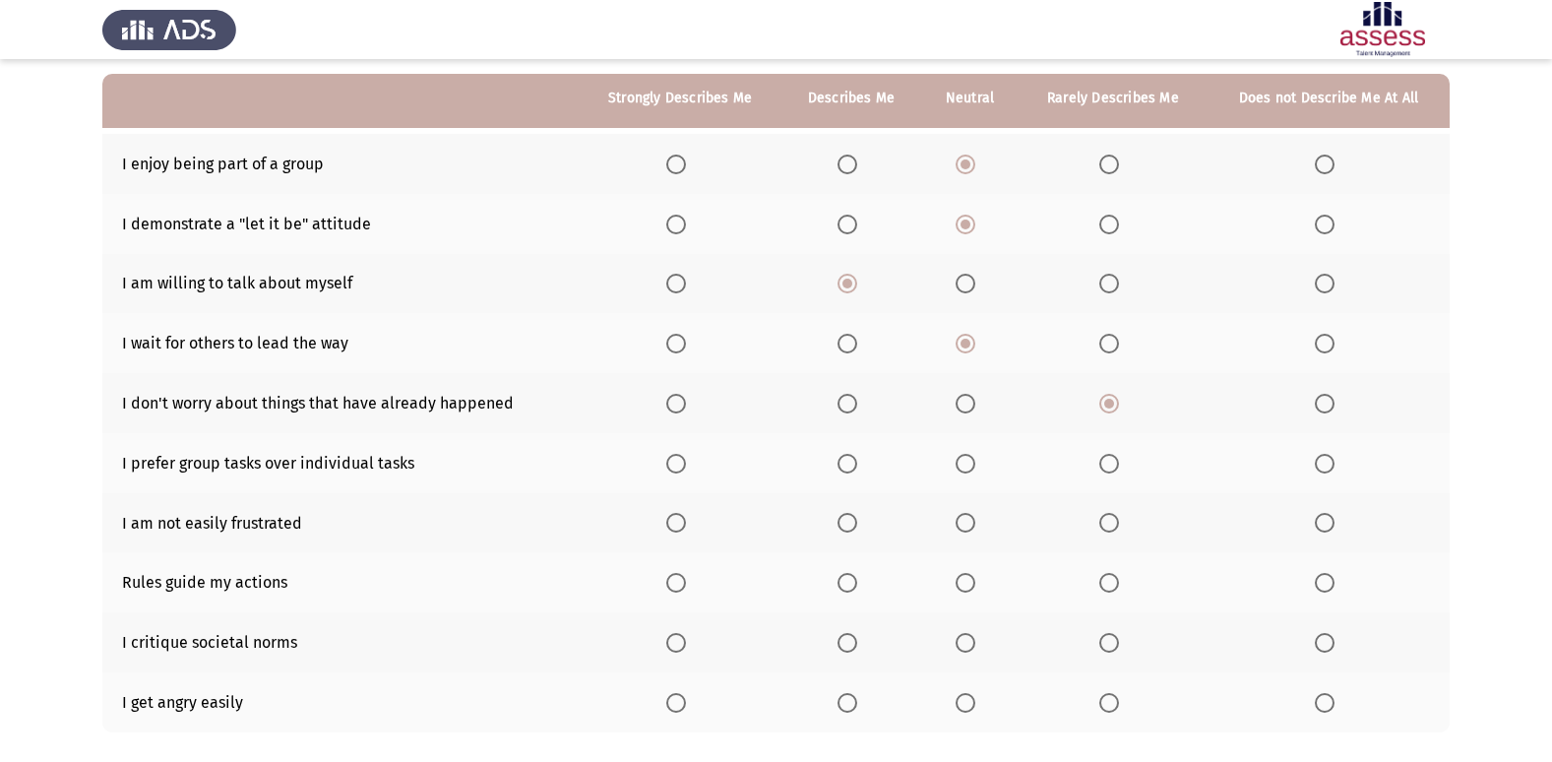
scroll to position [197, 0]
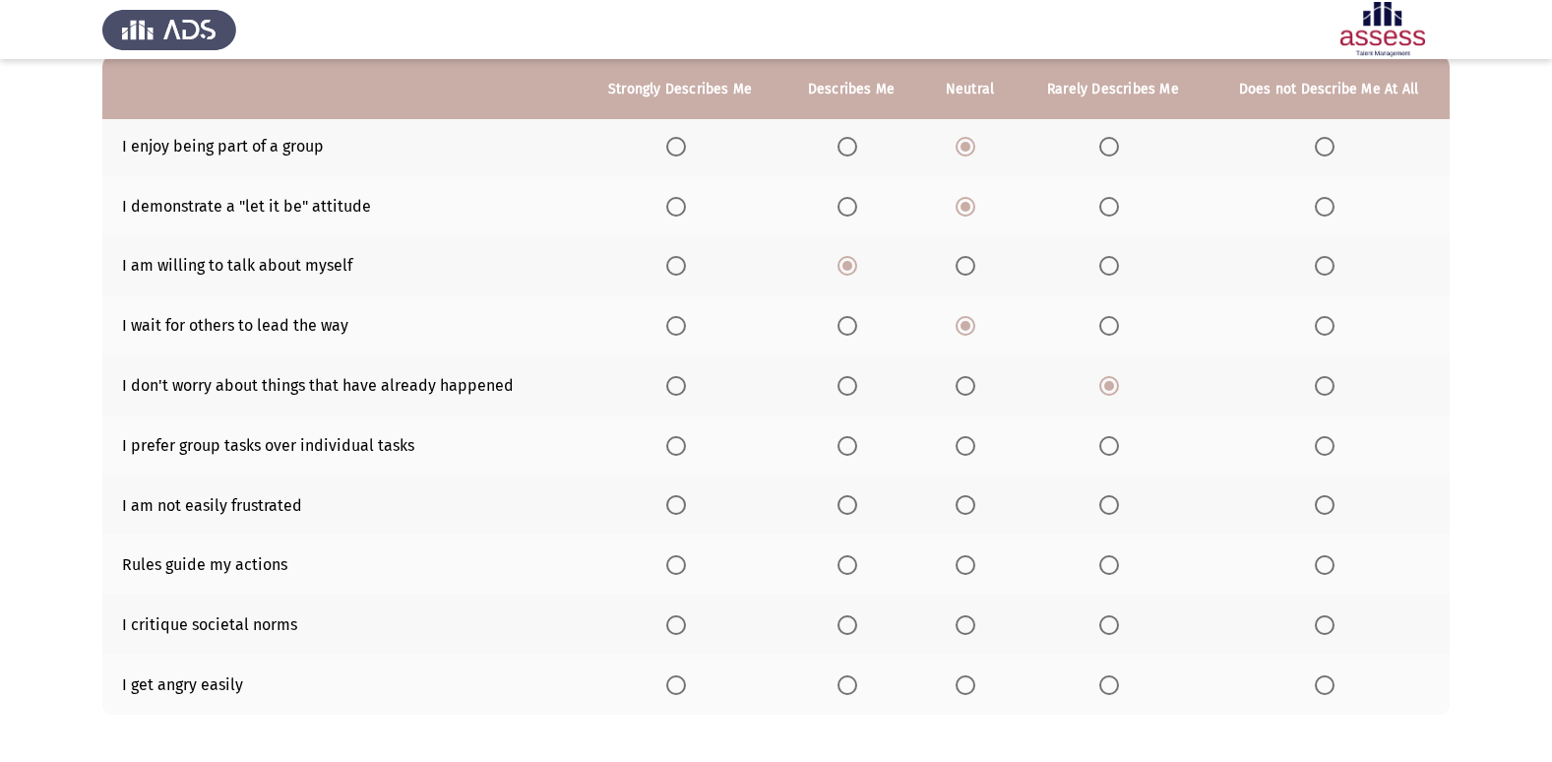
click at [964, 387] on span "Select an option" at bounding box center [965, 386] width 20 height 20
click at [964, 387] on input "Select an option" at bounding box center [965, 386] width 20 height 20
click at [973, 450] on span "Select an option" at bounding box center [965, 446] width 20 height 20
click at [973, 450] on input "Select an option" at bounding box center [965, 446] width 20 height 20
click at [854, 509] on span "Select an option" at bounding box center [847, 505] width 20 height 20
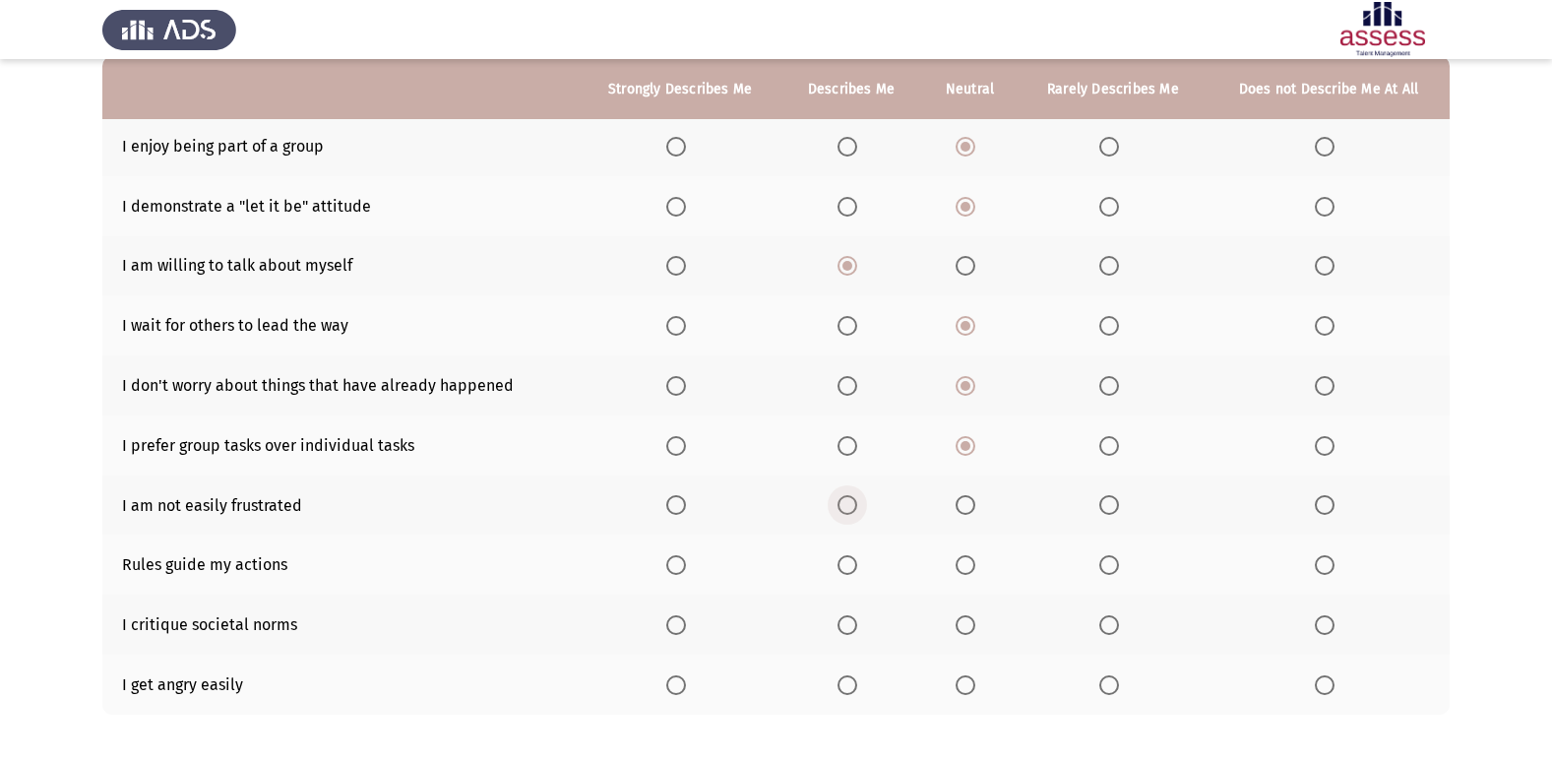
click at [854, 509] on input "Select an option" at bounding box center [847, 505] width 20 height 20
click at [972, 565] on span "Select an option" at bounding box center [965, 565] width 20 height 20
click at [972, 565] on input "Select an option" at bounding box center [965, 565] width 20 height 20
click at [961, 620] on span "Select an option" at bounding box center [965, 625] width 20 height 20
click at [961, 620] on input "Select an option" at bounding box center [965, 625] width 20 height 20
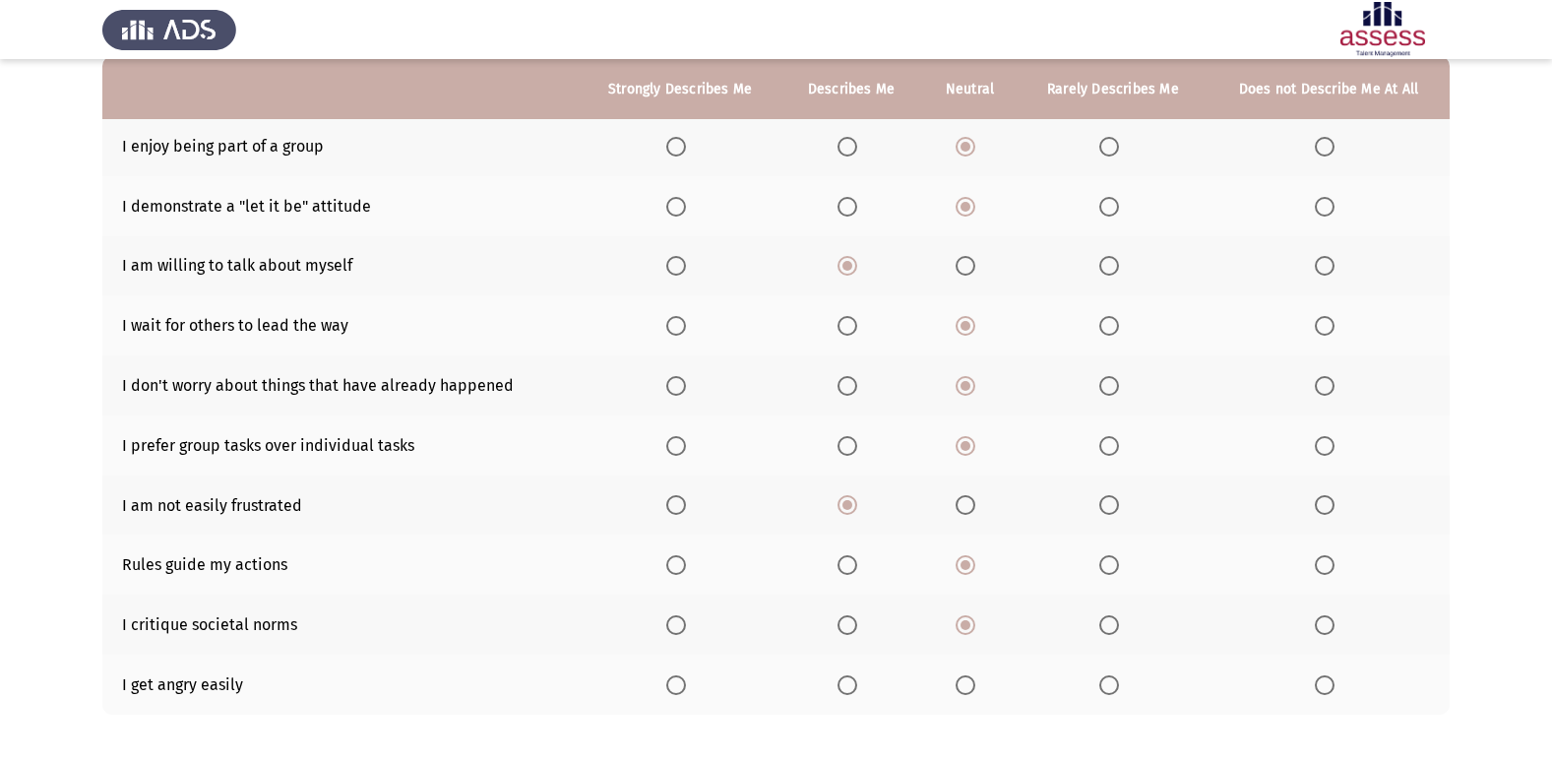
click at [1115, 685] on span "Select an option" at bounding box center [1109, 685] width 20 height 20
click at [1115, 685] on input "Select an option" at bounding box center [1109, 685] width 20 height 20
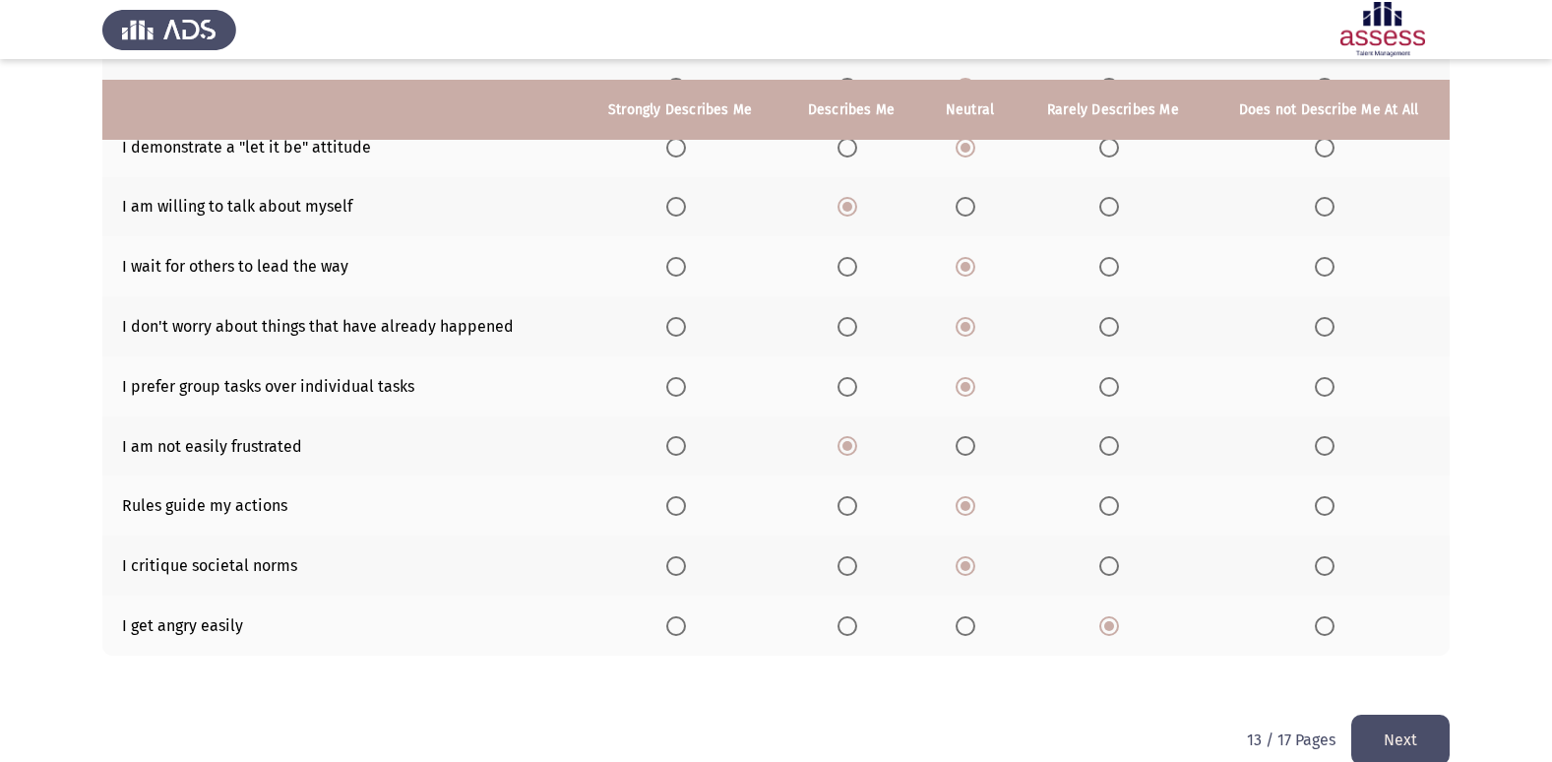
scroll to position [287, 0]
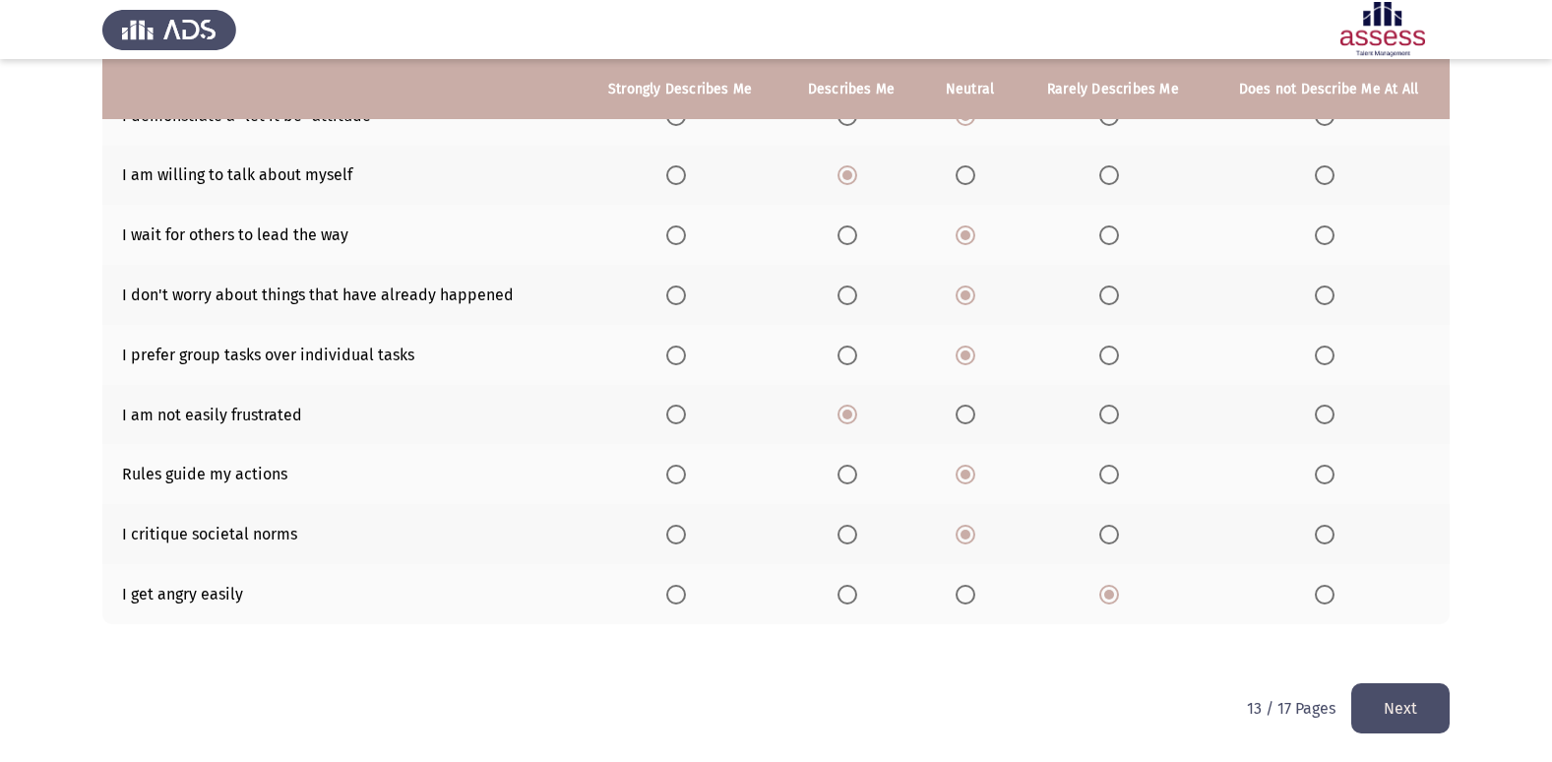
click at [1431, 711] on button "Next" at bounding box center [1400, 708] width 98 height 50
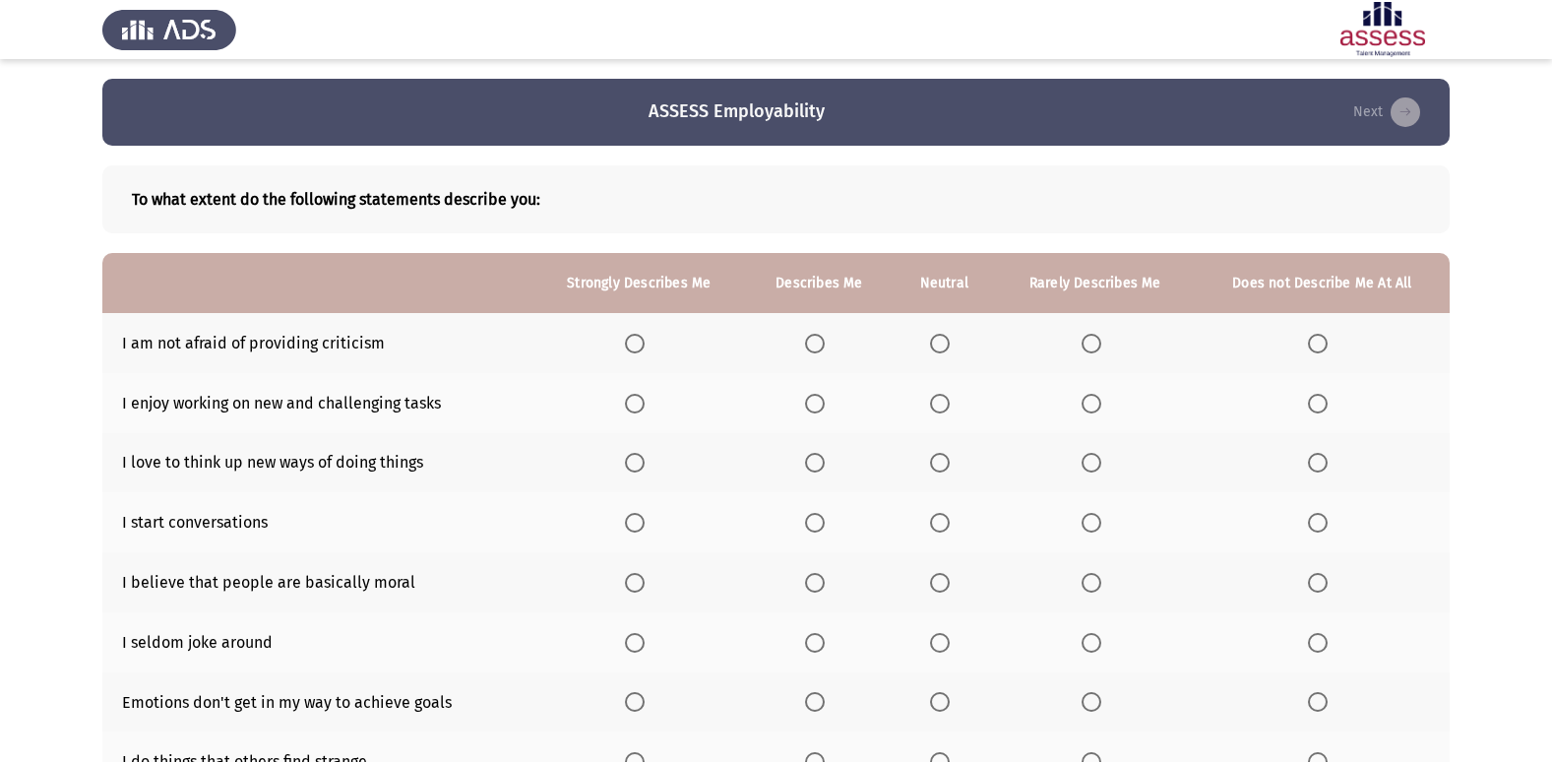
click at [809, 342] on span "Select an option" at bounding box center [815, 344] width 20 height 20
click at [809, 342] on input "Select an option" at bounding box center [815, 344] width 20 height 20
click at [644, 399] on span "Select an option" at bounding box center [635, 404] width 20 height 20
click at [644, 399] on input "Select an option" at bounding box center [635, 404] width 20 height 20
click at [825, 412] on span "Select an option" at bounding box center [815, 404] width 20 height 20
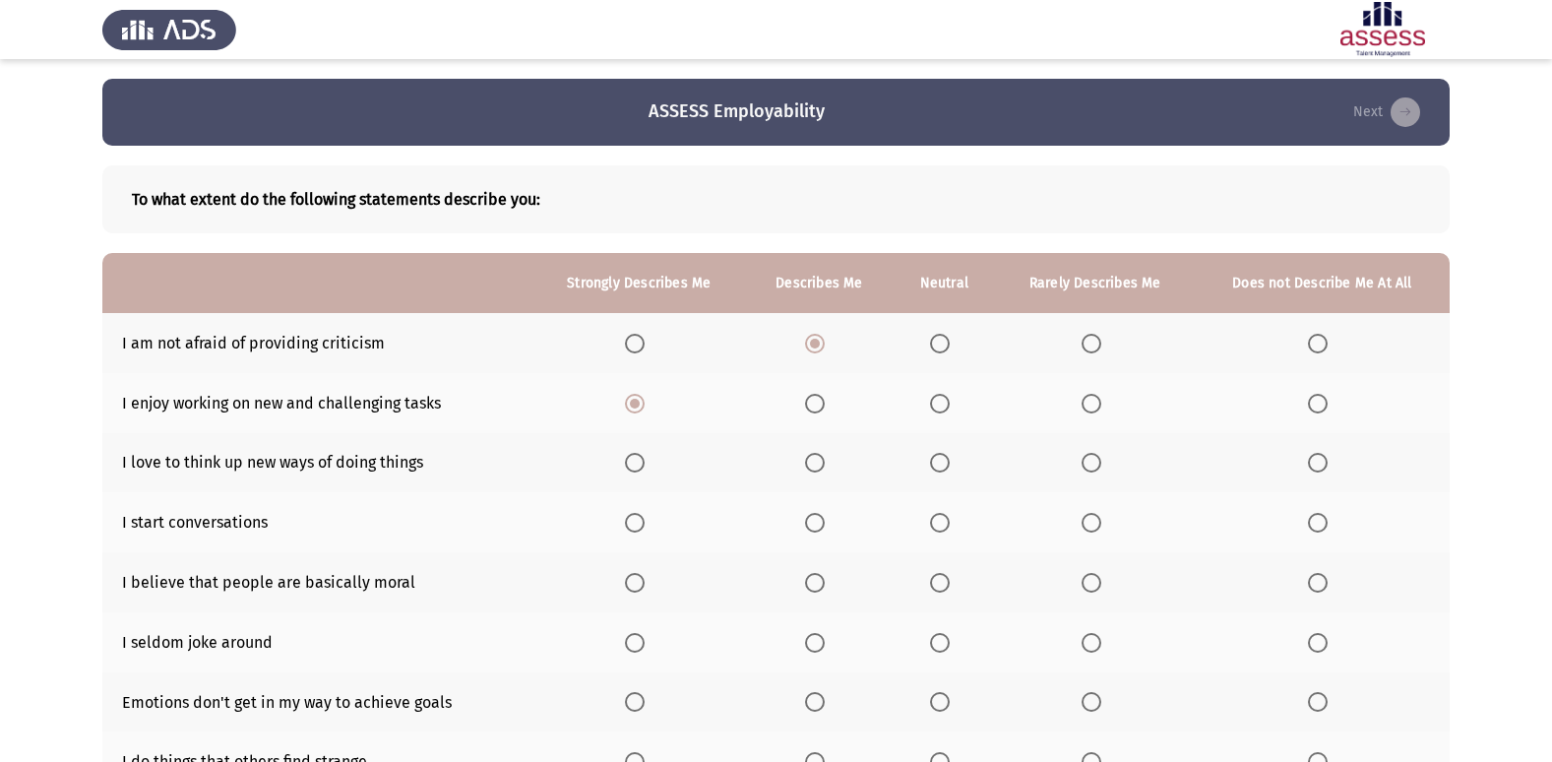
click at [825, 412] on input "Select an option" at bounding box center [815, 404] width 20 height 20
click at [816, 472] on span "Select an option" at bounding box center [815, 463] width 20 height 20
click at [816, 472] on input "Select an option" at bounding box center [815, 463] width 20 height 20
click at [936, 532] on span "Select an option" at bounding box center [940, 523] width 20 height 20
click at [936, 532] on input "Select an option" at bounding box center [940, 523] width 20 height 20
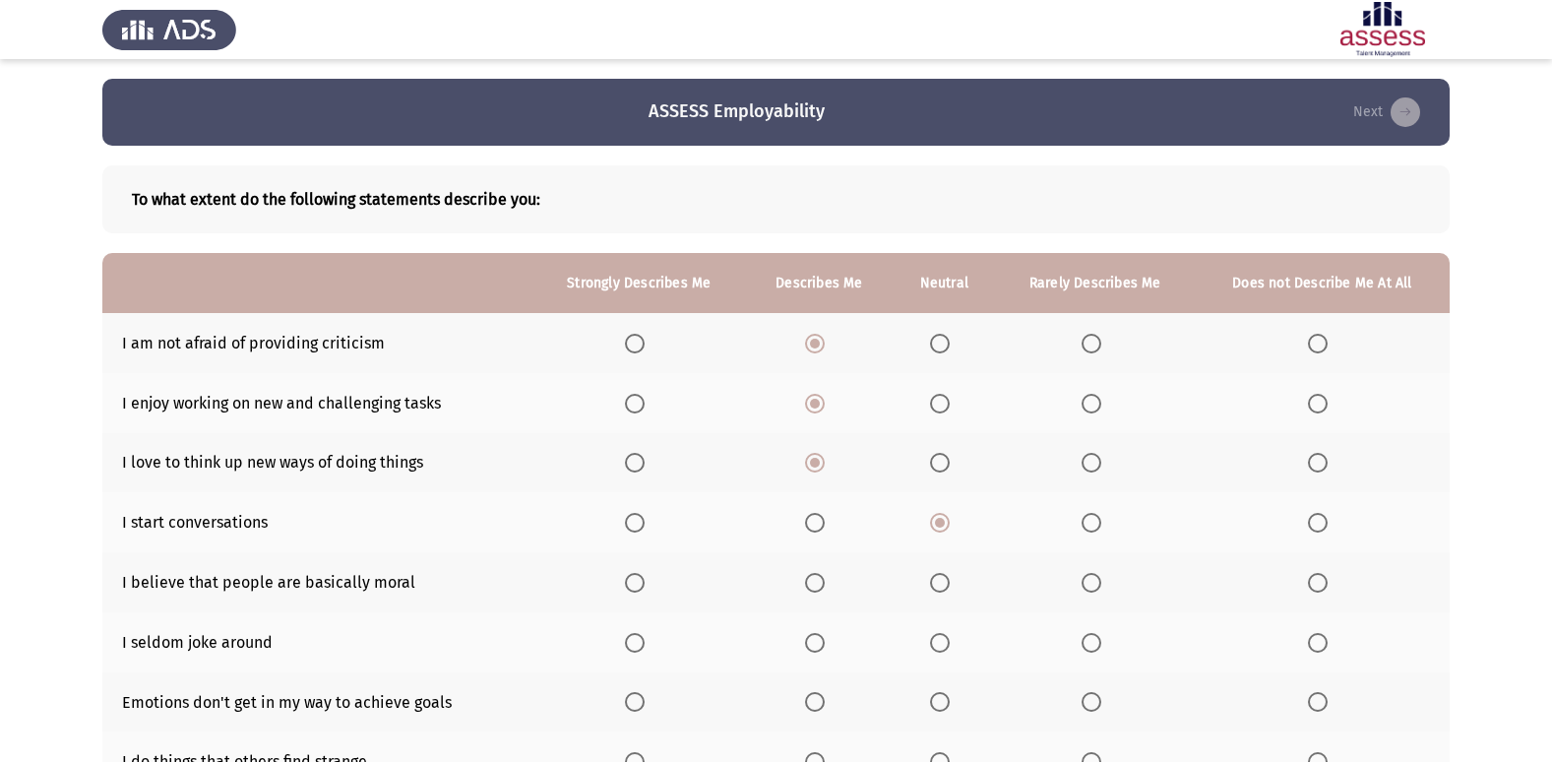
click at [945, 590] on span "Select an option" at bounding box center [940, 583] width 20 height 20
click at [945, 590] on input "Select an option" at bounding box center [940, 583] width 20 height 20
click at [942, 647] on span "Select an option" at bounding box center [940, 643] width 20 height 20
click at [942, 647] on input "Select an option" at bounding box center [940, 643] width 20 height 20
click at [939, 702] on span "Select an option" at bounding box center [940, 702] width 20 height 20
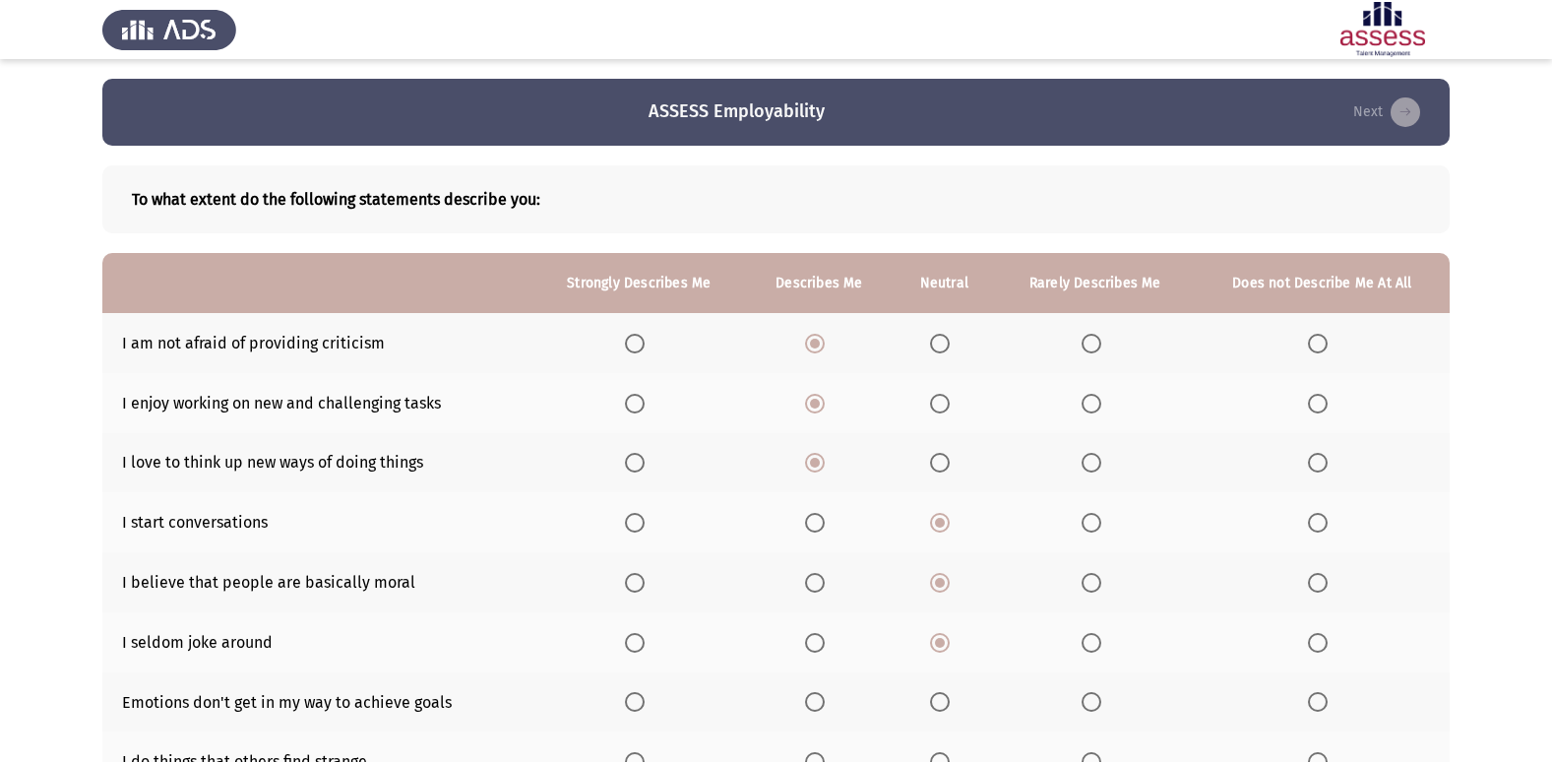
click at [939, 702] on input "Select an option" at bounding box center [940, 702] width 20 height 20
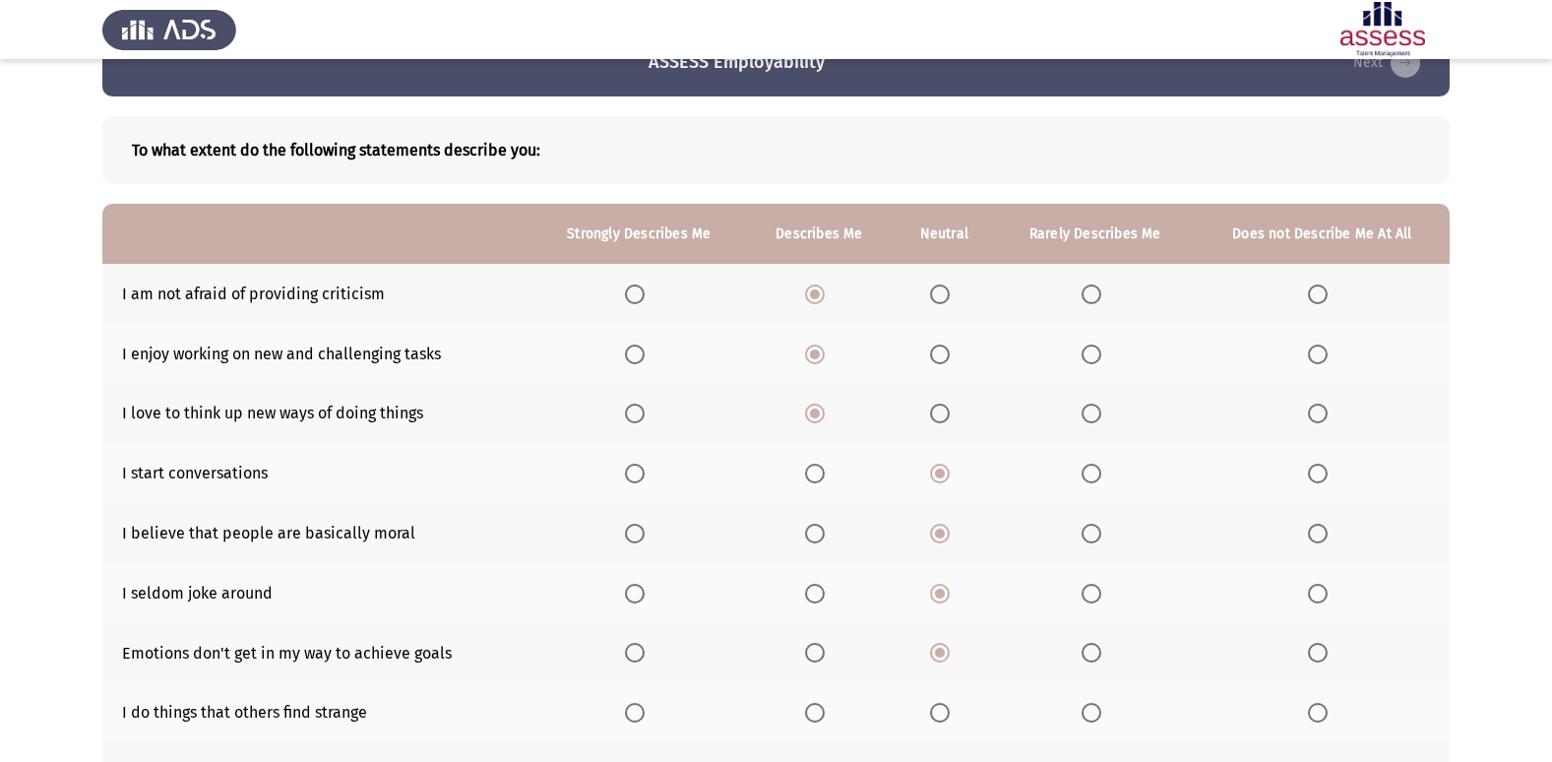
scroll to position [98, 0]
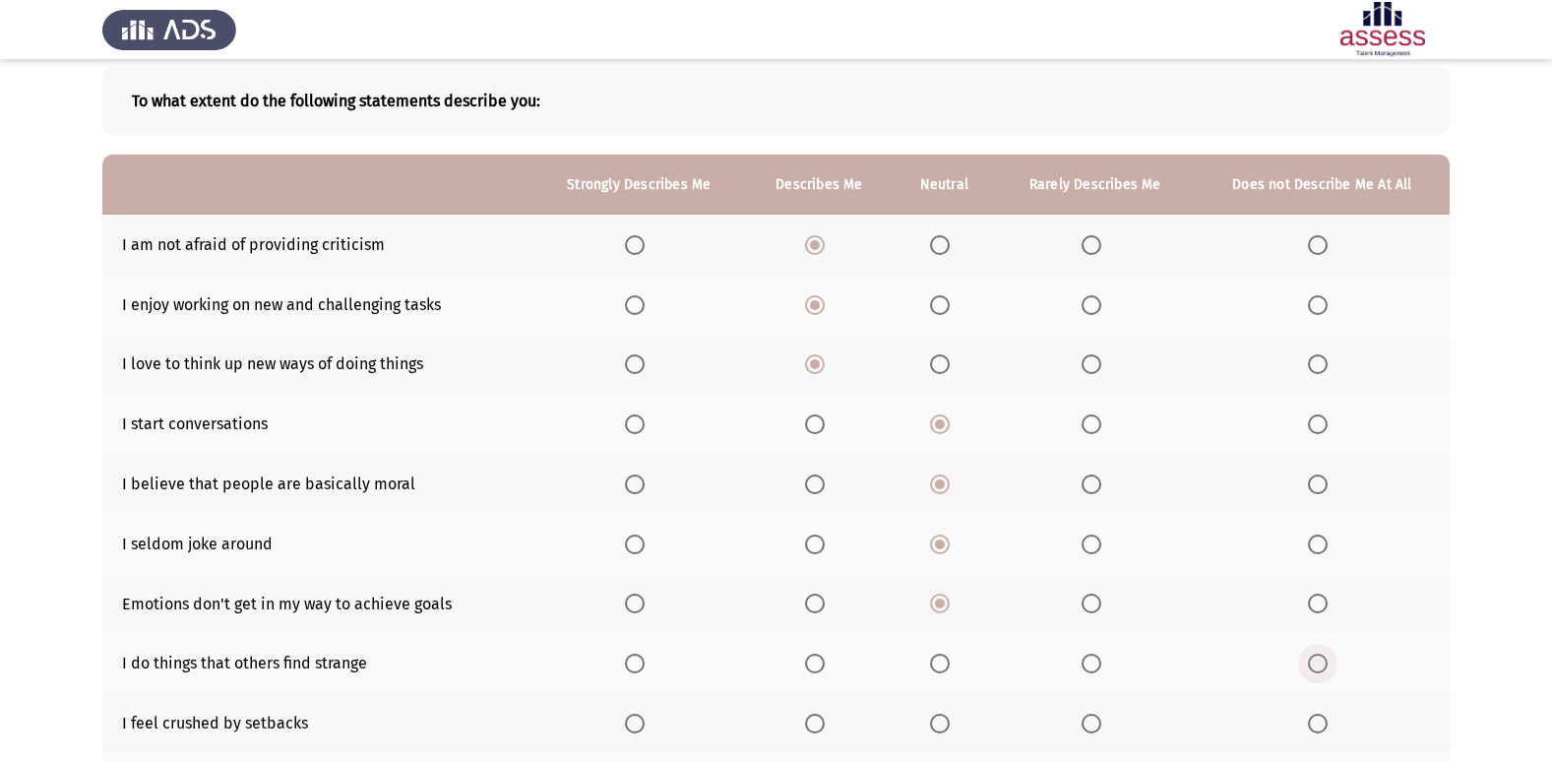
click at [1320, 669] on span "Select an option" at bounding box center [1318, 663] width 20 height 20
click at [1320, 669] on input "Select an option" at bounding box center [1318, 663] width 20 height 20
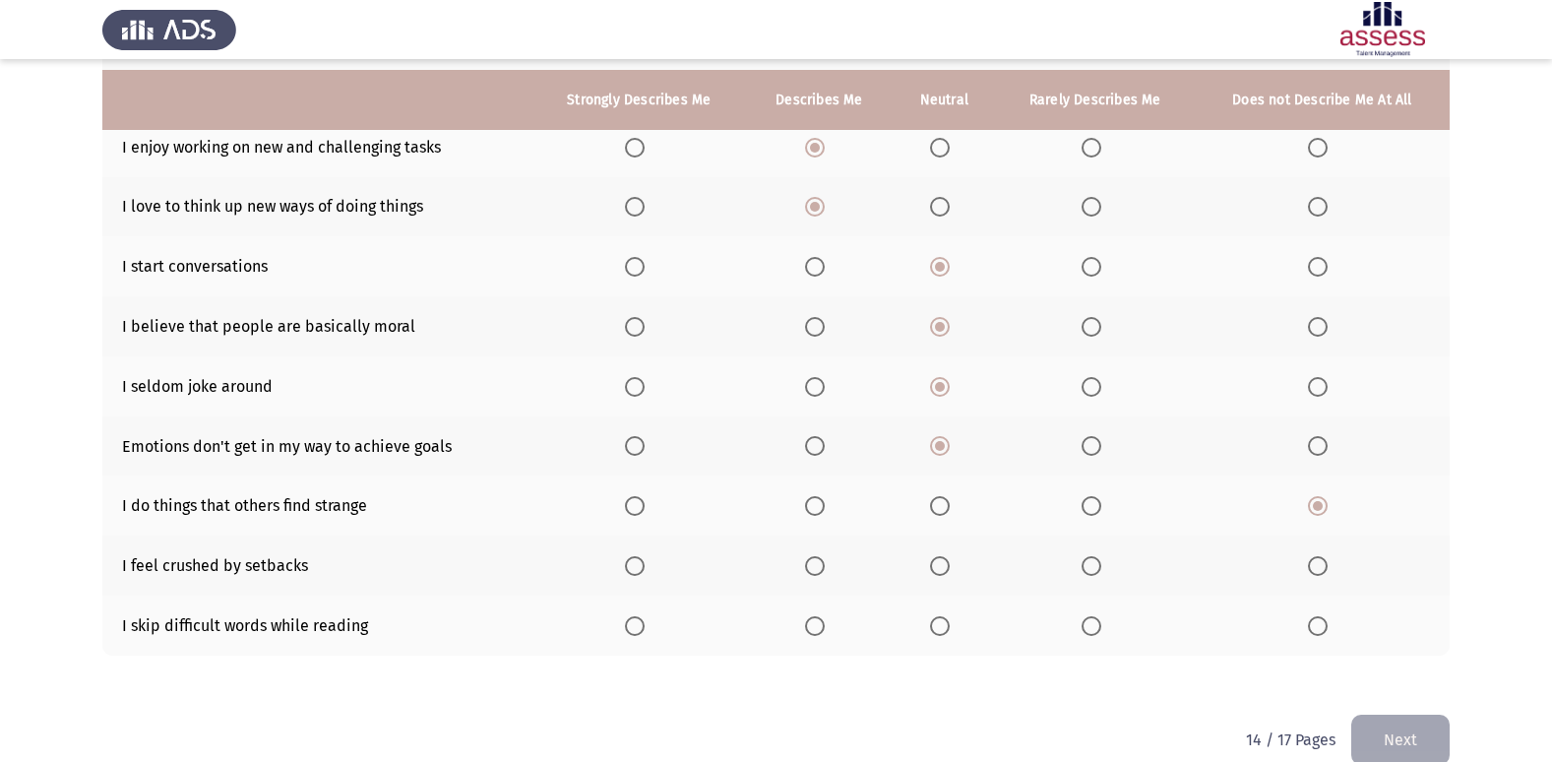
scroll to position [287, 0]
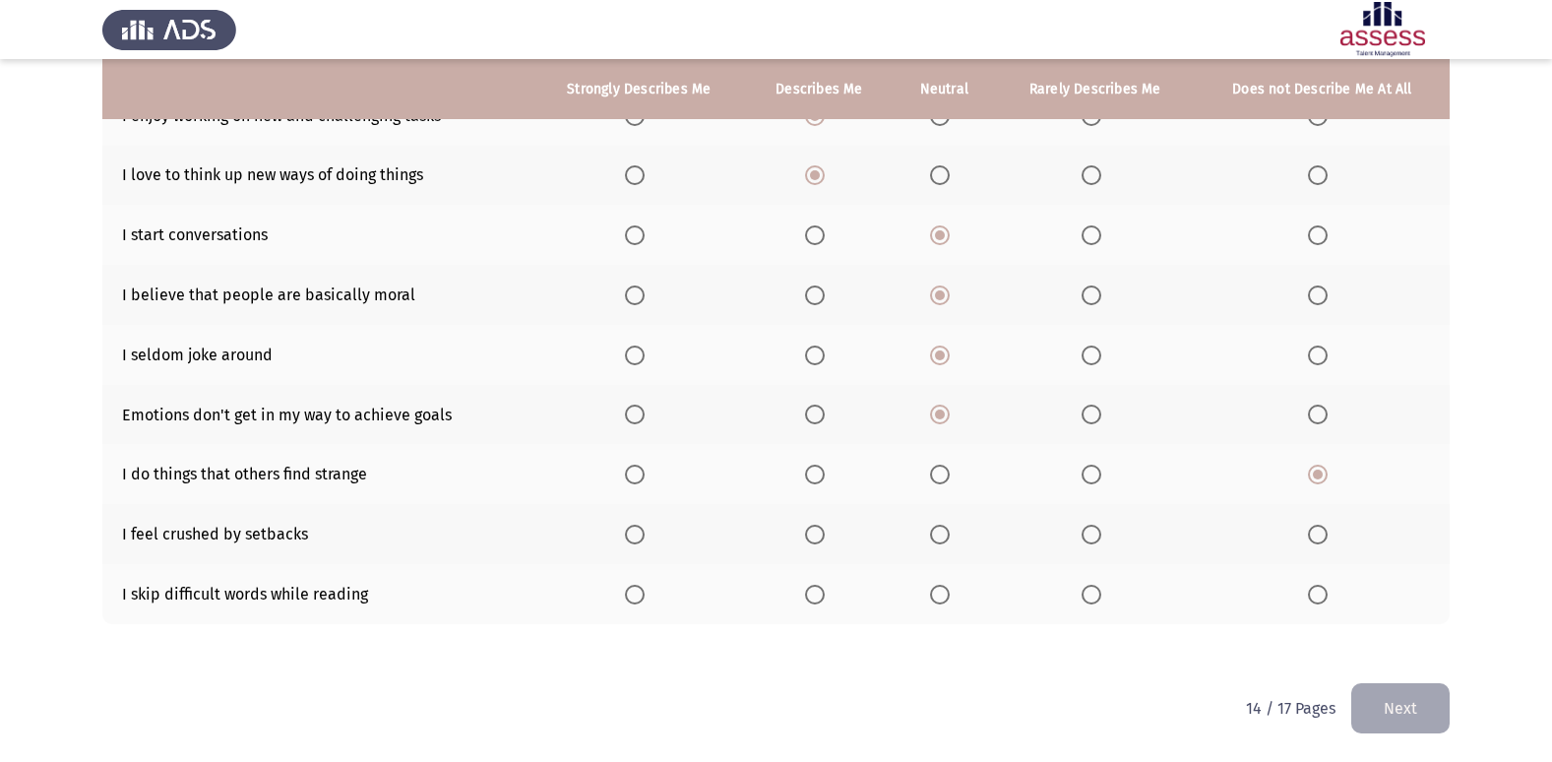
click at [936, 542] on span "Select an option" at bounding box center [940, 534] width 20 height 20
click at [936, 542] on input "Select an option" at bounding box center [940, 534] width 20 height 20
click at [1088, 535] on span "Select an option" at bounding box center [1091, 534] width 20 height 20
click at [1088, 535] on input "Select an option" at bounding box center [1091, 534] width 20 height 20
click at [1088, 595] on span "Select an option" at bounding box center [1091, 594] width 20 height 20
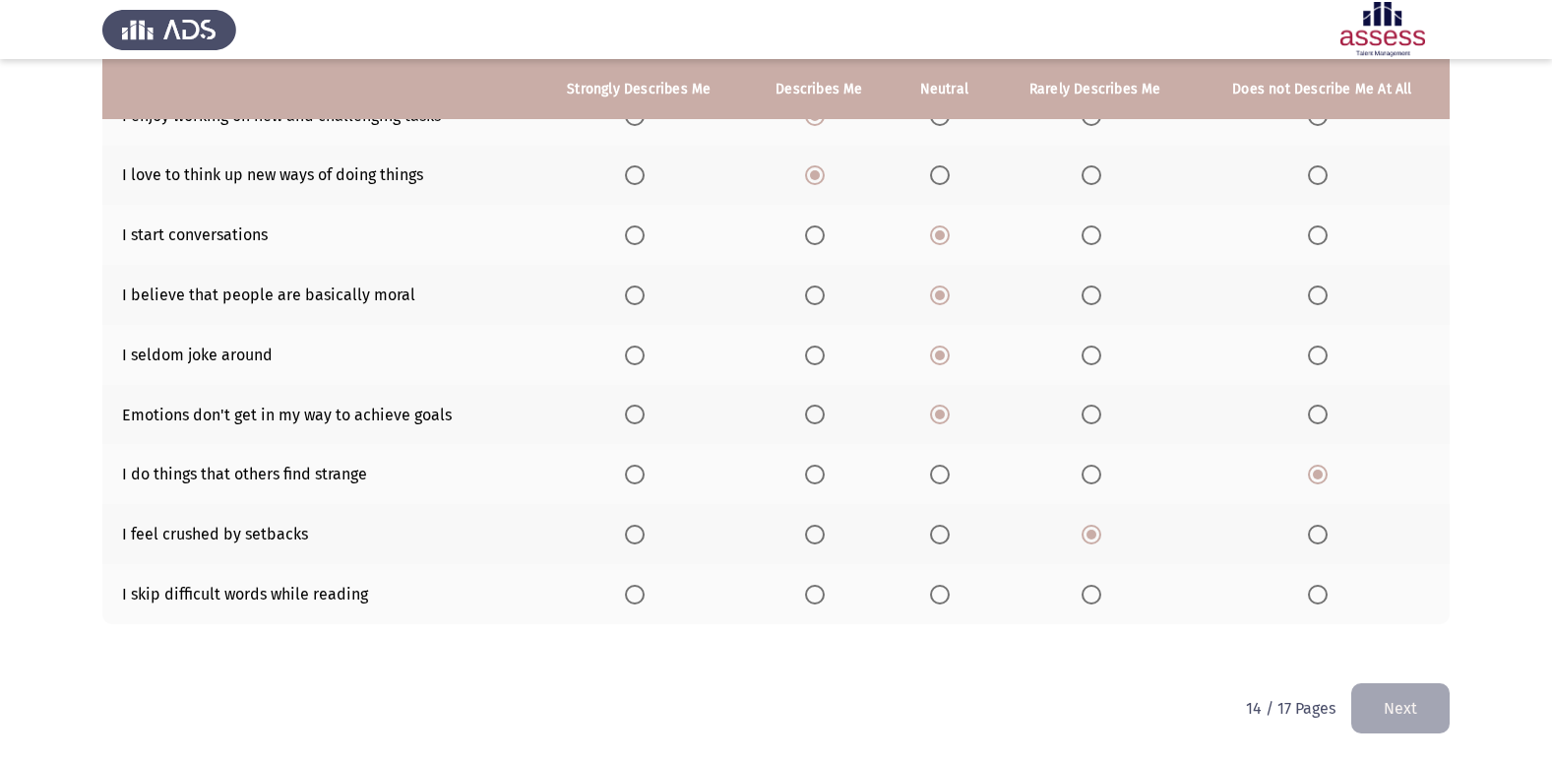
click at [1088, 595] on input "Select an option" at bounding box center [1091, 594] width 20 height 20
click at [1402, 708] on button "Next" at bounding box center [1400, 708] width 98 height 50
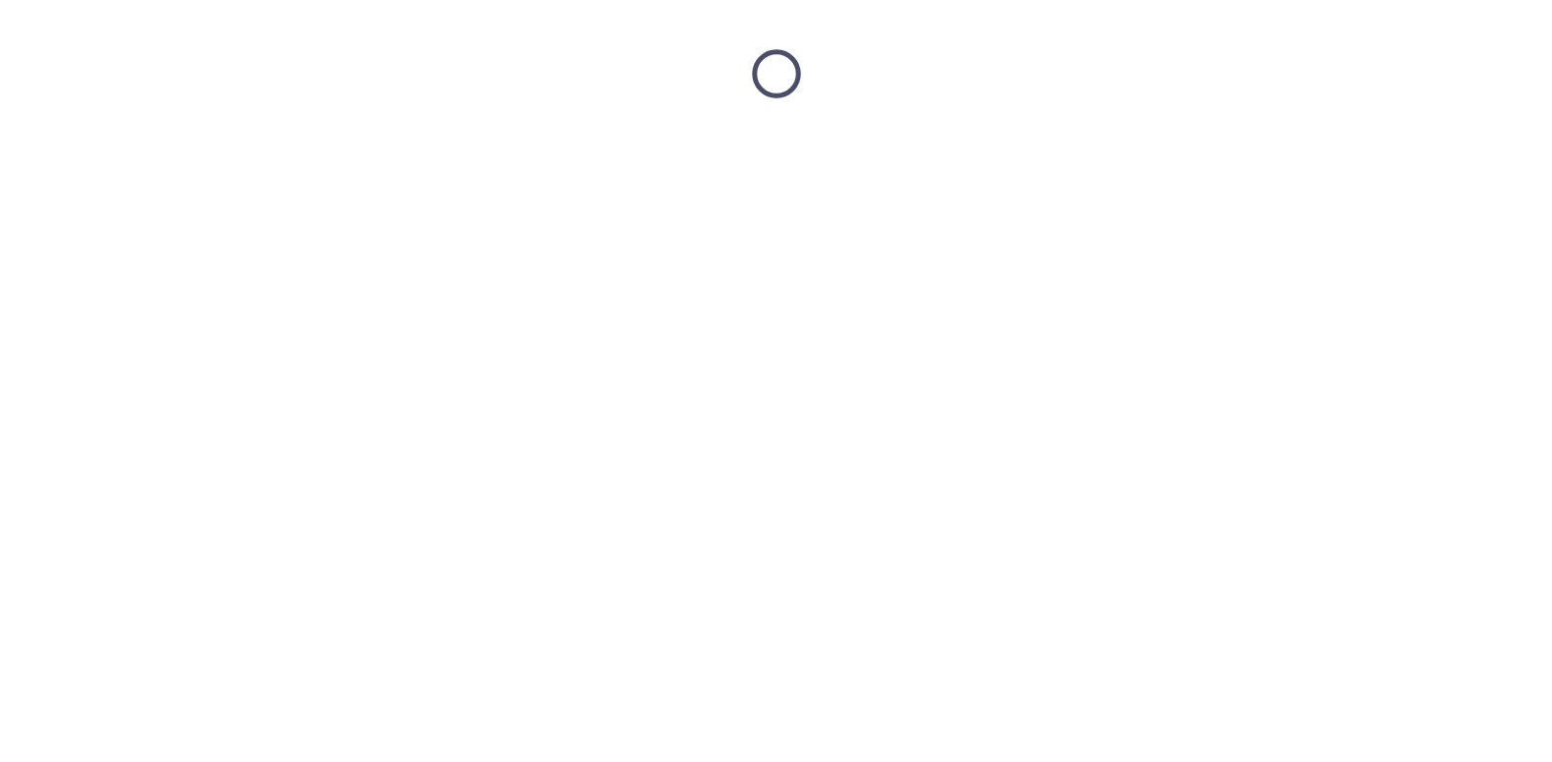
scroll to position [0, 0]
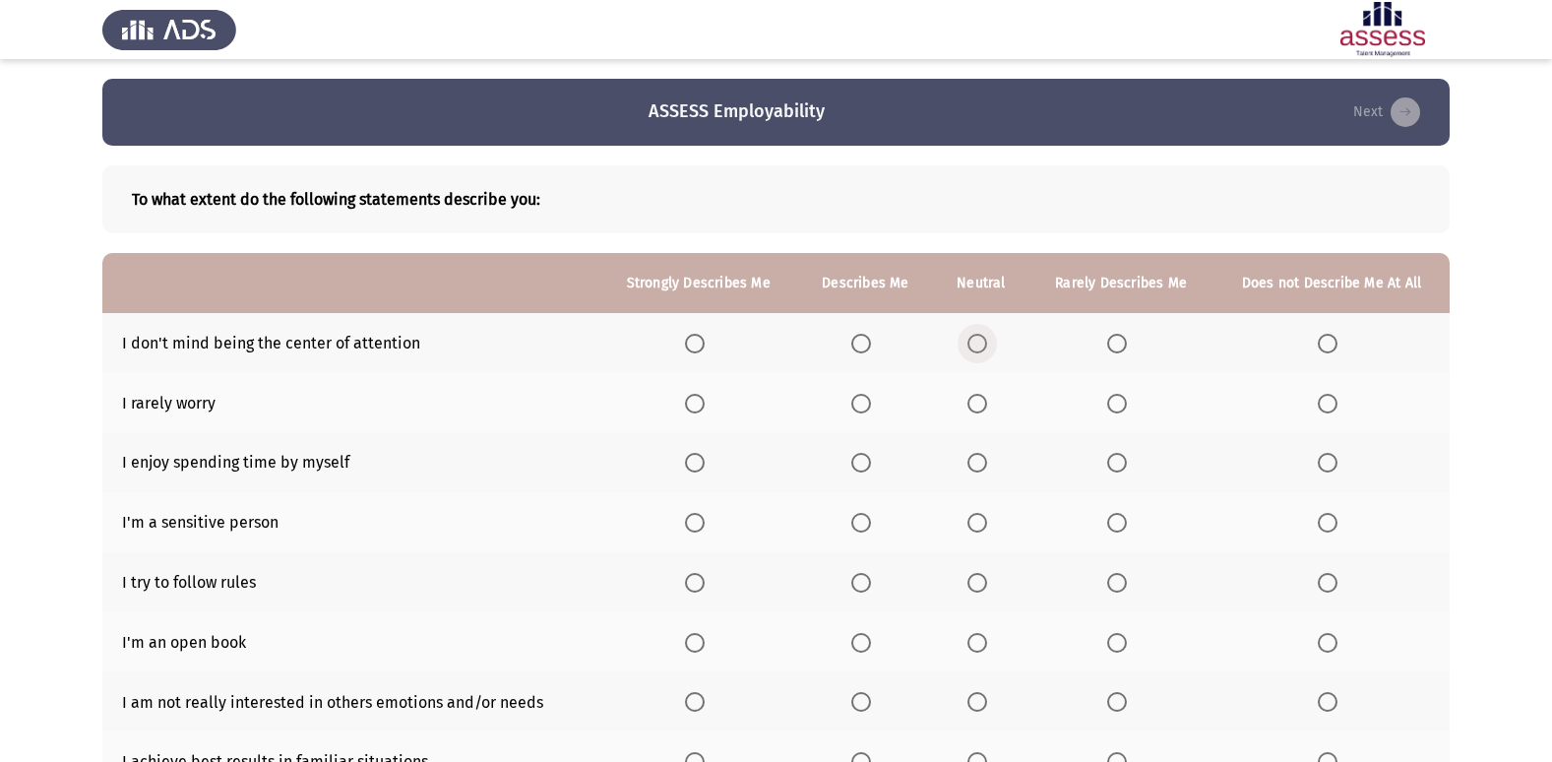
click at [980, 344] on span "Select an option" at bounding box center [977, 344] width 20 height 20
click at [980, 344] on input "Select an option" at bounding box center [977, 344] width 20 height 20
click at [981, 407] on span "Select an option" at bounding box center [977, 404] width 20 height 20
click at [981, 407] on input "Select an option" at bounding box center [977, 404] width 20 height 20
click at [975, 463] on span "Select an option" at bounding box center [977, 463] width 20 height 20
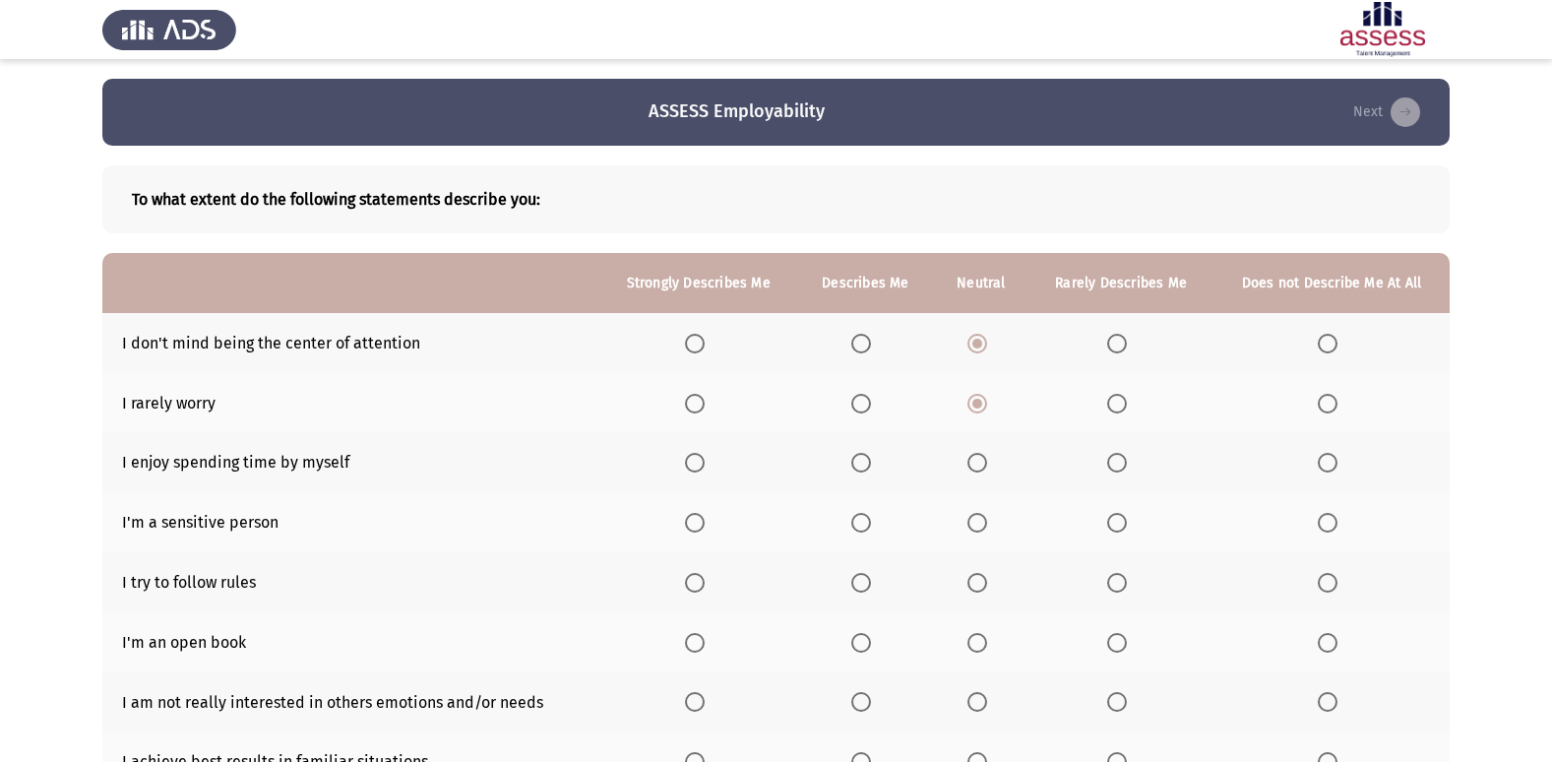
click at [975, 463] on input "Select an option" at bounding box center [977, 463] width 20 height 20
click at [1111, 523] on span "Select an option" at bounding box center [1117, 523] width 20 height 20
click at [1111, 523] on input "Select an option" at bounding box center [1117, 523] width 20 height 20
click at [860, 583] on span "Select an option" at bounding box center [861, 583] width 20 height 20
click at [860, 583] on input "Select an option" at bounding box center [861, 583] width 20 height 20
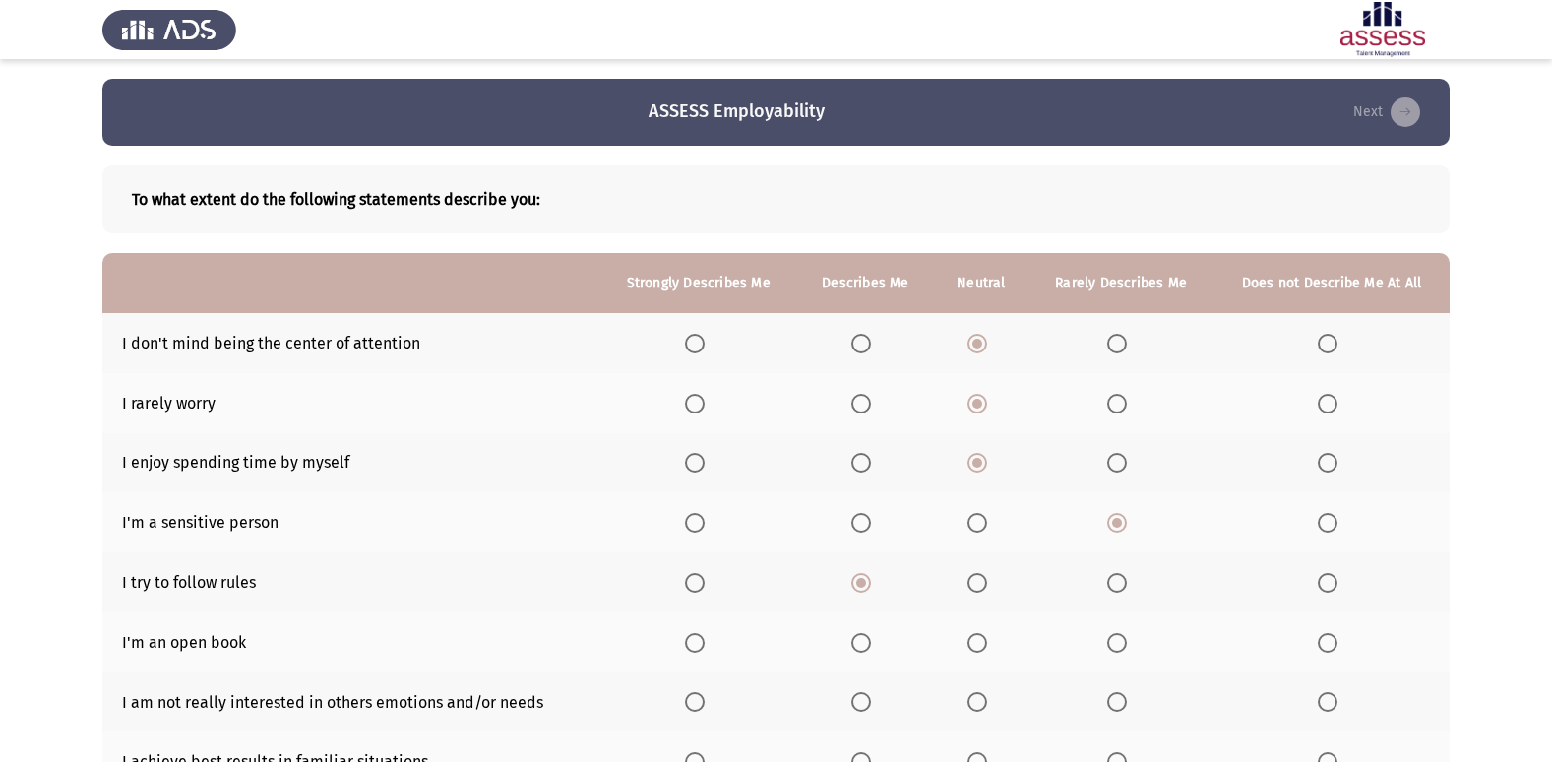
click at [976, 649] on span "Select an option" at bounding box center [977, 643] width 20 height 20
click at [976, 649] on input "Select an option" at bounding box center [977, 643] width 20 height 20
click at [1126, 698] on span "Select an option" at bounding box center [1117, 702] width 20 height 20
click at [1126, 698] on input "Select an option" at bounding box center [1117, 702] width 20 height 20
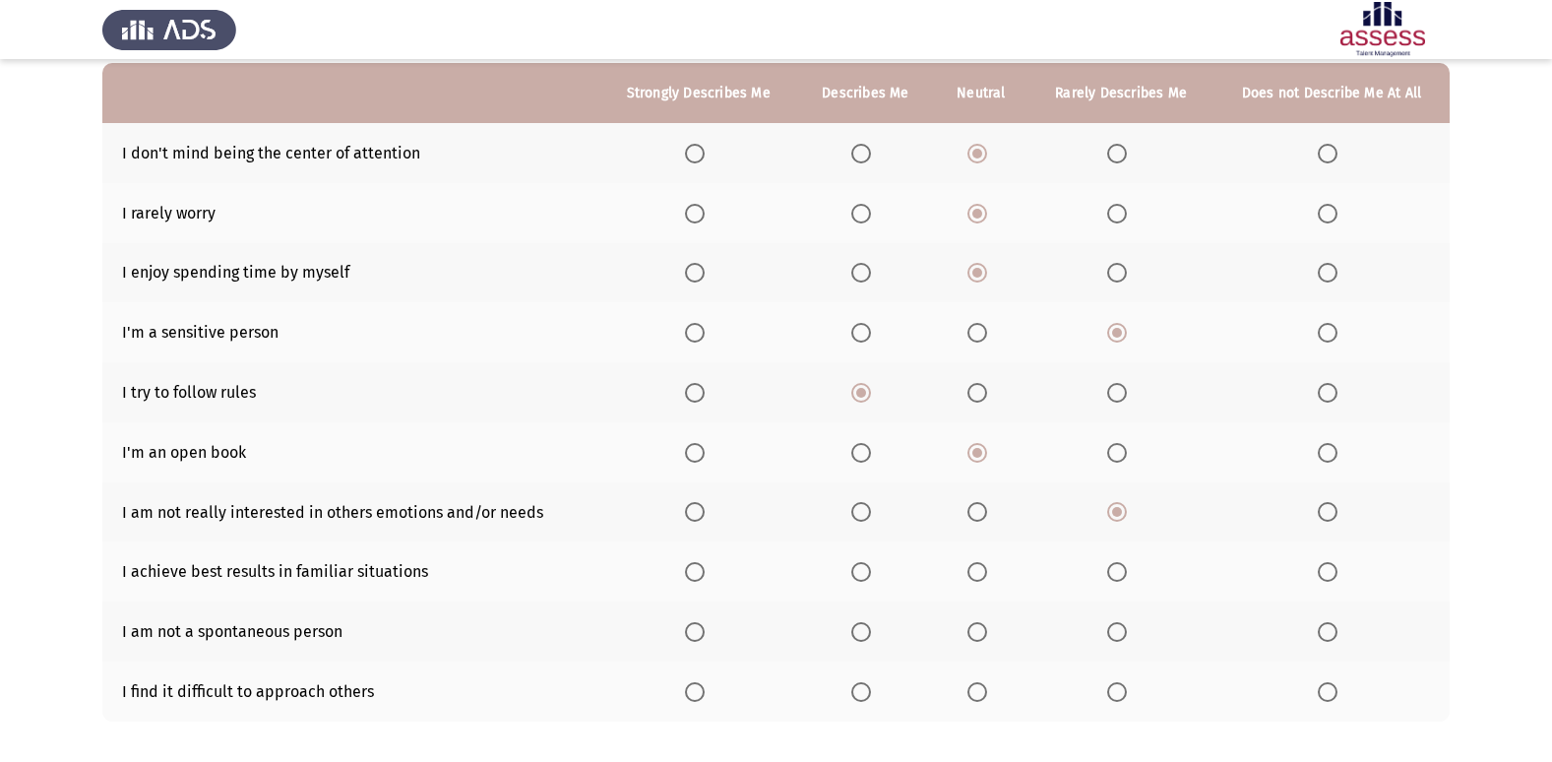
scroll to position [197, 0]
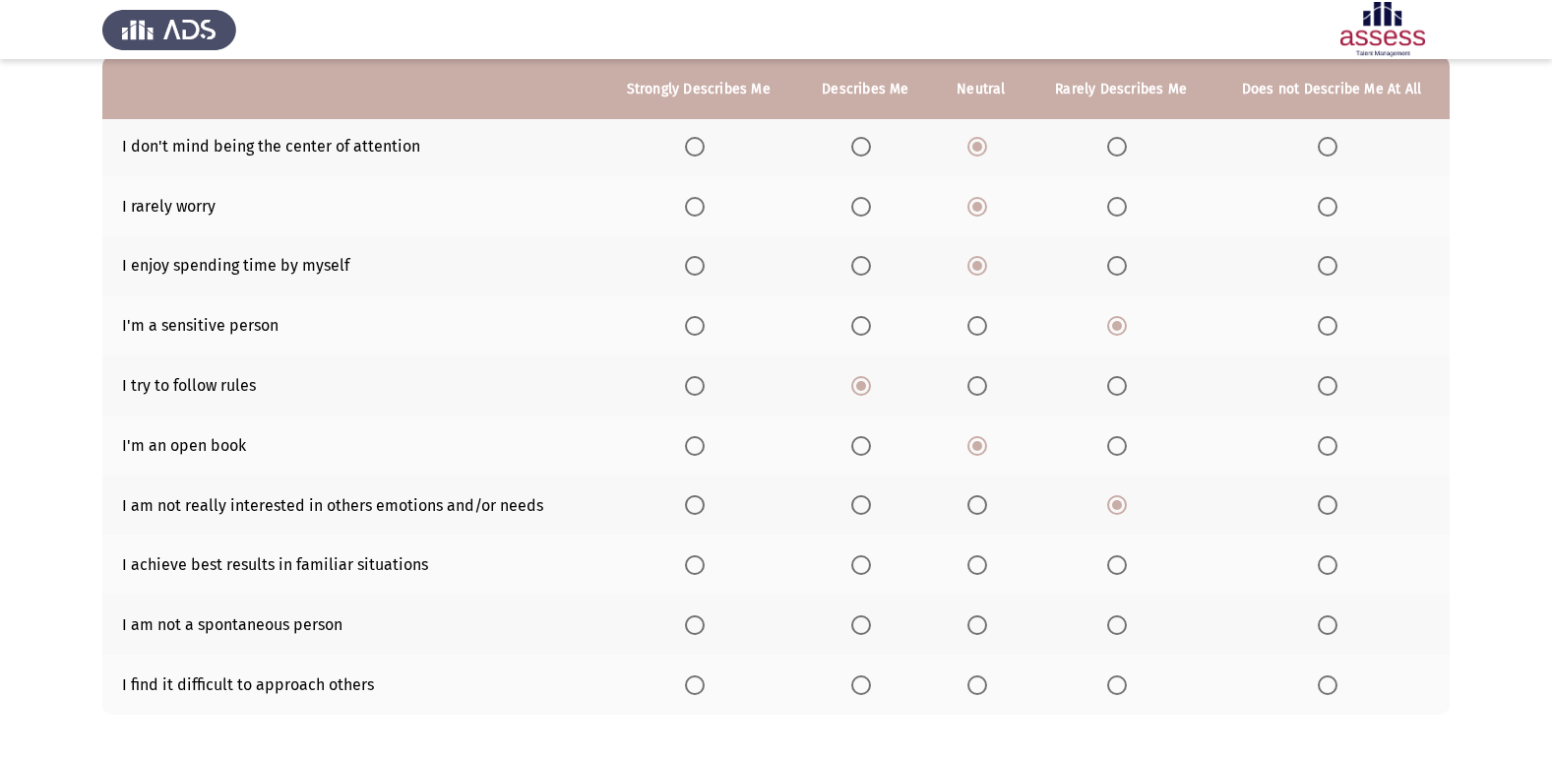
click at [984, 565] on span "Select an option" at bounding box center [977, 565] width 20 height 20
click at [984, 565] on input "Select an option" at bounding box center [977, 565] width 20 height 20
click at [864, 630] on span "Select an option" at bounding box center [861, 625] width 20 height 20
click at [864, 630] on input "Select an option" at bounding box center [861, 625] width 20 height 20
click at [991, 685] on label "Select an option" at bounding box center [981, 685] width 28 height 20
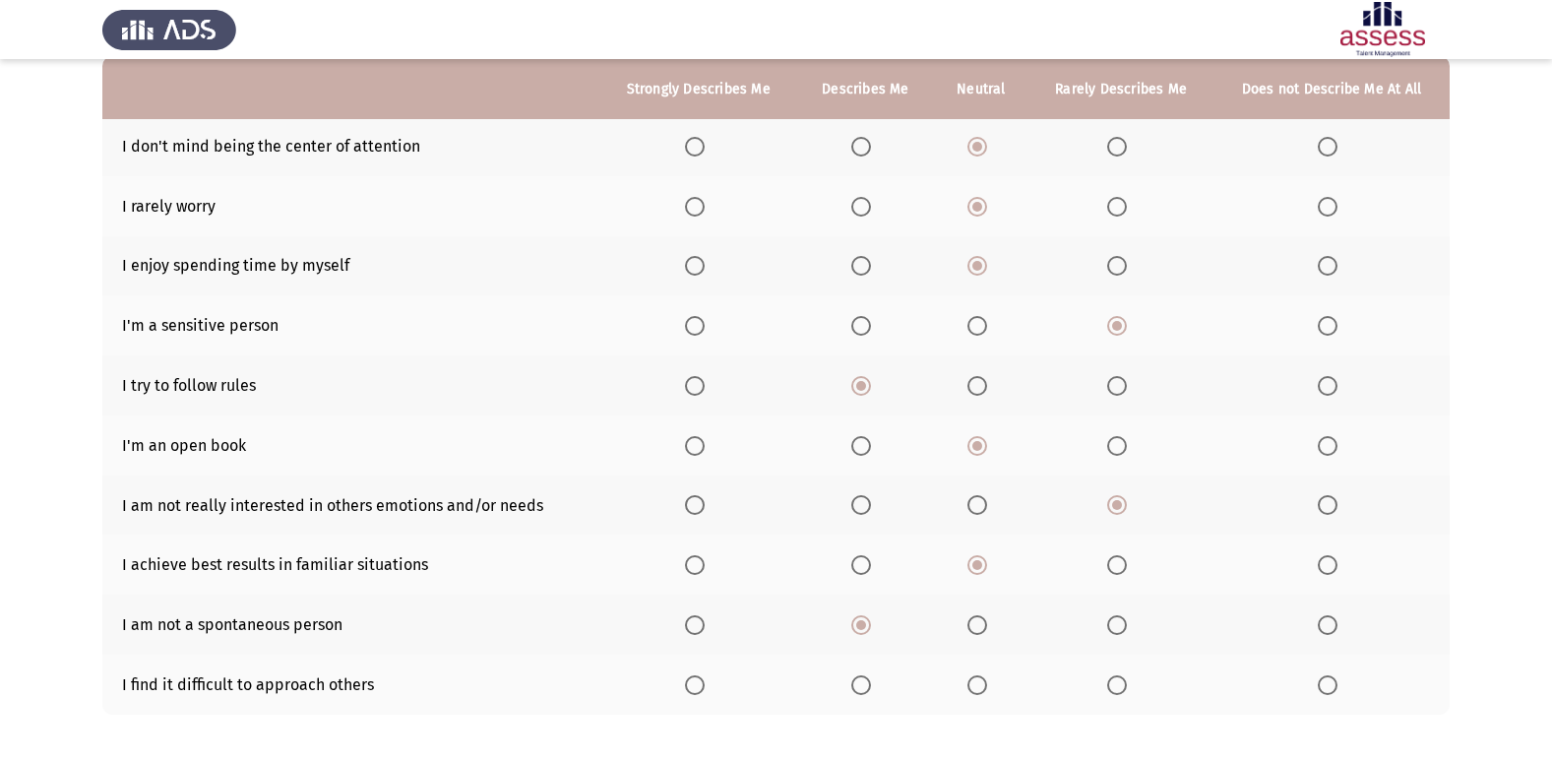
click at [987, 685] on input "Select an option" at bounding box center [977, 685] width 20 height 20
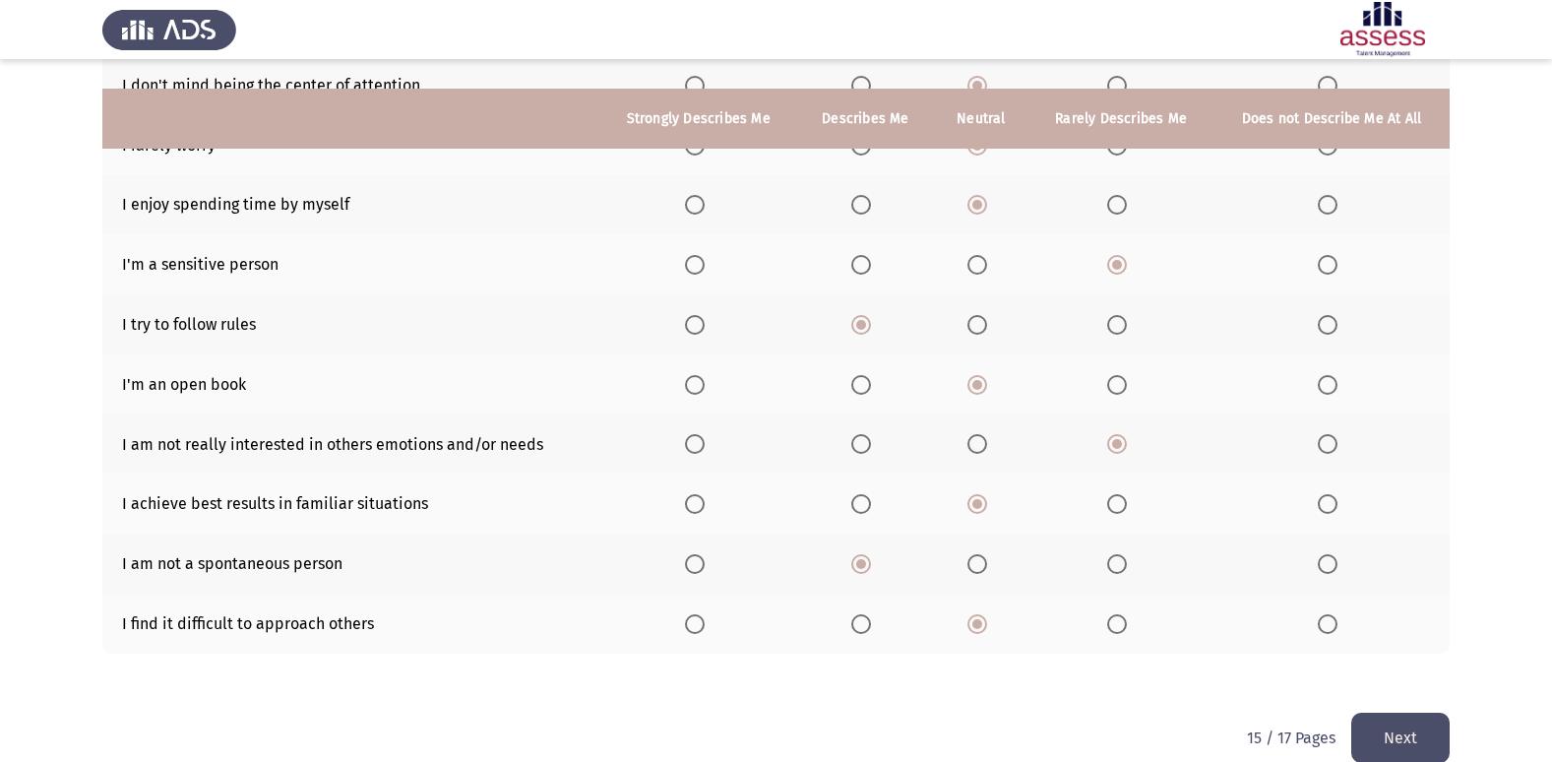
scroll to position [287, 0]
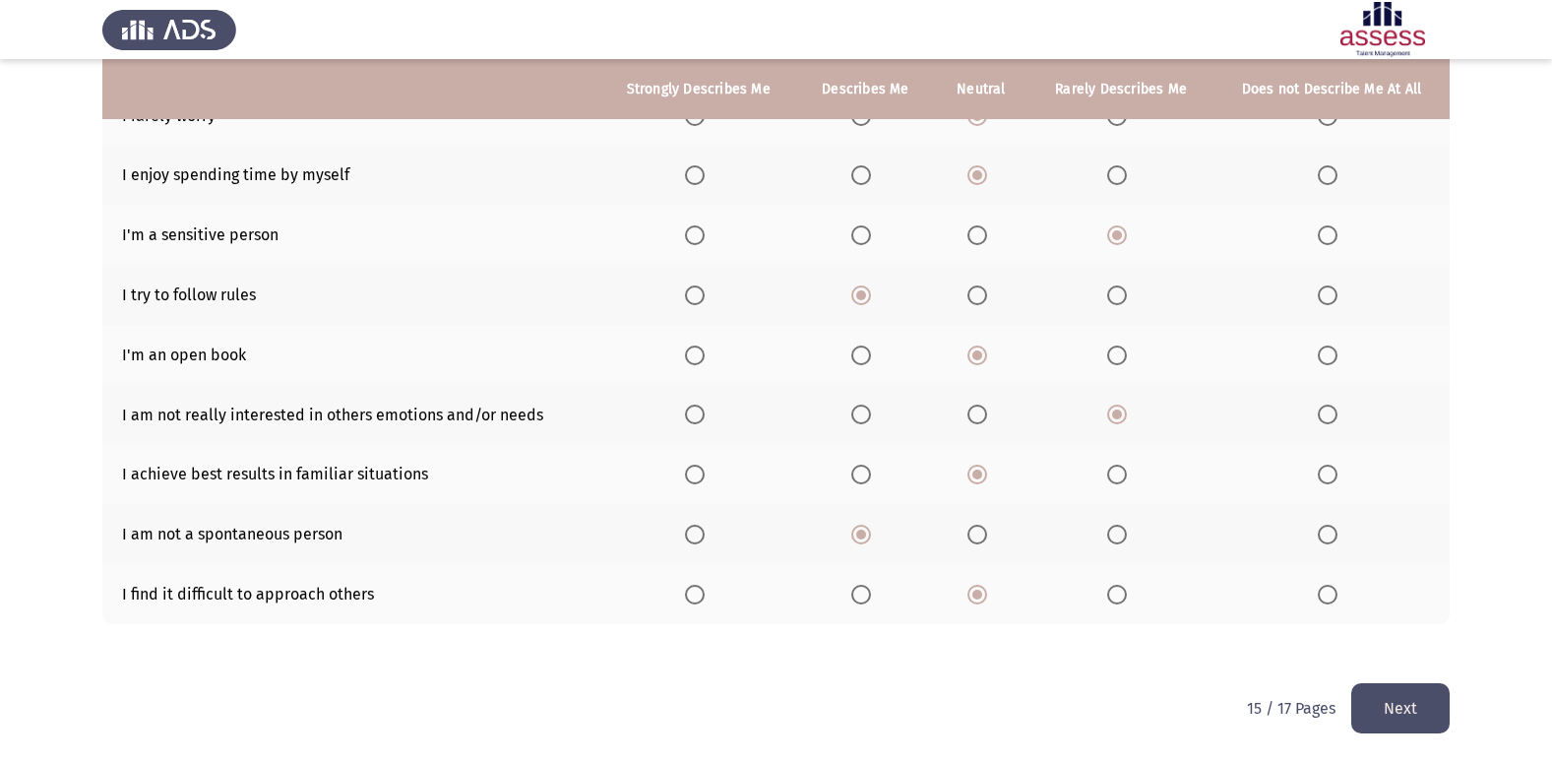
click at [1420, 701] on button "Next" at bounding box center [1400, 708] width 98 height 50
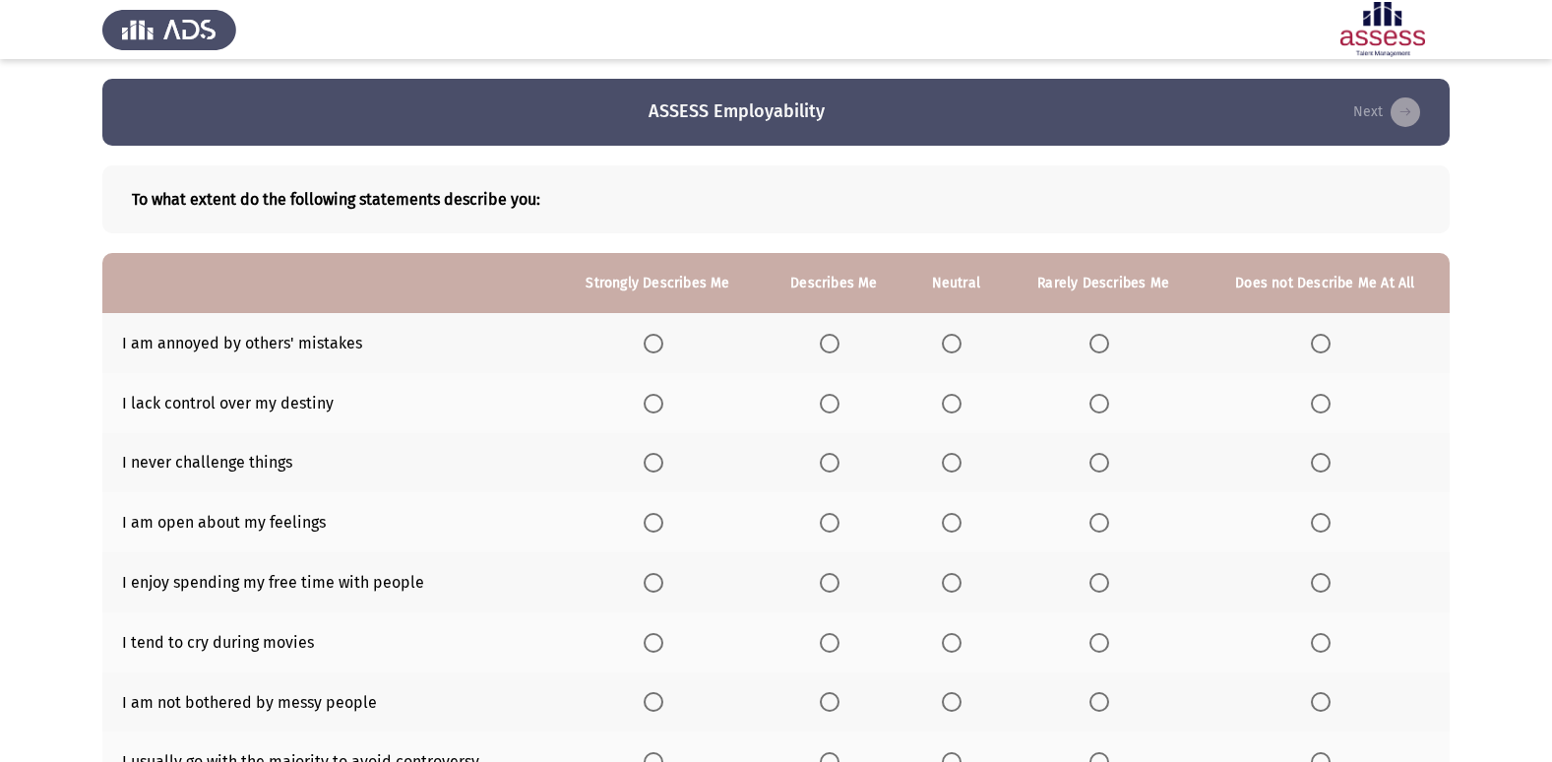
click at [1087, 341] on th at bounding box center [1103, 343] width 195 height 60
click at [1101, 356] on th at bounding box center [1103, 343] width 195 height 60
click at [1114, 348] on label "Select an option" at bounding box center [1103, 344] width 28 height 20
click at [1109, 348] on input "Select an option" at bounding box center [1099, 344] width 20 height 20
click at [948, 406] on span "Select an option" at bounding box center [952, 404] width 20 height 20
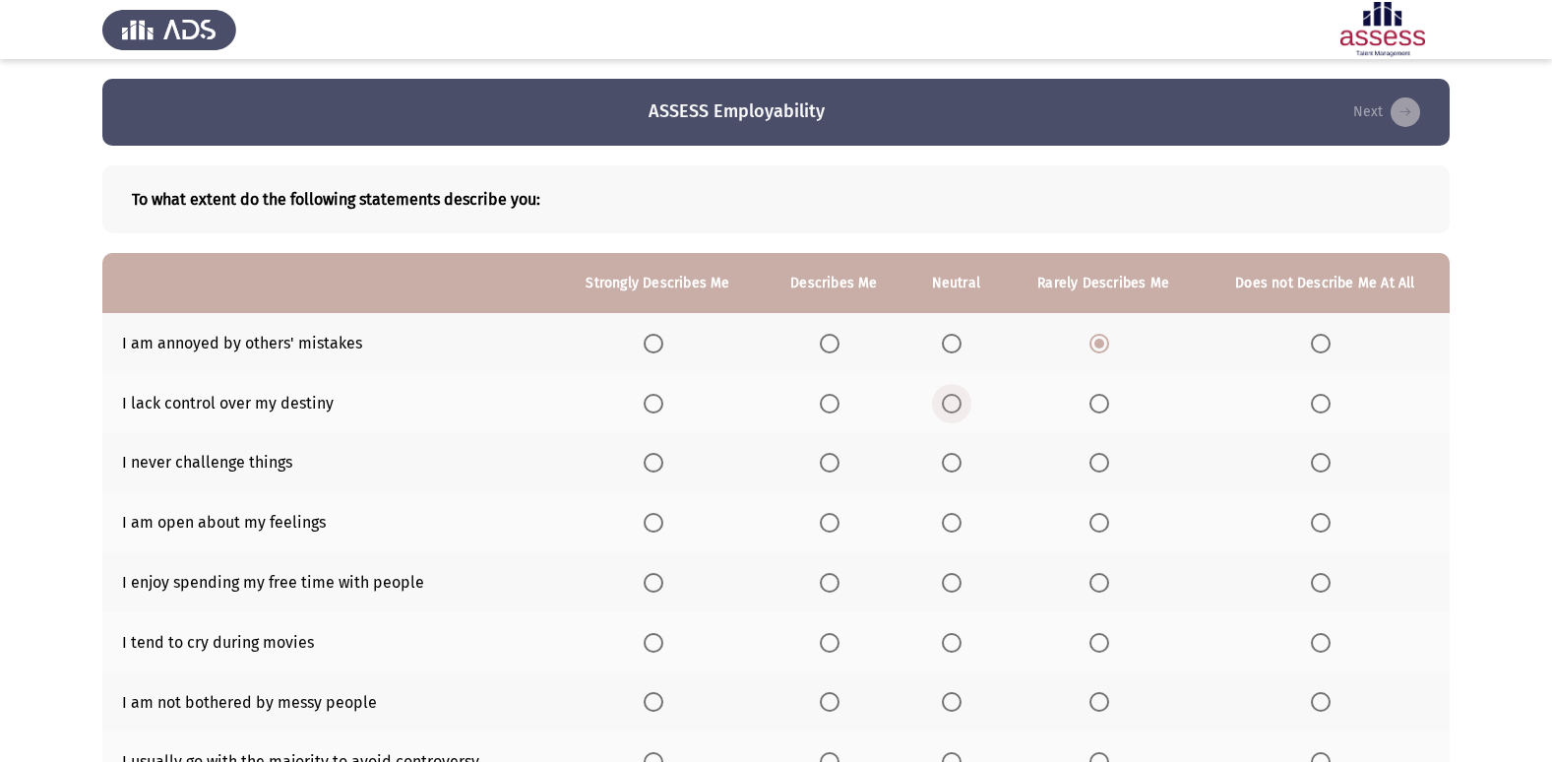
click at [948, 406] on input "Select an option" at bounding box center [952, 404] width 20 height 20
click at [1106, 467] on span "Select an option" at bounding box center [1099, 463] width 20 height 20
click at [1106, 467] on input "Select an option" at bounding box center [1099, 463] width 20 height 20
click at [954, 526] on span "Select an option" at bounding box center [952, 523] width 20 height 20
click at [954, 526] on input "Select an option" at bounding box center [952, 523] width 20 height 20
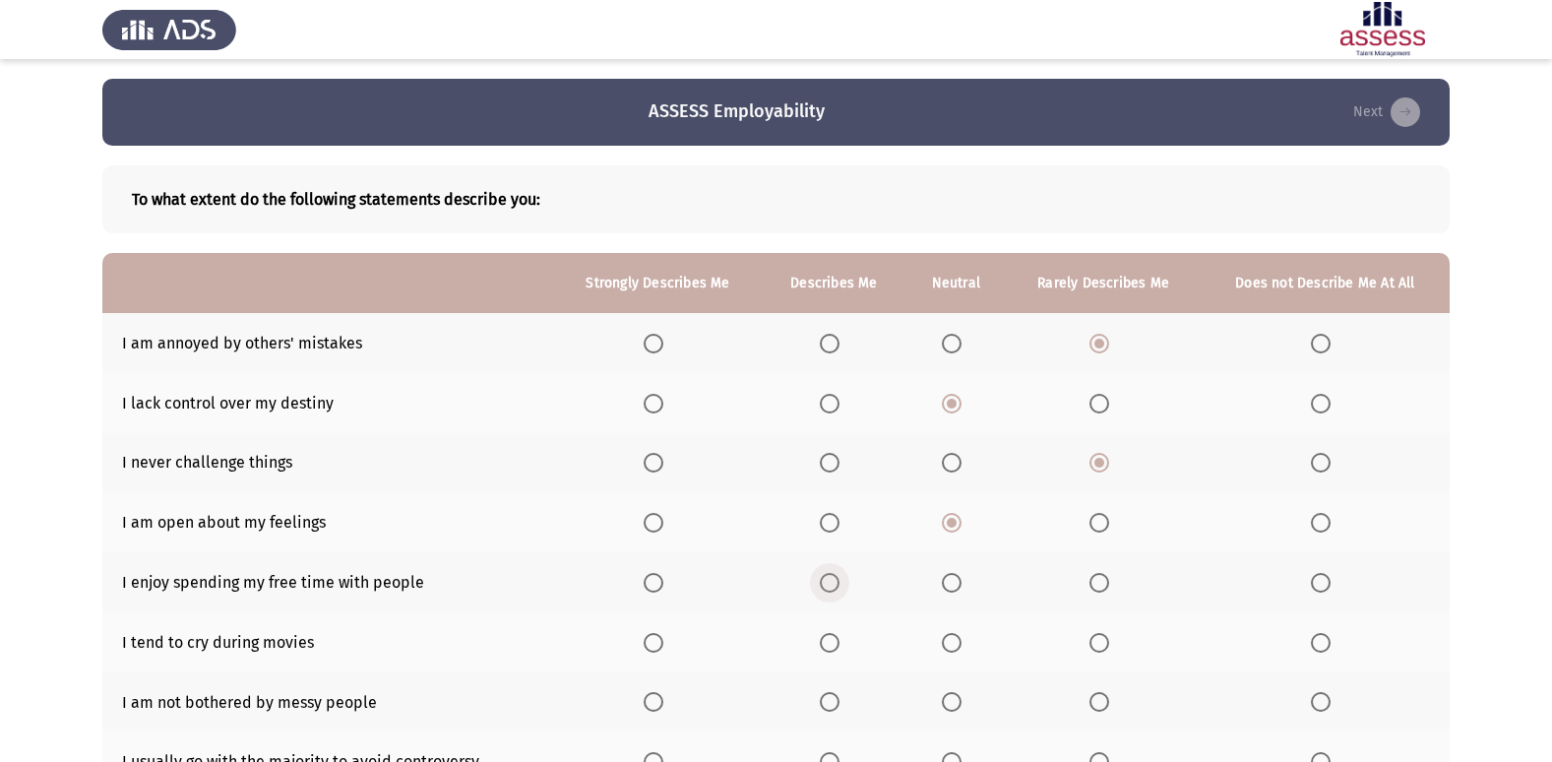
click at [828, 586] on span "Select an option" at bounding box center [830, 583] width 20 height 20
click at [828, 586] on input "Select an option" at bounding box center [830, 583] width 20 height 20
click at [951, 639] on span "Select an option" at bounding box center [952, 643] width 20 height 20
click at [951, 639] on input "Select an option" at bounding box center [952, 643] width 20 height 20
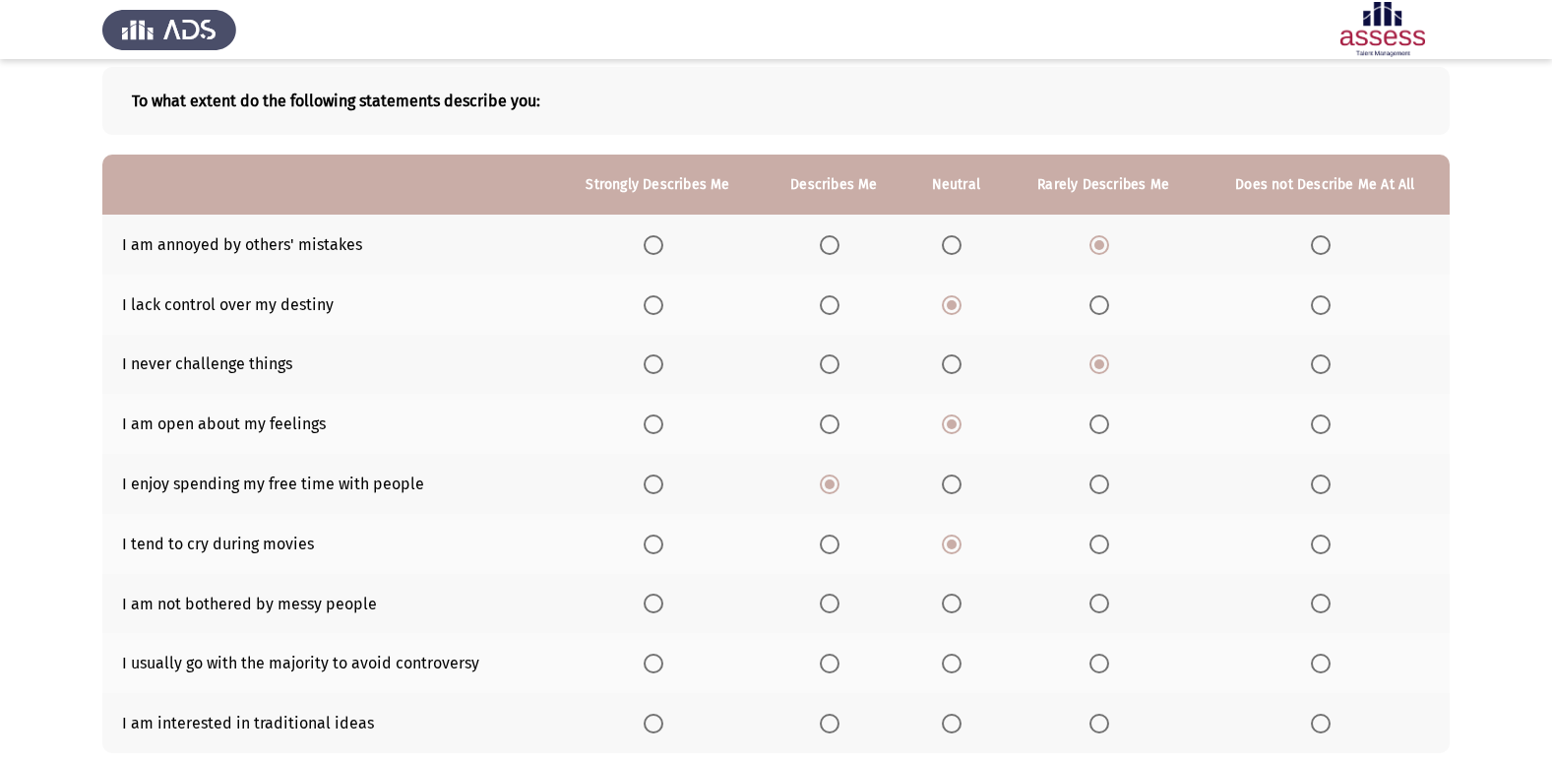
click at [958, 606] on span "Select an option" at bounding box center [952, 603] width 20 height 20
click at [958, 606] on input "Select an option" at bounding box center [952, 603] width 20 height 20
click at [1092, 674] on th at bounding box center [1103, 663] width 195 height 60
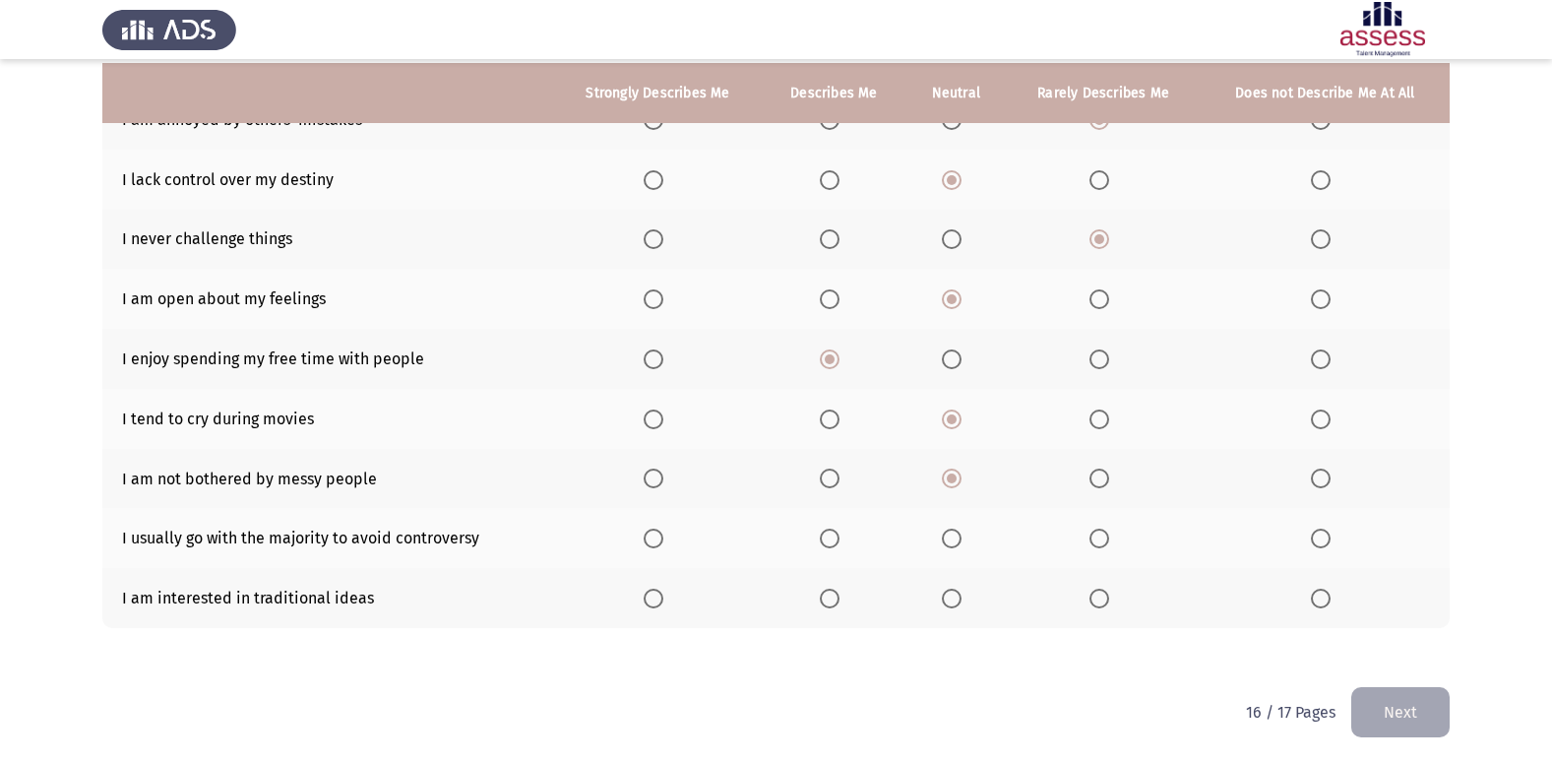
scroll to position [227, 0]
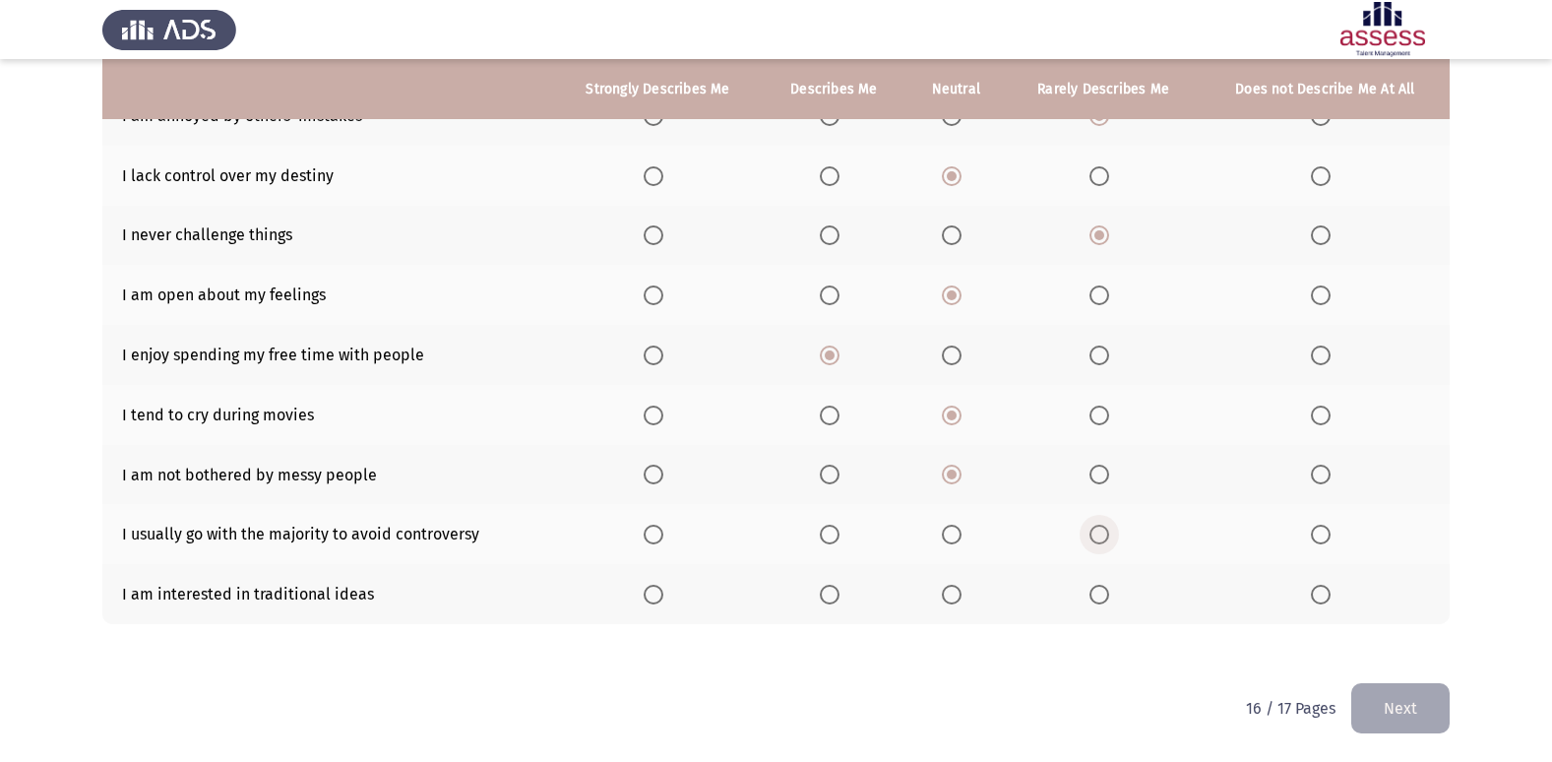
click at [1099, 541] on span "Select an option" at bounding box center [1099, 534] width 20 height 20
click at [1099, 541] on input "Select an option" at bounding box center [1099, 534] width 20 height 20
click at [951, 595] on span "Select an option" at bounding box center [952, 594] width 20 height 20
click at [951, 595] on input "Select an option" at bounding box center [952, 594] width 20 height 20
click at [1428, 708] on button "Next" at bounding box center [1400, 708] width 98 height 50
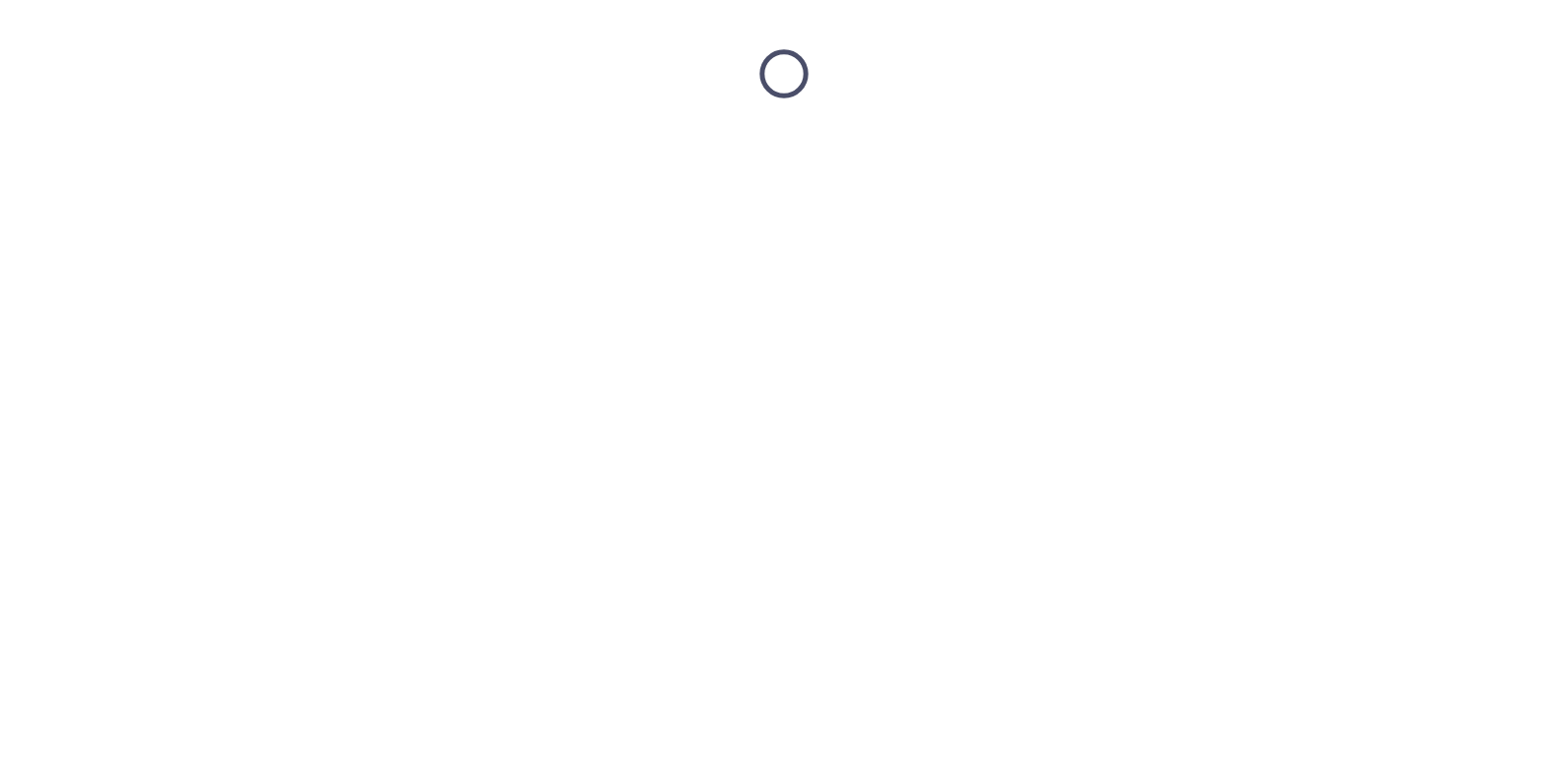
scroll to position [0, 0]
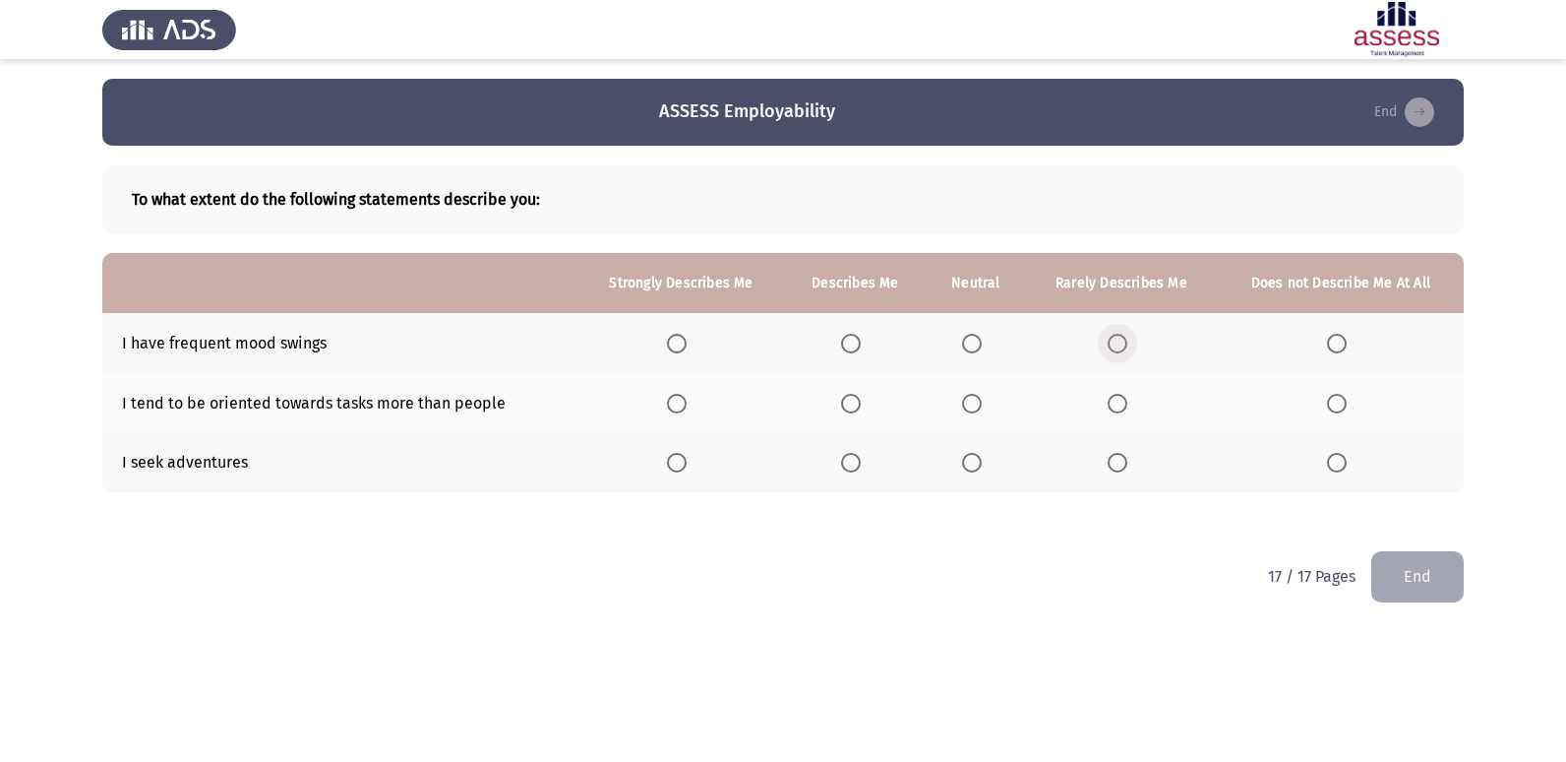
click at [1123, 347] on span "Select an option" at bounding box center [1118, 344] width 20 height 20
click at [1123, 347] on input "Select an option" at bounding box center [1118, 344] width 20 height 20
click at [973, 401] on span "Select an option" at bounding box center [972, 404] width 20 height 20
click at [973, 401] on input "Select an option" at bounding box center [972, 404] width 20 height 20
click at [684, 461] on span "Select an option" at bounding box center [677, 463] width 20 height 20
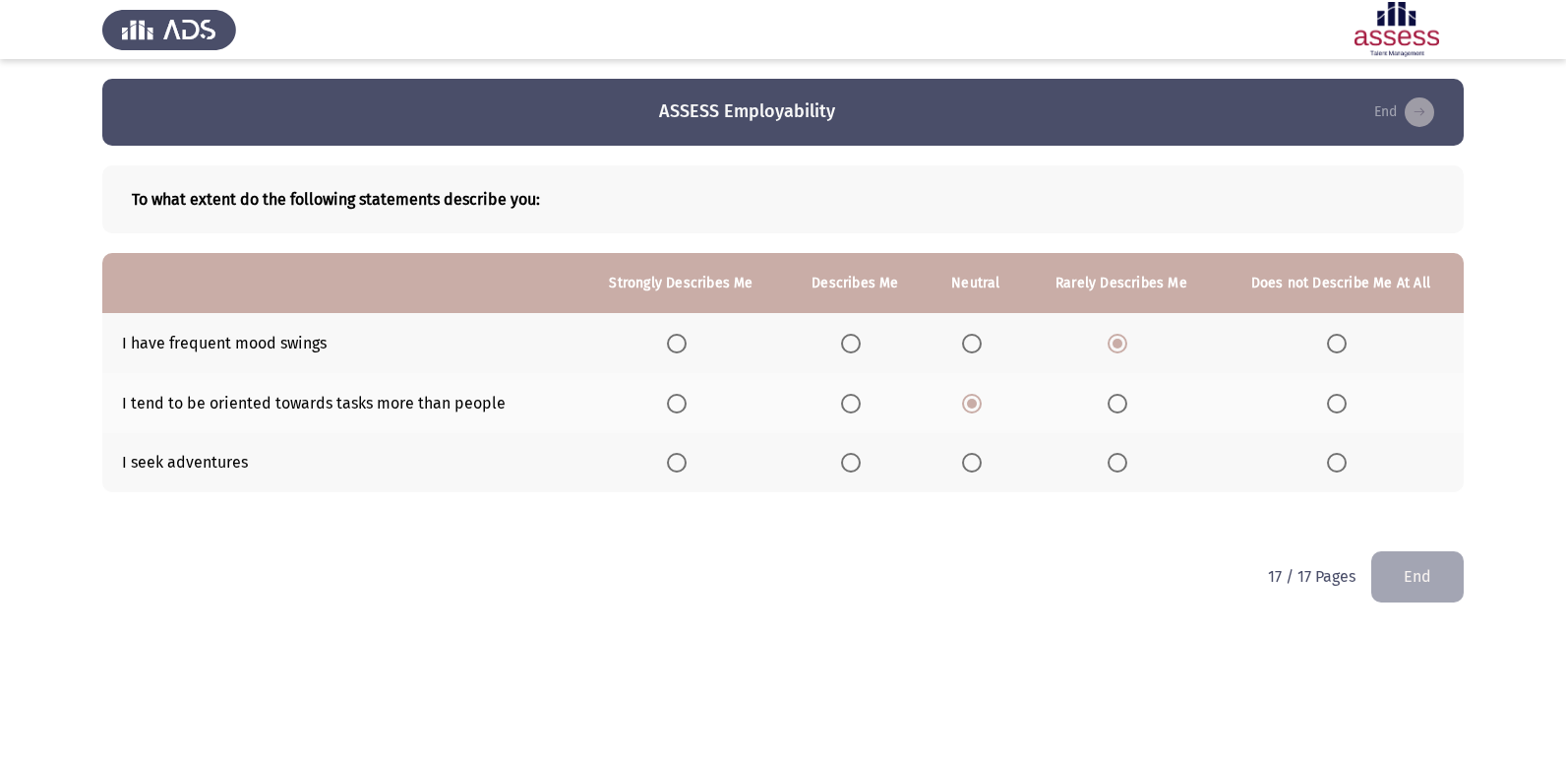
click at [684, 461] on input "Select an option" at bounding box center [677, 463] width 20 height 20
click at [1403, 591] on button "End" at bounding box center [1418, 576] width 92 height 50
